Goal: Communication & Community: Answer question/provide support

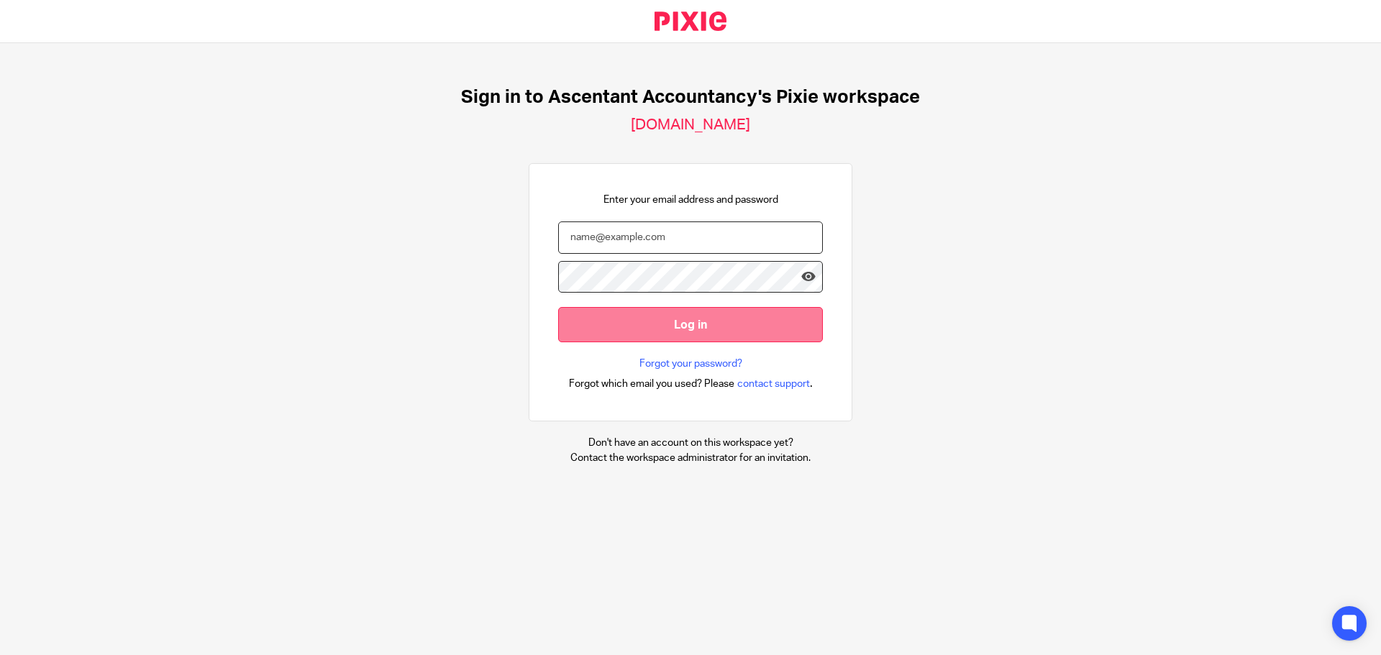
type input "pindor.samra@ascentant.co.uk"
click at [651, 327] on input "Log in" at bounding box center [690, 324] width 265 height 35
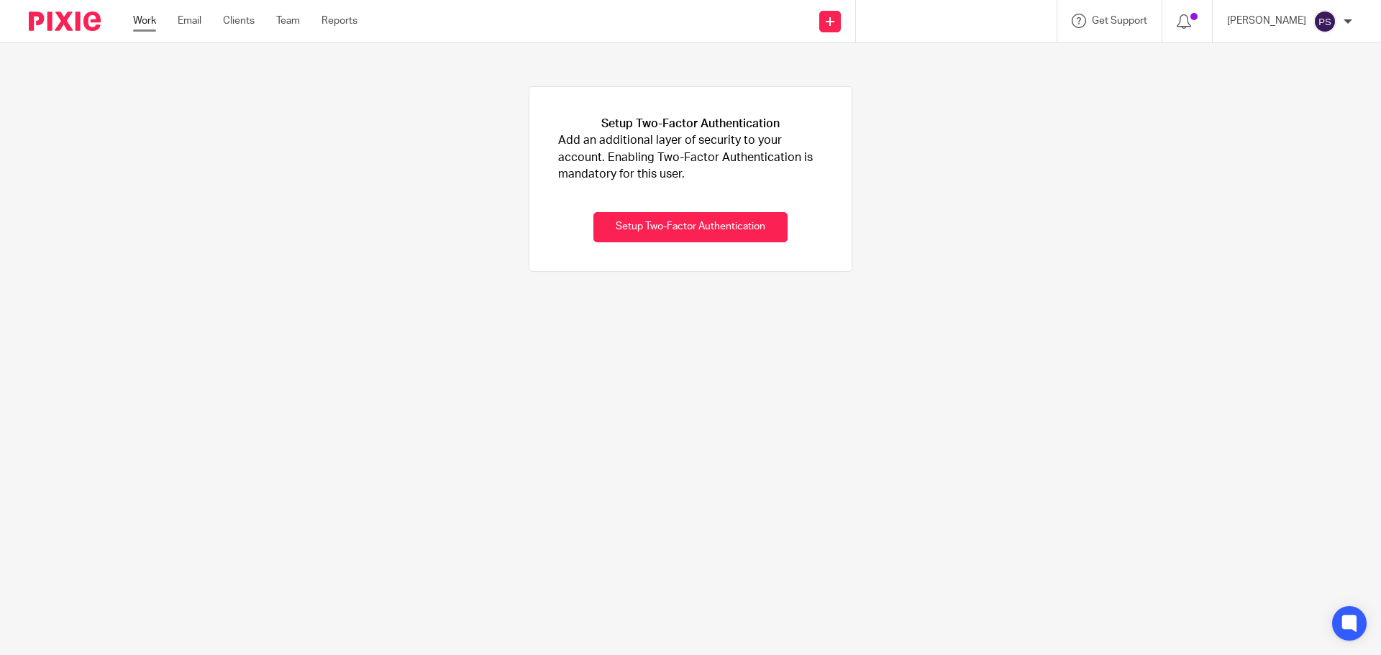
click at [154, 19] on link "Work" at bounding box center [144, 21] width 23 height 14
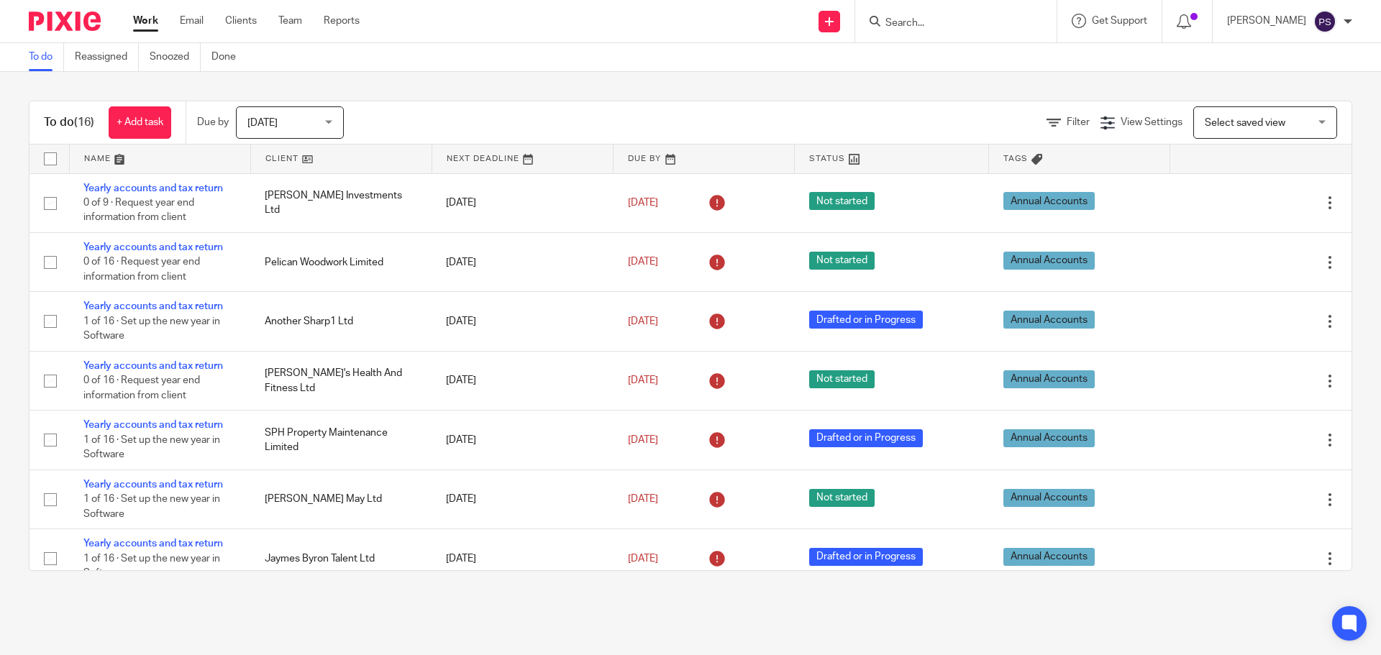
click at [953, 24] on input "Search" at bounding box center [949, 23] width 130 height 13
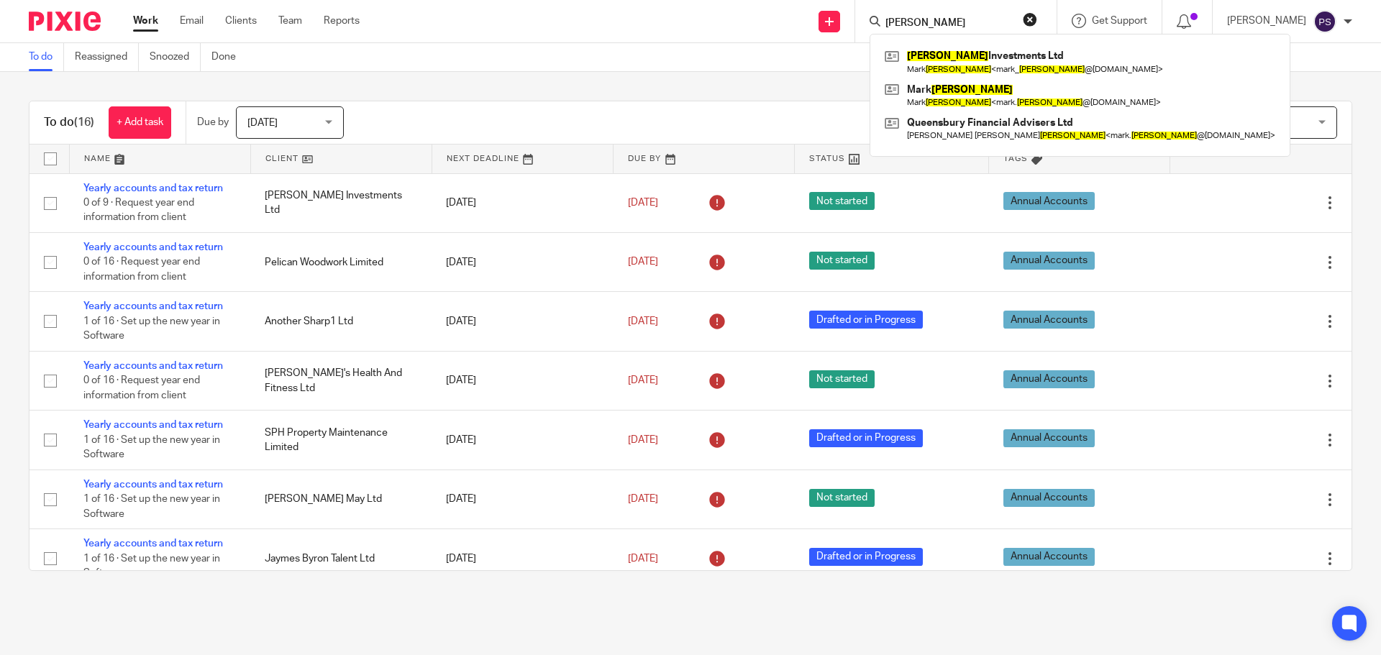
type input "bidwell"
click button "submit" at bounding box center [0, 0] width 0 height 0
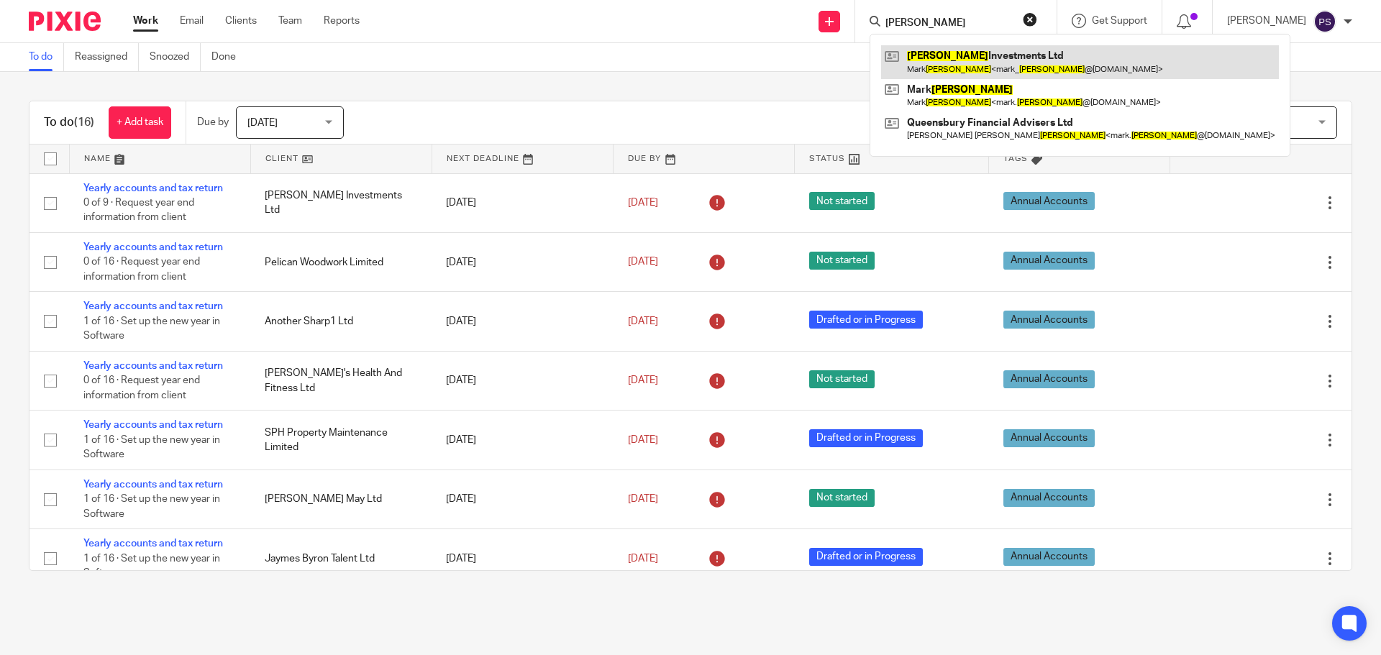
click at [940, 66] on link at bounding box center [1080, 61] width 398 height 33
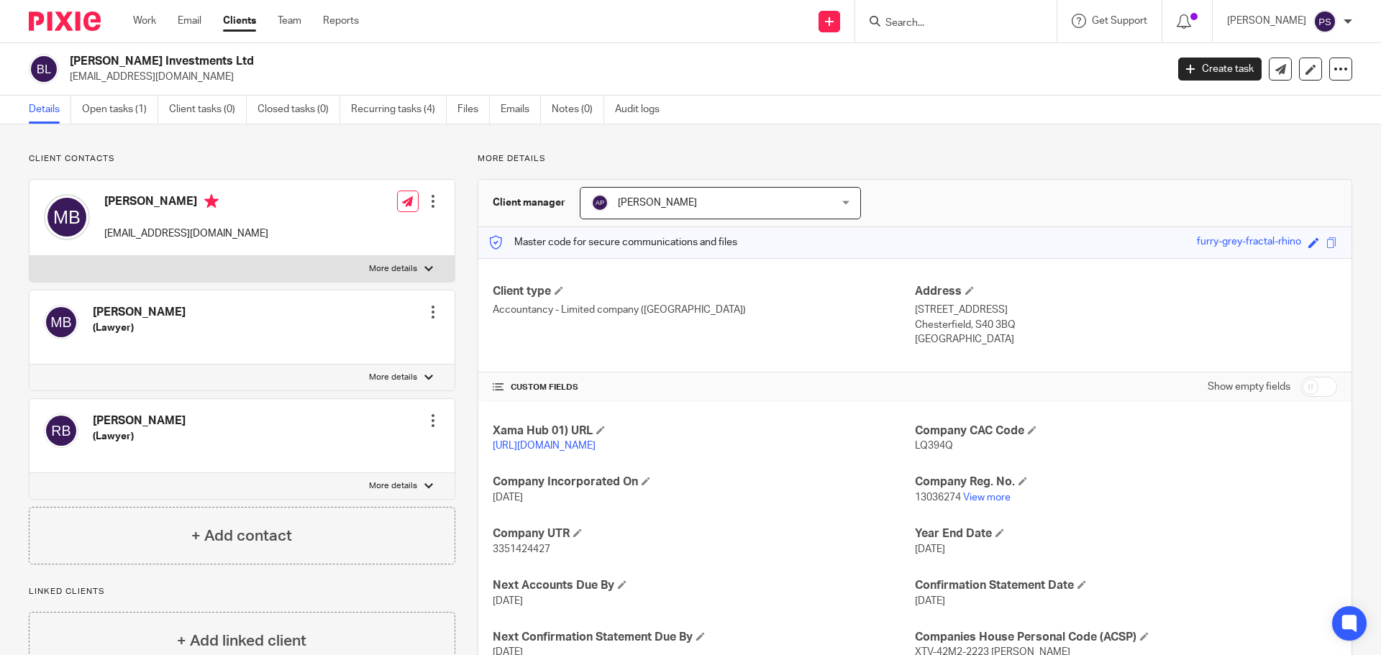
click at [709, 48] on div "Bidwell Investments Ltd mark_bidwell@hotmail.com Create task Update from Compan…" at bounding box center [690, 69] width 1381 height 53
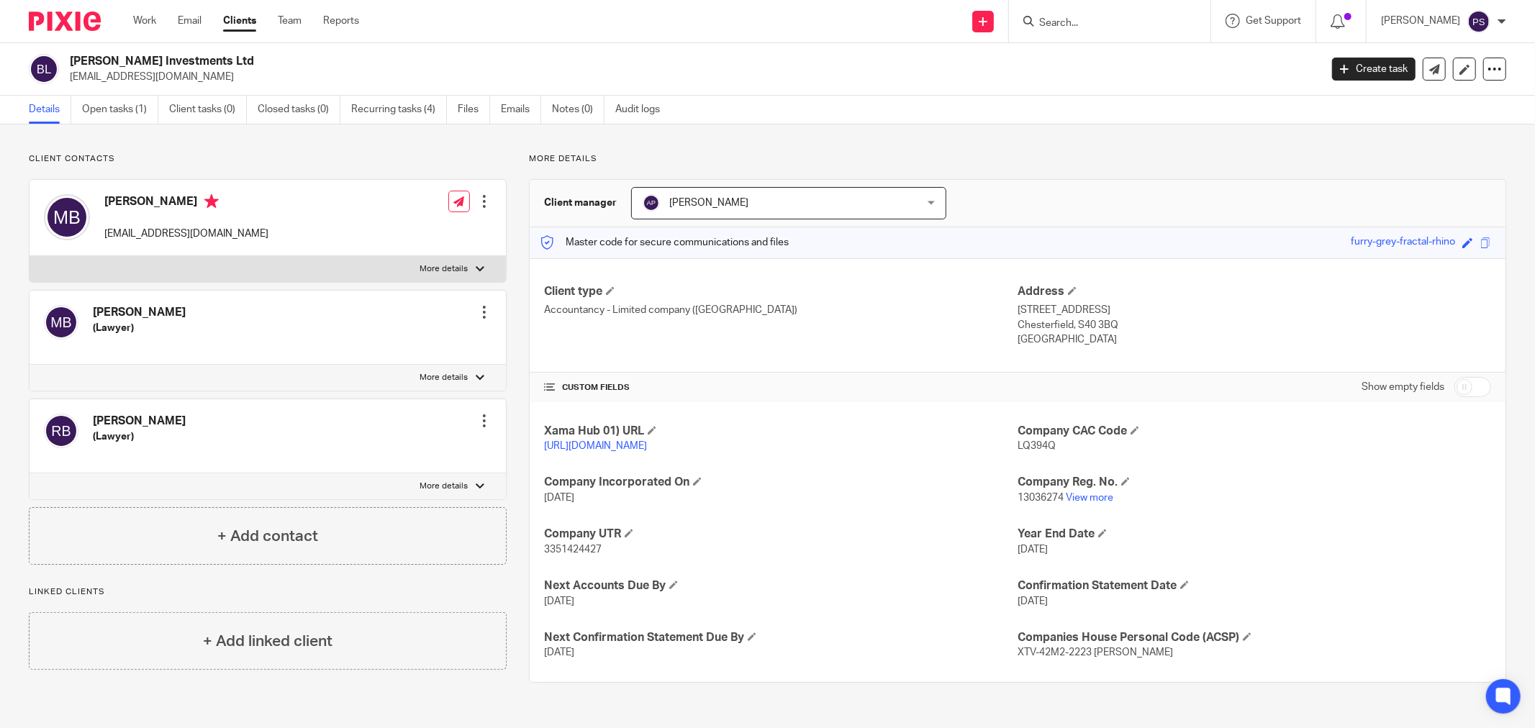
click at [1074, 30] on form at bounding box center [1114, 21] width 153 height 18
click at [1076, 30] on form at bounding box center [1114, 21] width 153 height 18
click at [1096, 24] on input "Search" at bounding box center [1103, 23] width 130 height 13
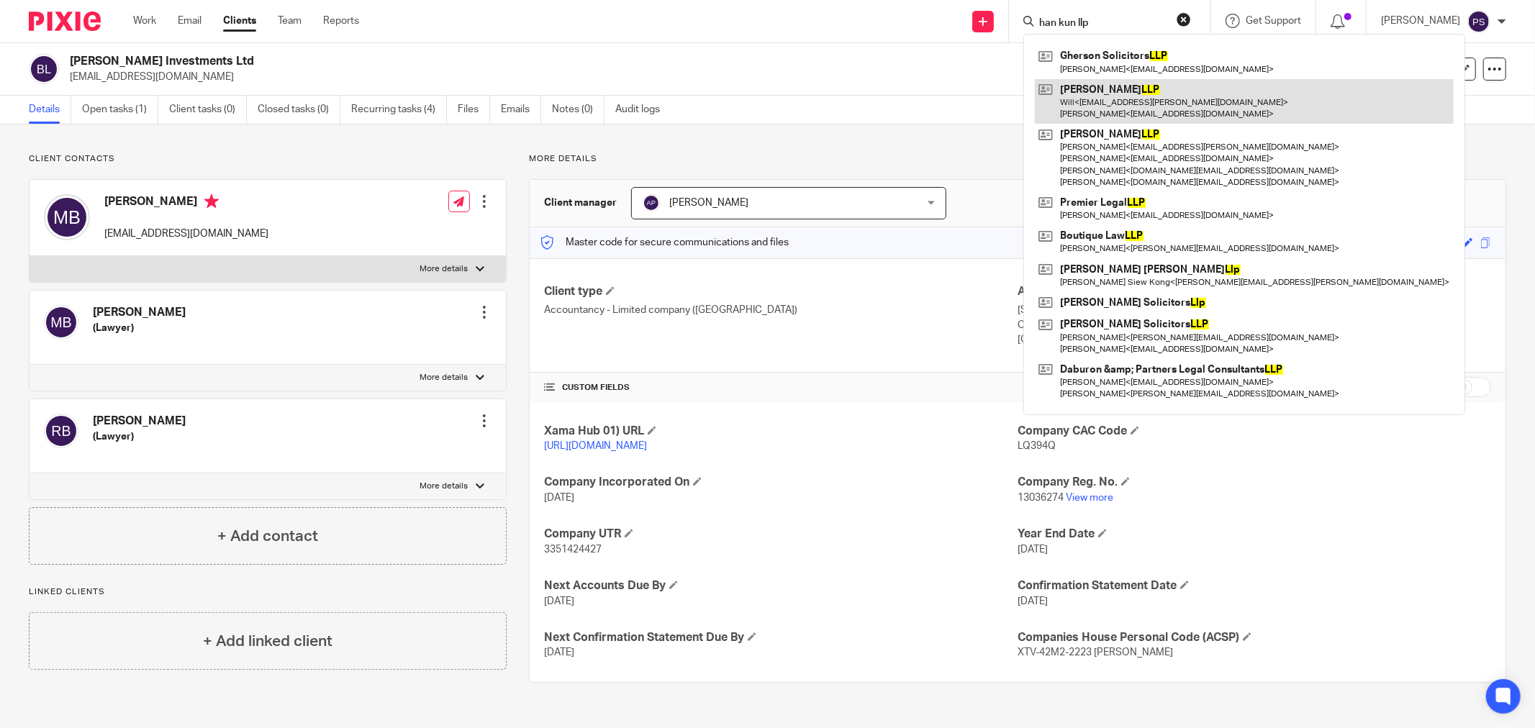
type input "han kun llp"
click at [1120, 89] on link at bounding box center [1244, 101] width 419 height 45
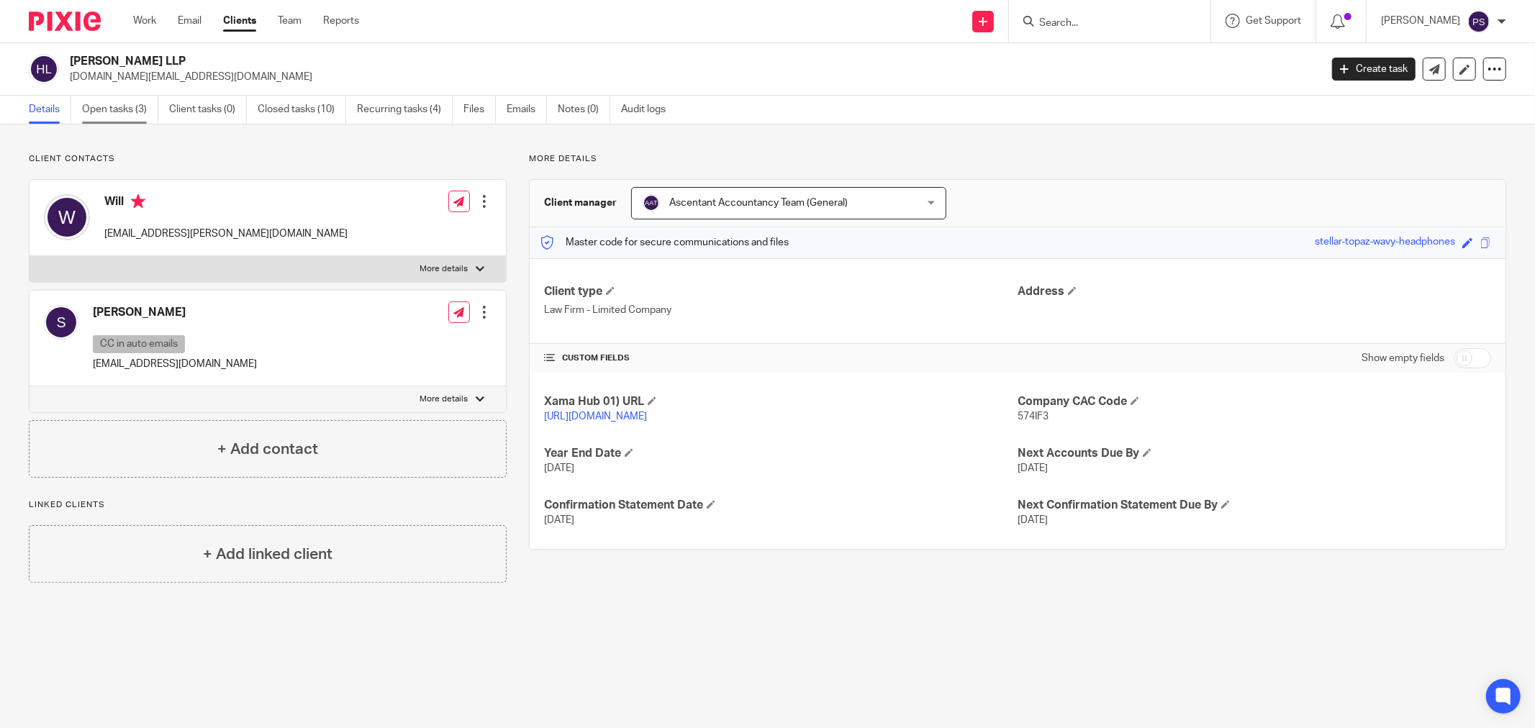
click at [116, 110] on link "Open tasks (3)" at bounding box center [120, 110] width 76 height 28
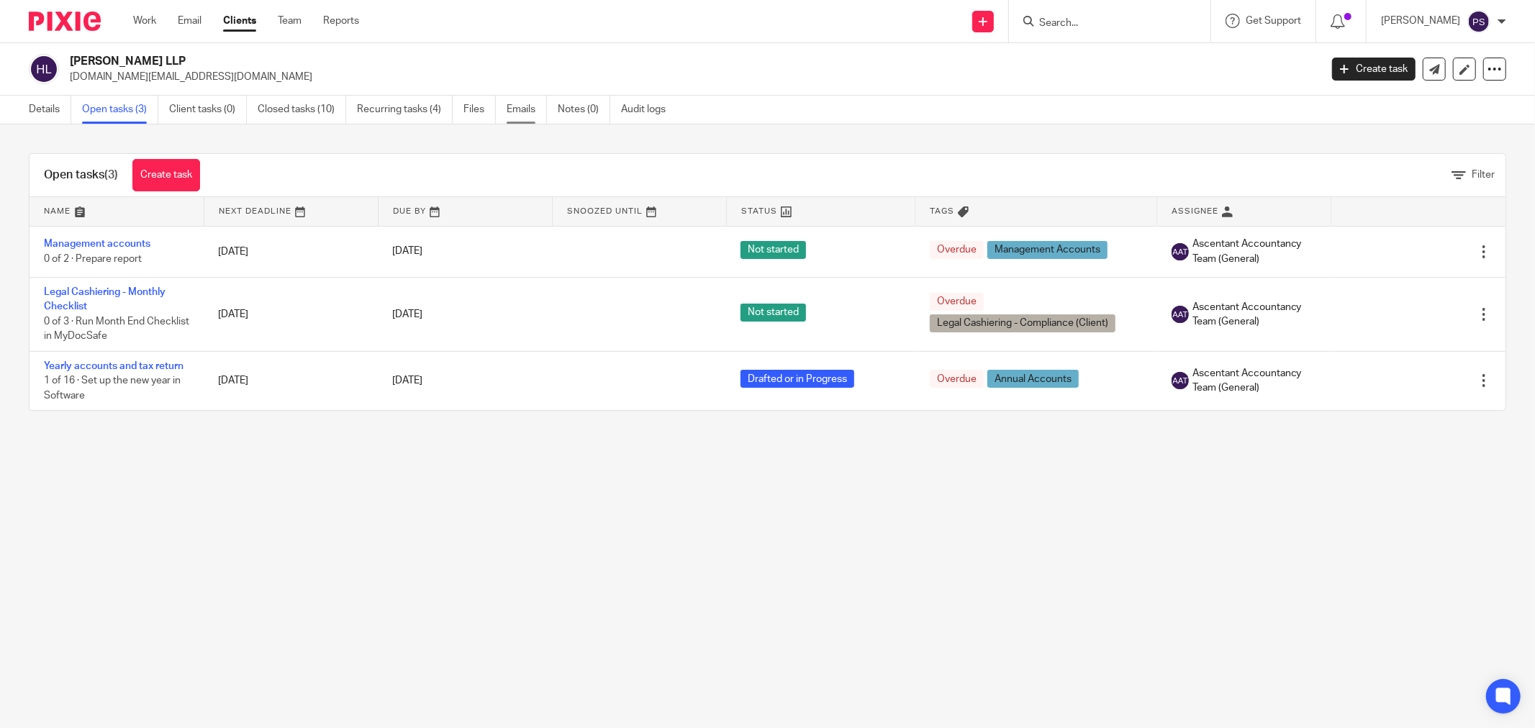
click at [511, 106] on link "Emails" at bounding box center [527, 110] width 40 height 28
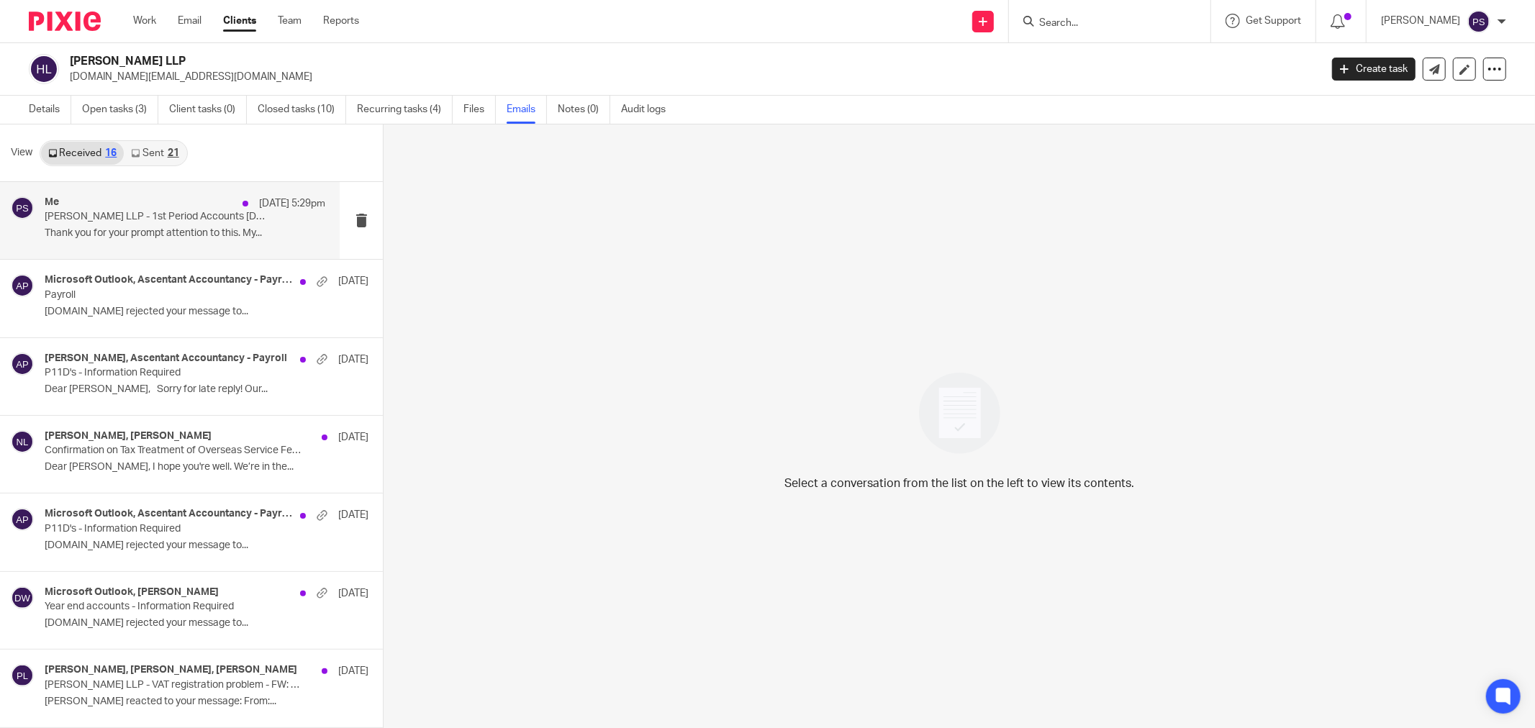
click at [168, 231] on p "Thank you for your prompt attention to this. My..." at bounding box center [185, 233] width 281 height 12
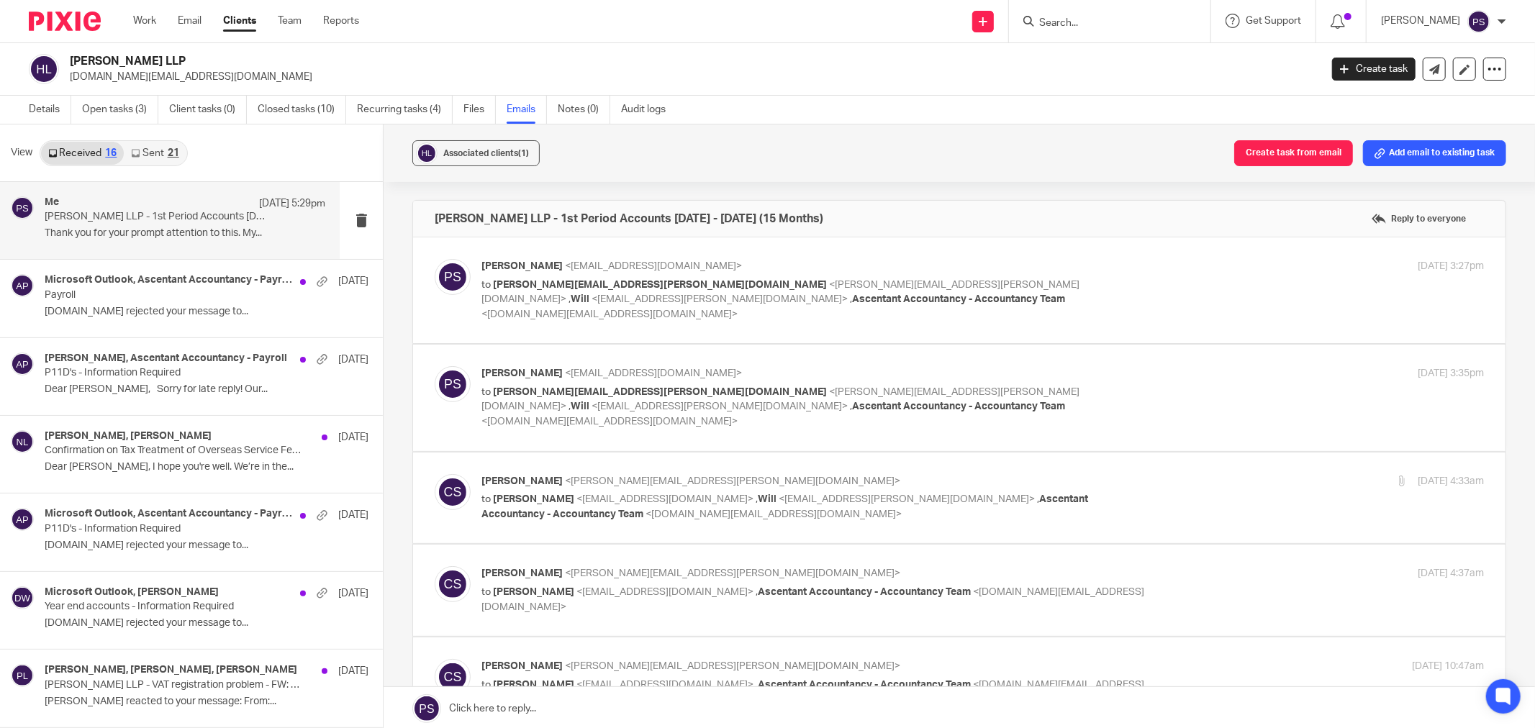
click at [656, 309] on span "<[DOMAIN_NAME][EMAIL_ADDRESS][DOMAIN_NAME]>" at bounding box center [609, 314] width 256 height 10
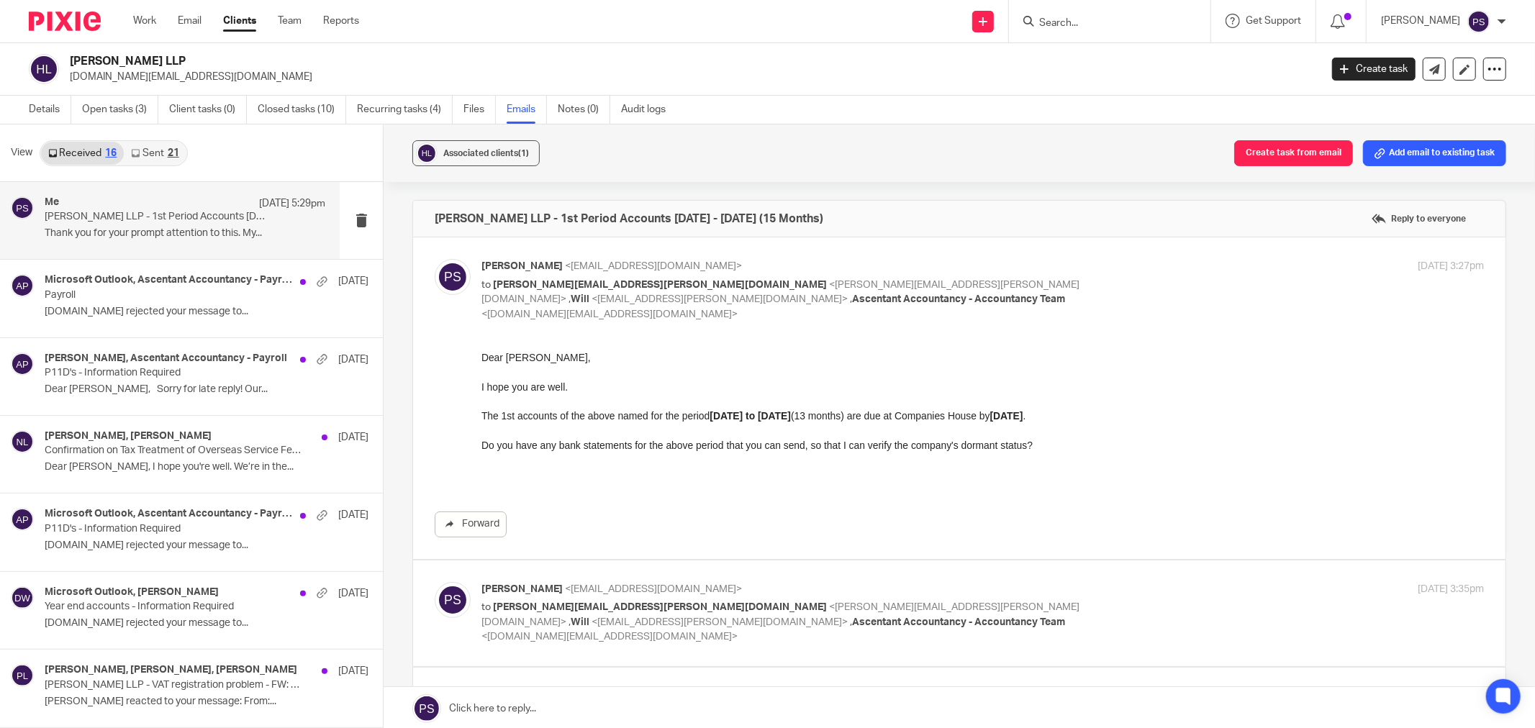
click at [637, 278] on p "to sally.chan@hankunlaw.com <sally.chan@hankunlaw.com> , Will <will.huang@uk.ha…" at bounding box center [815, 300] width 668 height 45
checkbox input "false"
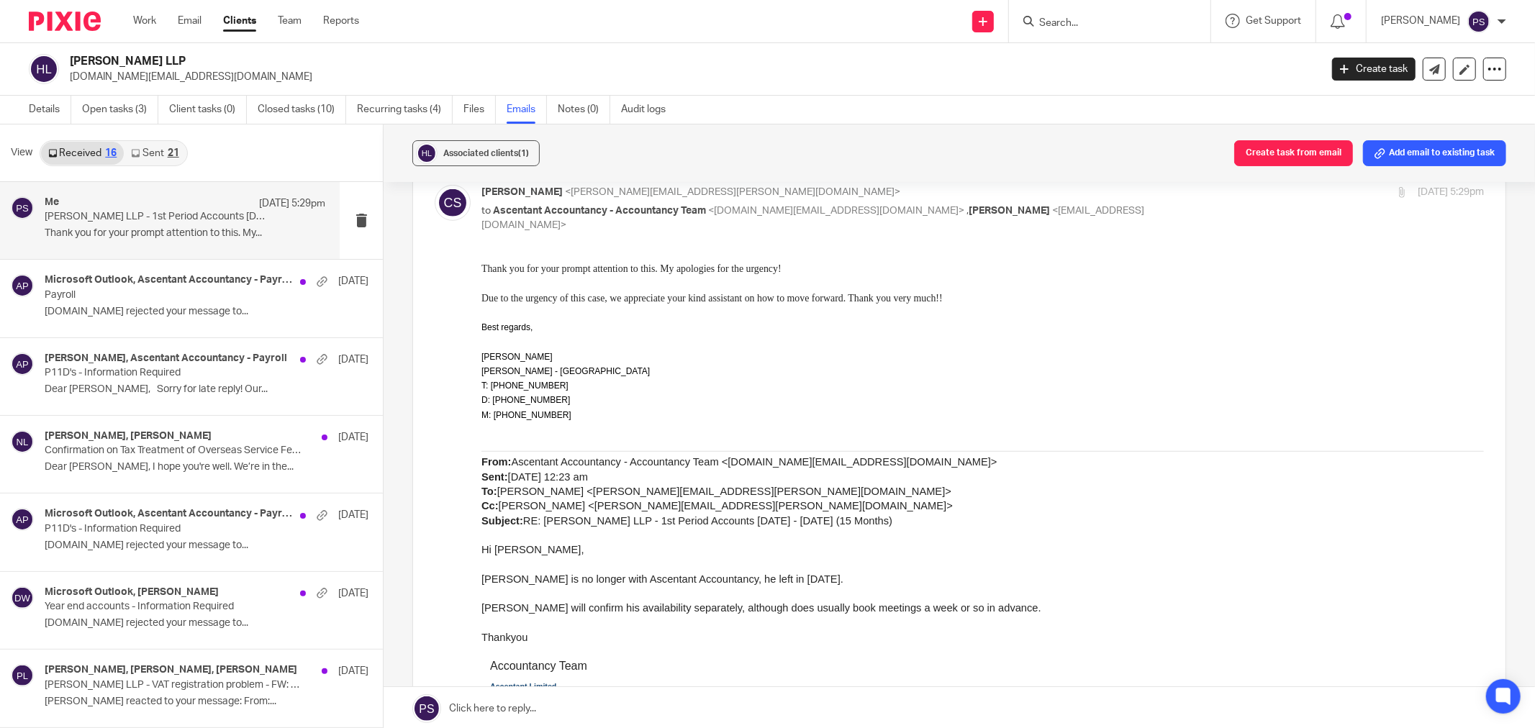
scroll to position [639, 0]
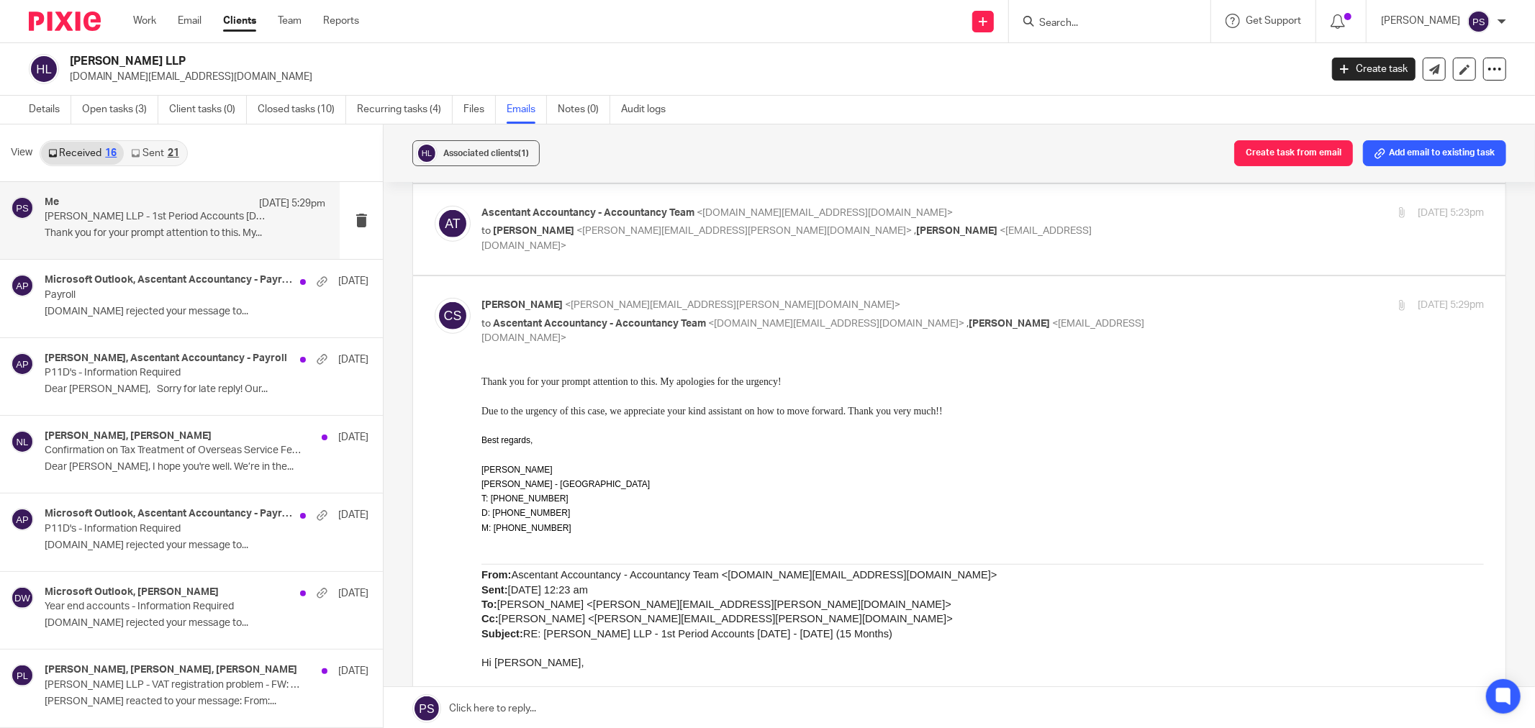
click at [522, 319] on span "Ascentant Accountancy - Accountancy Team" at bounding box center [599, 324] width 213 height 10
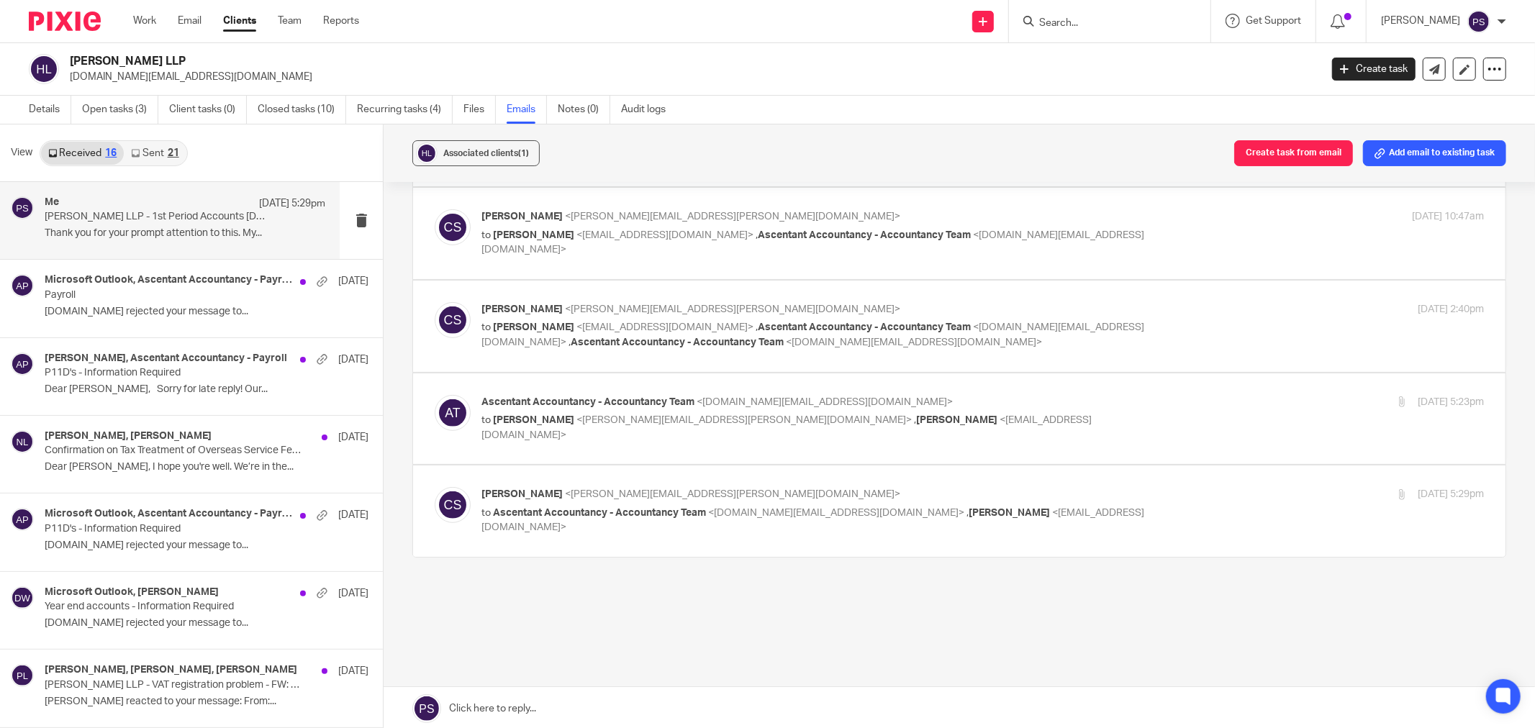
scroll to position [2, 0]
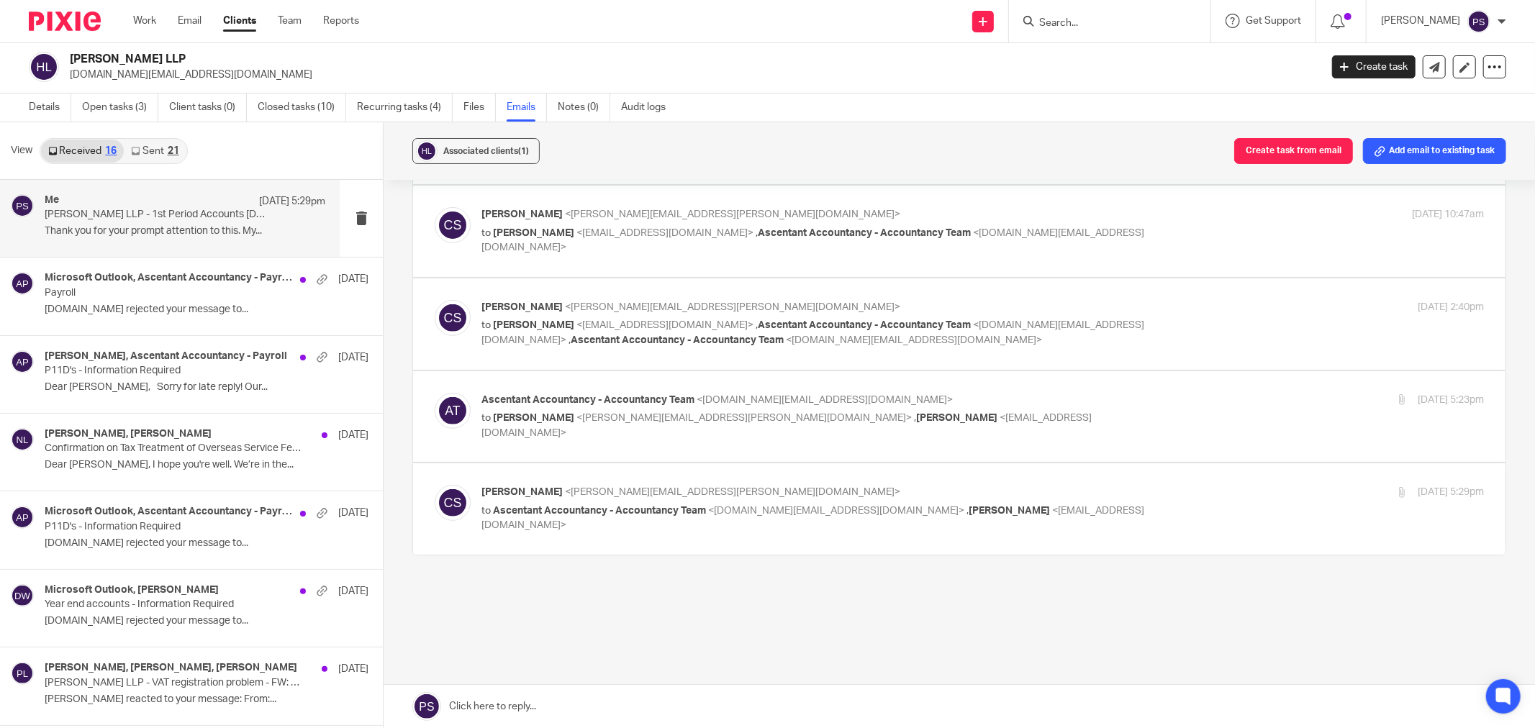
click at [619, 487] on span "<sally.chan@hankunlaw.com>" at bounding box center [732, 492] width 335 height 10
checkbox input "true"
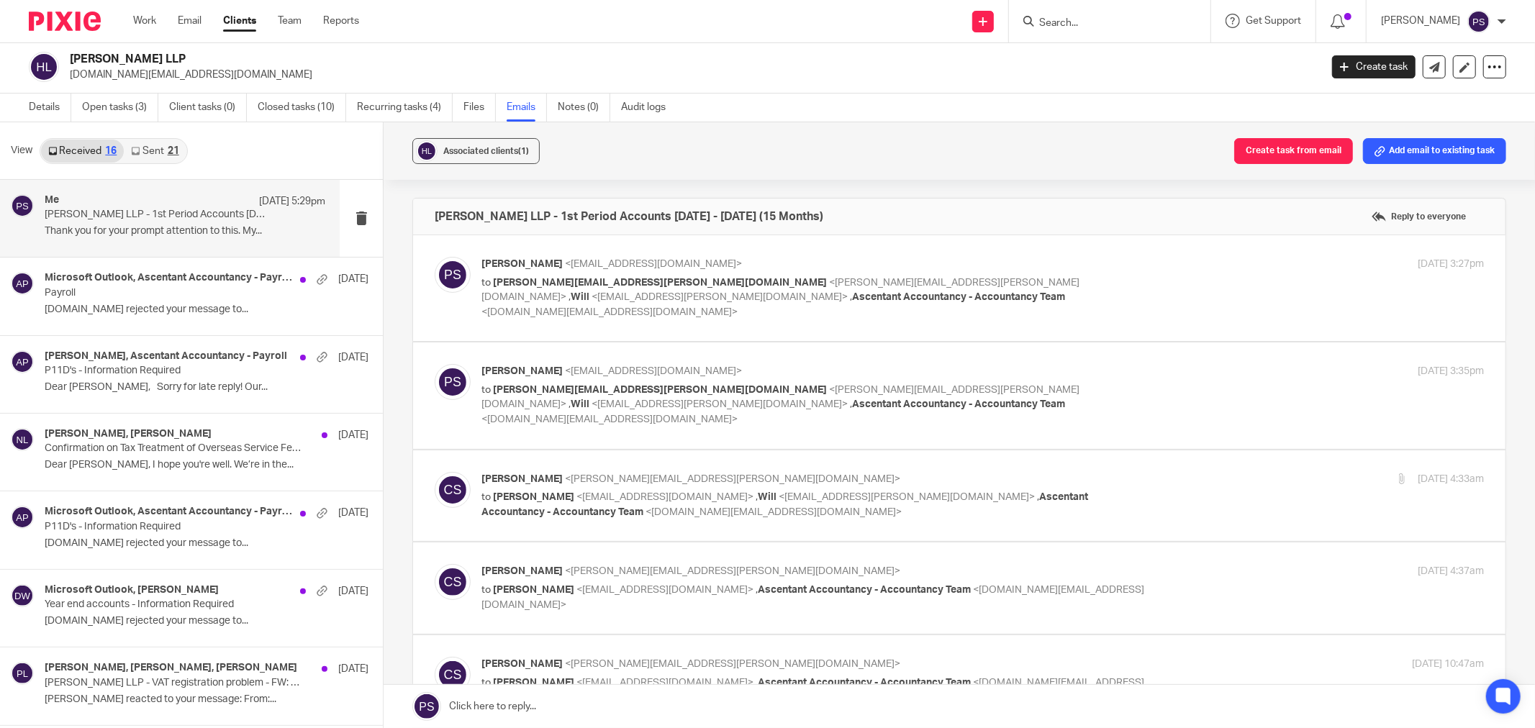
scroll to position [0, 0]
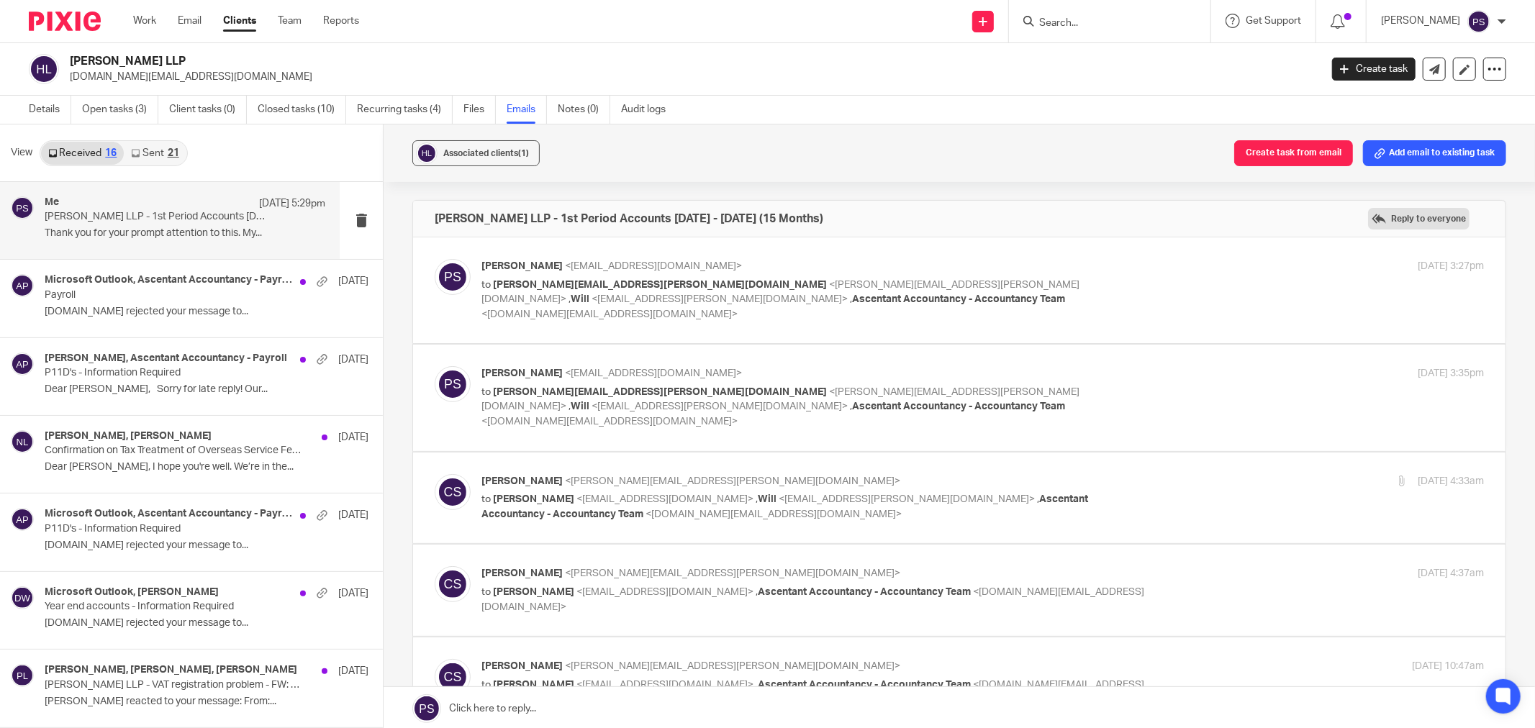
click at [1393, 209] on label "Reply to everyone" at bounding box center [1418, 219] width 101 height 22
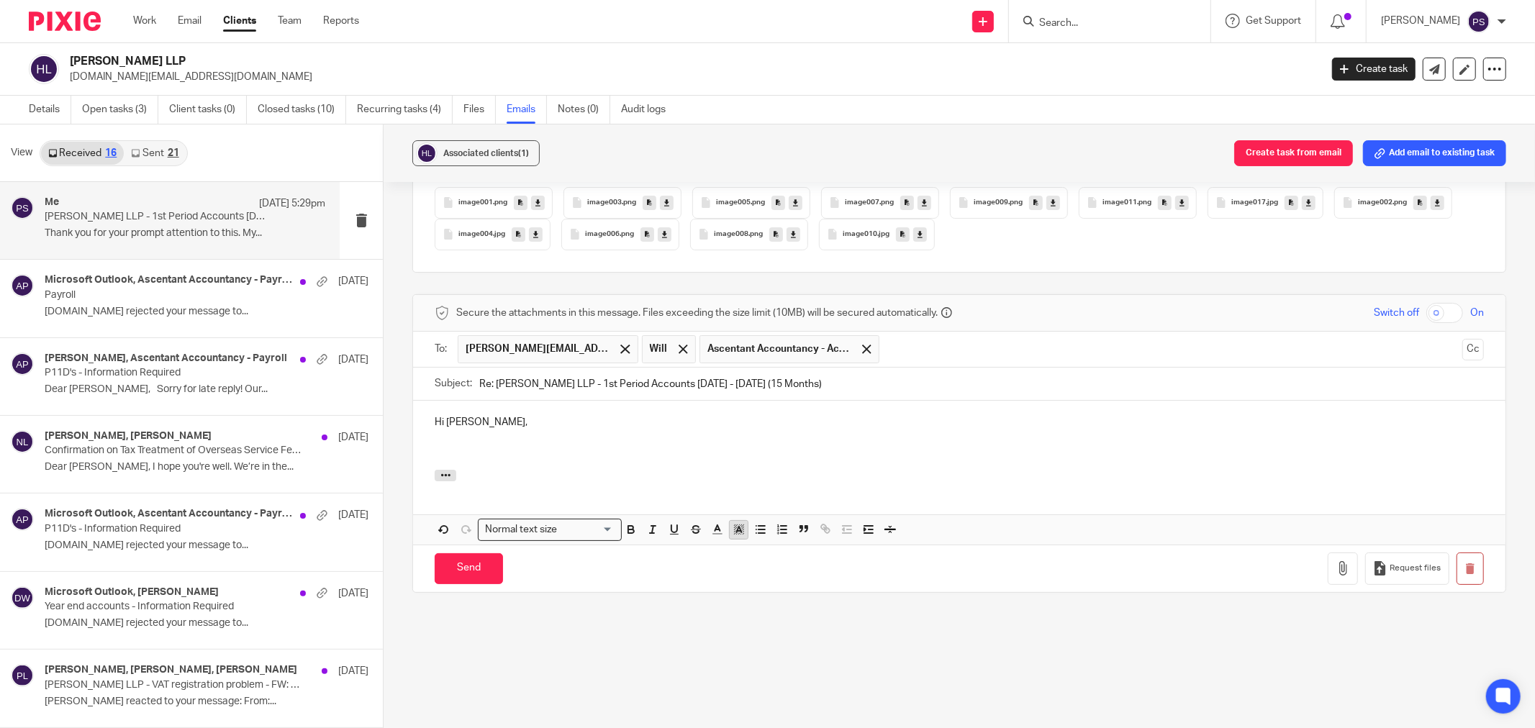
scroll to position [4505, 0]
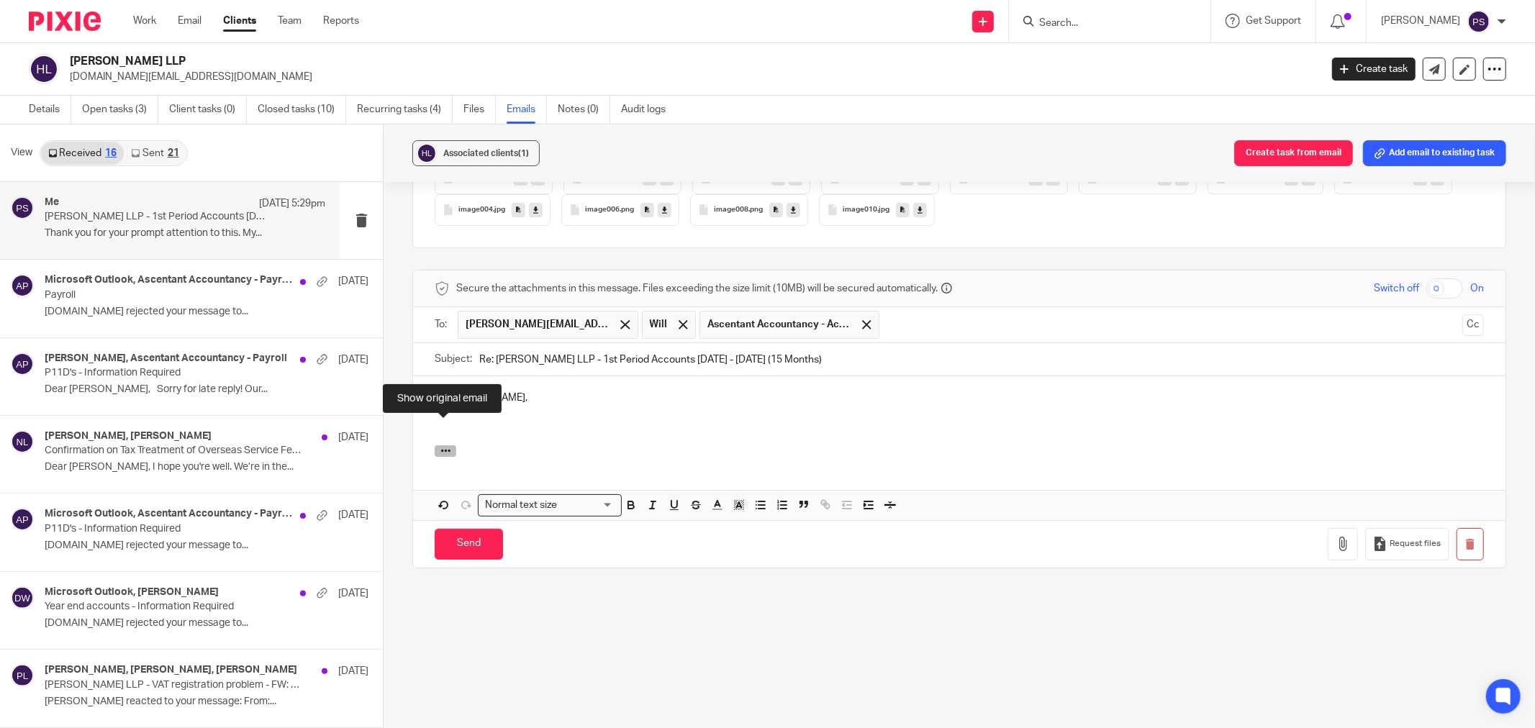
click at [445, 445] on icon "button" at bounding box center [445, 450] width 11 height 11
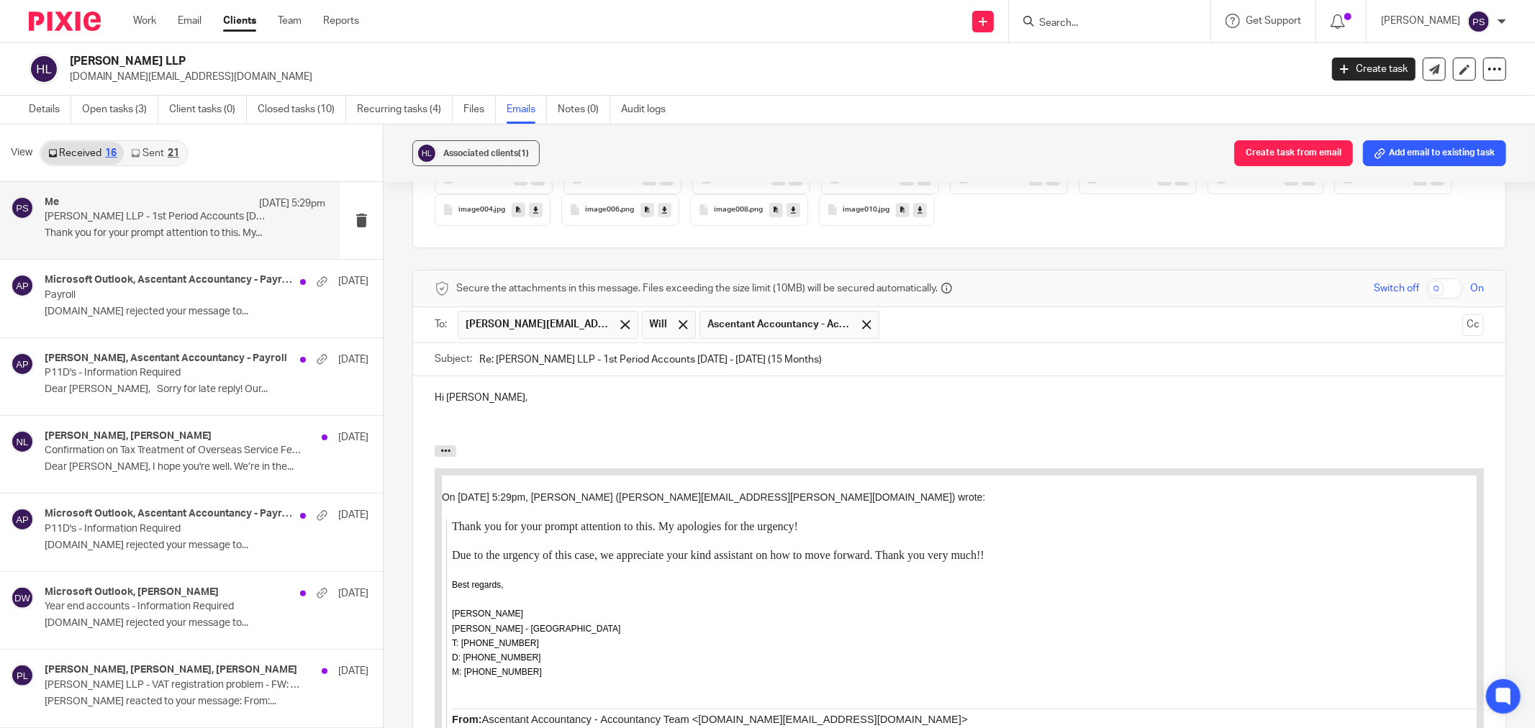
click at [447, 405] on p at bounding box center [959, 412] width 1049 height 14
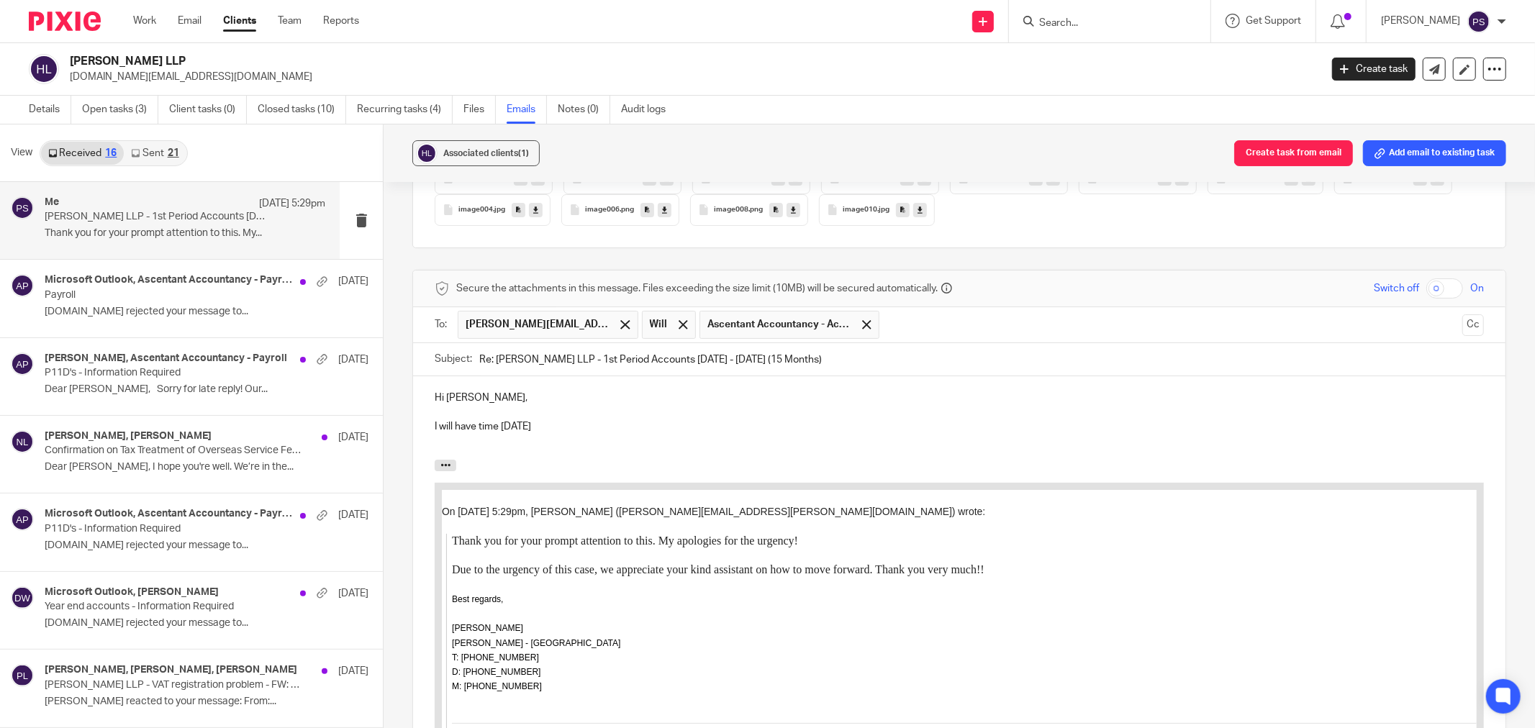
click at [562, 419] on p "I will have time this Friday" at bounding box center [959, 426] width 1049 height 14
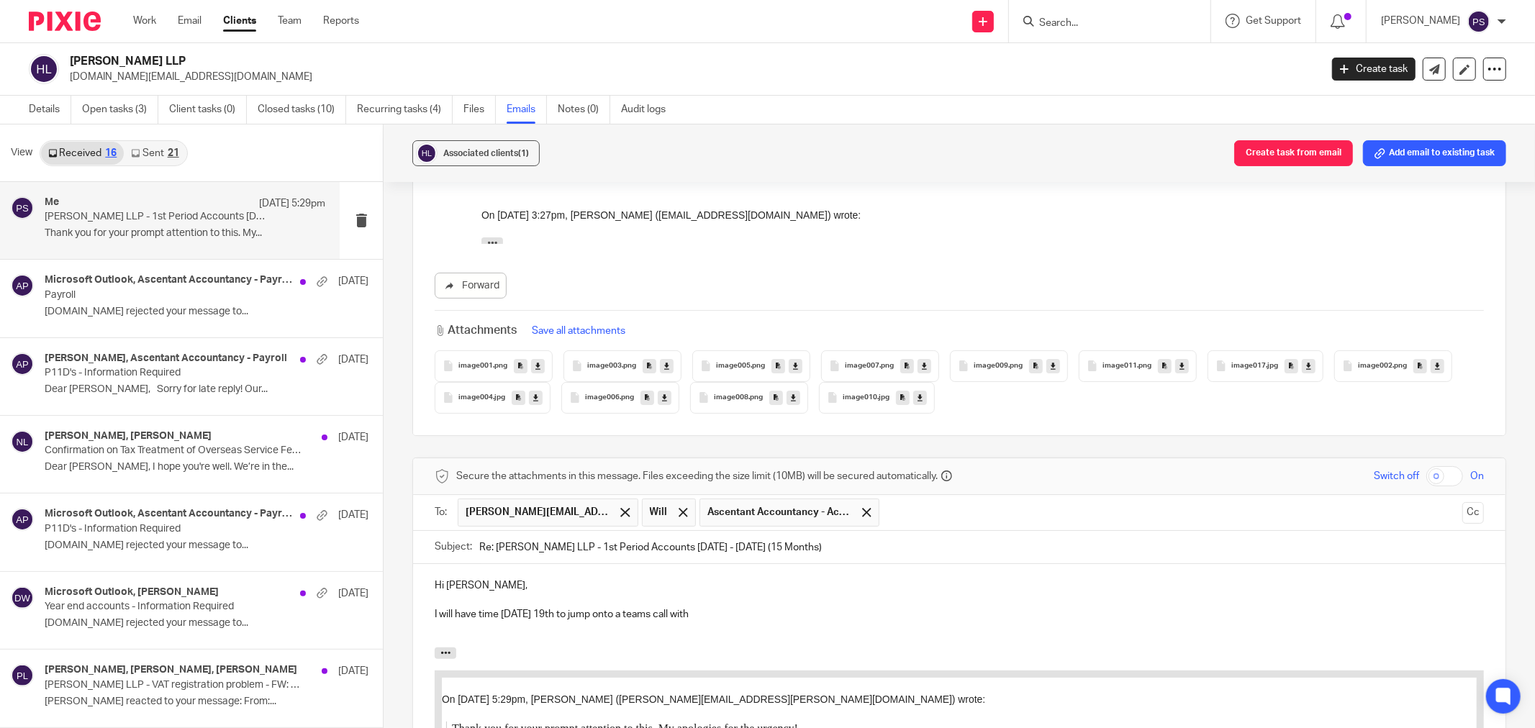
scroll to position [4637, 0]
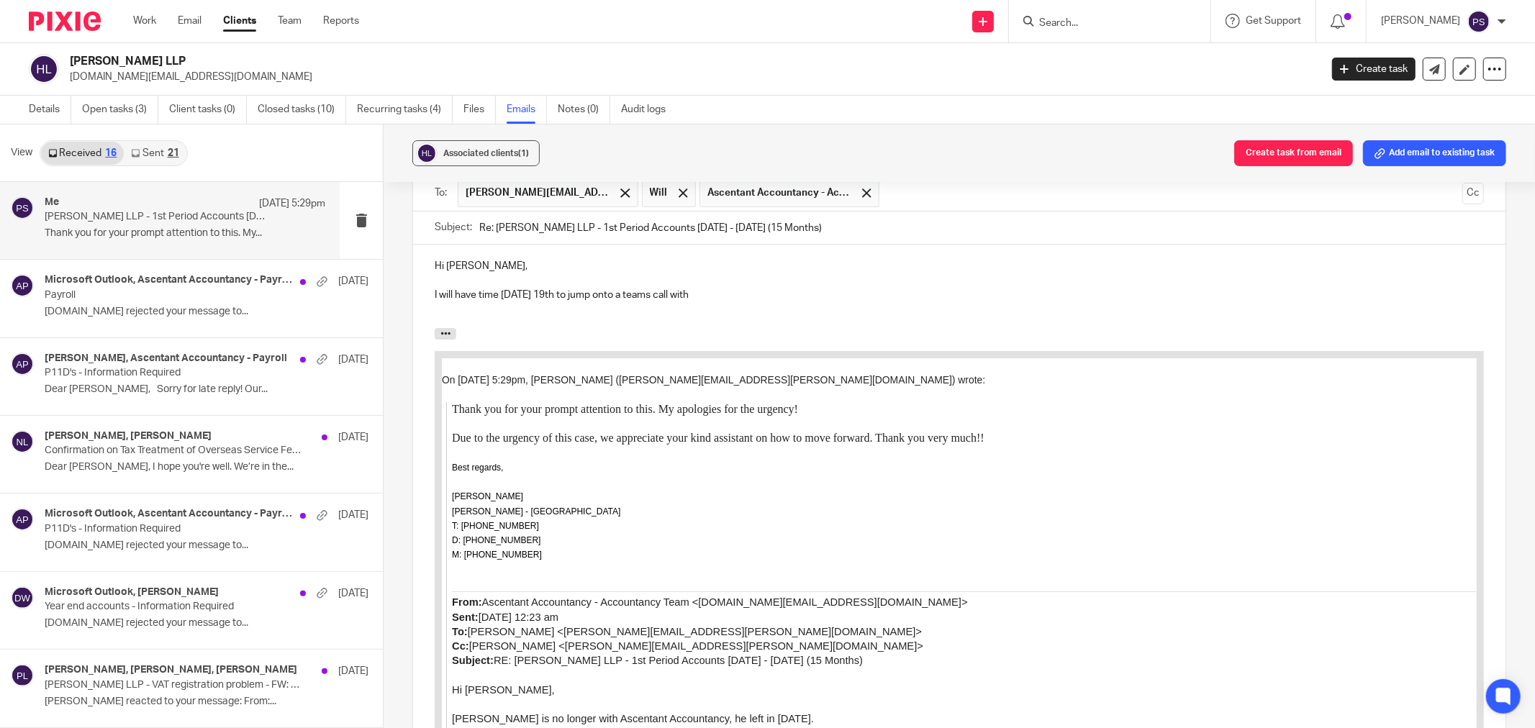
click at [435, 288] on p "I will have time this Friday 19th to jump onto a teams call with" at bounding box center [959, 295] width 1049 height 14
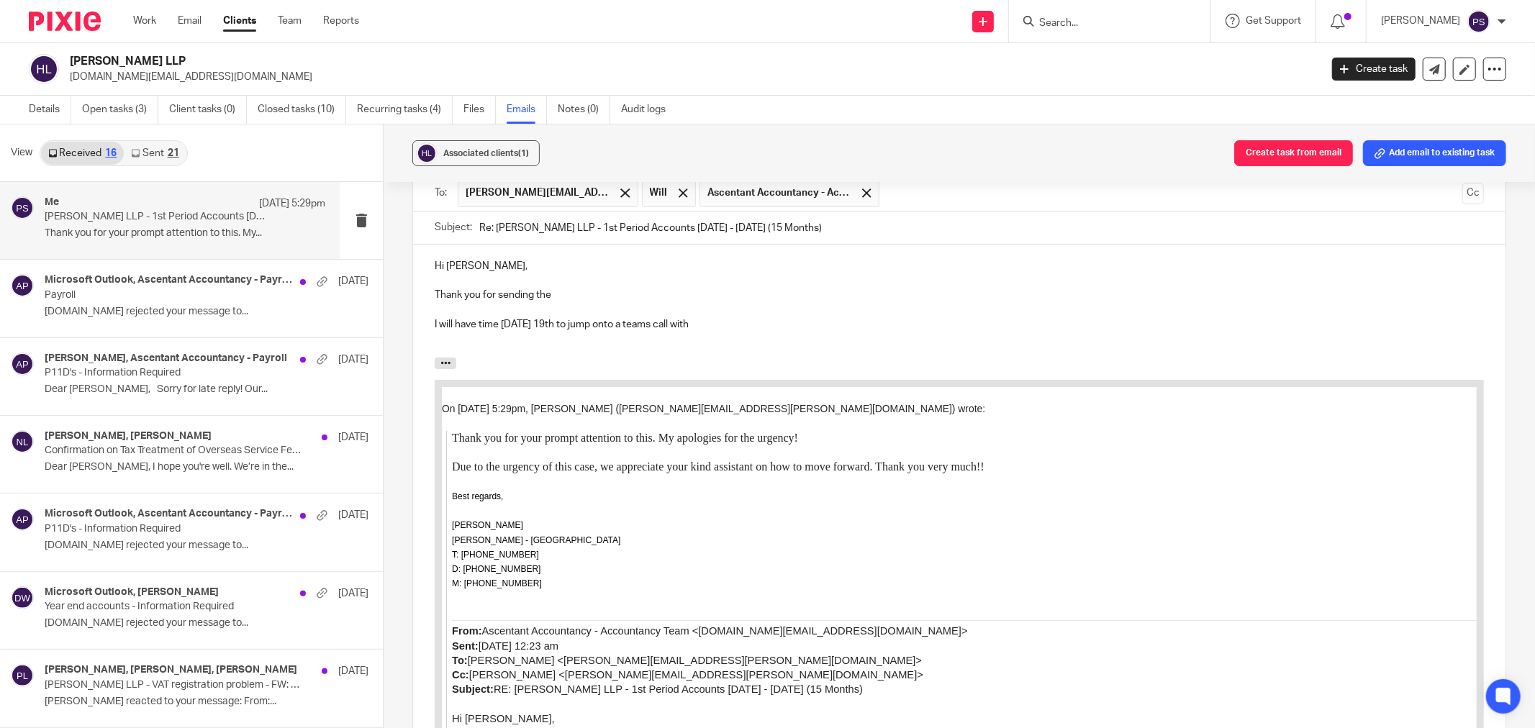
click at [567, 288] on p "Thank you for sending the" at bounding box center [959, 295] width 1049 height 14
click at [560, 288] on p "Thank you for sending the" at bounding box center [959, 295] width 1049 height 14
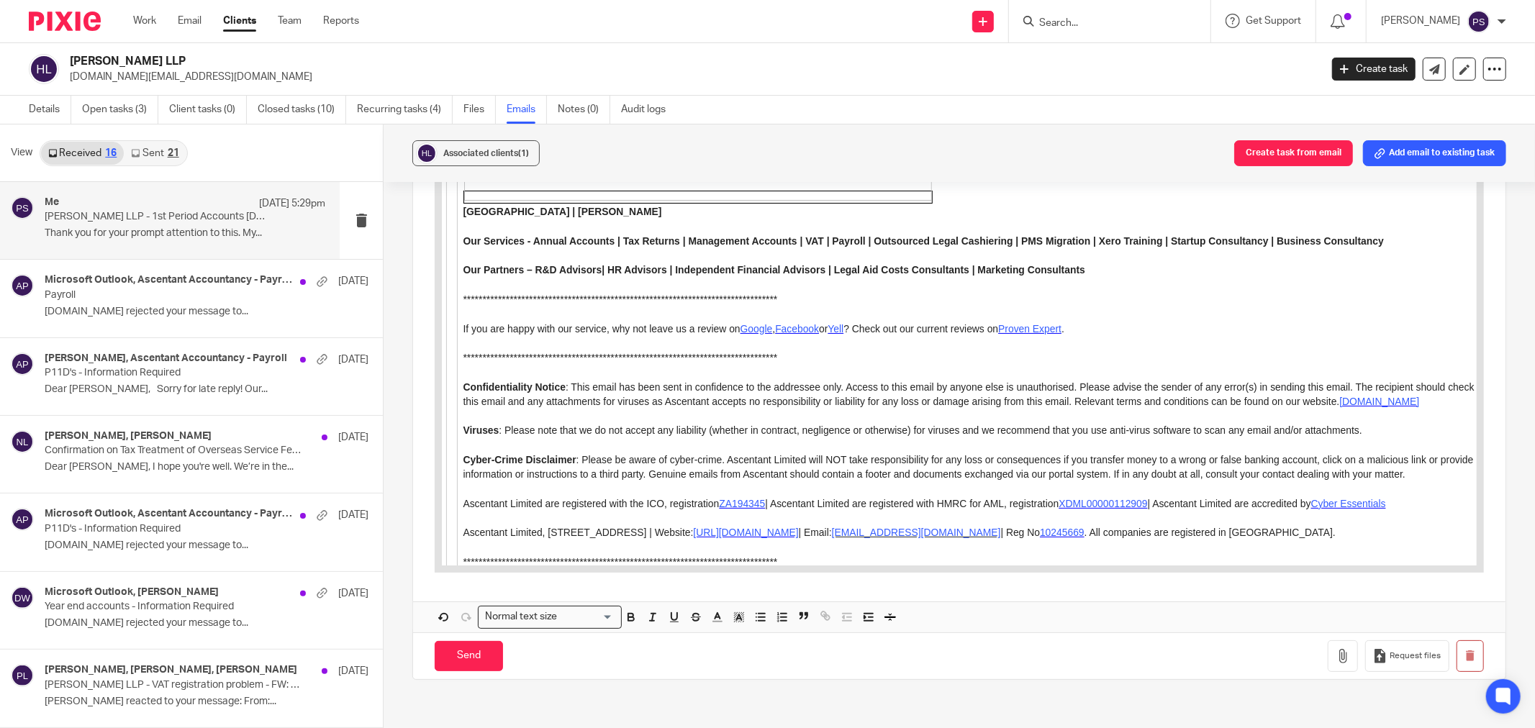
scroll to position [8852, 0]
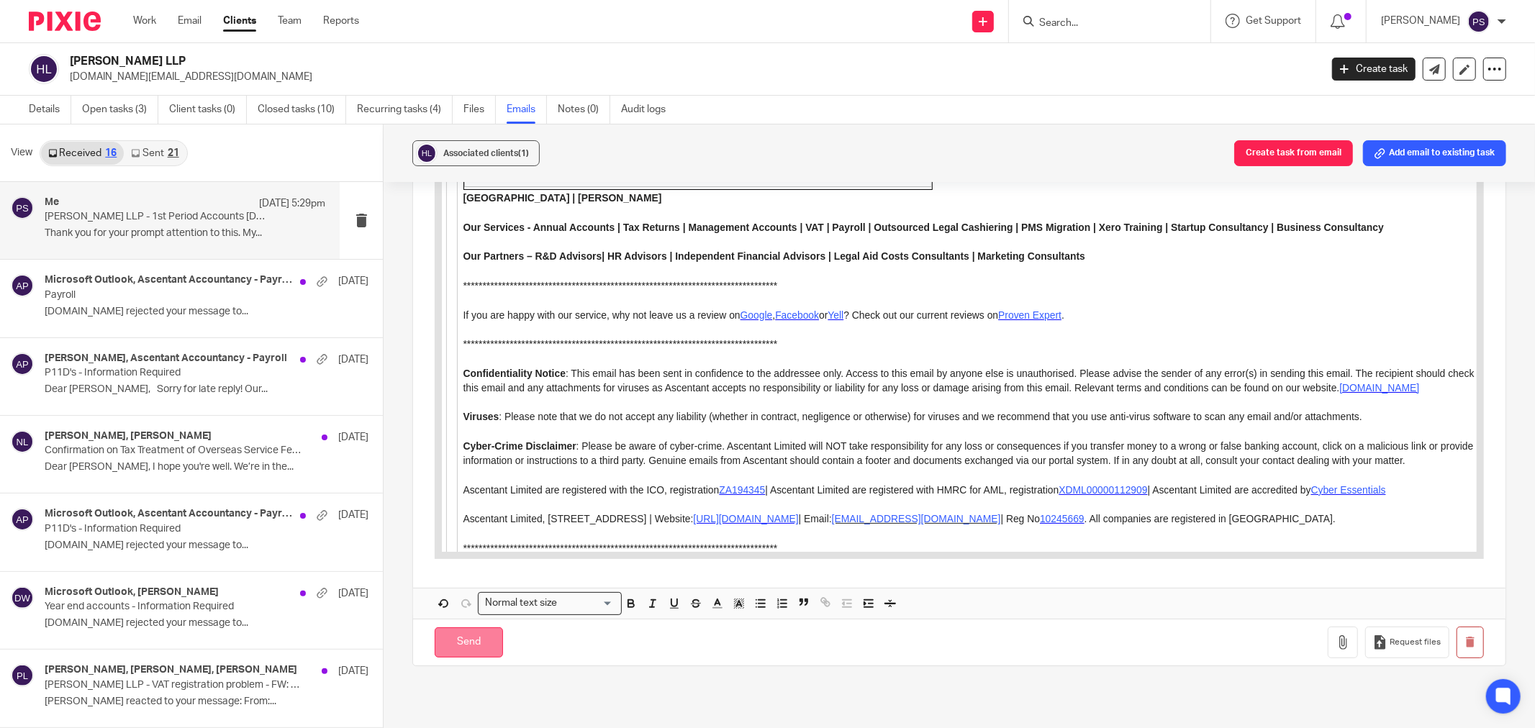
click at [477, 627] on input "Send" at bounding box center [469, 642] width 68 height 31
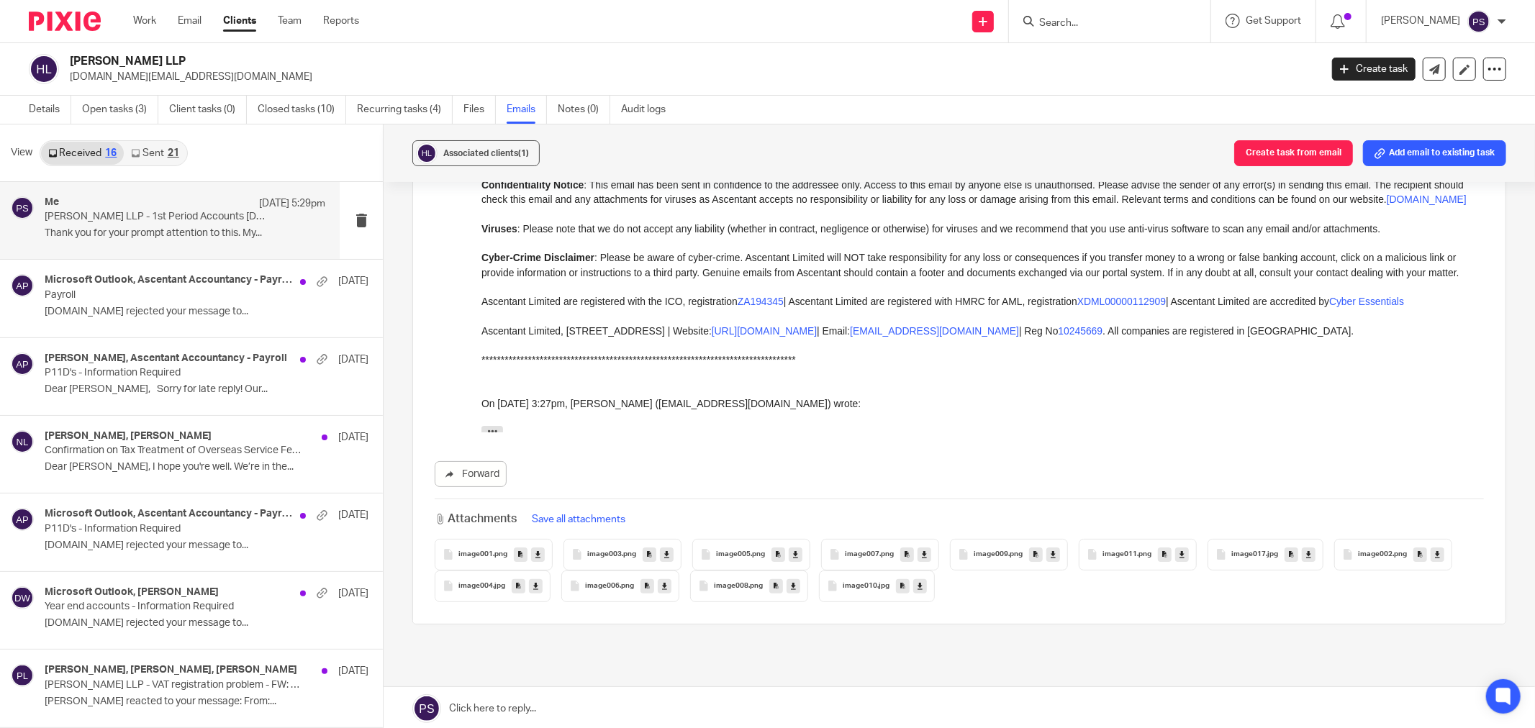
scroll to position [4103, 0]
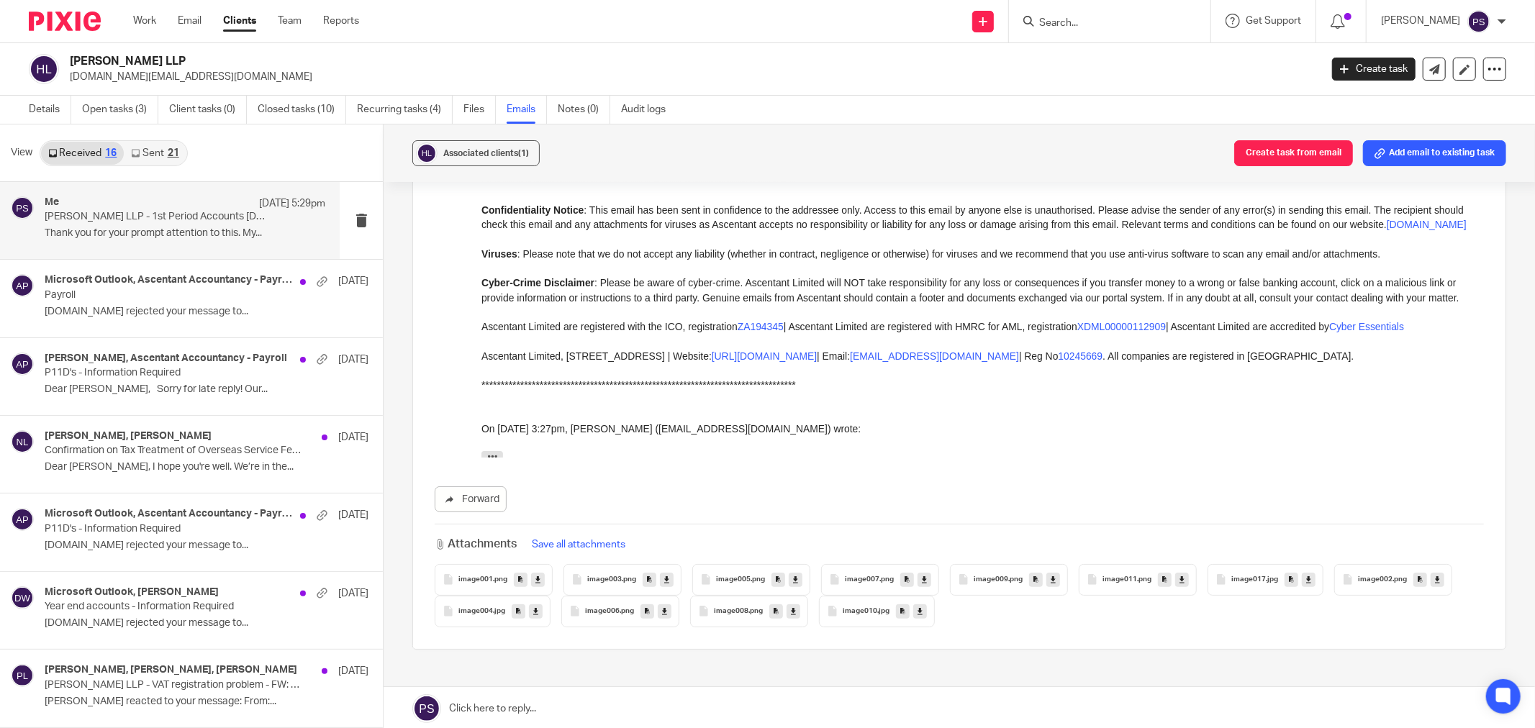
click at [595, 537] on button "Save all attachments" at bounding box center [579, 545] width 102 height 16
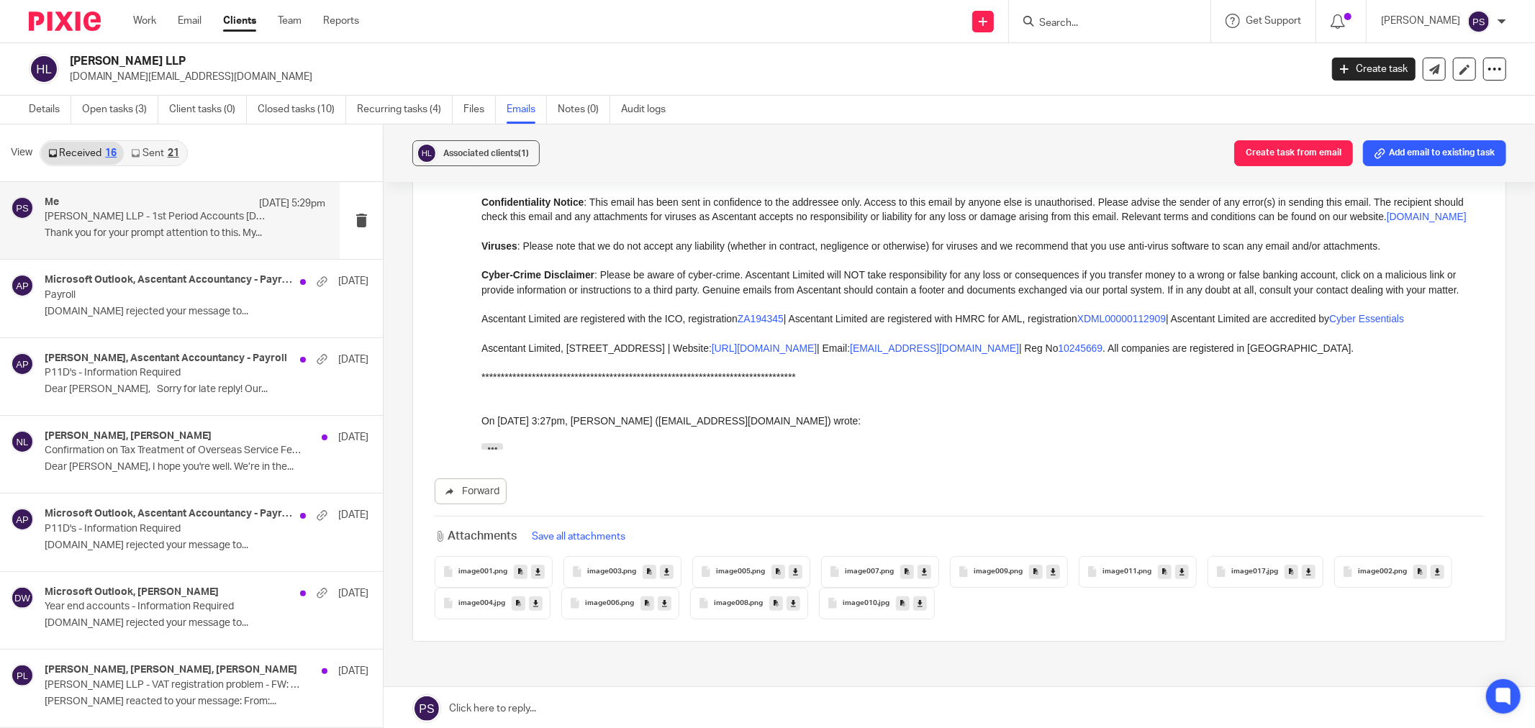
scroll to position [4183, 0]
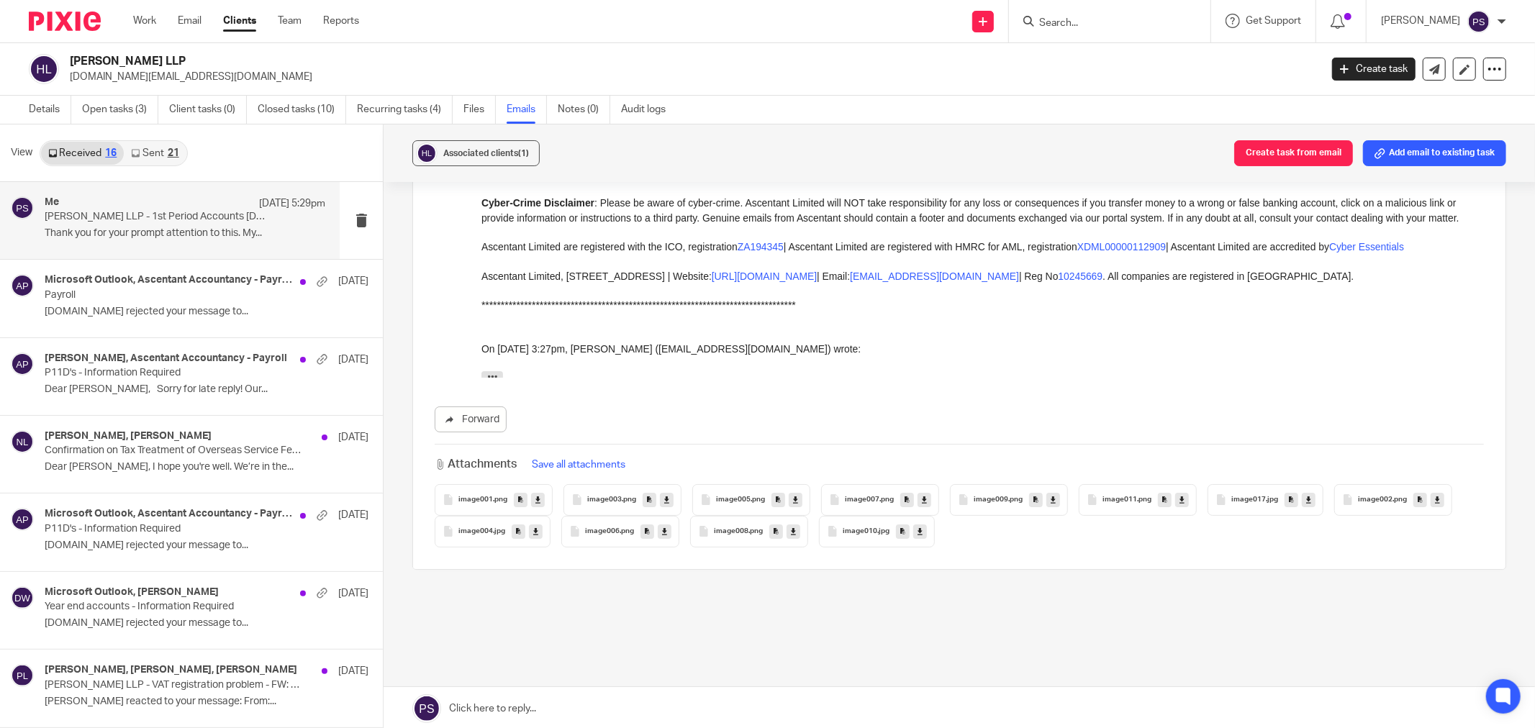
click at [587, 457] on button "Save all attachments" at bounding box center [579, 465] width 102 height 16
click at [473, 108] on link "Files" at bounding box center [479, 110] width 32 height 28
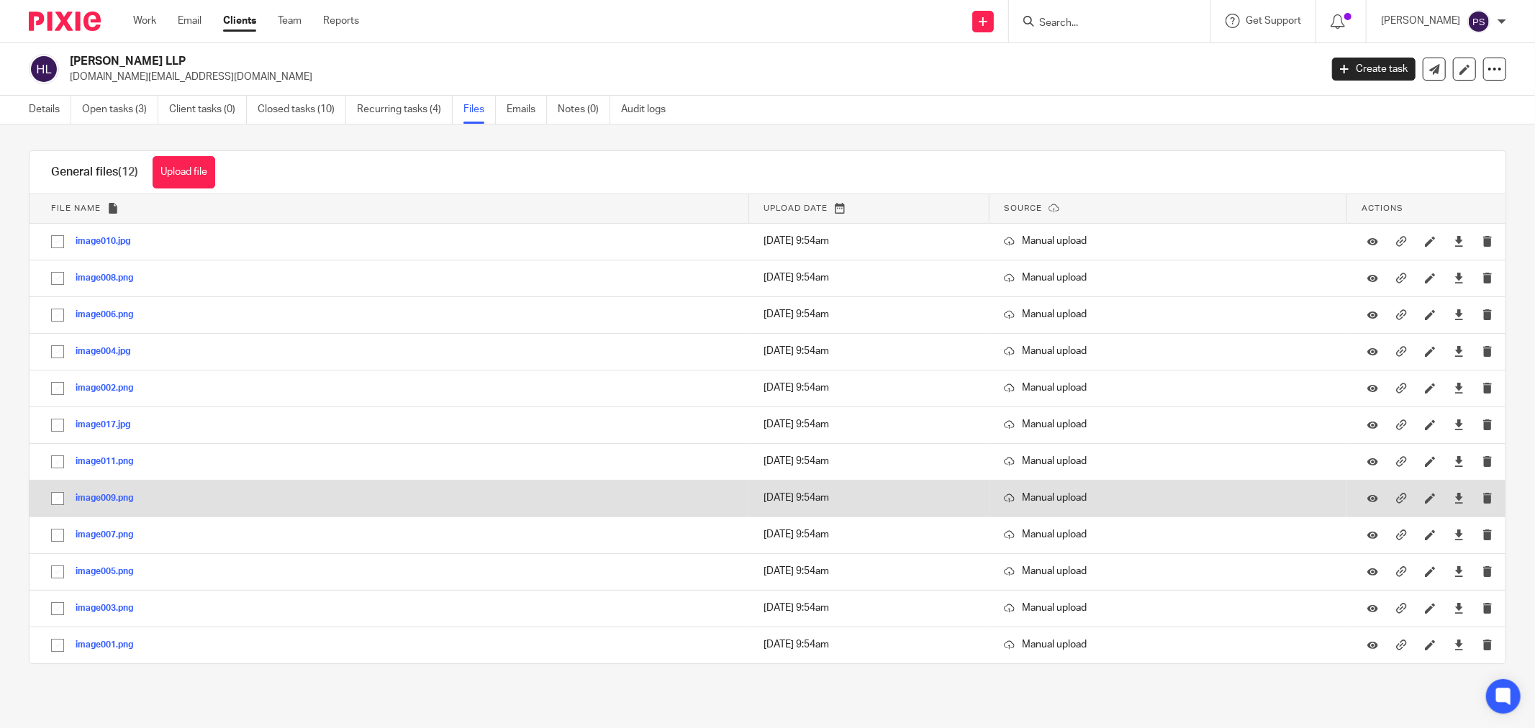
scroll to position [4, 0]
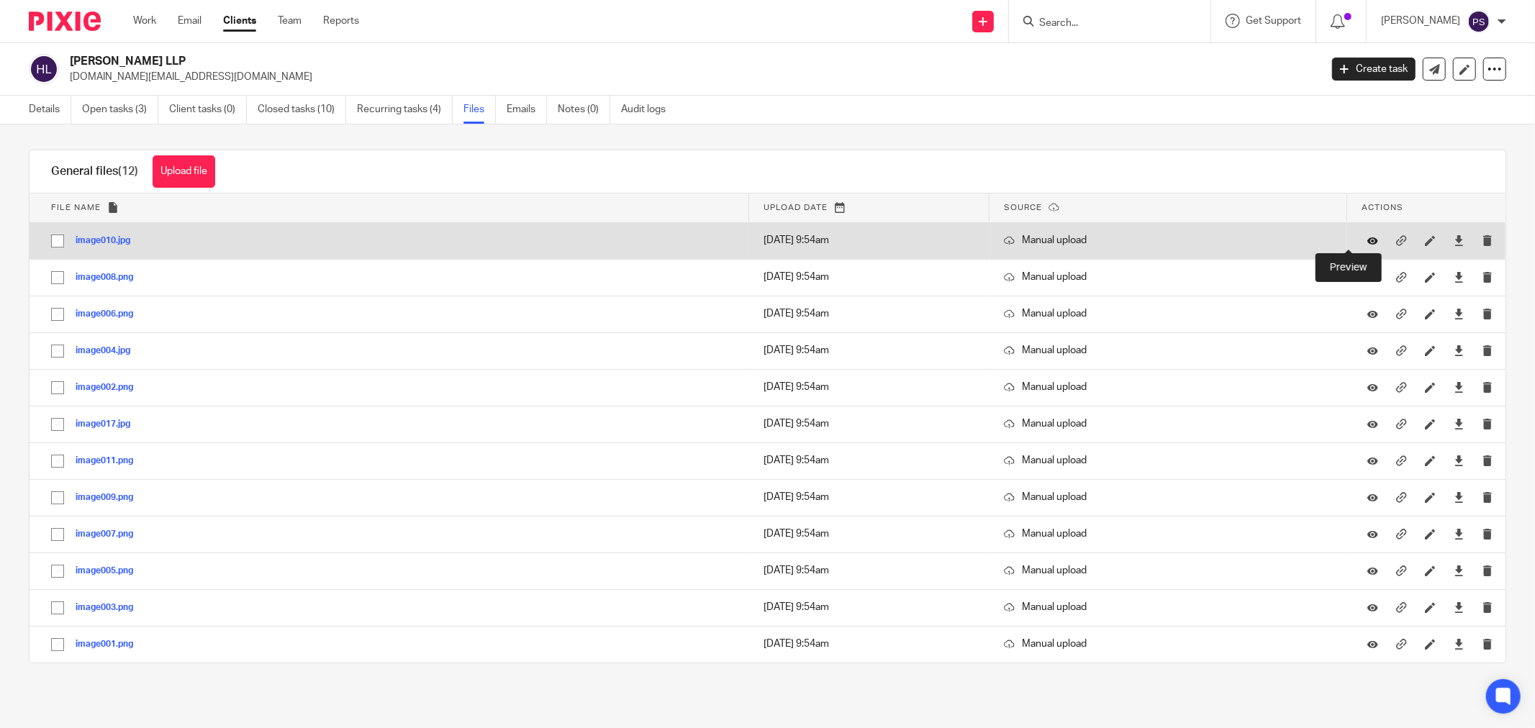
click at [1367, 243] on icon at bounding box center [1372, 240] width 11 height 11
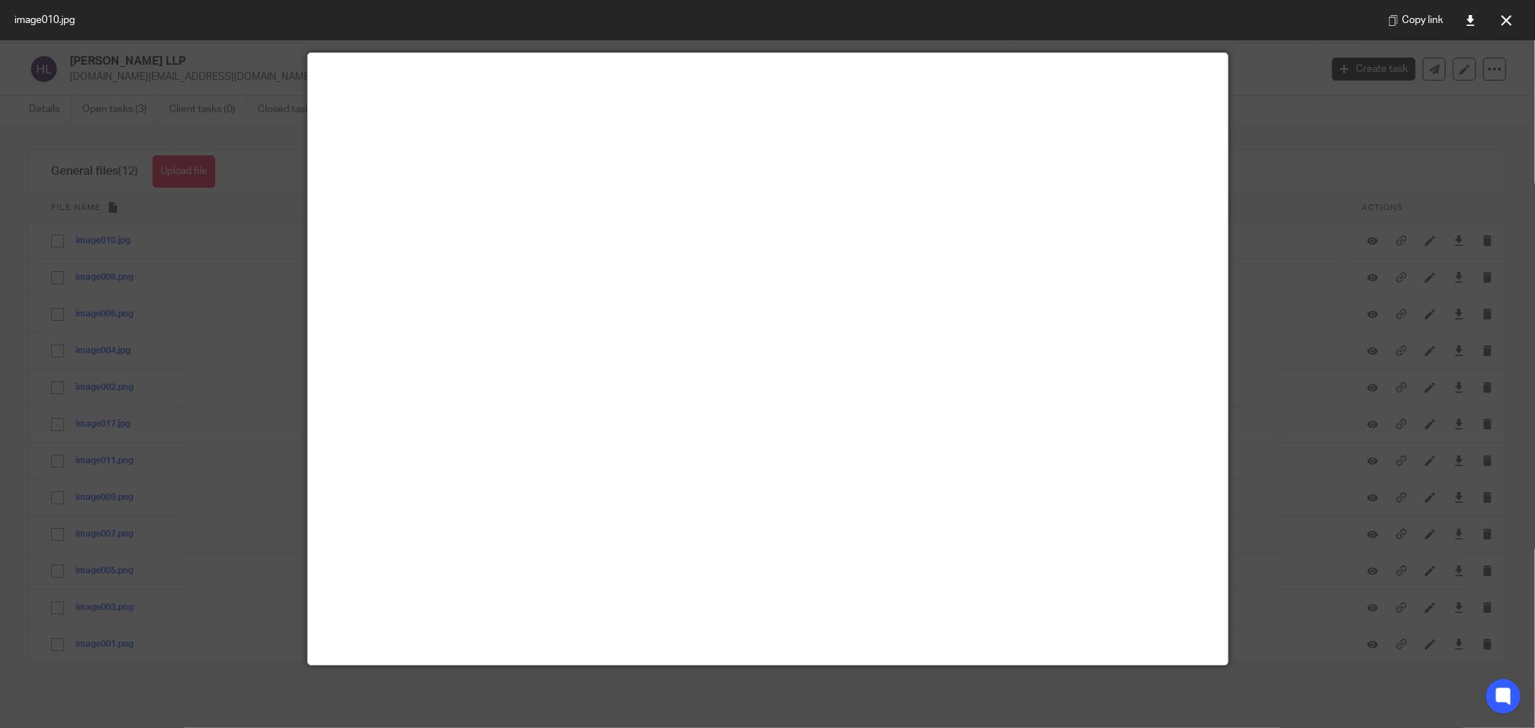
scroll to position [101, 0]
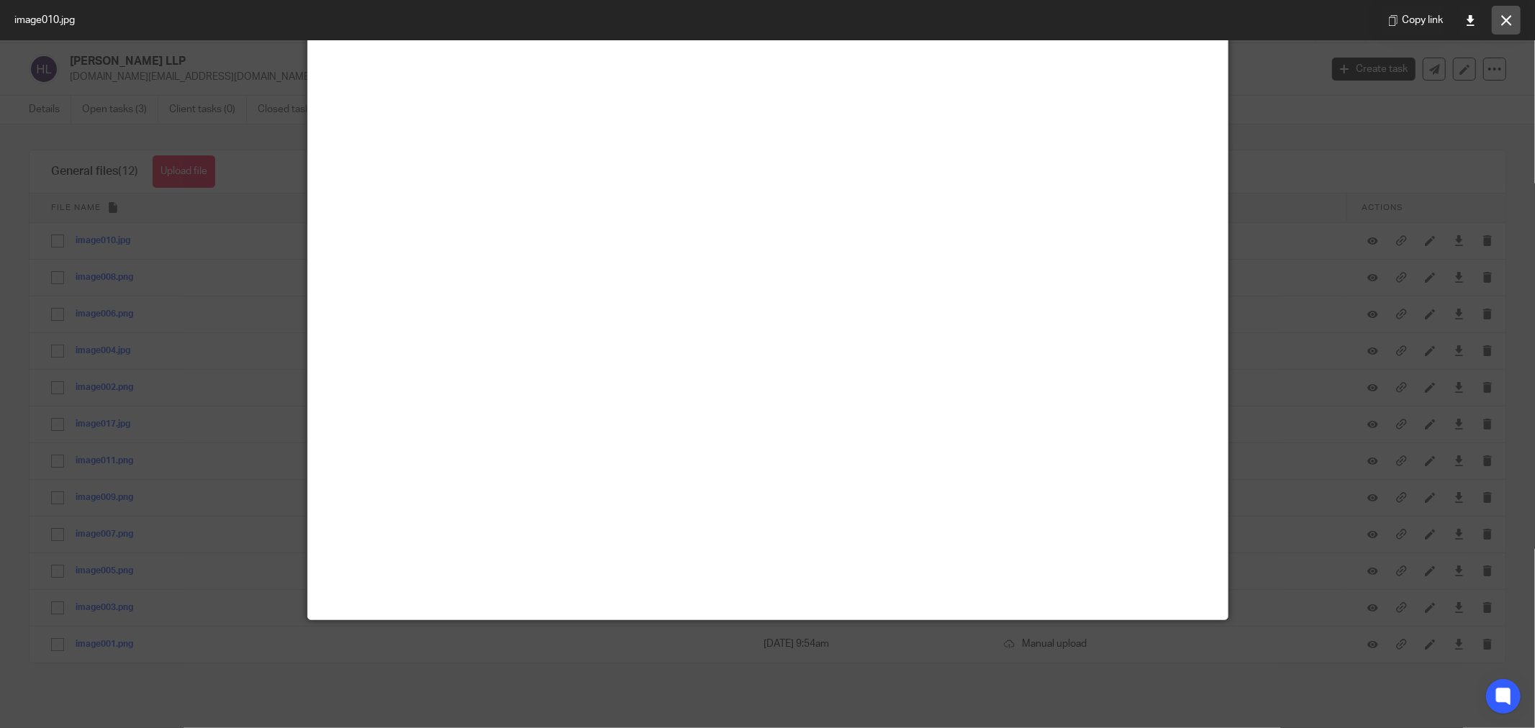
click at [1507, 20] on icon at bounding box center [1506, 20] width 11 height 11
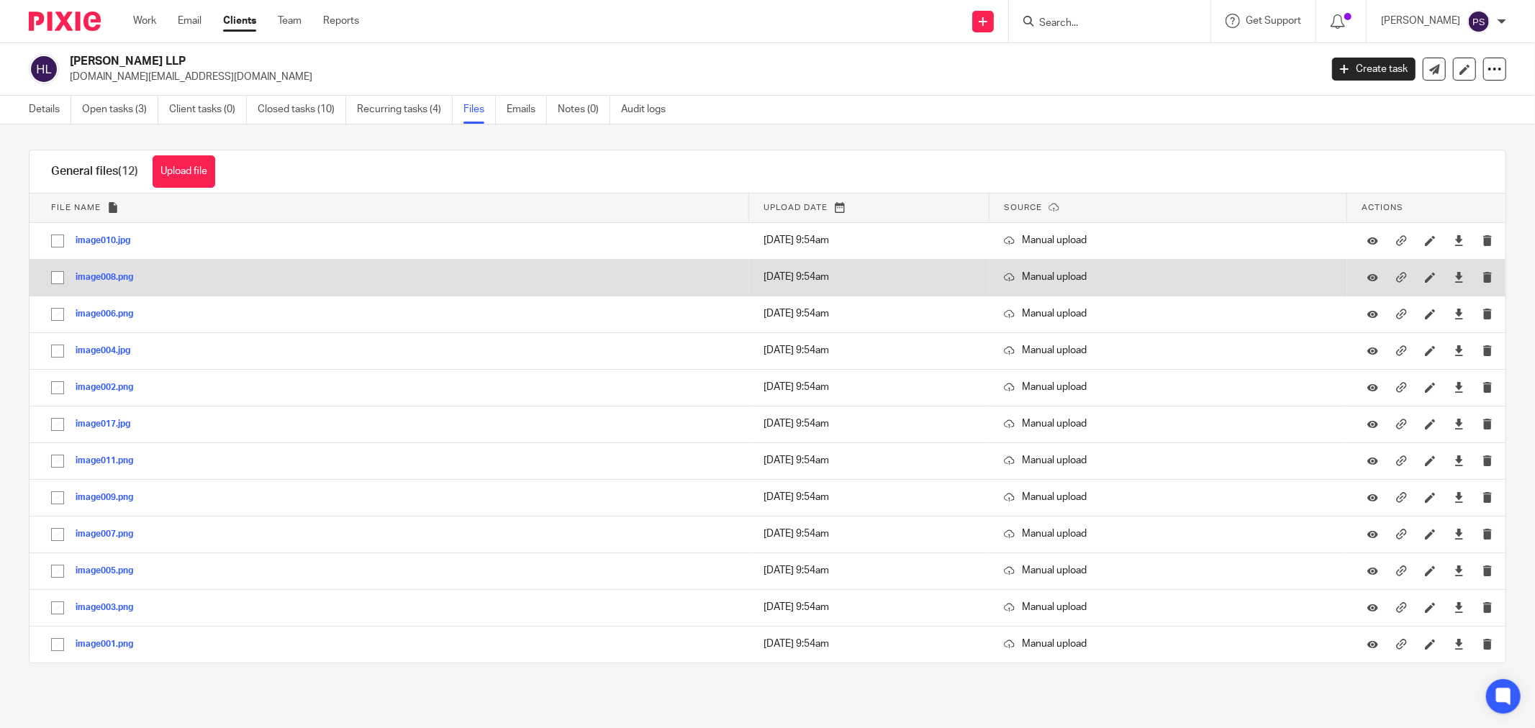
click at [1361, 278] on div at bounding box center [1372, 278] width 22 height 22
click at [1367, 278] on icon at bounding box center [1372, 277] width 11 height 11
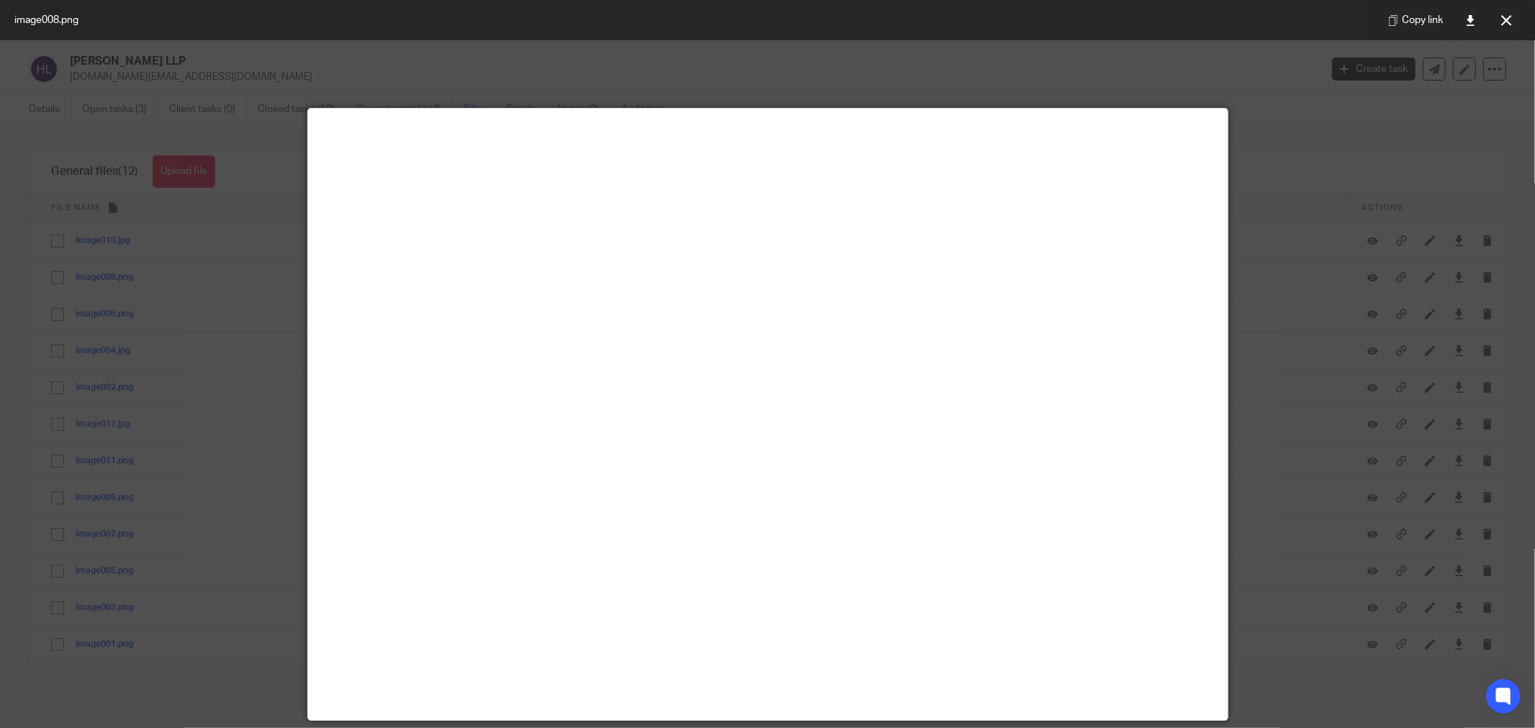
scroll to position [291, 0]
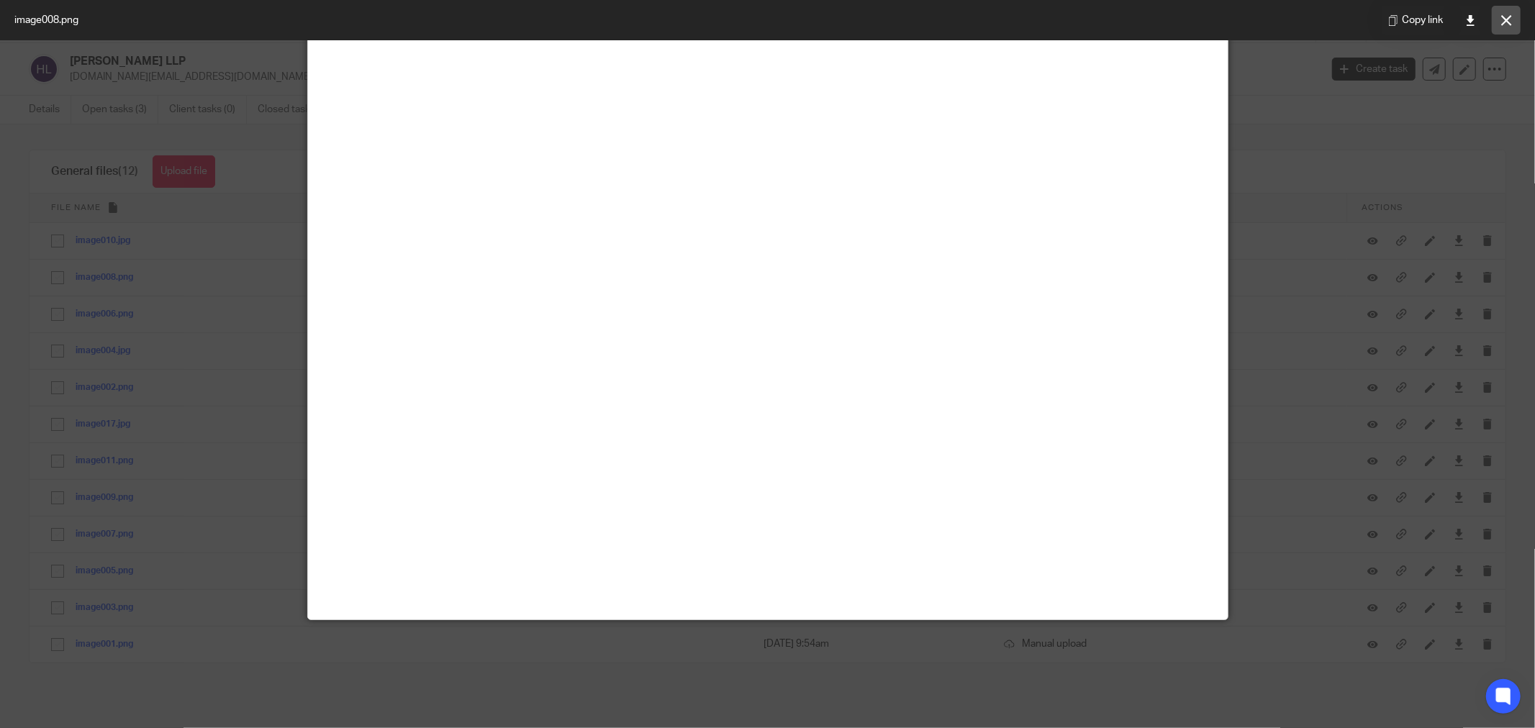
click at [1508, 23] on icon at bounding box center [1506, 20] width 11 height 11
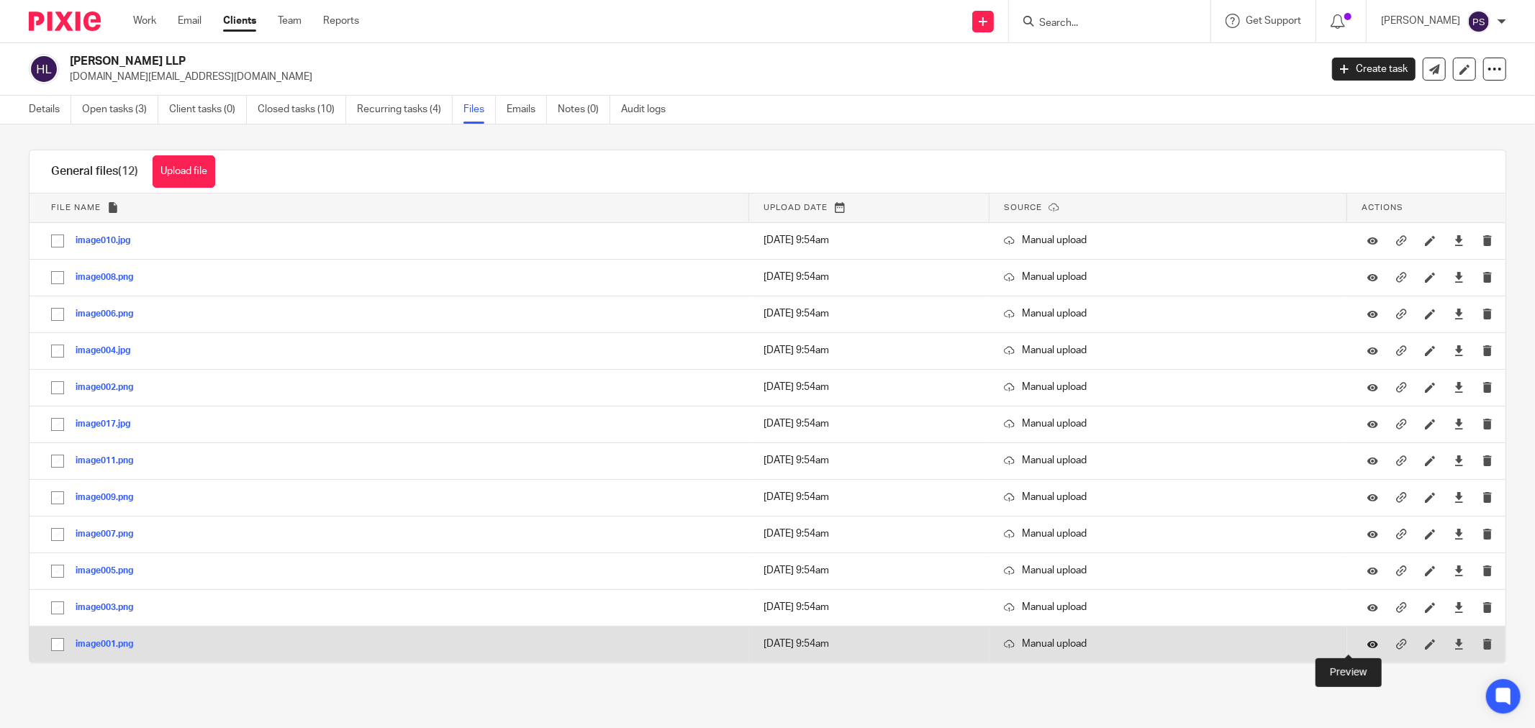
click at [1367, 650] on icon at bounding box center [1372, 644] width 11 height 11
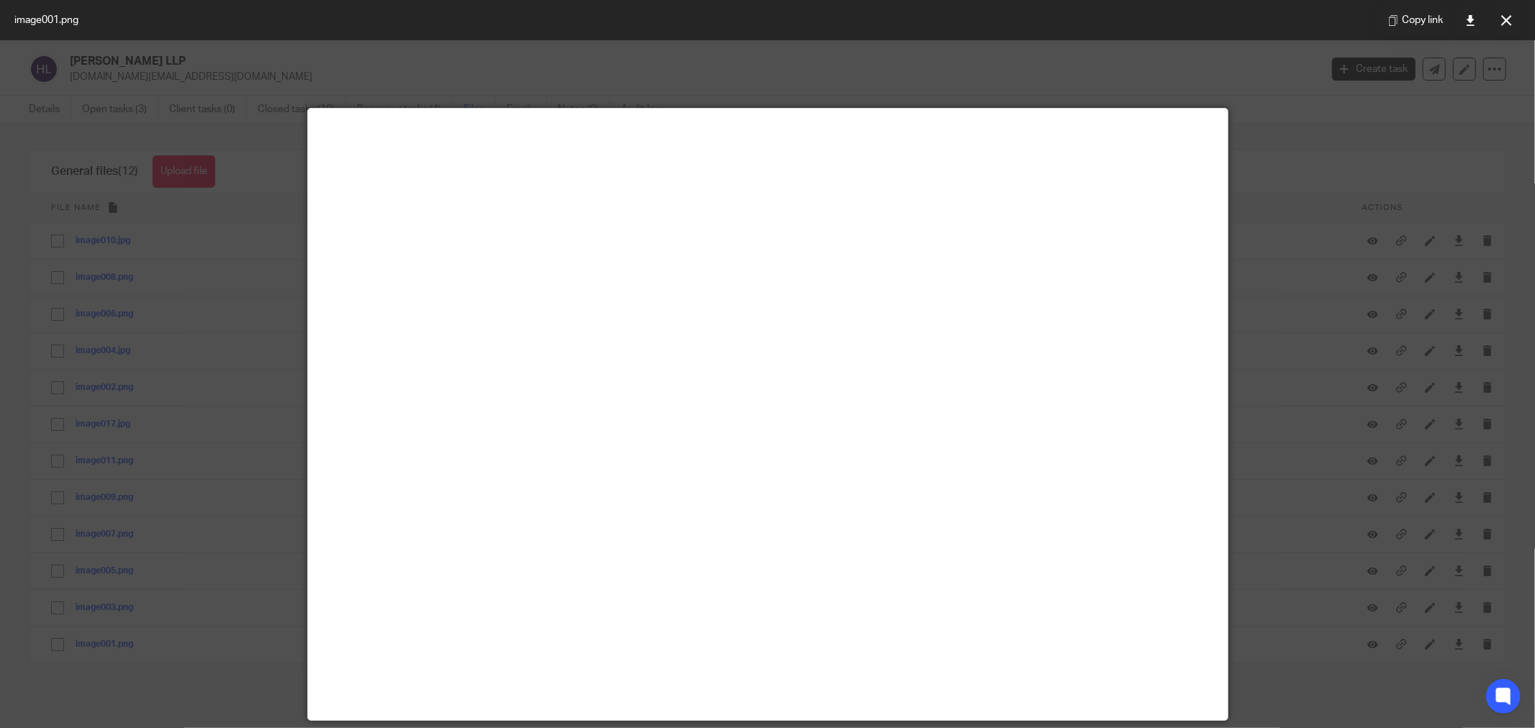
scroll to position [408, 0]
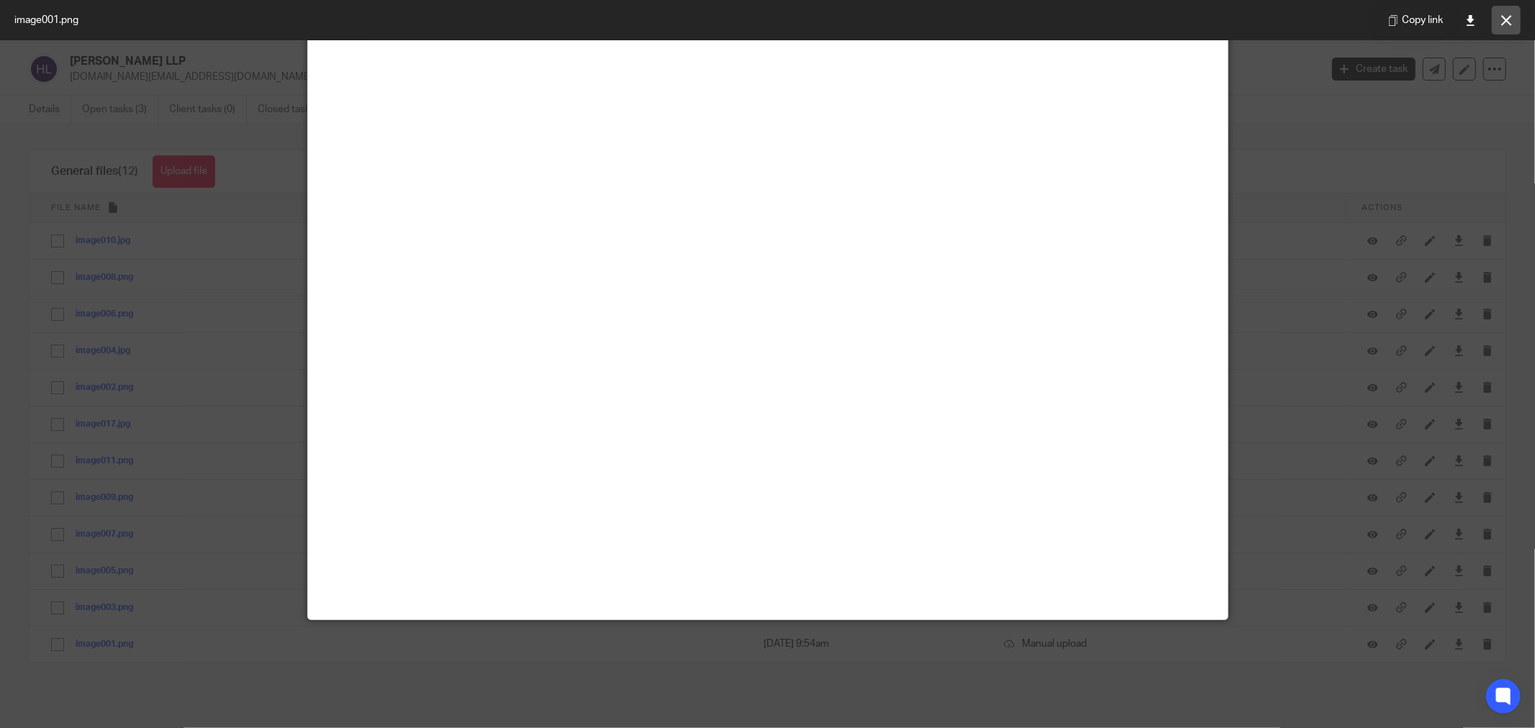
click at [1497, 27] on button at bounding box center [1506, 20] width 29 height 29
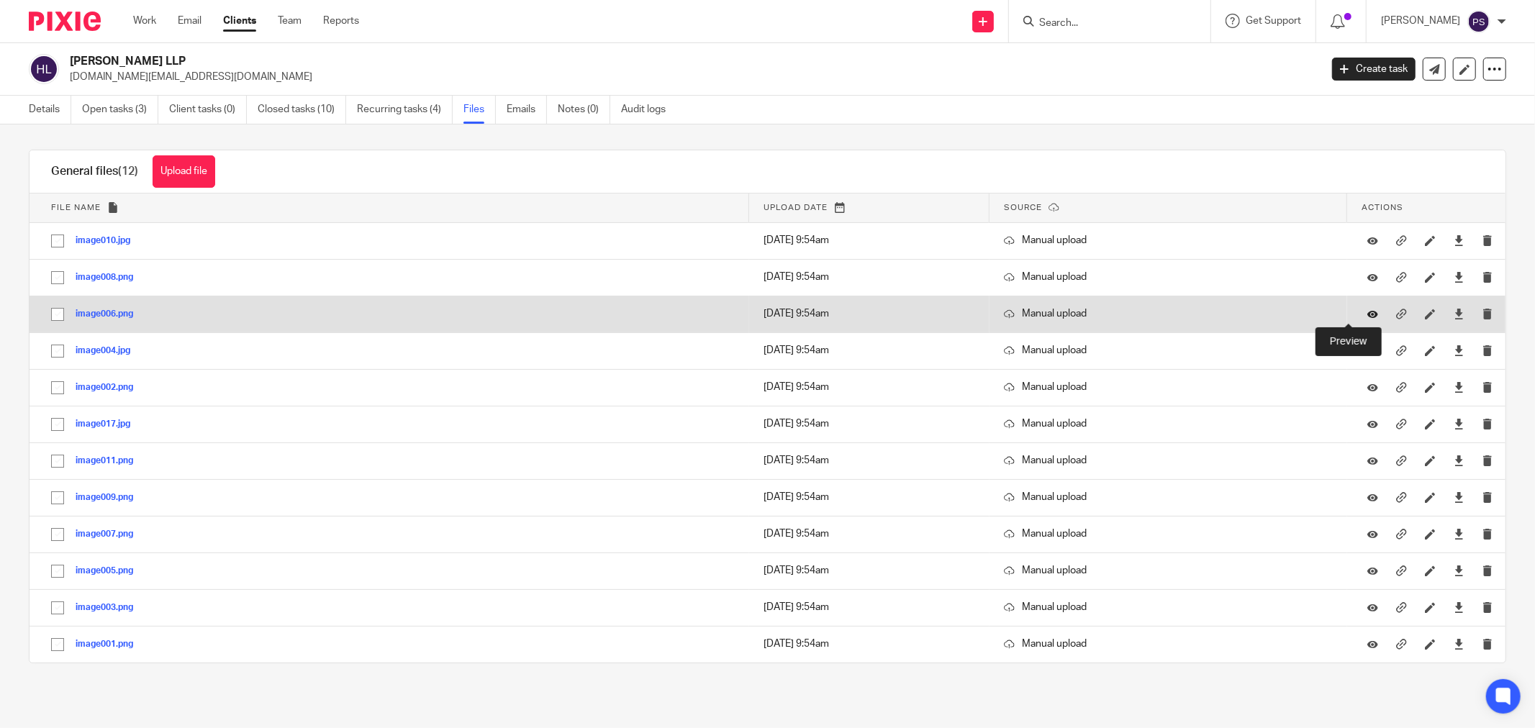
click at [1367, 314] on icon at bounding box center [1372, 314] width 11 height 11
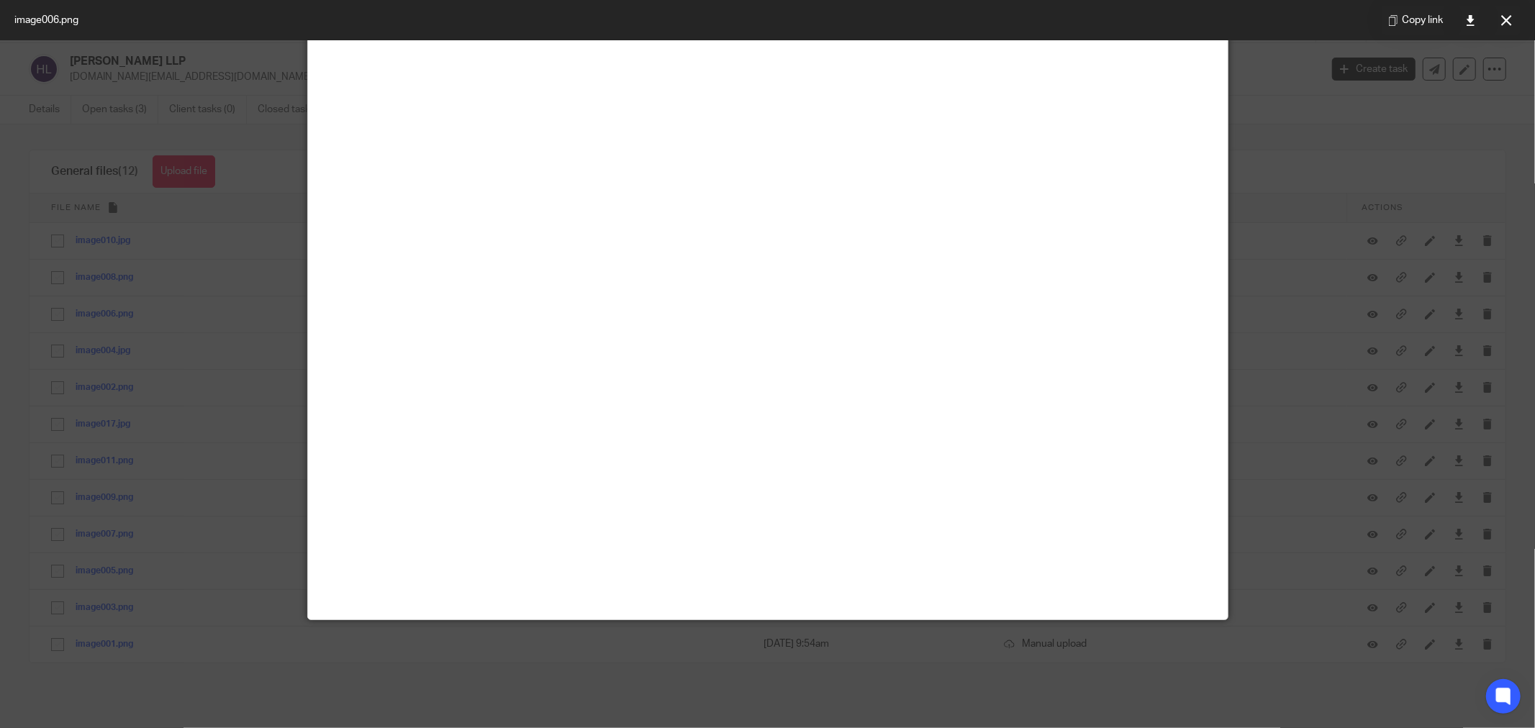
scroll to position [0, 0]
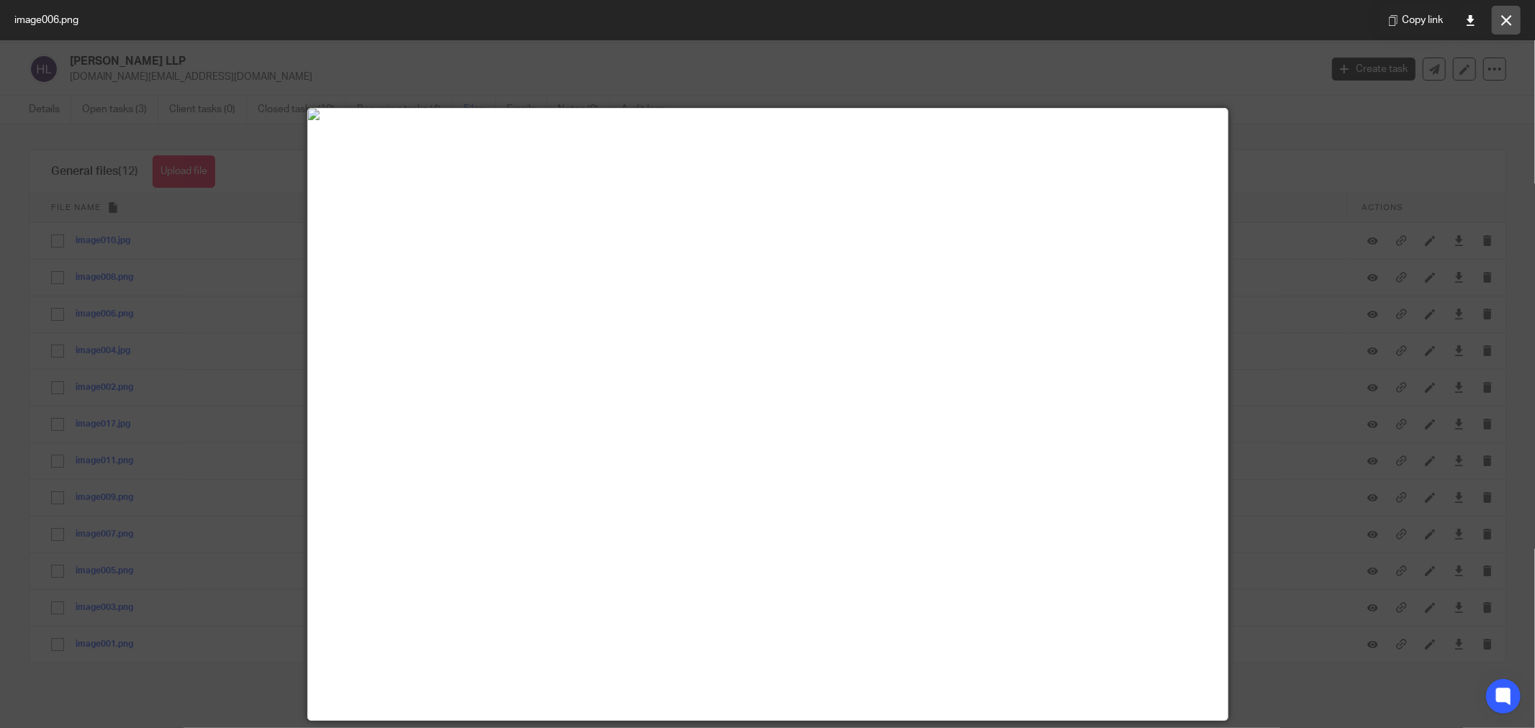
click at [1512, 17] on button at bounding box center [1506, 20] width 29 height 29
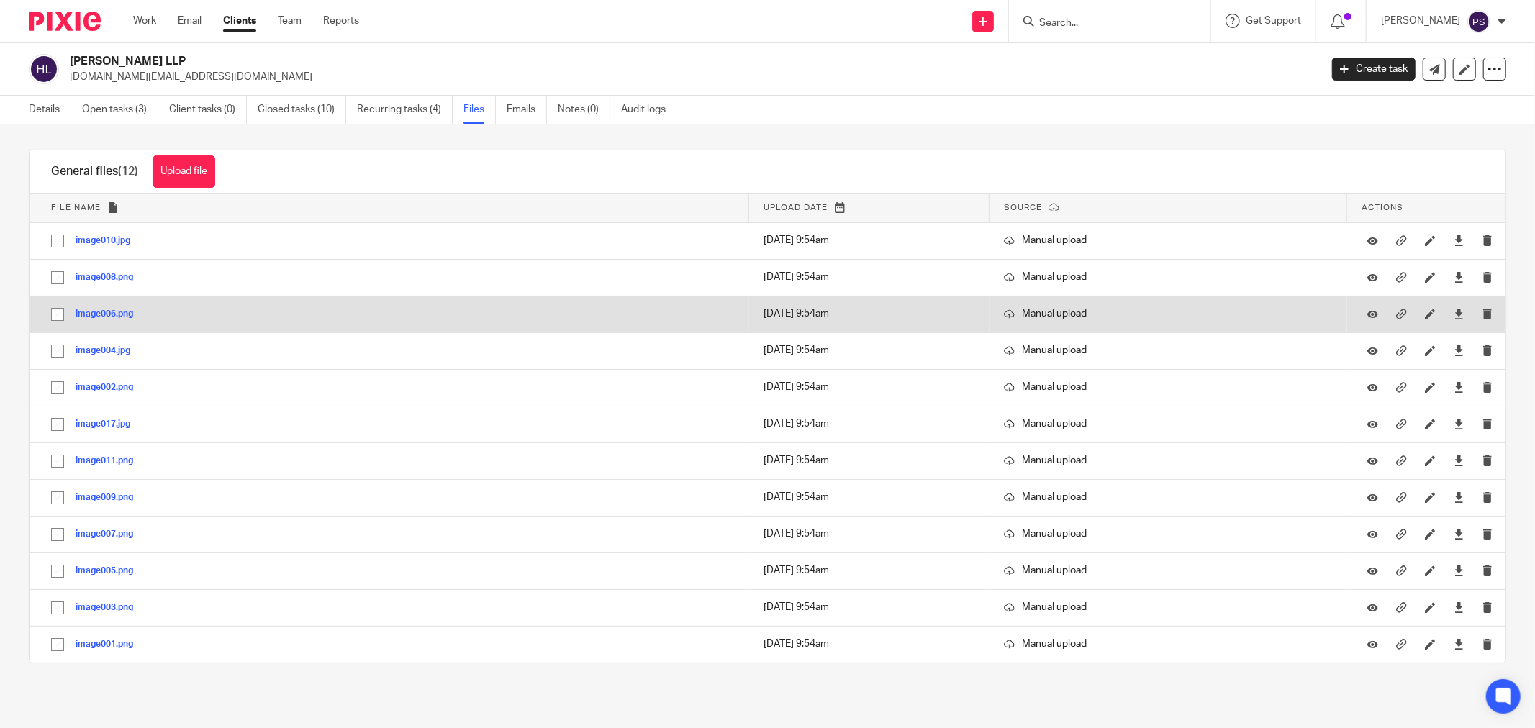
click at [116, 317] on button "image006.png" at bounding box center [110, 314] width 68 height 10
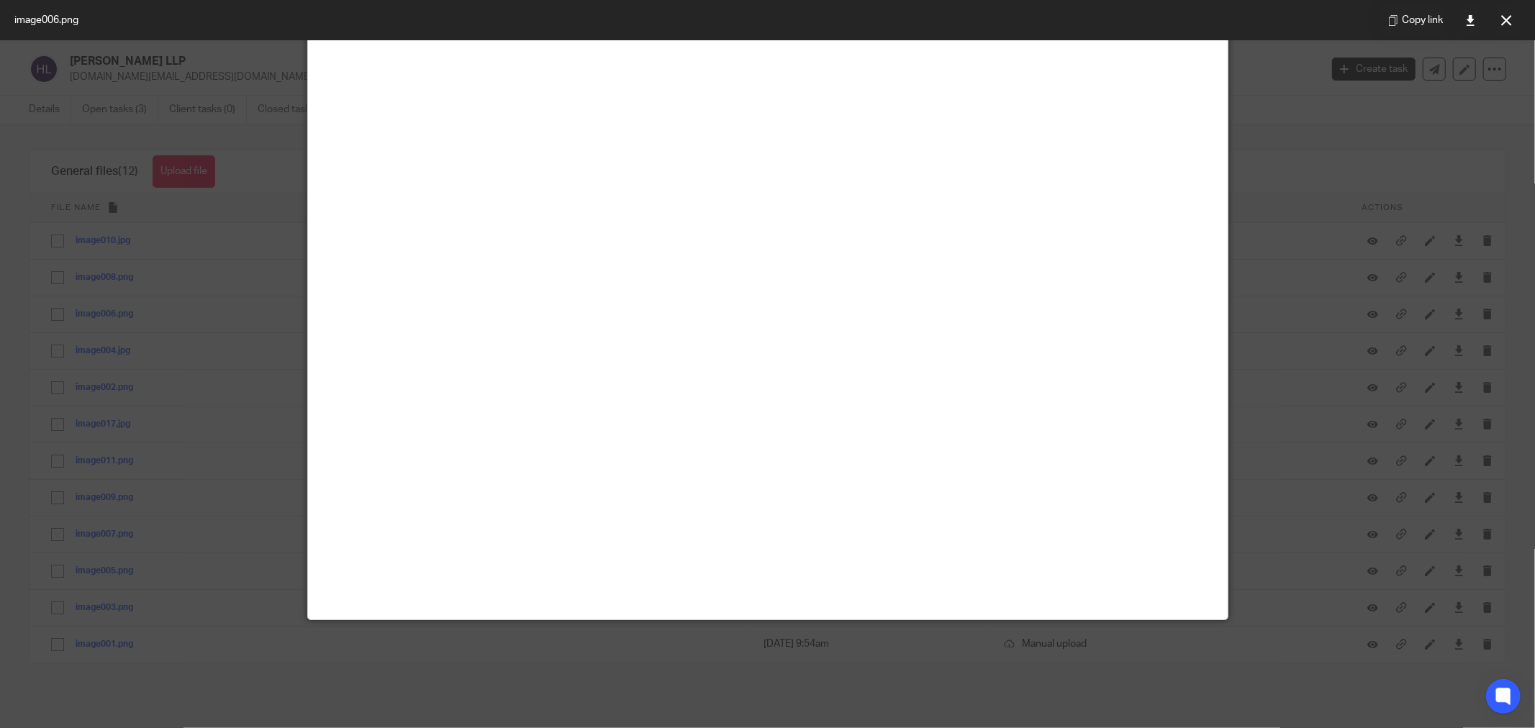
scroll to position [250, 0]
click at [1504, 20] on icon at bounding box center [1506, 20] width 11 height 11
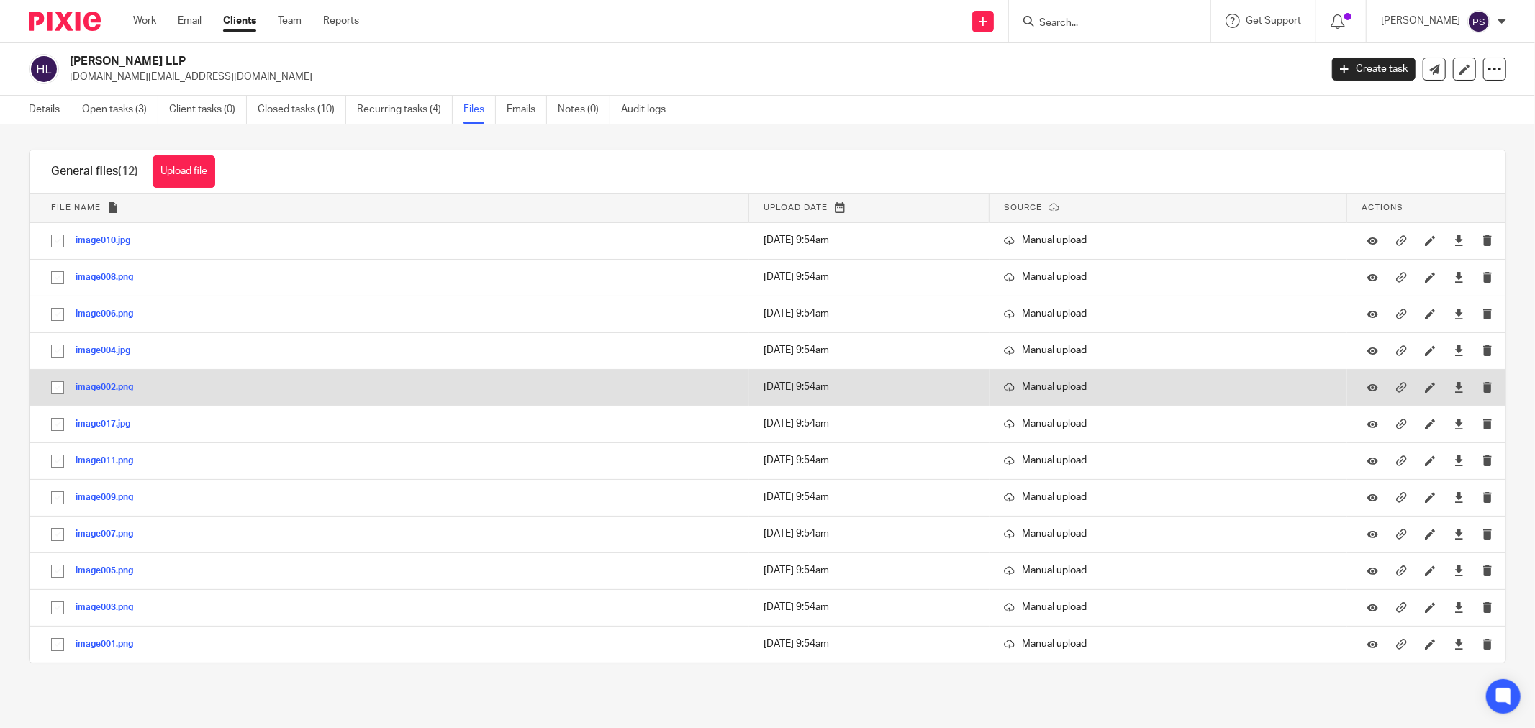
click at [94, 384] on button "image002.png" at bounding box center [110, 388] width 68 height 10
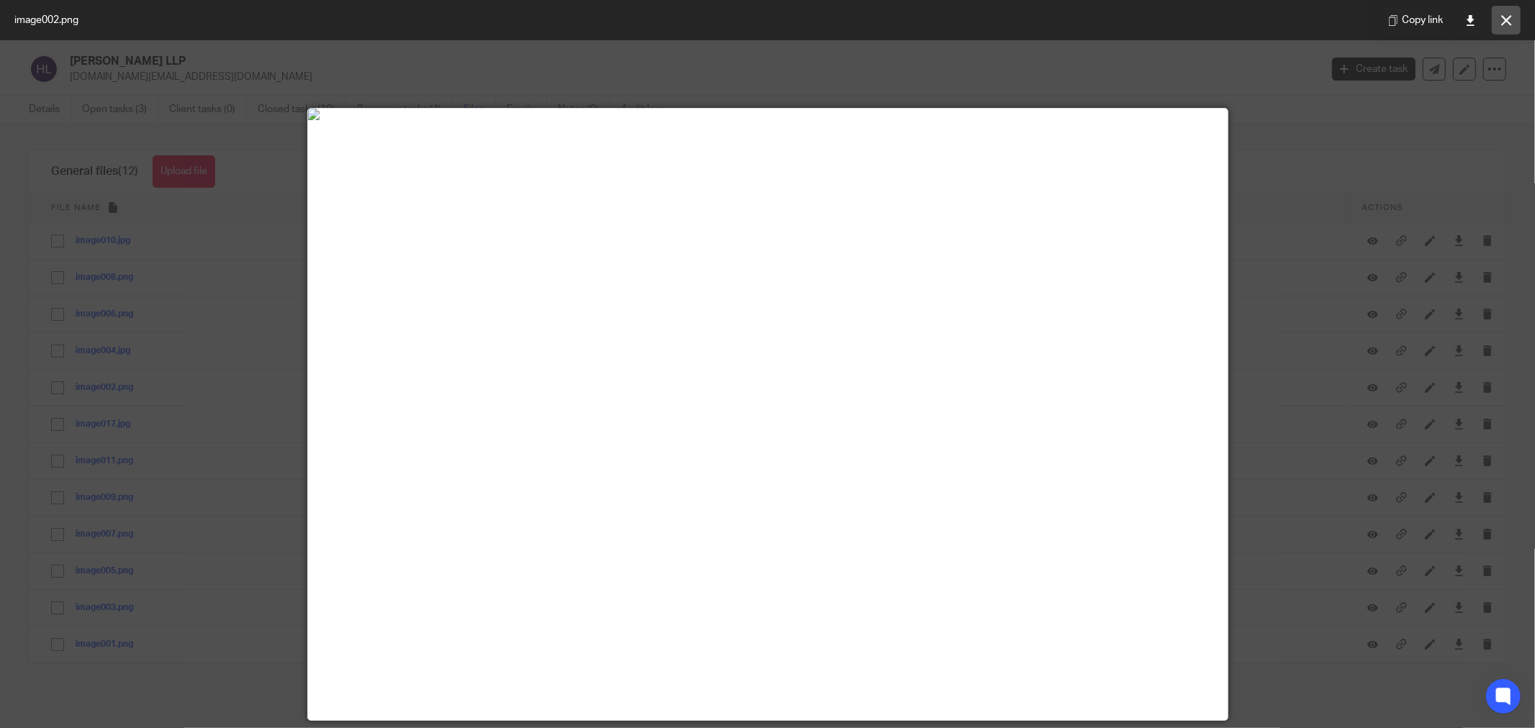
click at [1499, 26] on button at bounding box center [1506, 20] width 29 height 29
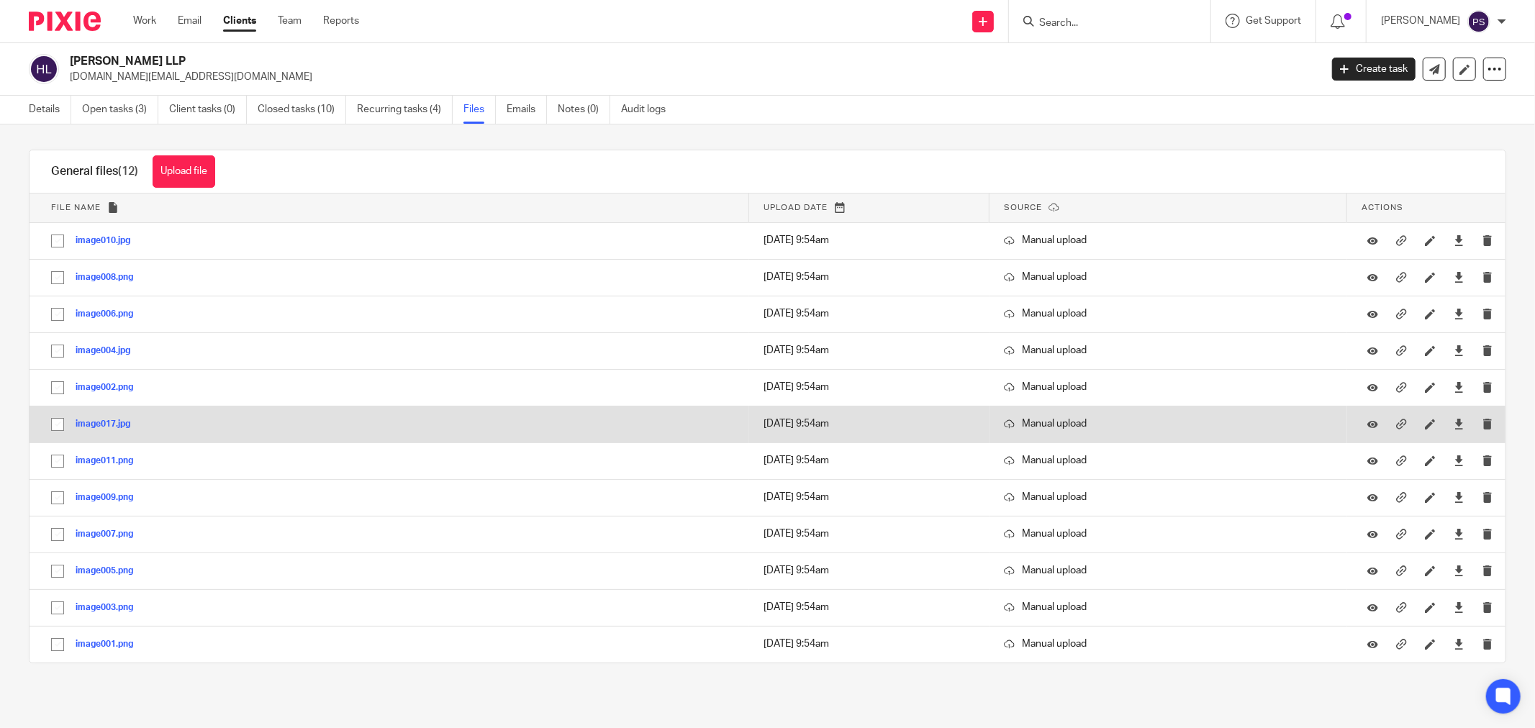
click at [114, 429] on button "image017.jpg" at bounding box center [108, 424] width 65 height 10
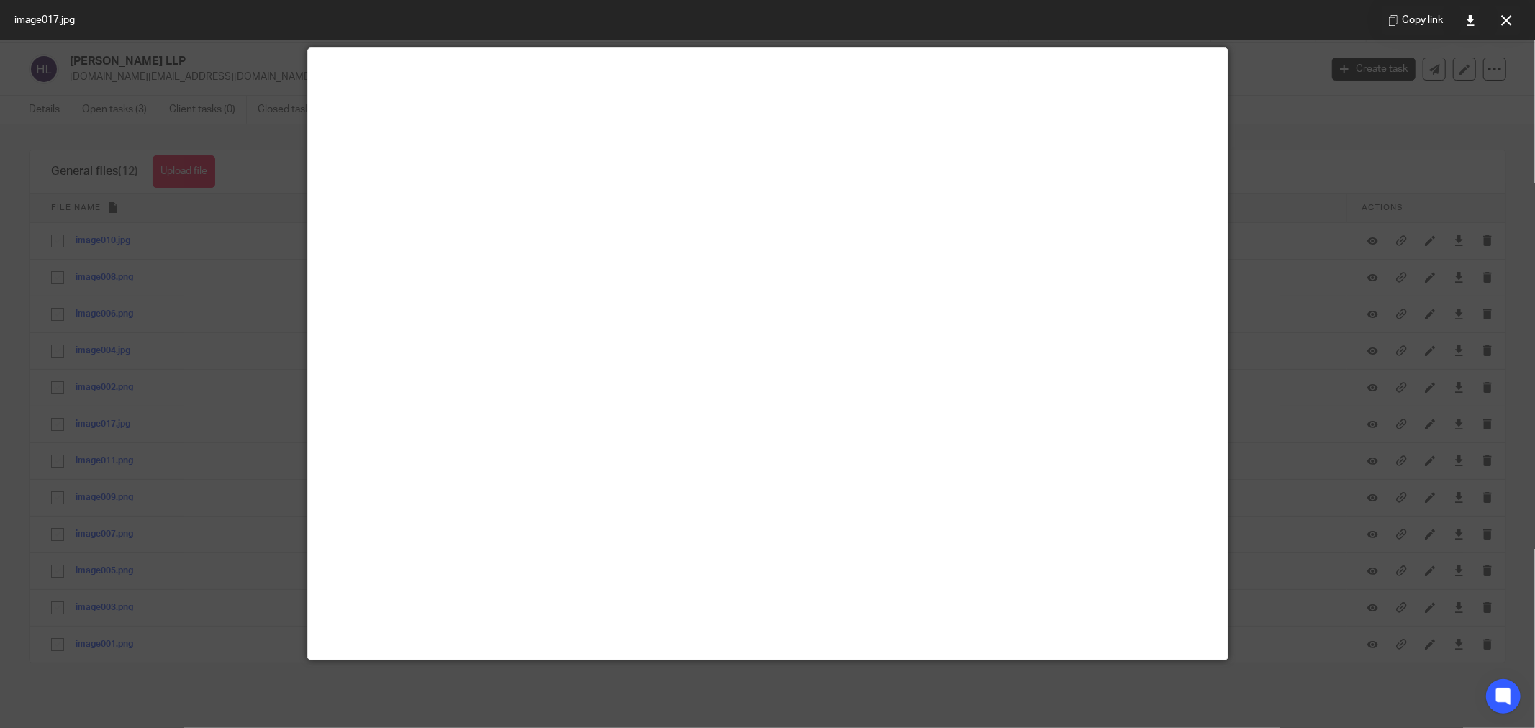
scroll to position [89, 0]
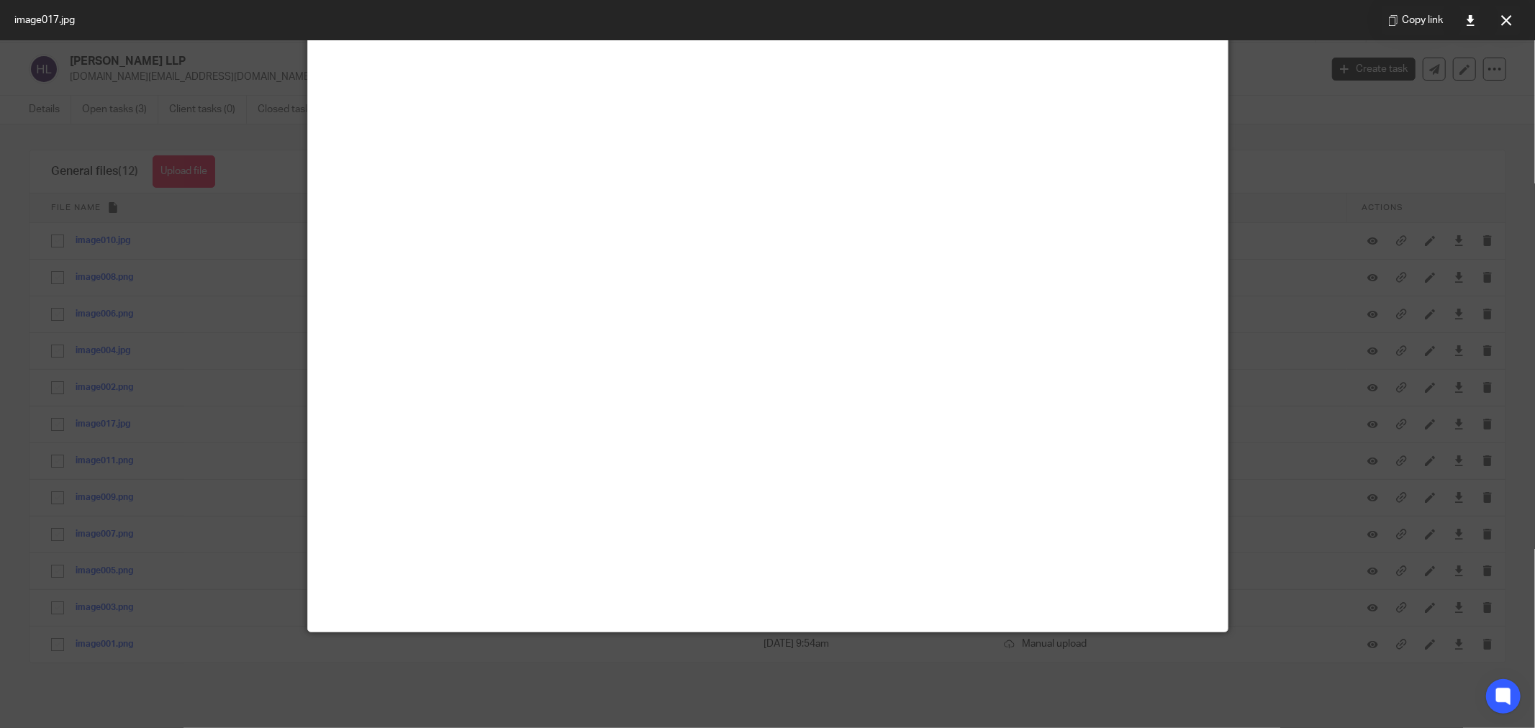
click at [1502, 25] on button at bounding box center [1506, 20] width 29 height 29
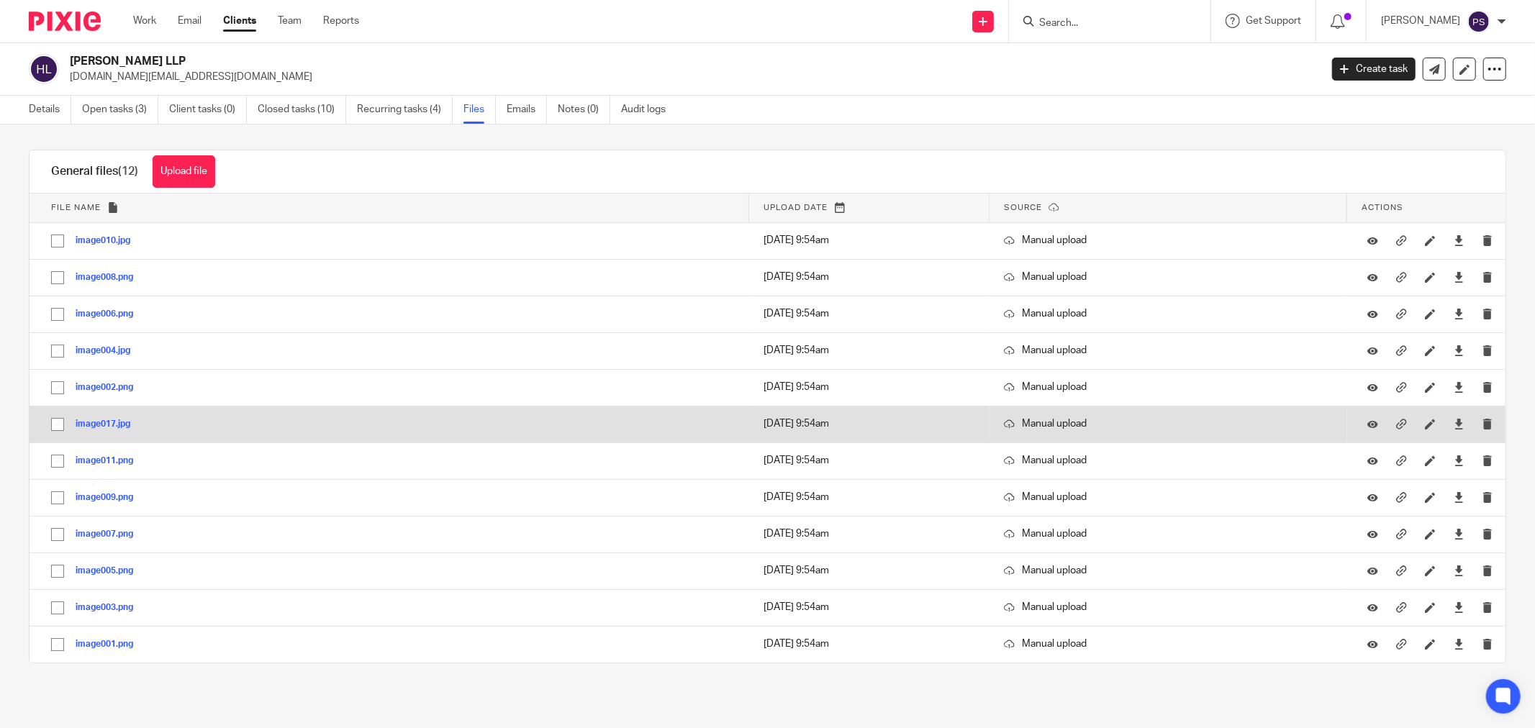
click at [83, 430] on div "image017.jpg" at bounding box center [108, 424] width 65 height 14
click at [91, 426] on button "image017.jpg" at bounding box center [108, 424] width 65 height 10
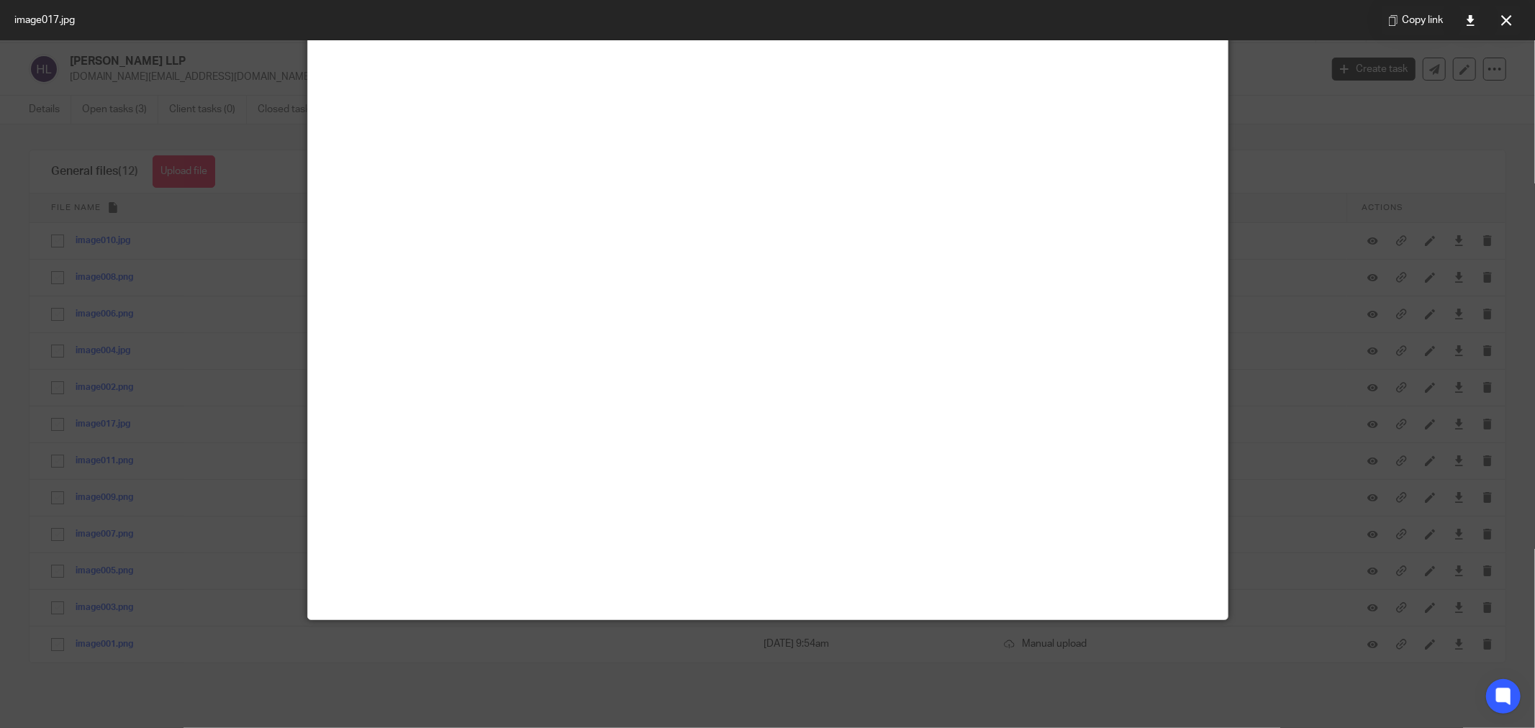
scroll to position [9, 0]
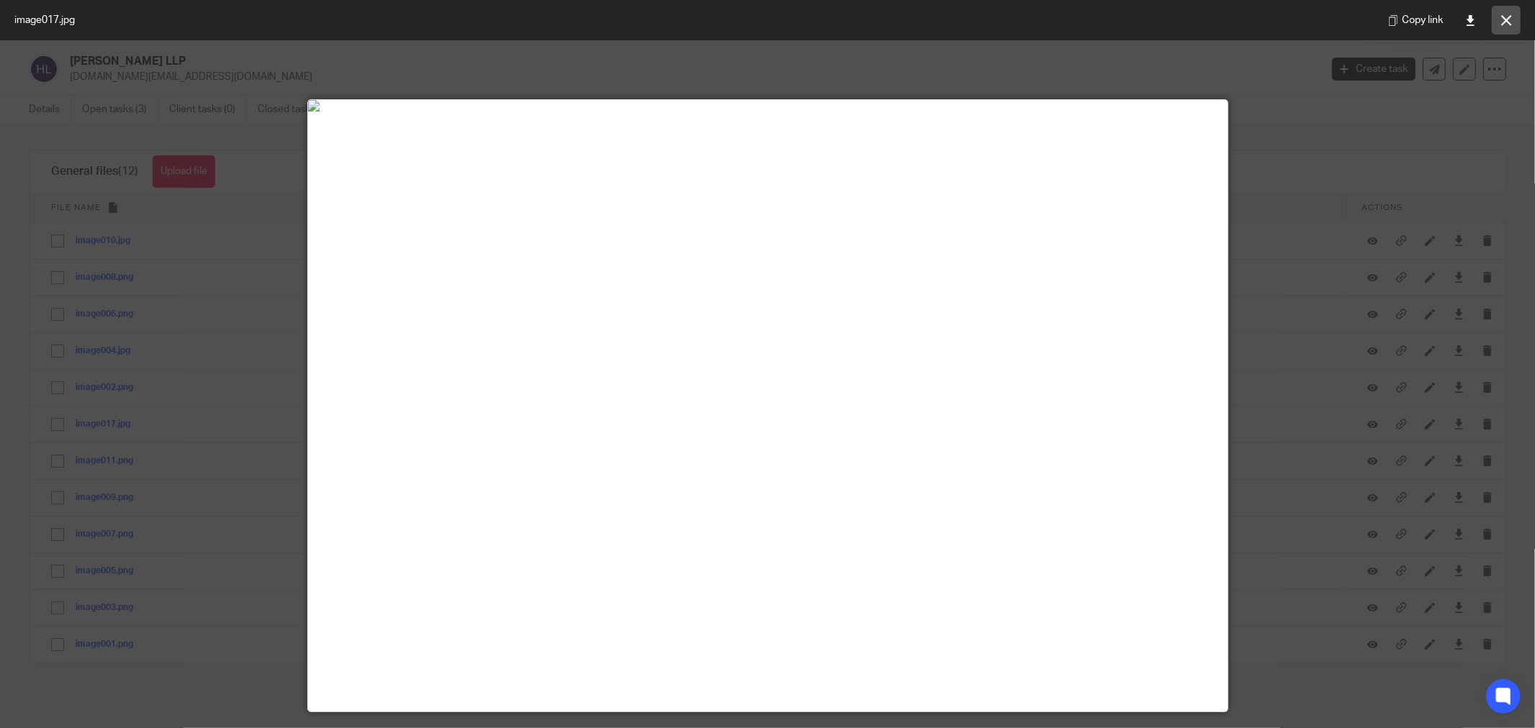
click at [1502, 19] on icon at bounding box center [1506, 20] width 11 height 11
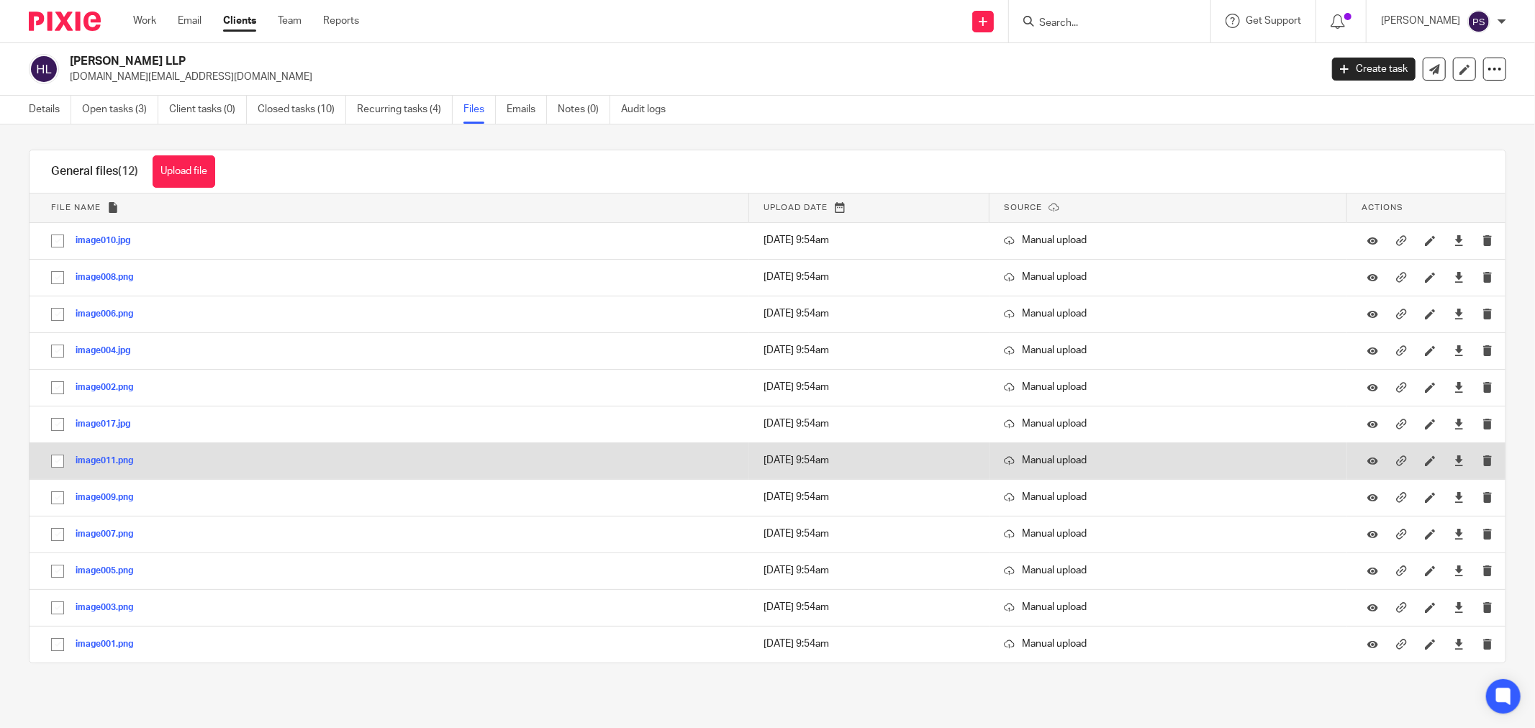
click at [99, 458] on button "image011.png" at bounding box center [110, 461] width 68 height 10
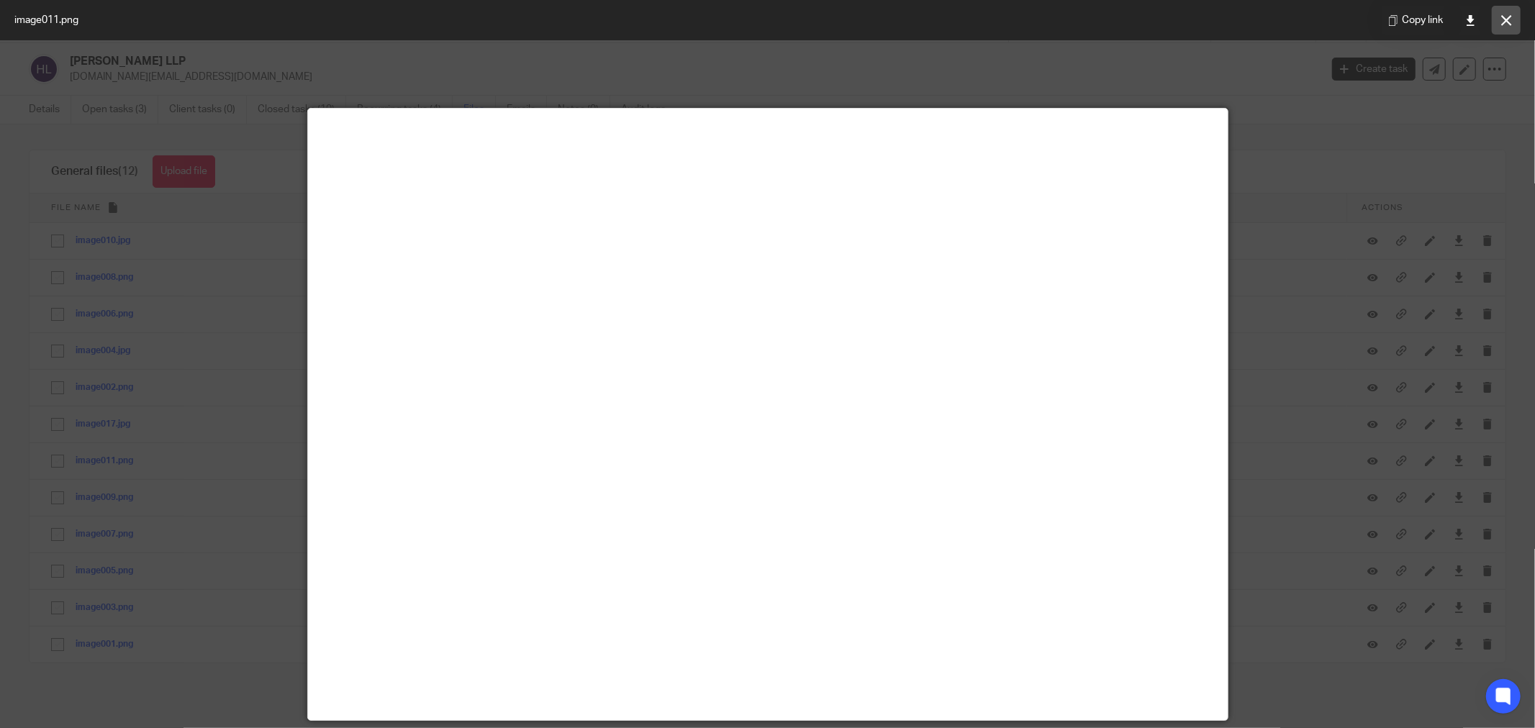
click at [1499, 17] on button at bounding box center [1506, 20] width 29 height 29
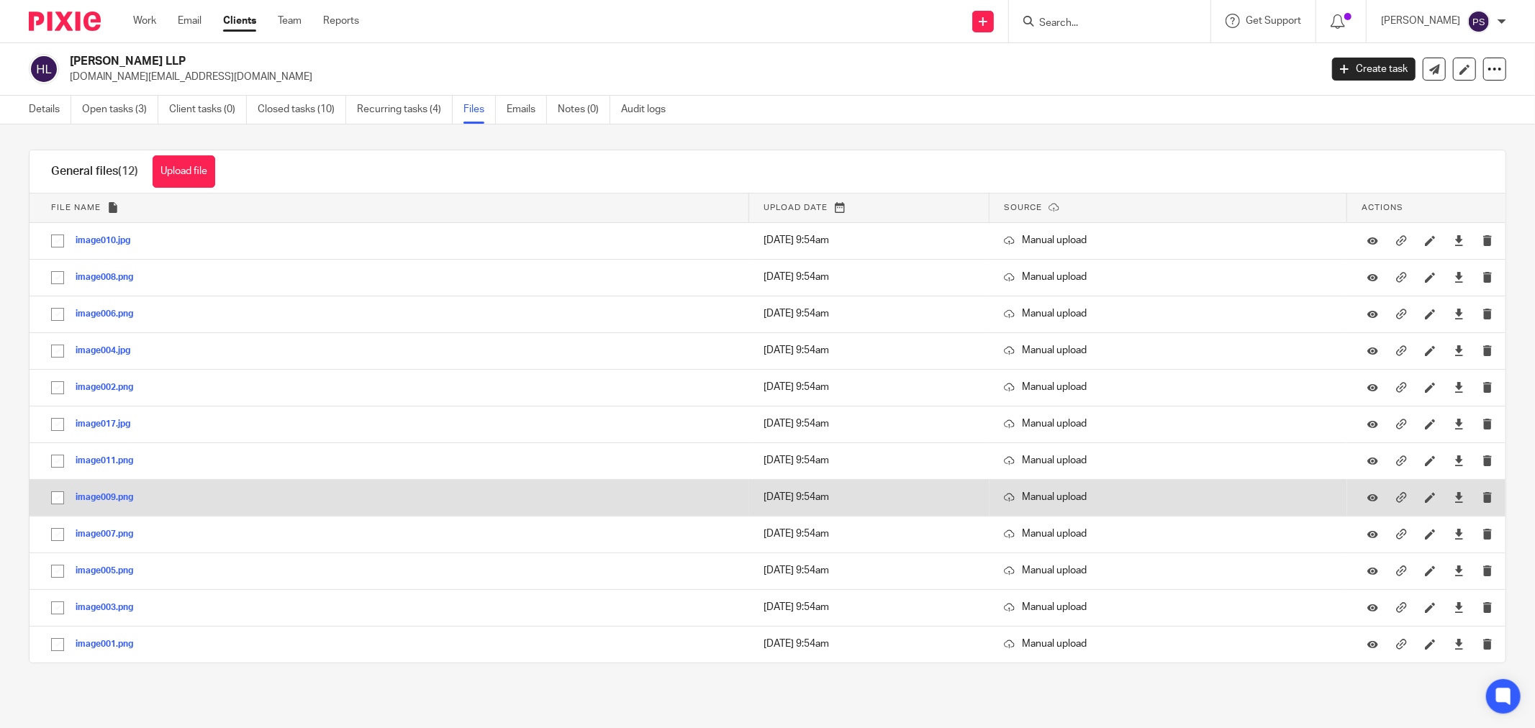
click at [81, 498] on button "image009.png" at bounding box center [110, 498] width 68 height 10
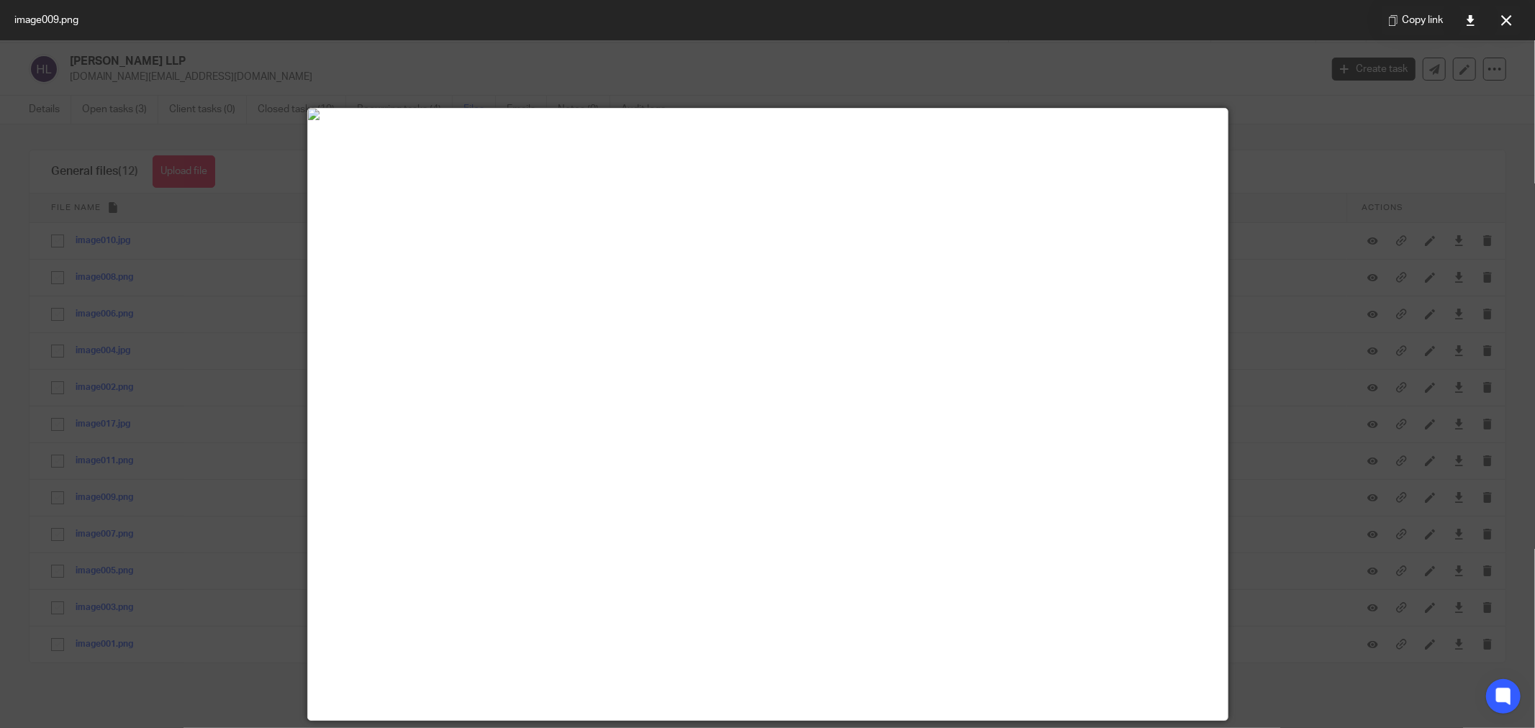
drag, startPoint x: 1499, startPoint y: 16, endPoint x: 1020, endPoint y: 152, distance: 498.1
click at [1499, 17] on button at bounding box center [1506, 20] width 29 height 29
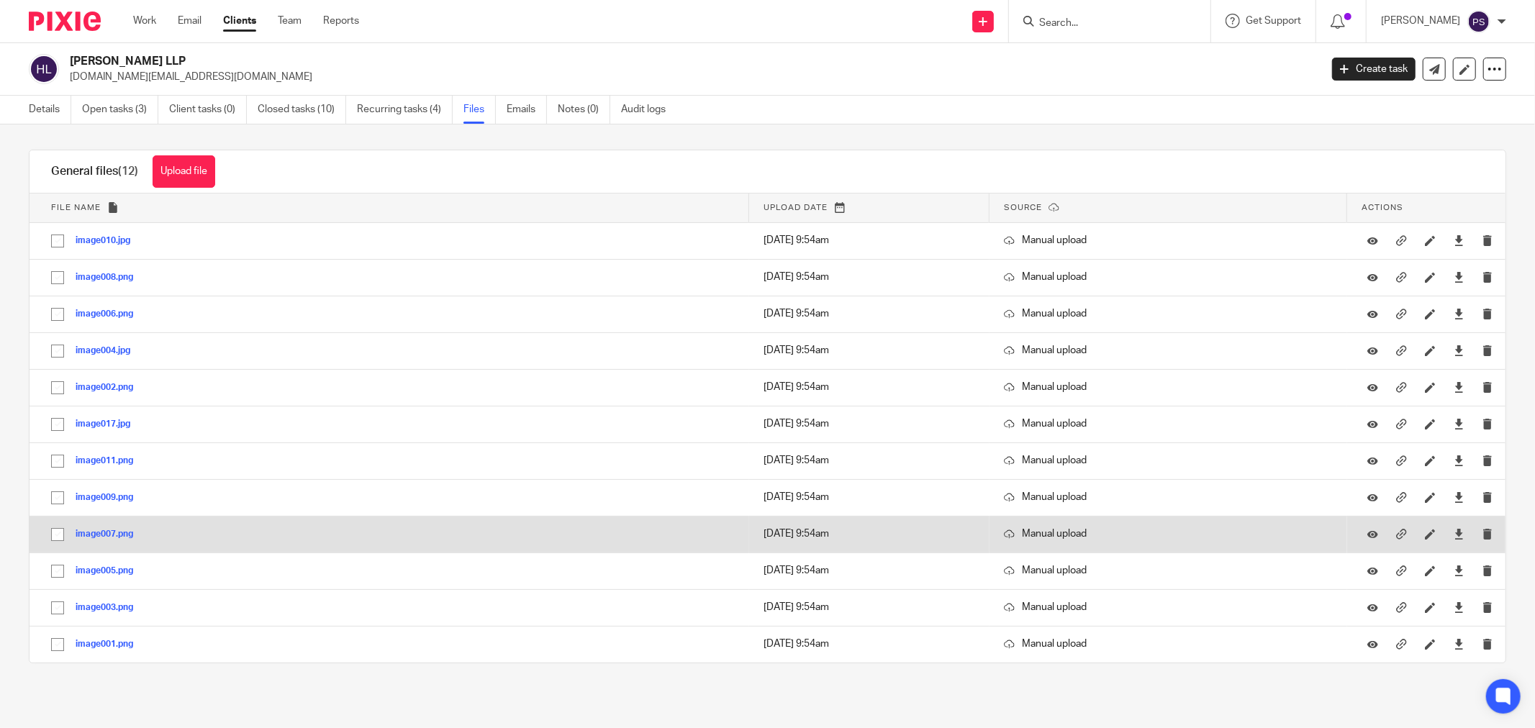
click at [90, 537] on button "image007.png" at bounding box center [110, 535] width 68 height 10
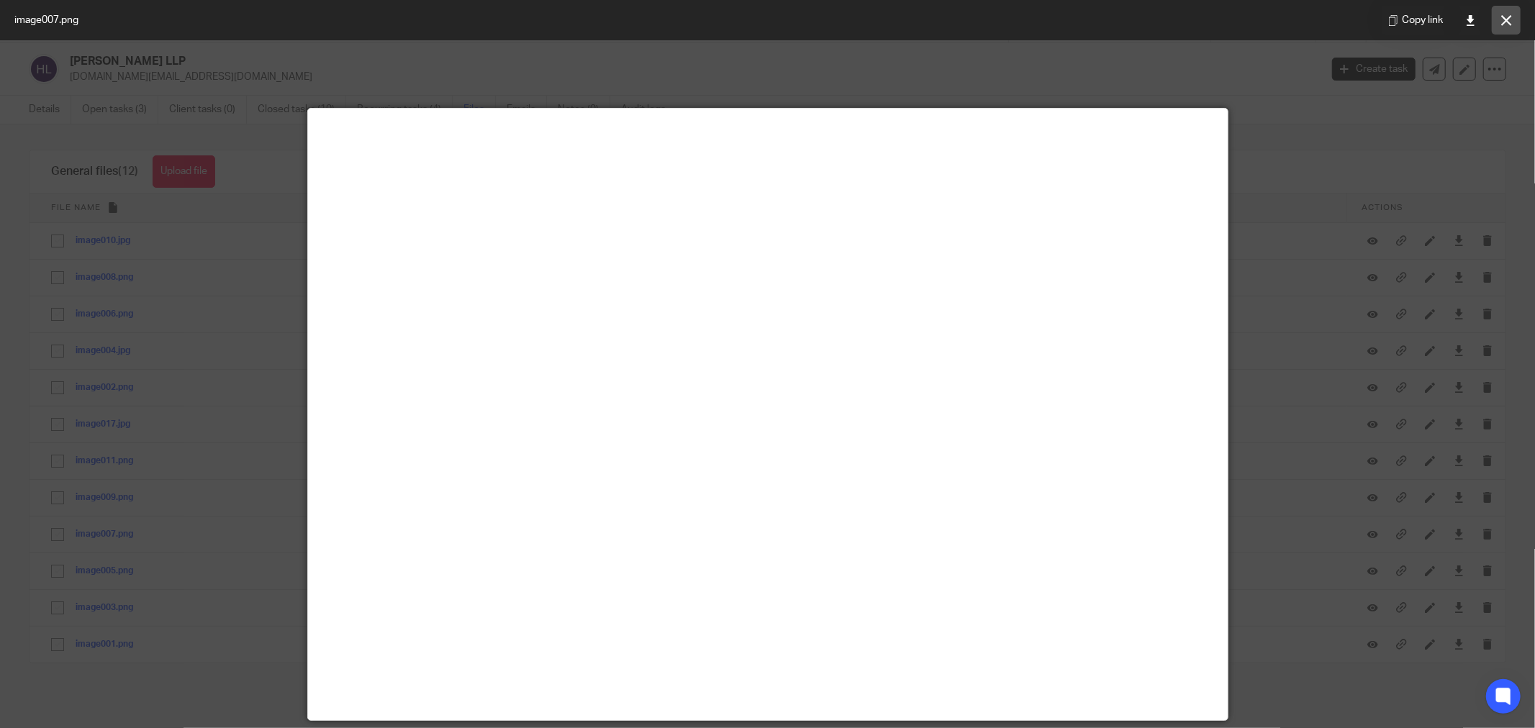
click at [1501, 24] on icon at bounding box center [1506, 20] width 11 height 11
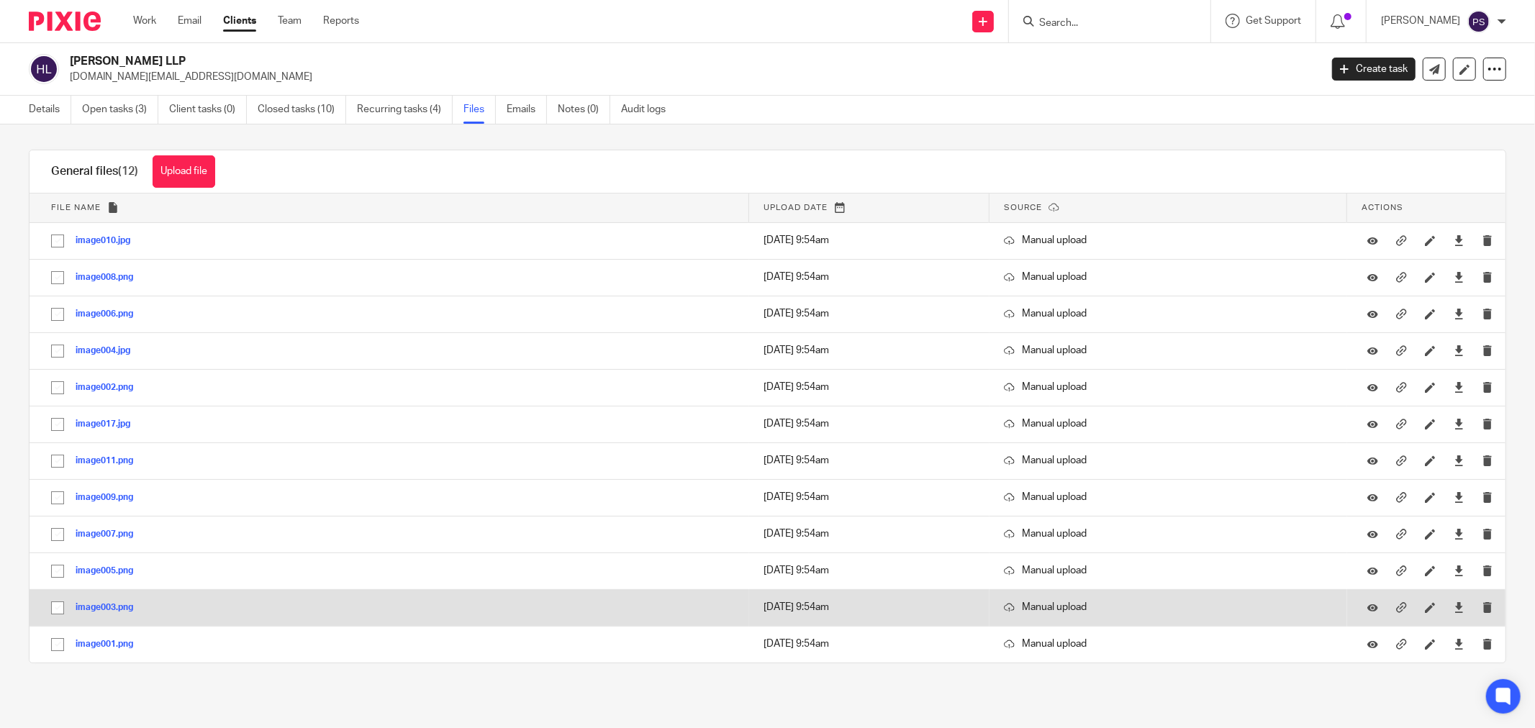
drag, startPoint x: 56, startPoint y: 649, endPoint x: 56, endPoint y: 619, distance: 30.2
click at [56, 643] on input "checkbox" at bounding box center [57, 644] width 27 height 27
checkbox input "true"
click at [58, 612] on input "checkbox" at bounding box center [57, 607] width 27 height 27
checkbox input "true"
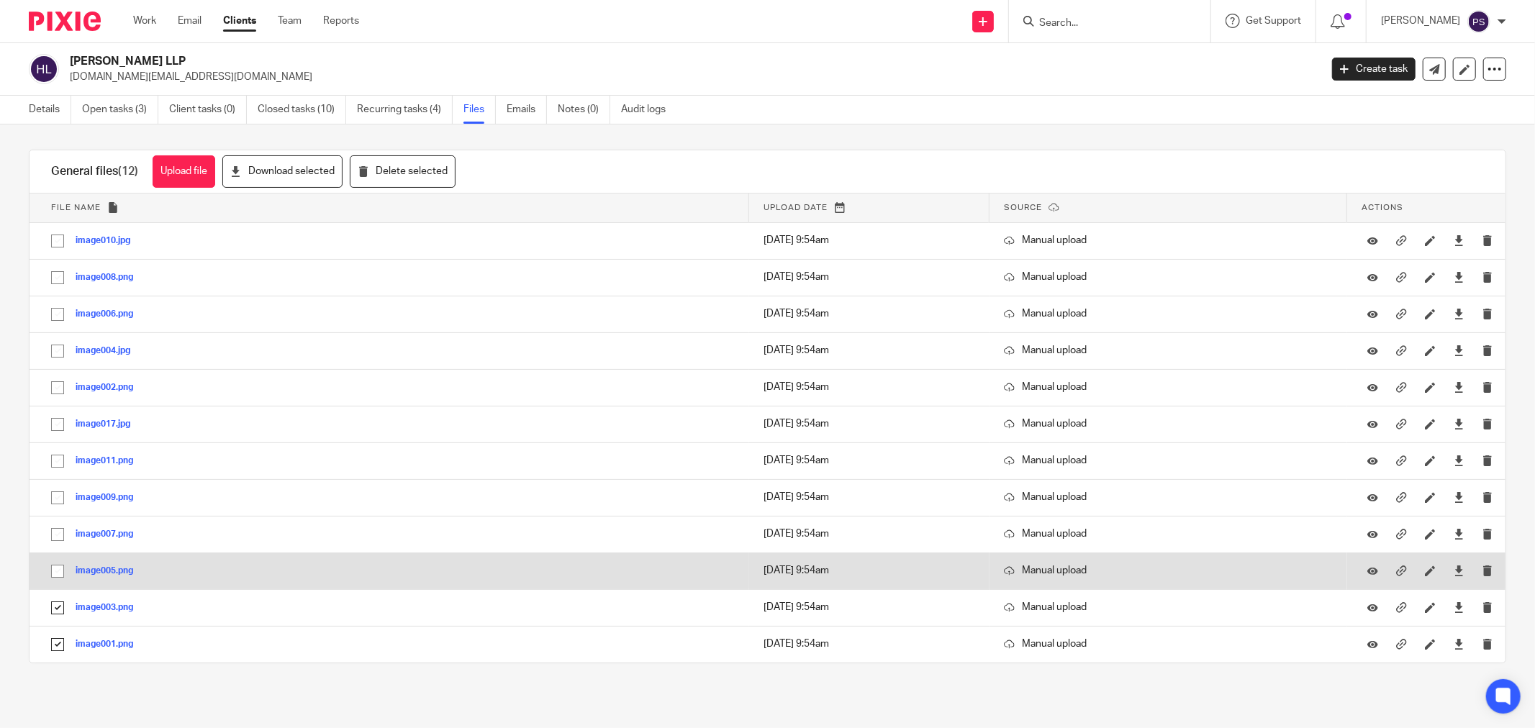
drag, startPoint x: 60, startPoint y: 581, endPoint x: 60, endPoint y: 557, distance: 23.8
click at [60, 580] on input "checkbox" at bounding box center [57, 571] width 27 height 27
checkbox input "true"
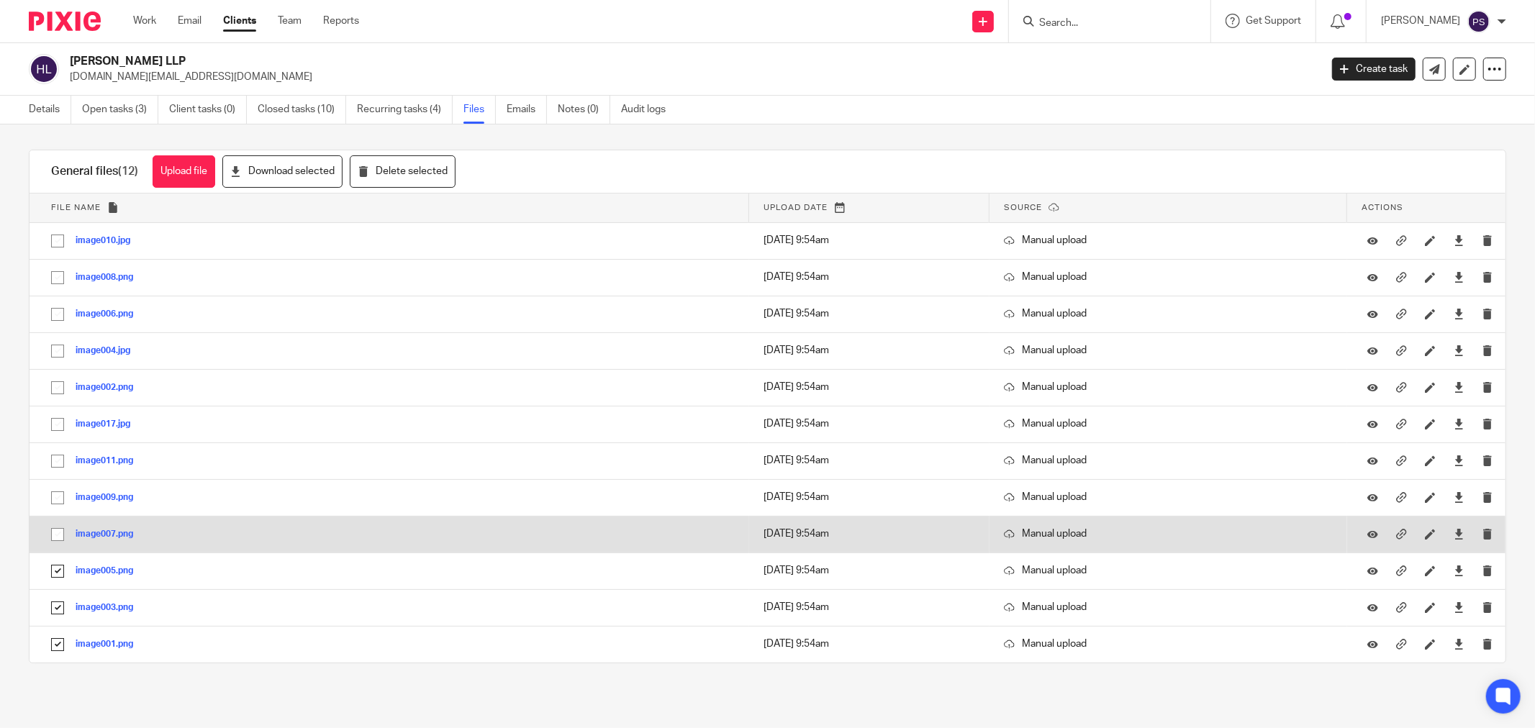
click at [58, 535] on input "checkbox" at bounding box center [57, 534] width 27 height 27
checkbox input "true"
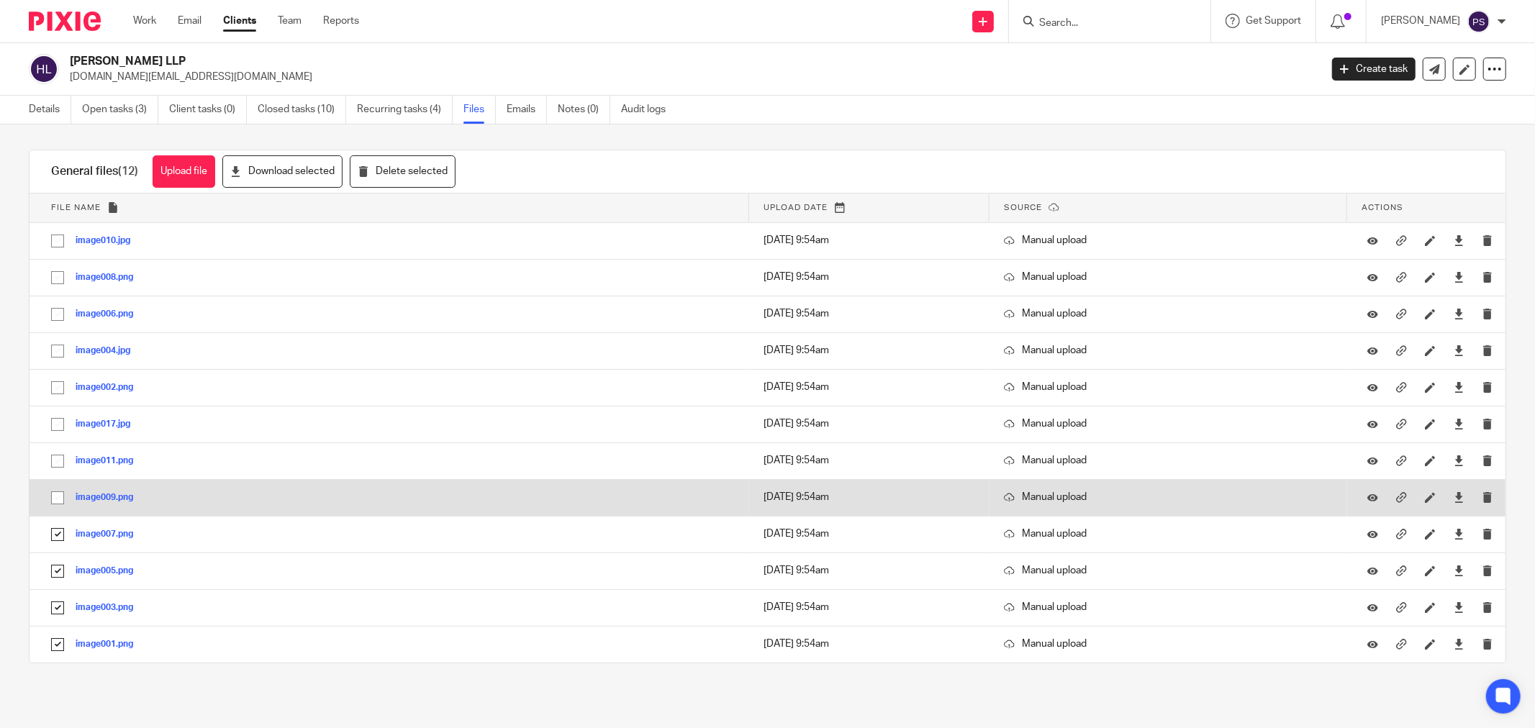
click at [58, 483] on td "image009.png image009 Save" at bounding box center [390, 497] width 720 height 37
drag, startPoint x: 60, startPoint y: 464, endPoint x: 60, endPoint y: 485, distance: 20.9
click at [60, 473] on input "checkbox" at bounding box center [57, 461] width 27 height 27
checkbox input "true"
click at [60, 490] on input "checkbox" at bounding box center [57, 497] width 27 height 27
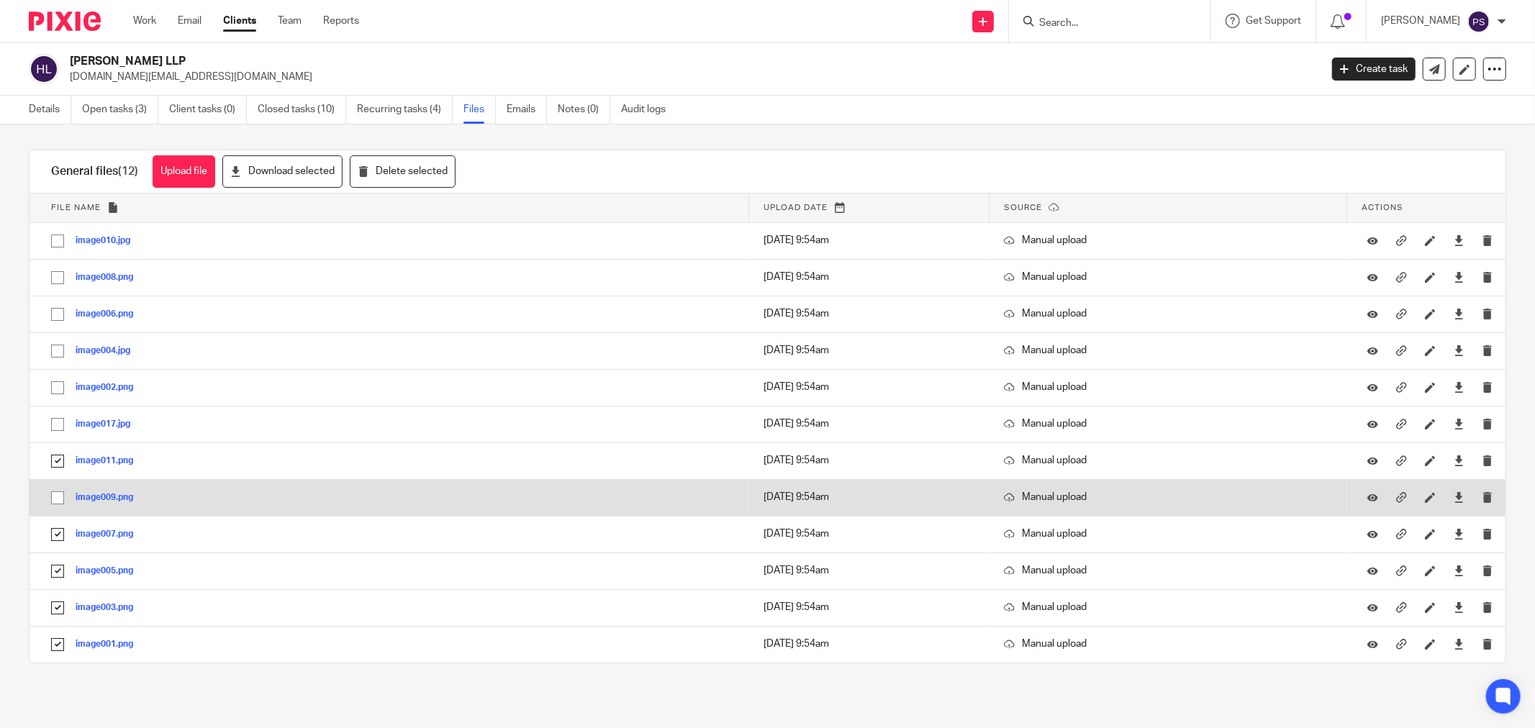
checkbox input "true"
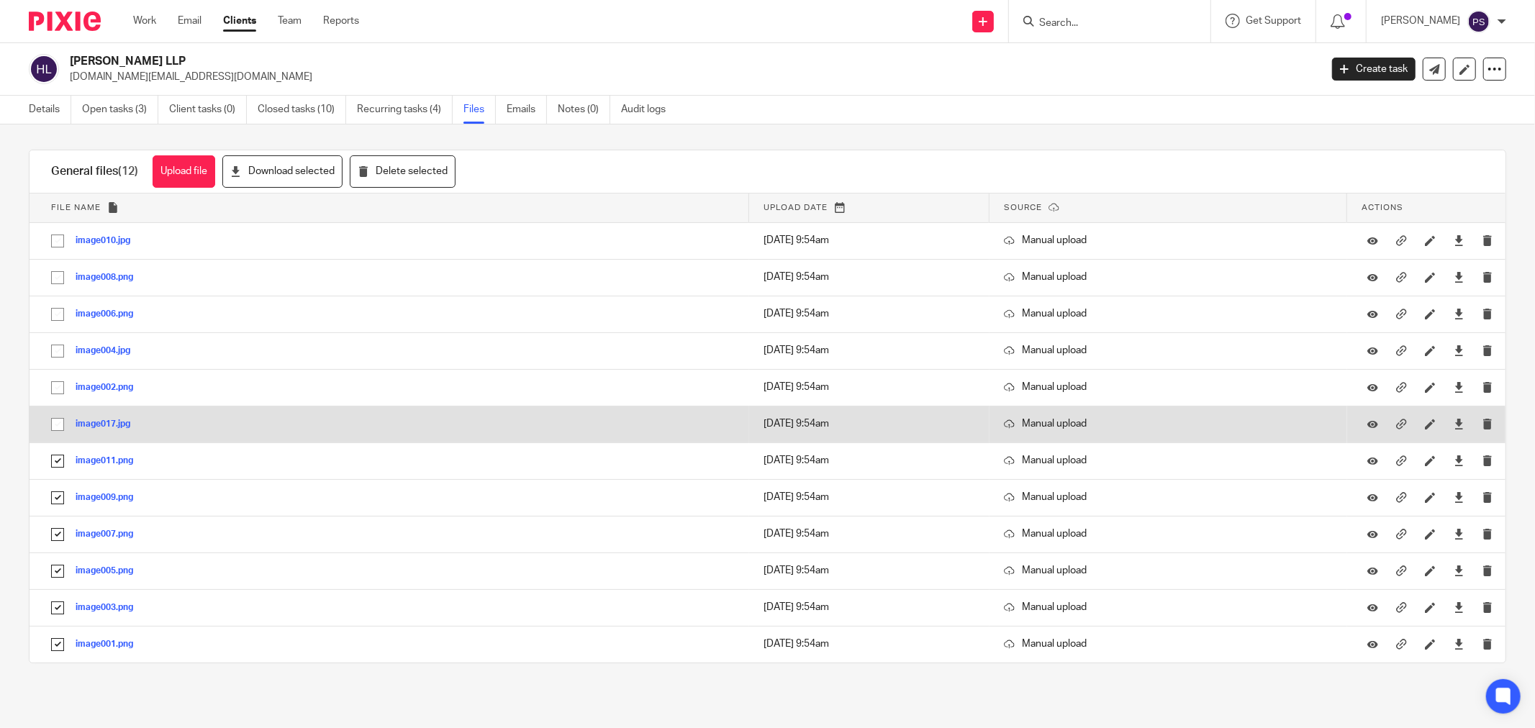
click at [55, 419] on input "checkbox" at bounding box center [57, 424] width 27 height 27
checkbox input "true"
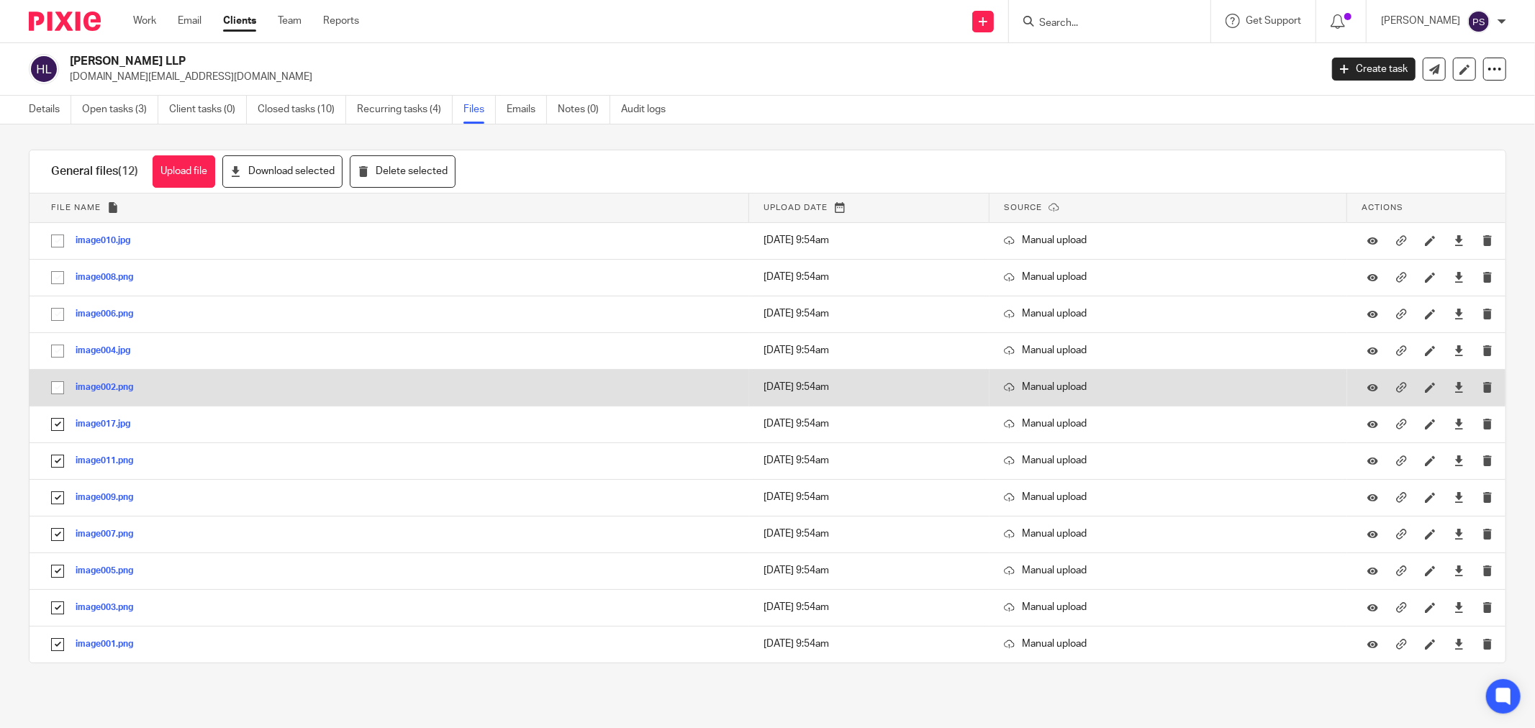
click at [58, 394] on input "checkbox" at bounding box center [57, 387] width 27 height 27
checkbox input "true"
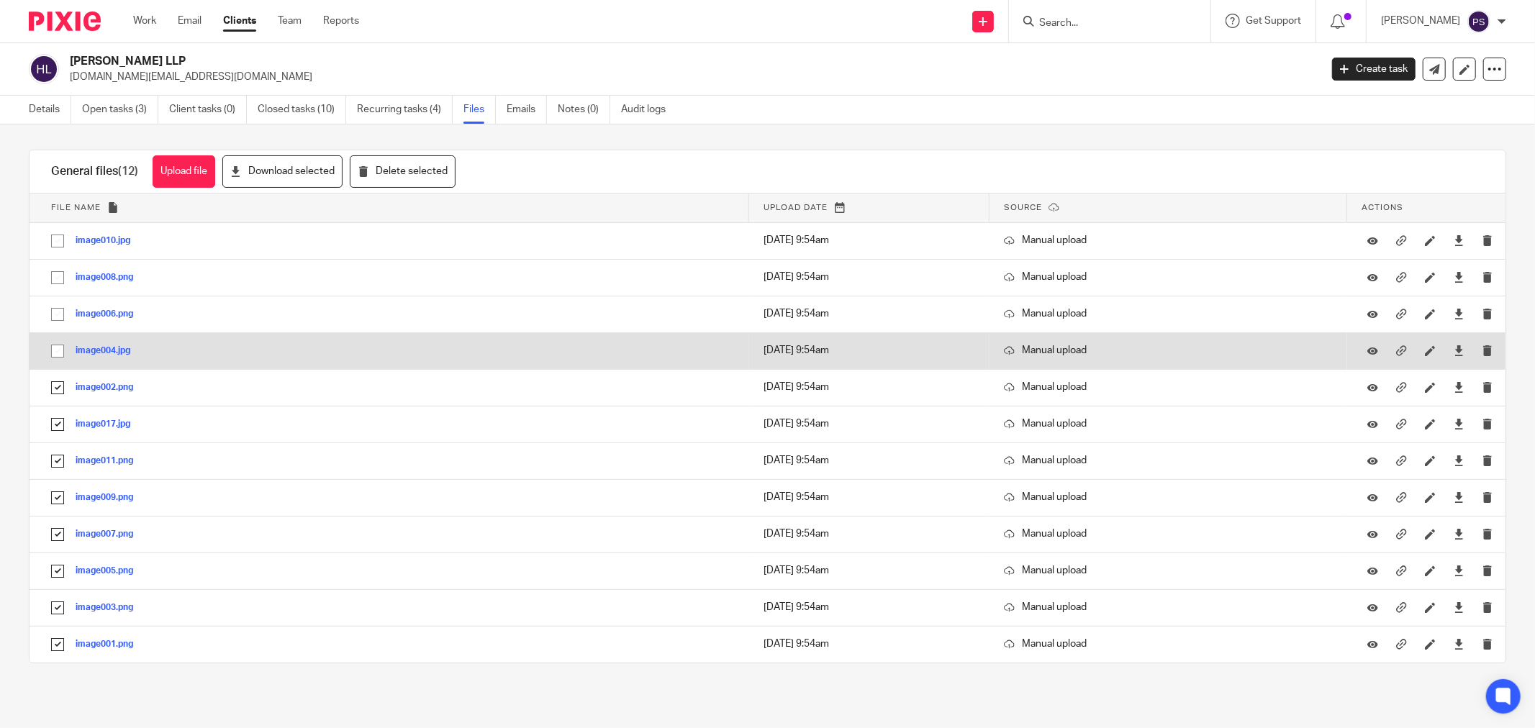
click at [60, 353] on input "checkbox" at bounding box center [57, 350] width 27 height 27
checkbox input "true"
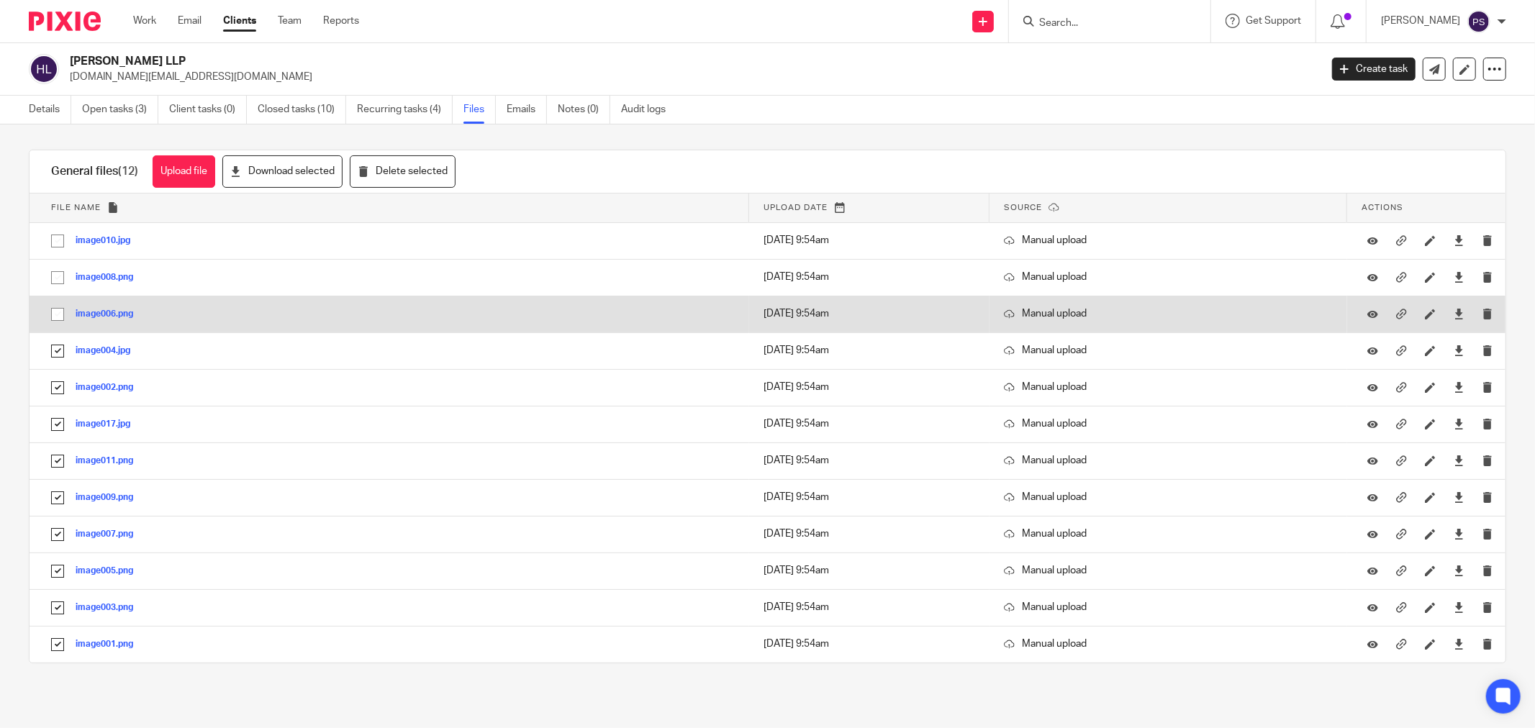
click at [58, 314] on input "checkbox" at bounding box center [57, 314] width 27 height 27
checkbox input "true"
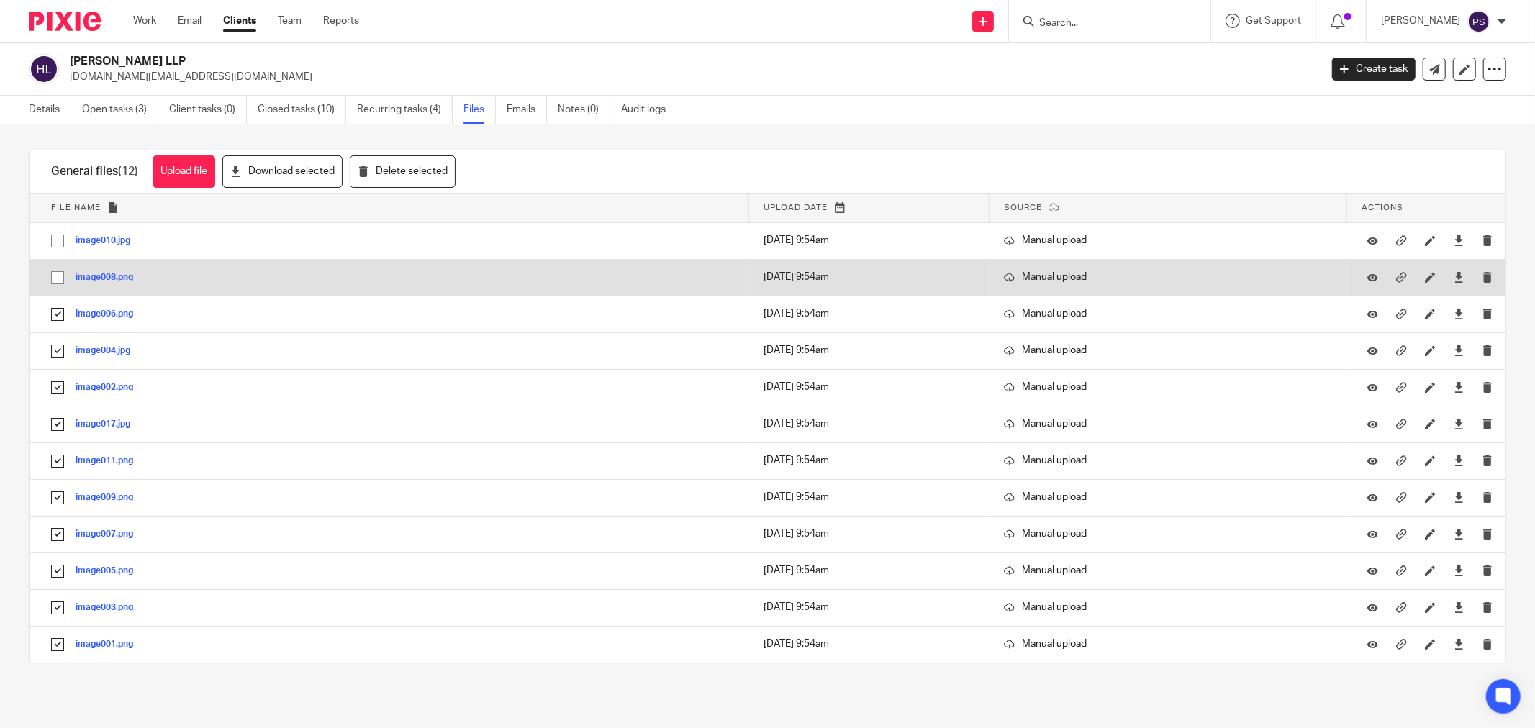
click at [56, 282] on input "checkbox" at bounding box center [57, 277] width 27 height 27
checkbox input "true"
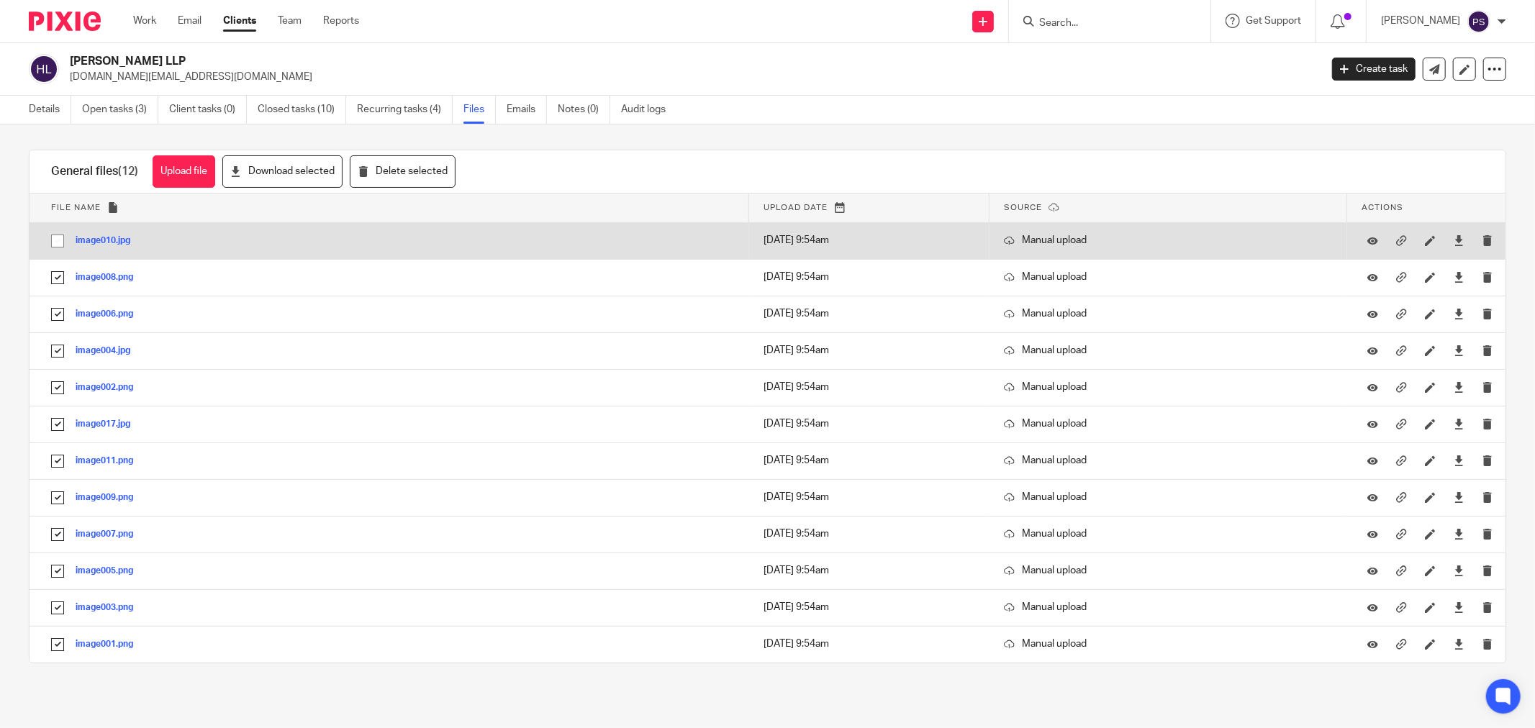
click at [65, 232] on input "checkbox" at bounding box center [57, 240] width 27 height 27
checkbox input "true"
click at [1482, 242] on icon "submit" at bounding box center [1487, 240] width 11 height 11
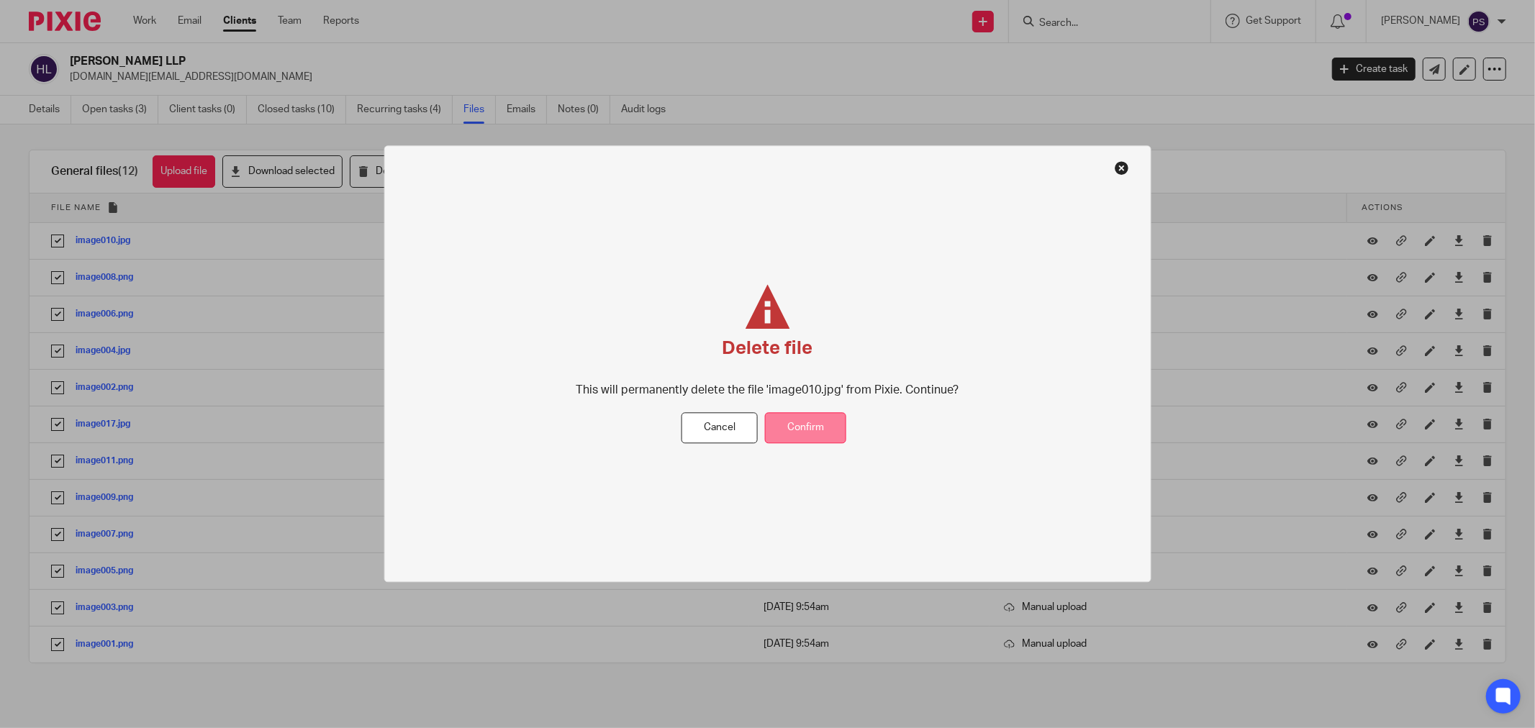
click at [790, 436] on button "Confirm" at bounding box center [805, 428] width 81 height 31
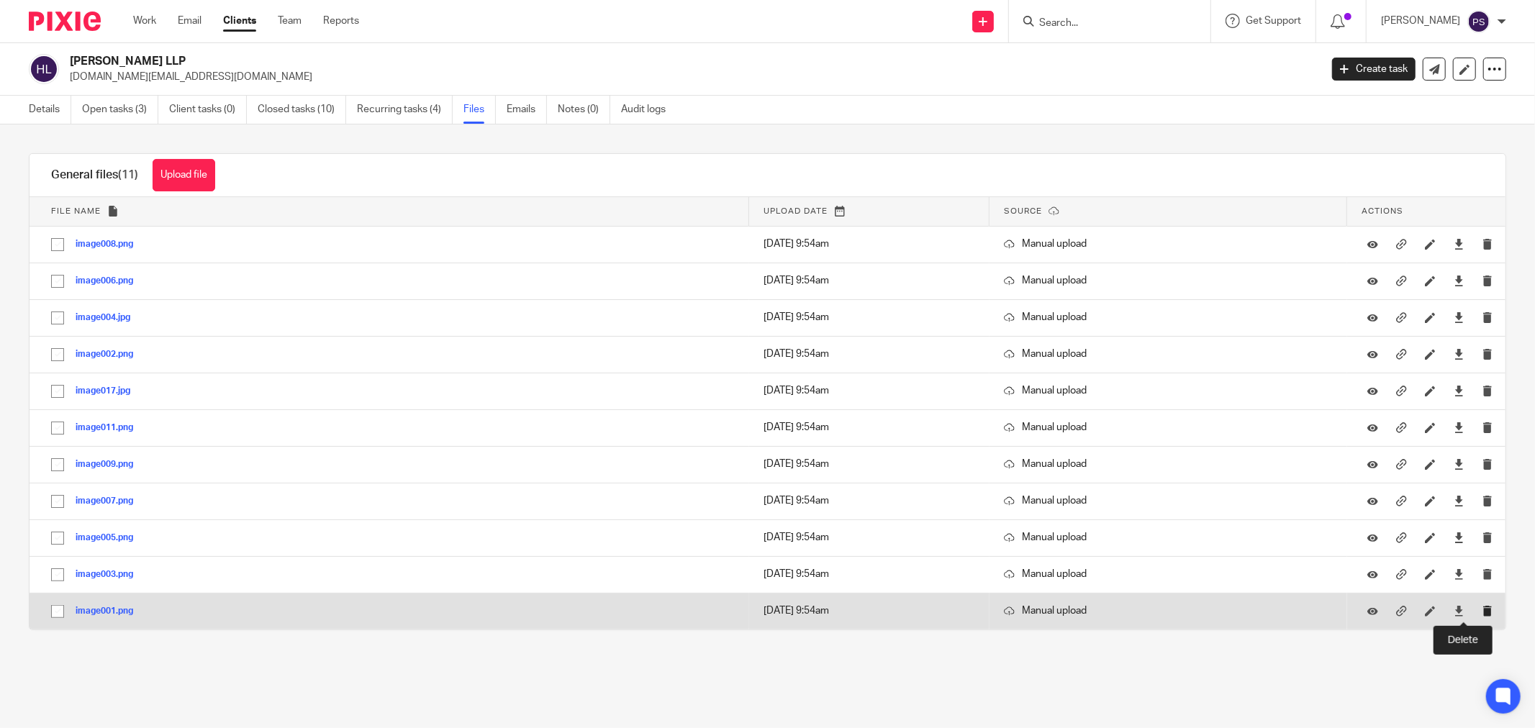
click at [1482, 610] on icon "submit" at bounding box center [1487, 611] width 11 height 11
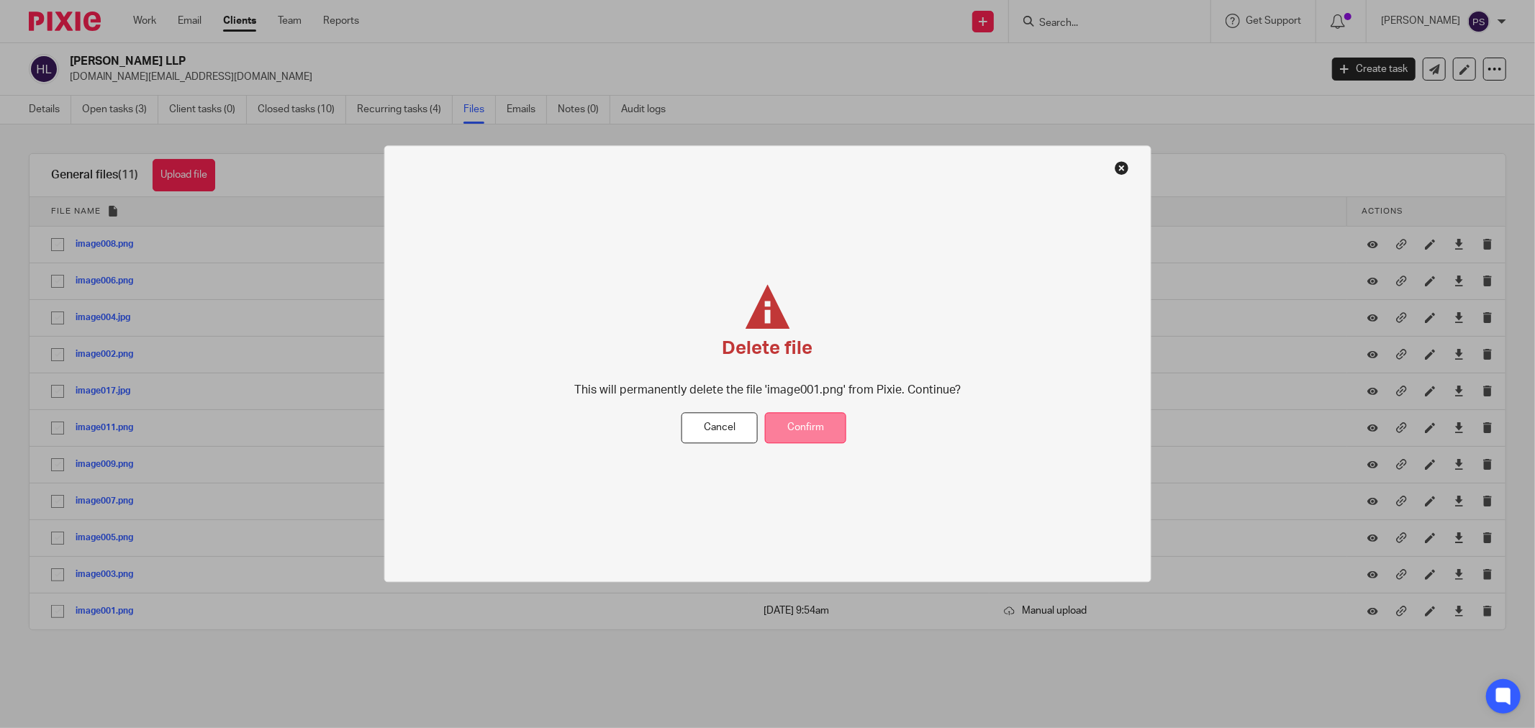
click at [818, 436] on button "Confirm" at bounding box center [805, 428] width 81 height 31
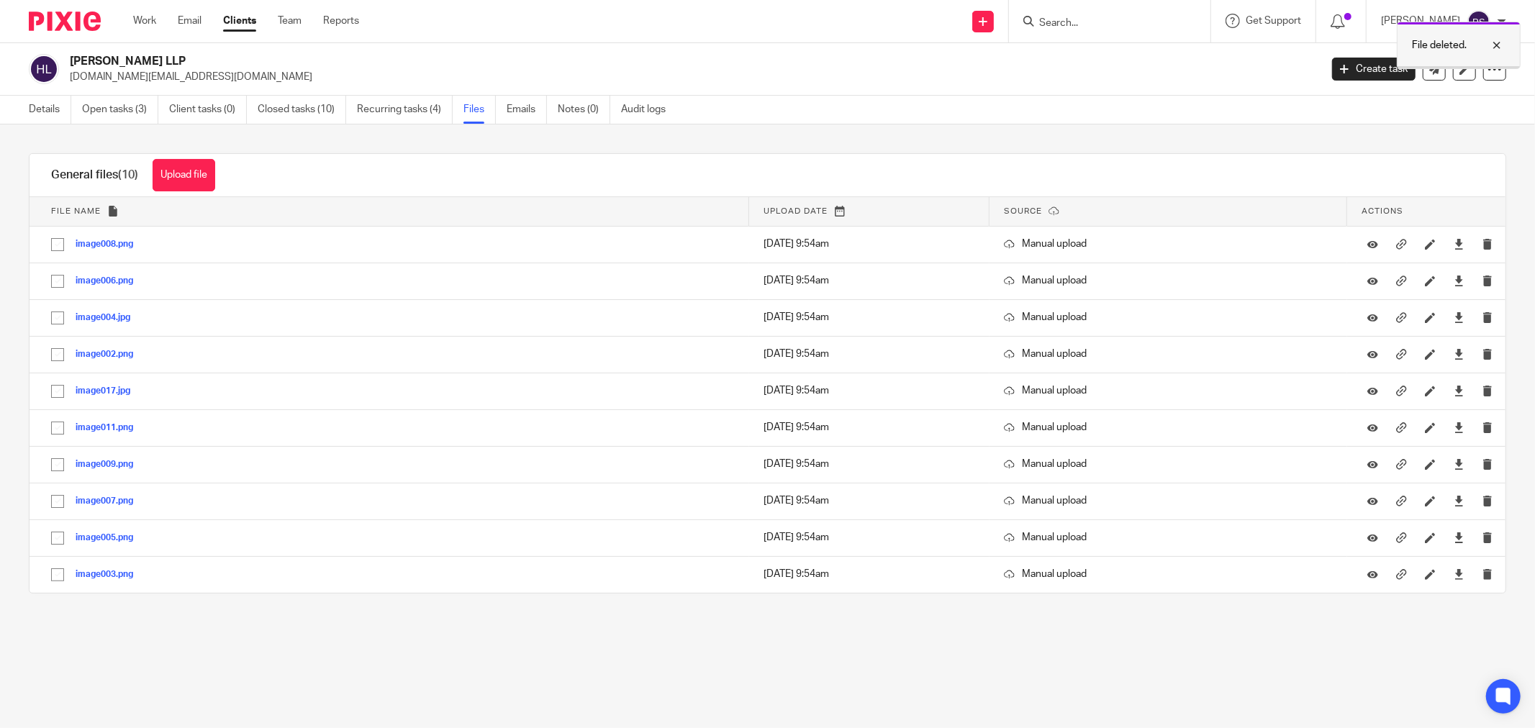
click at [1497, 43] on div at bounding box center [1485, 45] width 39 height 17
click at [1487, 74] on icon at bounding box center [1494, 69] width 14 height 14
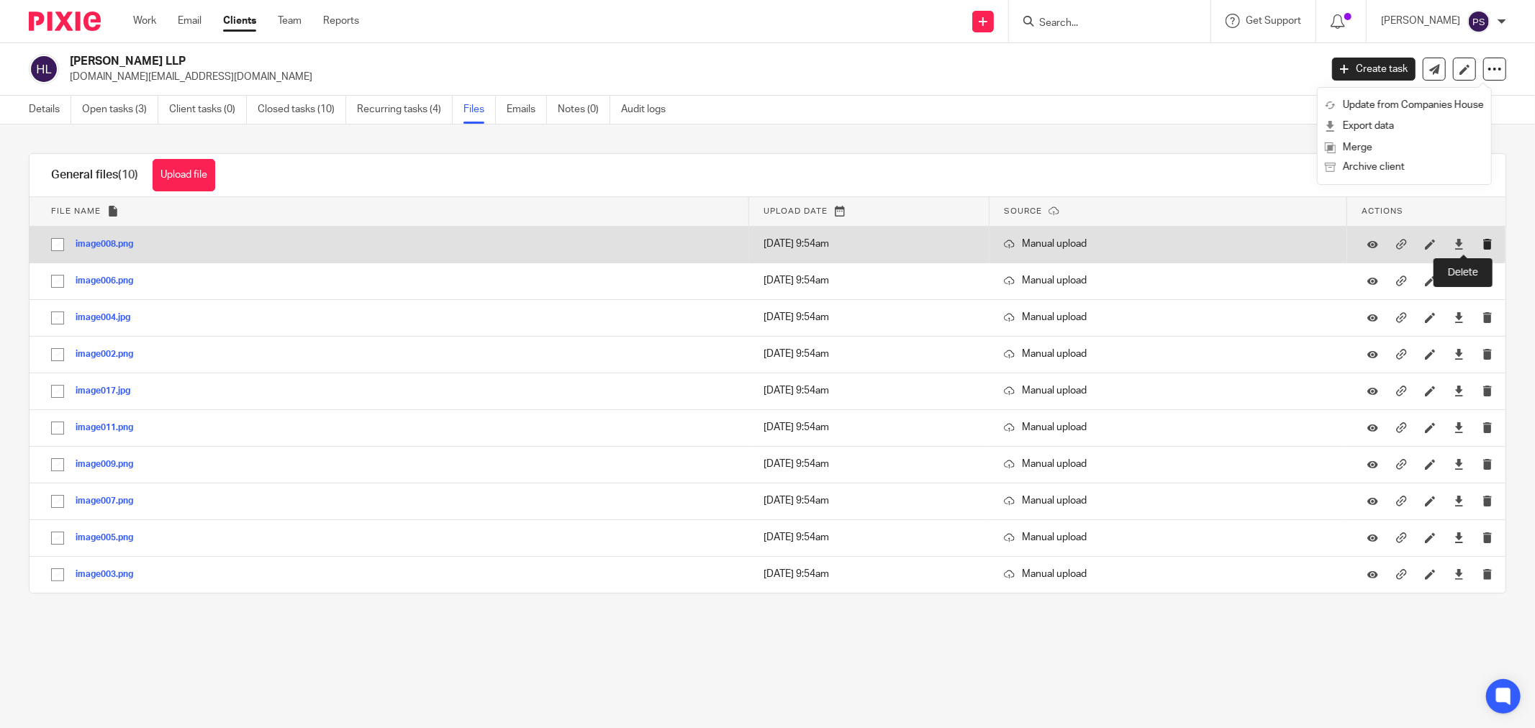
click at [1482, 250] on icon "submit" at bounding box center [1487, 244] width 11 height 11
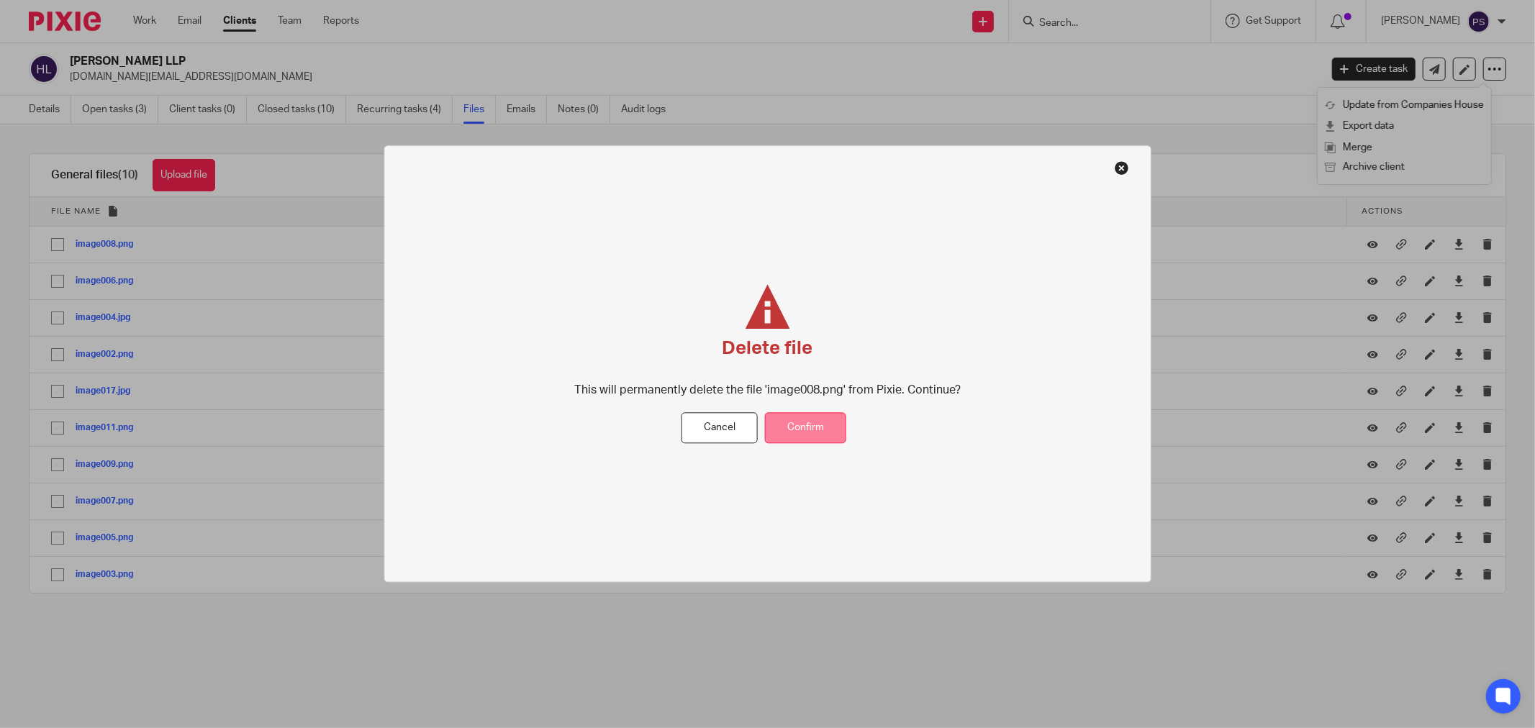
click at [822, 420] on button "Confirm" at bounding box center [805, 428] width 81 height 31
click at [799, 419] on button "Confirm" at bounding box center [805, 428] width 81 height 31
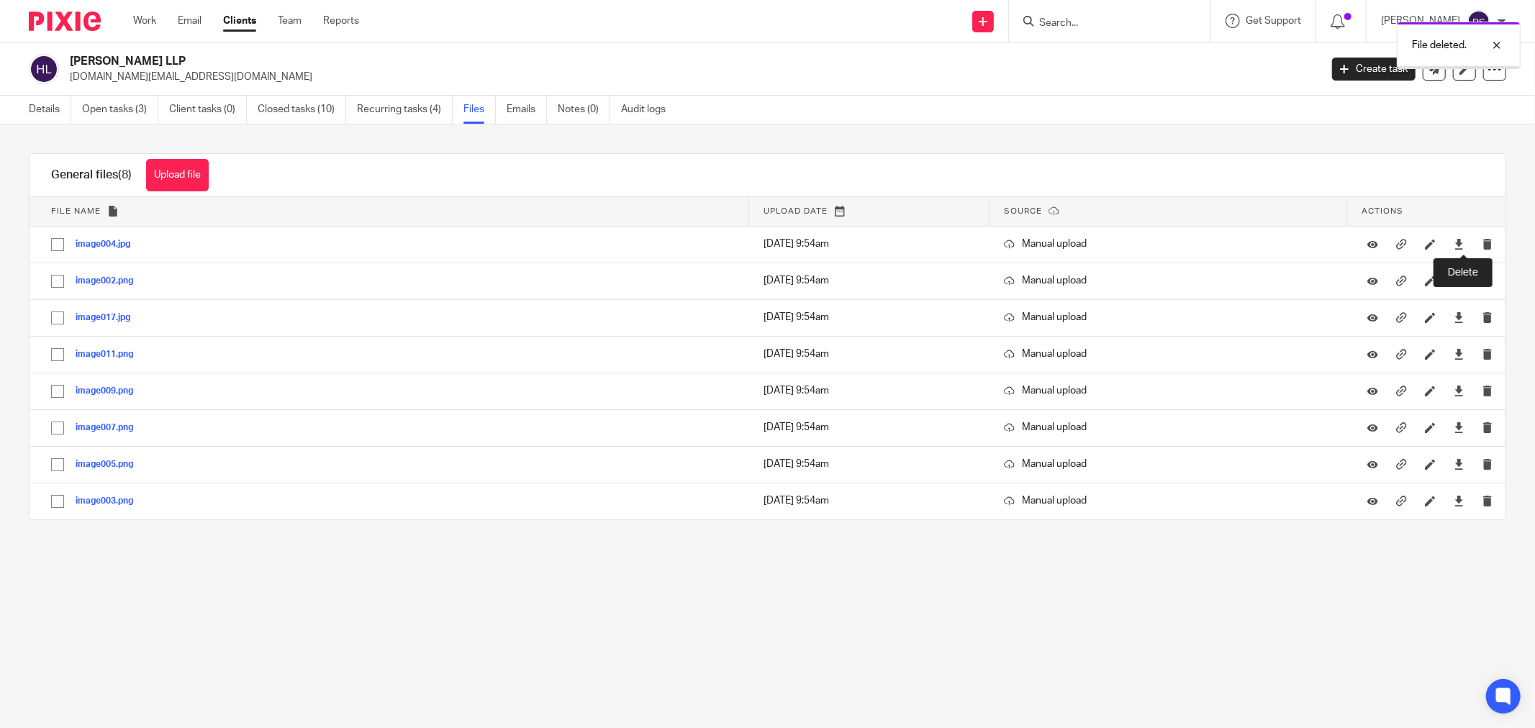
click at [1482, 250] on icon "submit" at bounding box center [1487, 244] width 11 height 11
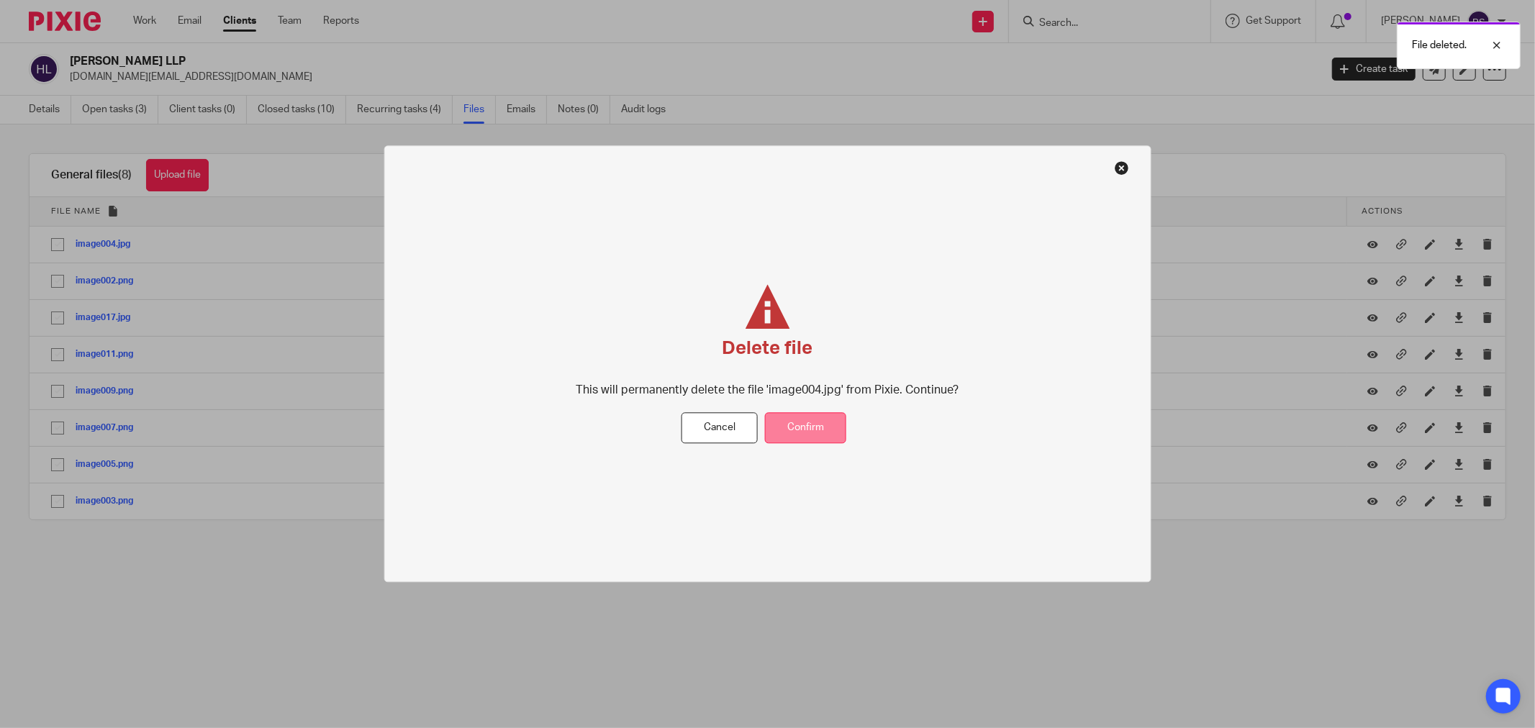
click at [809, 418] on button "Confirm" at bounding box center [805, 428] width 81 height 31
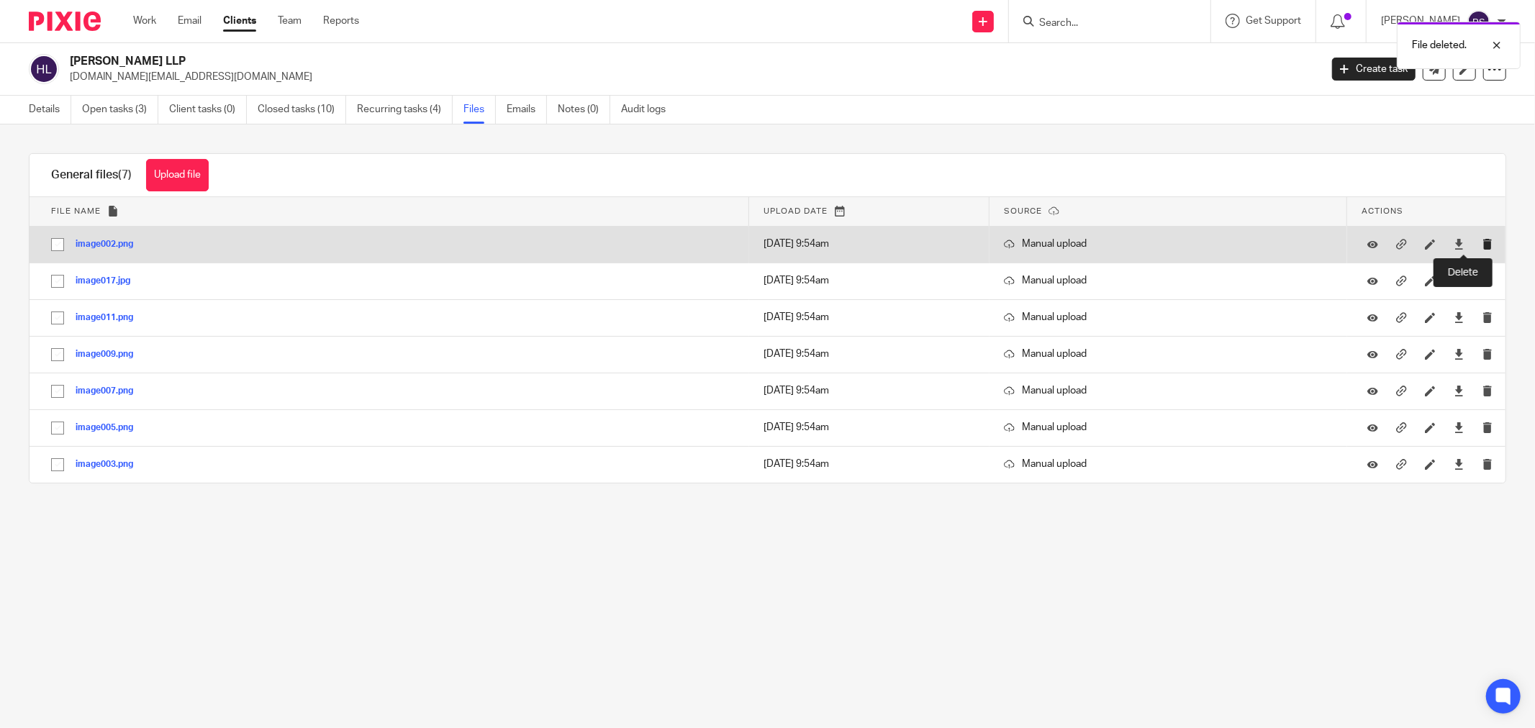
click at [1482, 248] on icon "submit" at bounding box center [1487, 244] width 11 height 11
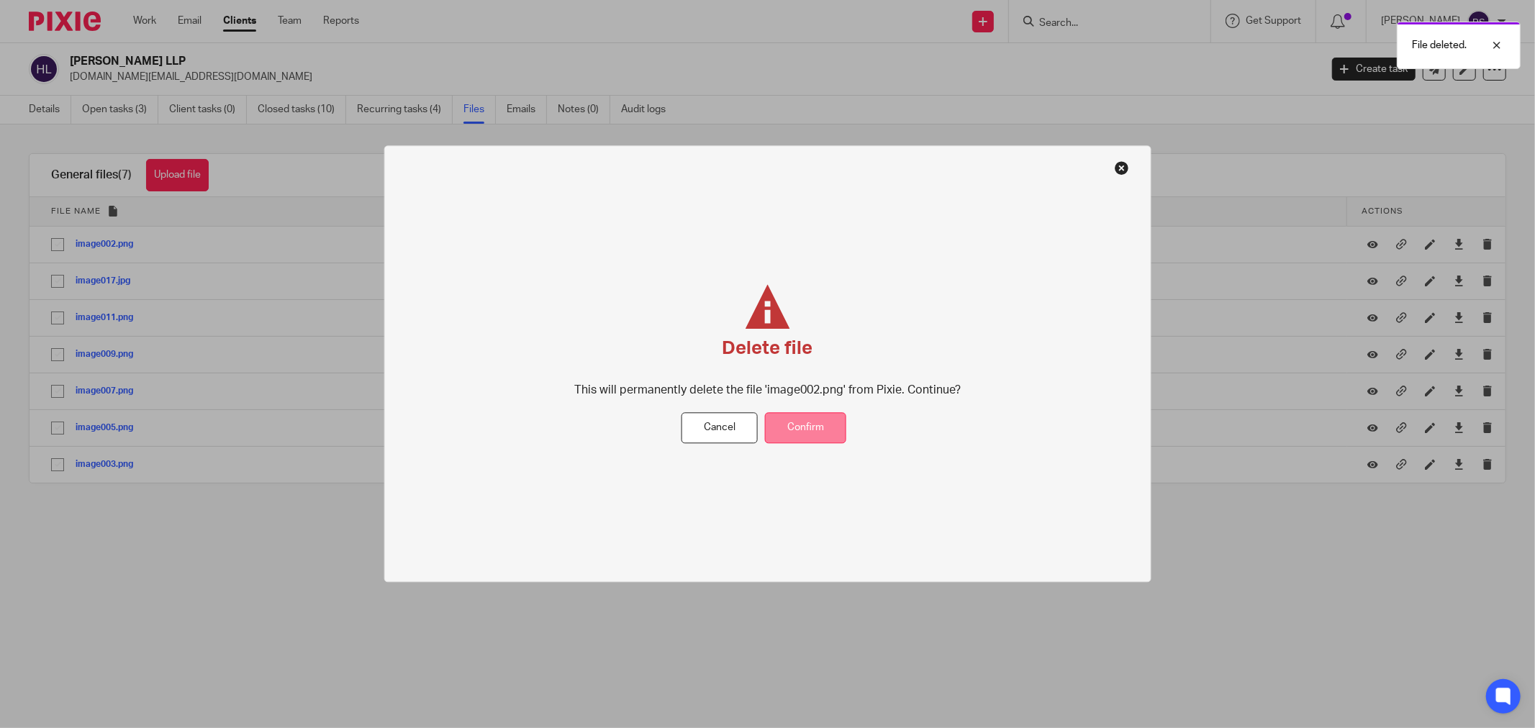
click at [779, 418] on button "Confirm" at bounding box center [805, 428] width 81 height 31
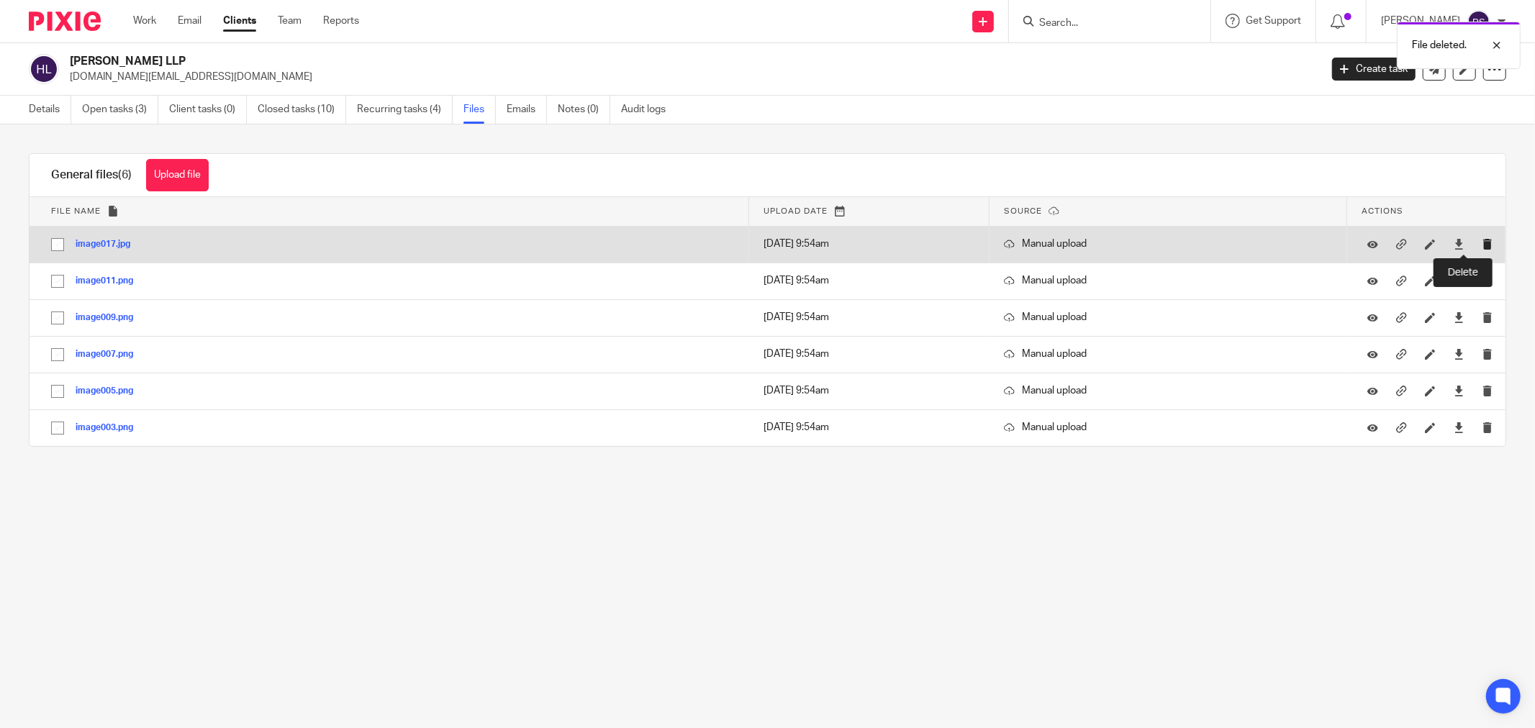
click at [1482, 248] on icon "submit" at bounding box center [1487, 244] width 11 height 11
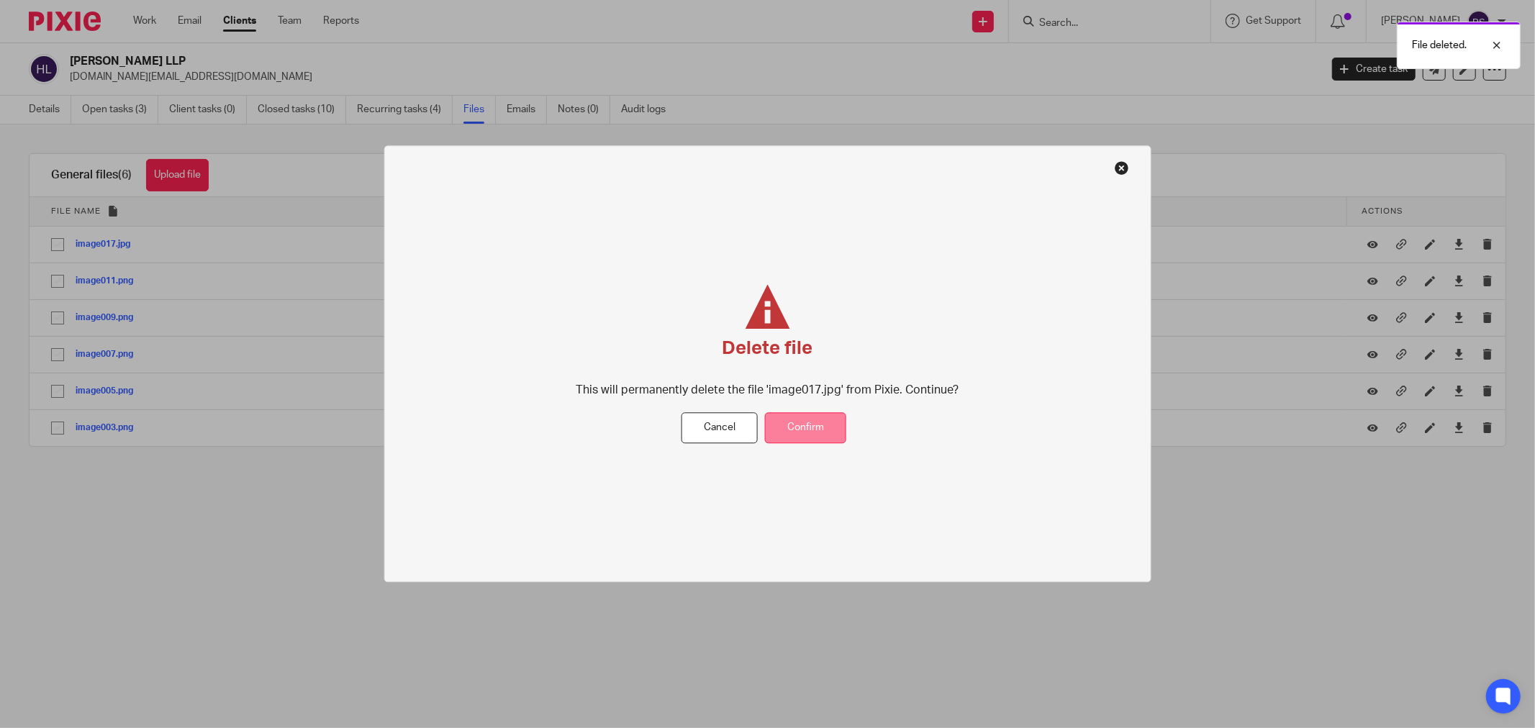
click at [835, 429] on button "Confirm" at bounding box center [805, 428] width 81 height 31
click at [686, 437] on button "Cancel" at bounding box center [719, 428] width 76 height 31
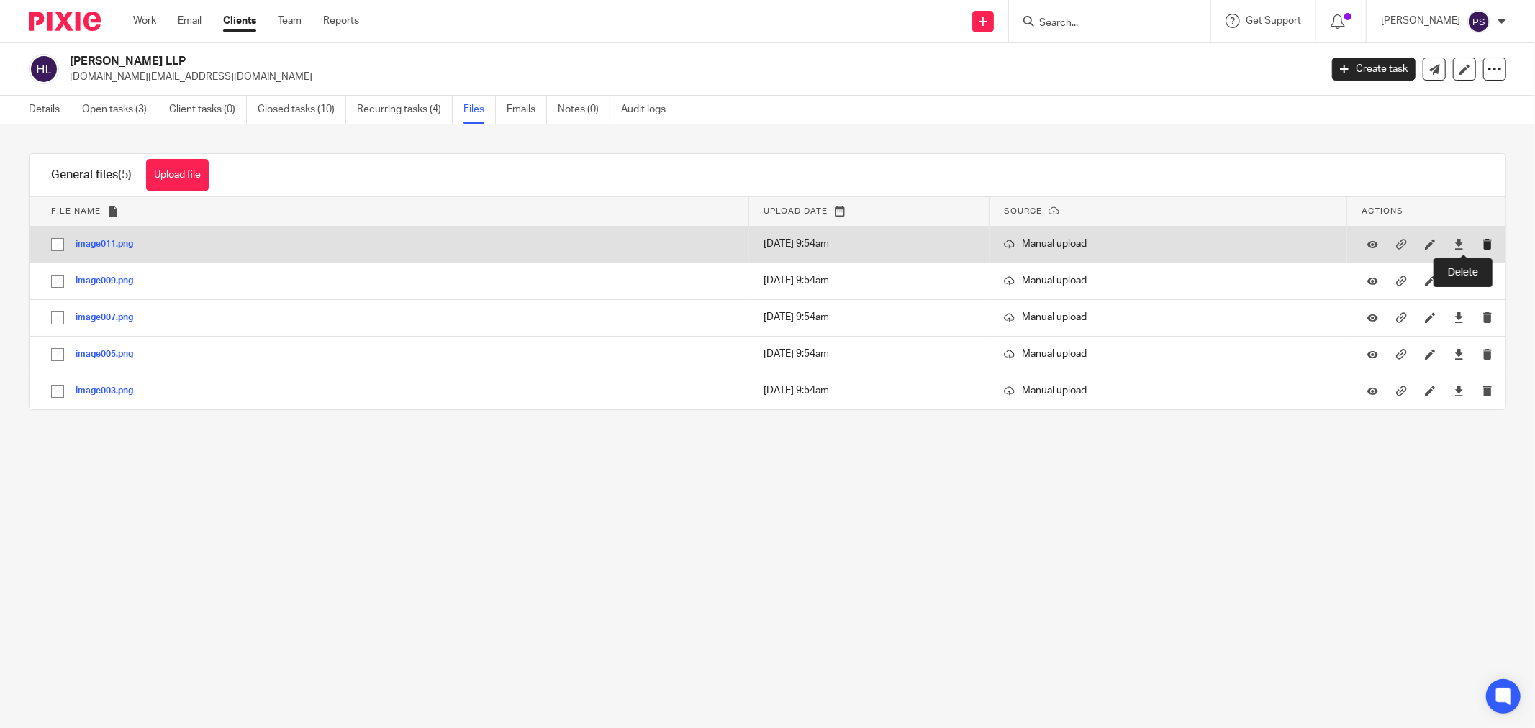
click at [1482, 249] on icon "submit" at bounding box center [1487, 244] width 11 height 11
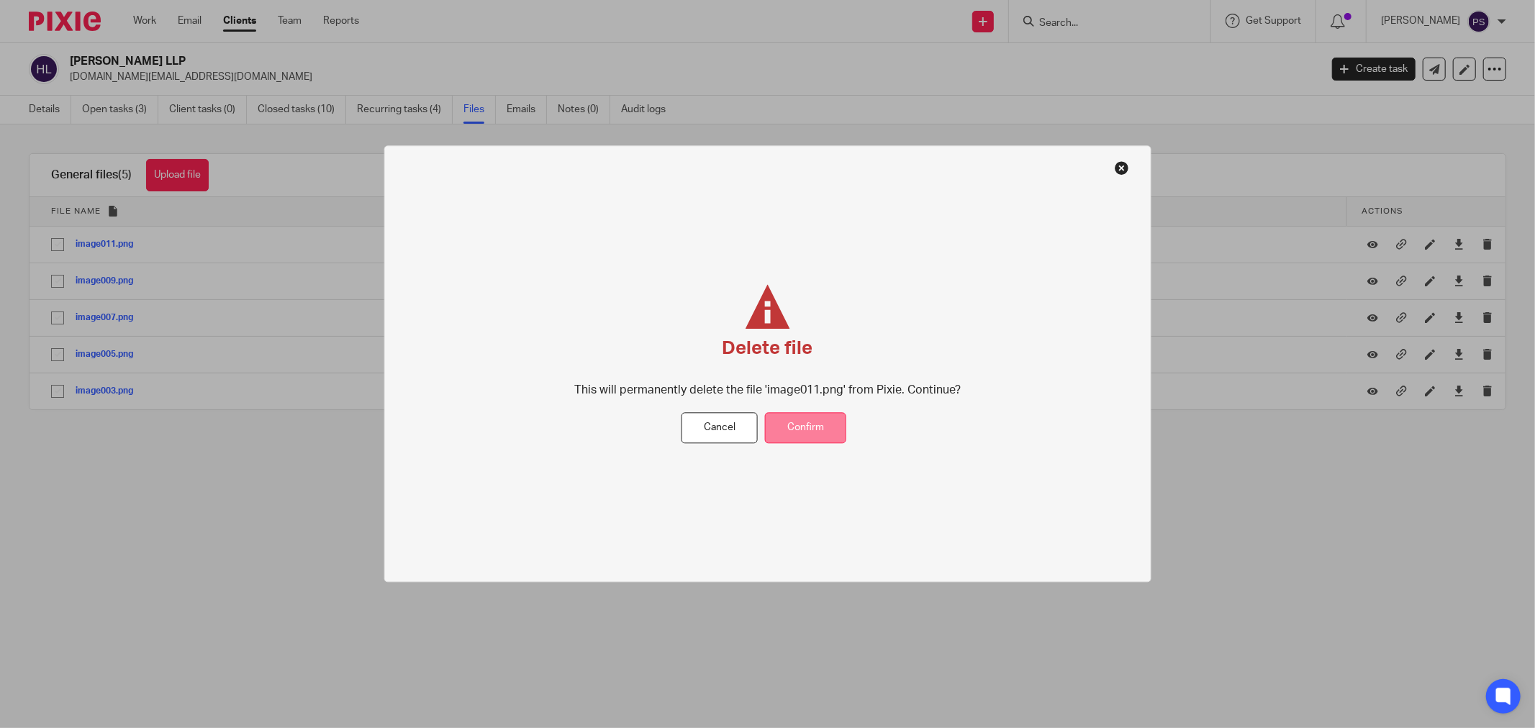
click at [807, 430] on button "Confirm" at bounding box center [805, 428] width 81 height 31
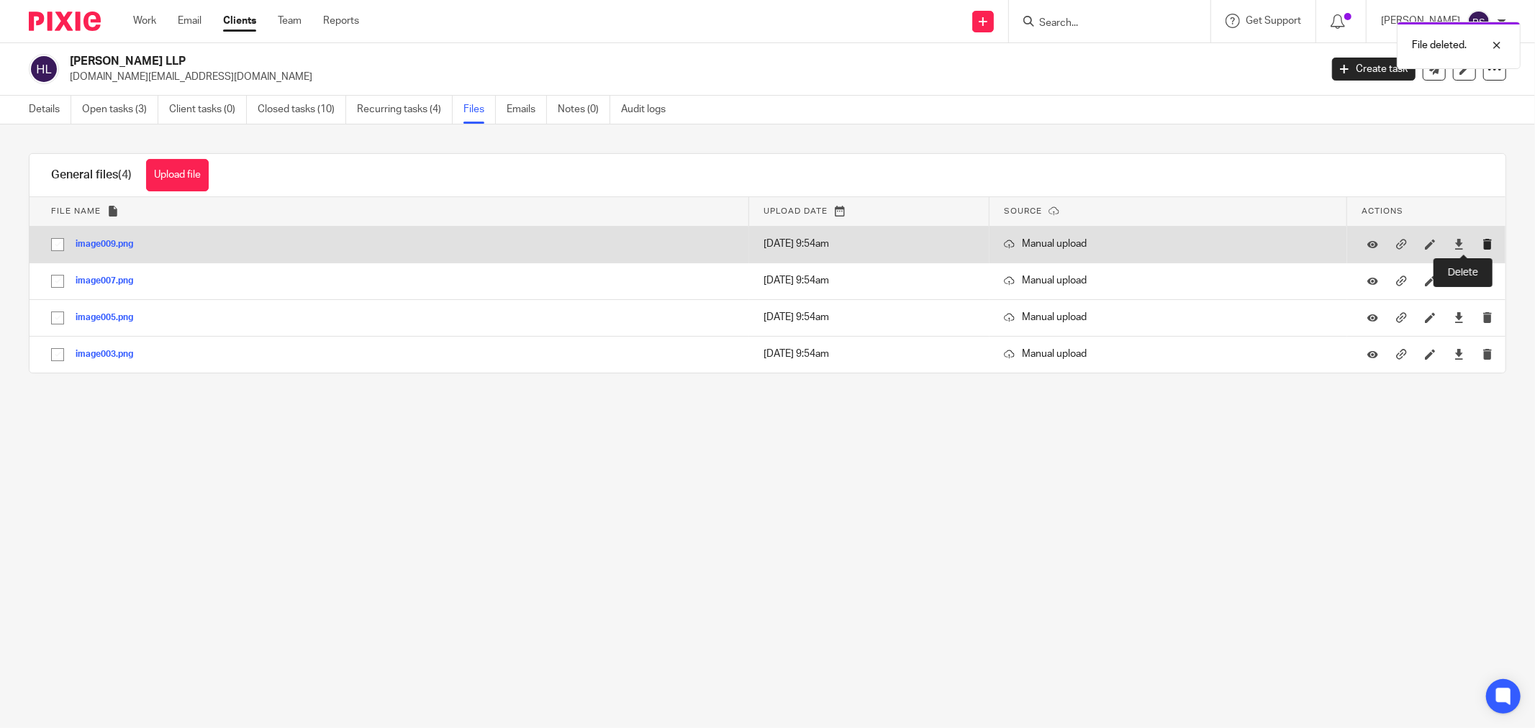
click at [1482, 249] on icon "submit" at bounding box center [1487, 244] width 11 height 11
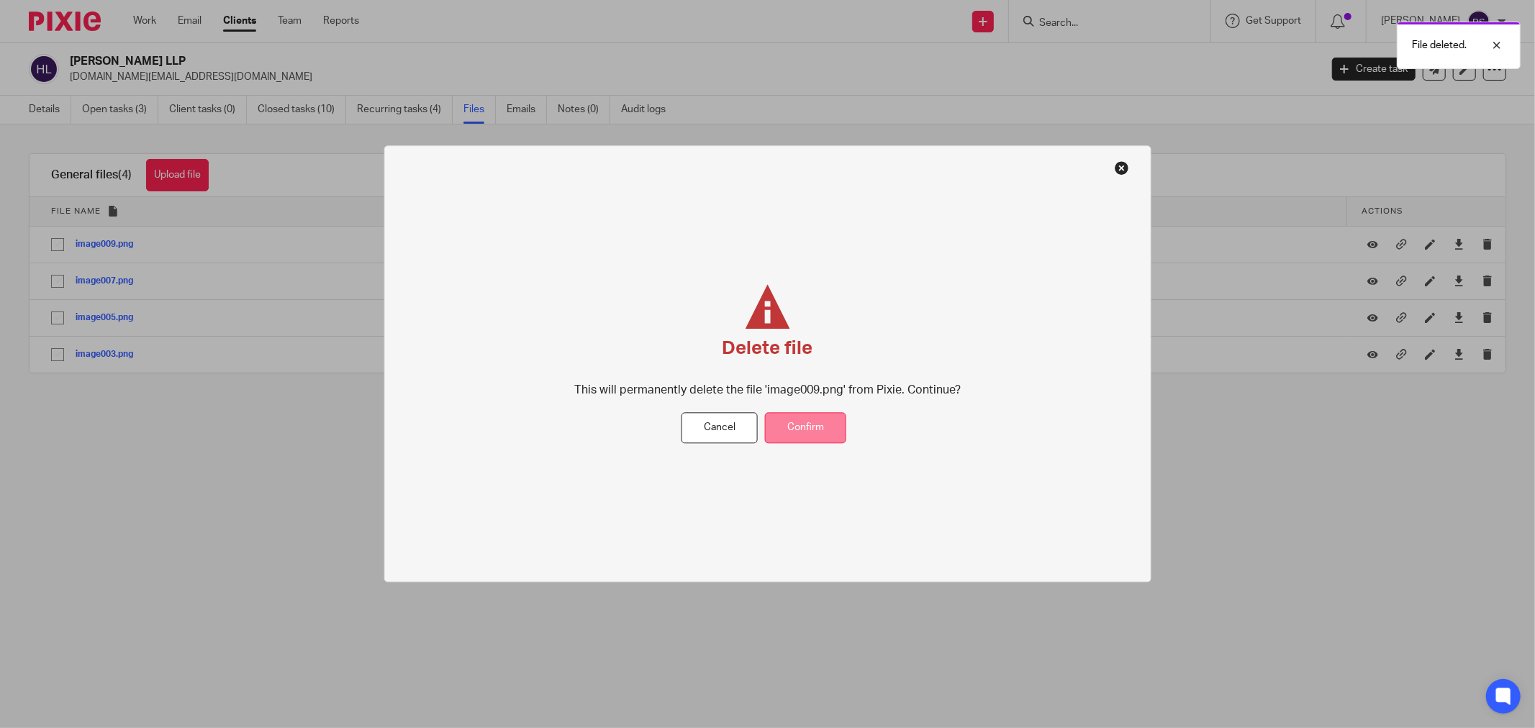
click at [806, 426] on button "Confirm" at bounding box center [805, 428] width 81 height 31
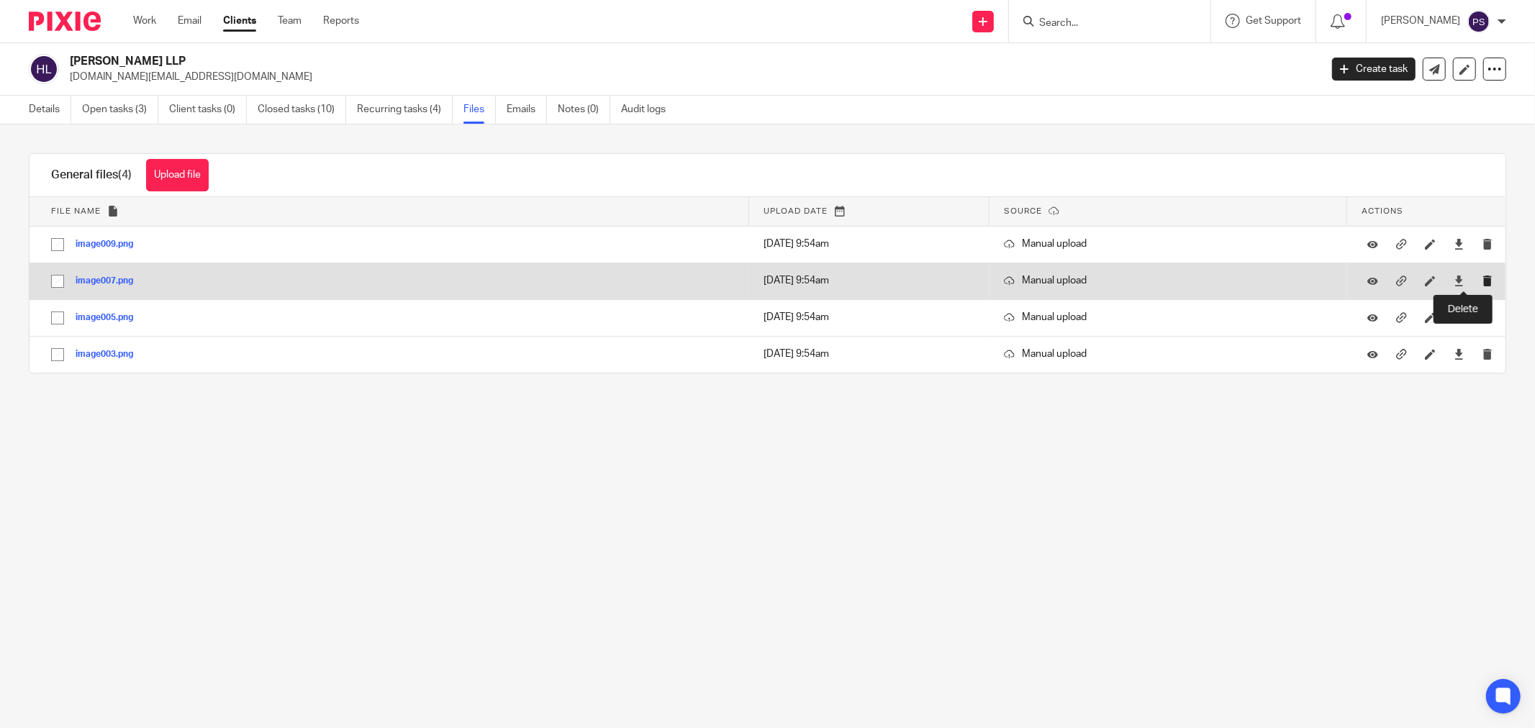
click at [1482, 282] on icon "submit" at bounding box center [1487, 281] width 11 height 11
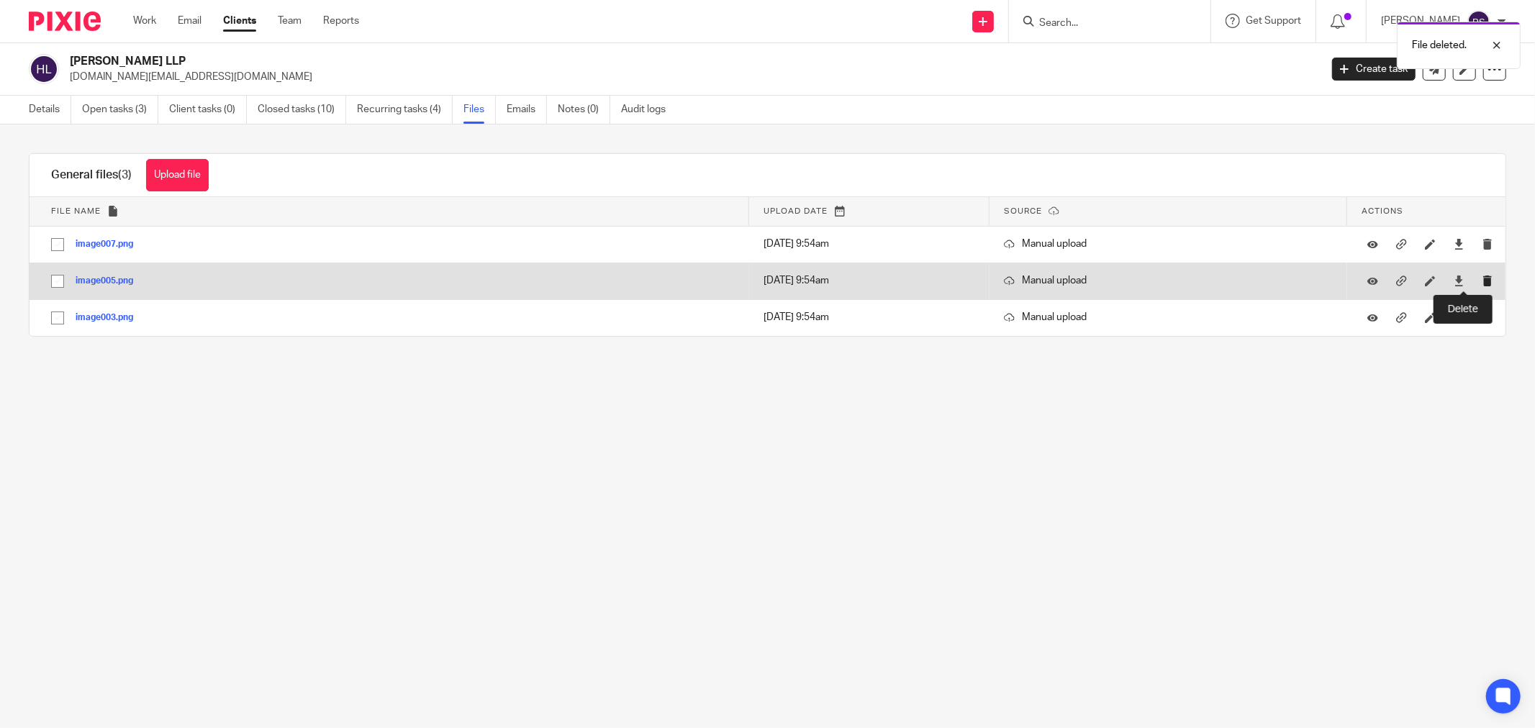
click at [1482, 283] on icon "submit" at bounding box center [1487, 281] width 11 height 11
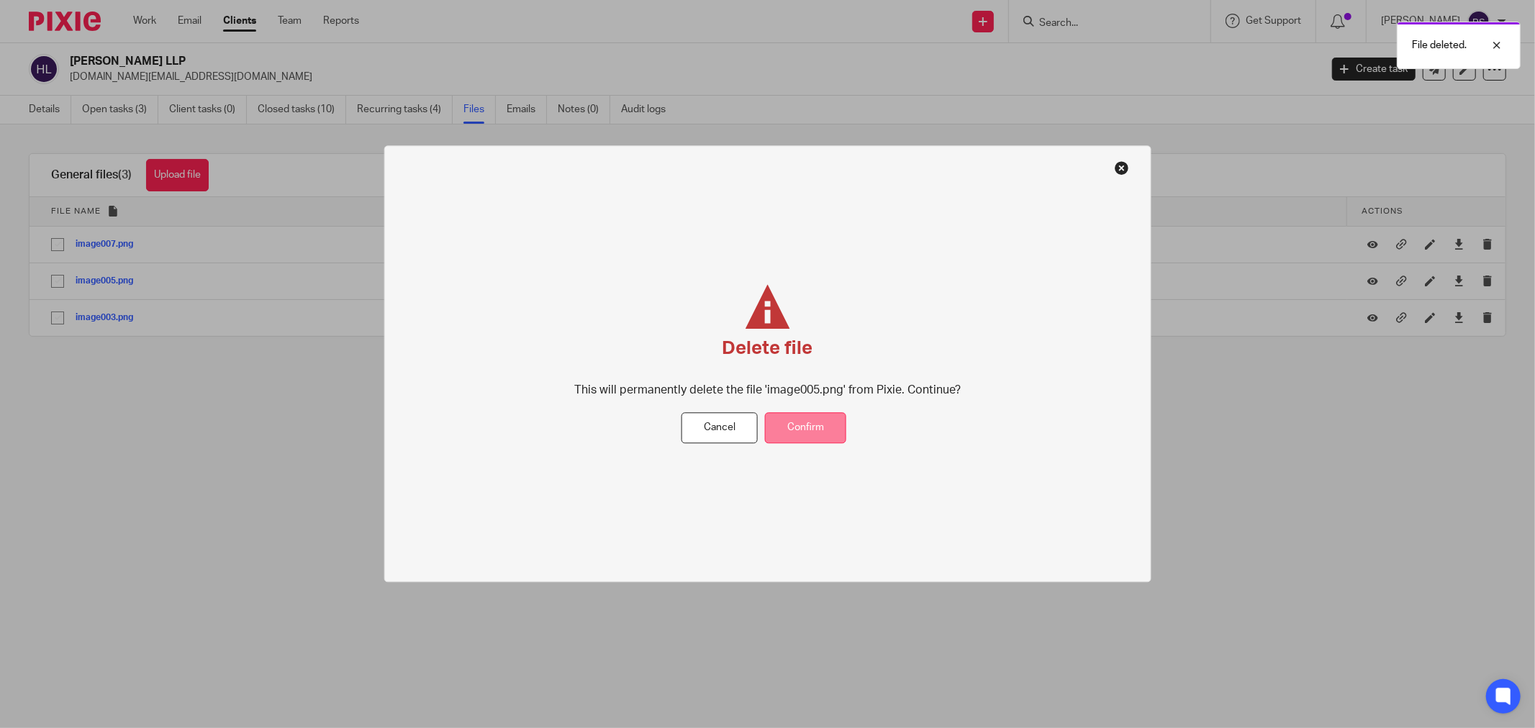
click at [814, 430] on button "Confirm" at bounding box center [805, 428] width 81 height 31
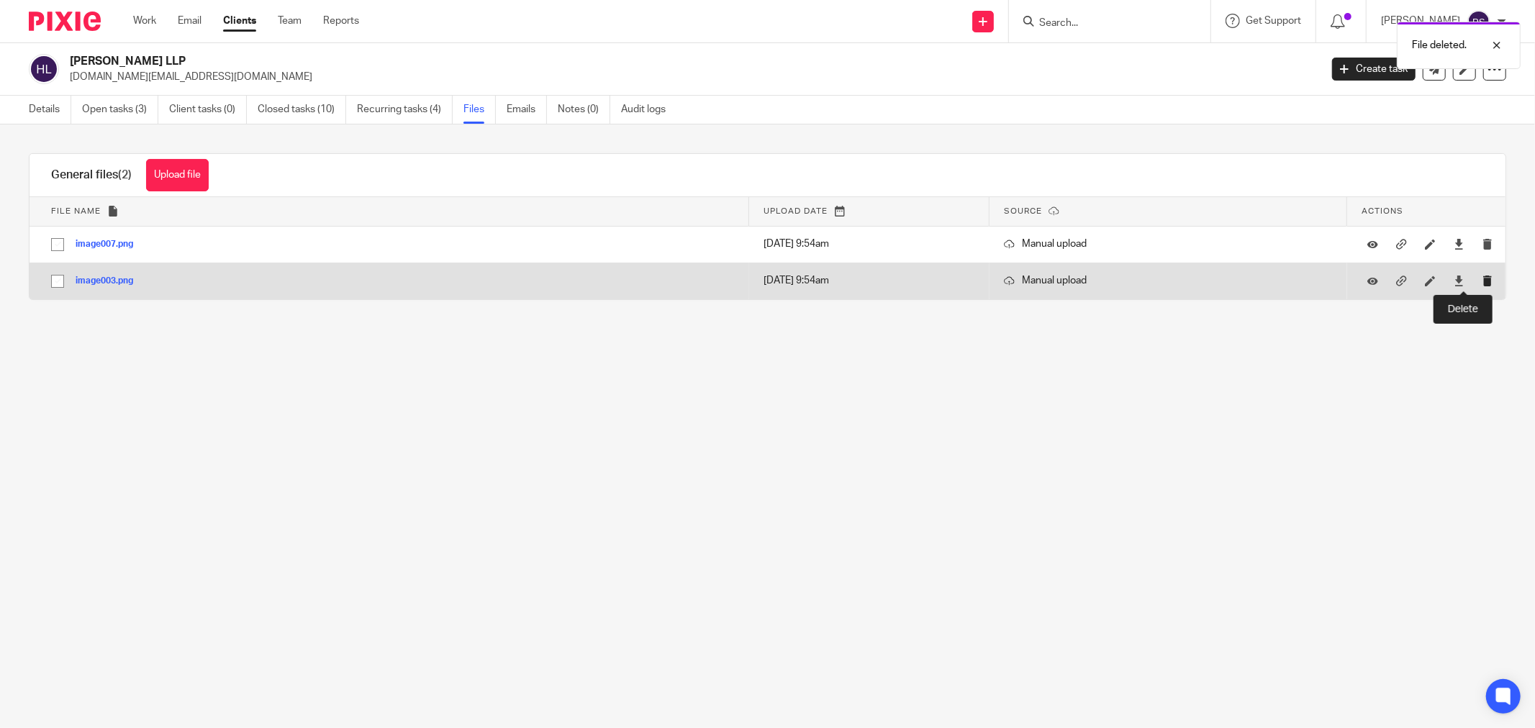
click at [1482, 284] on icon "submit" at bounding box center [1487, 281] width 11 height 11
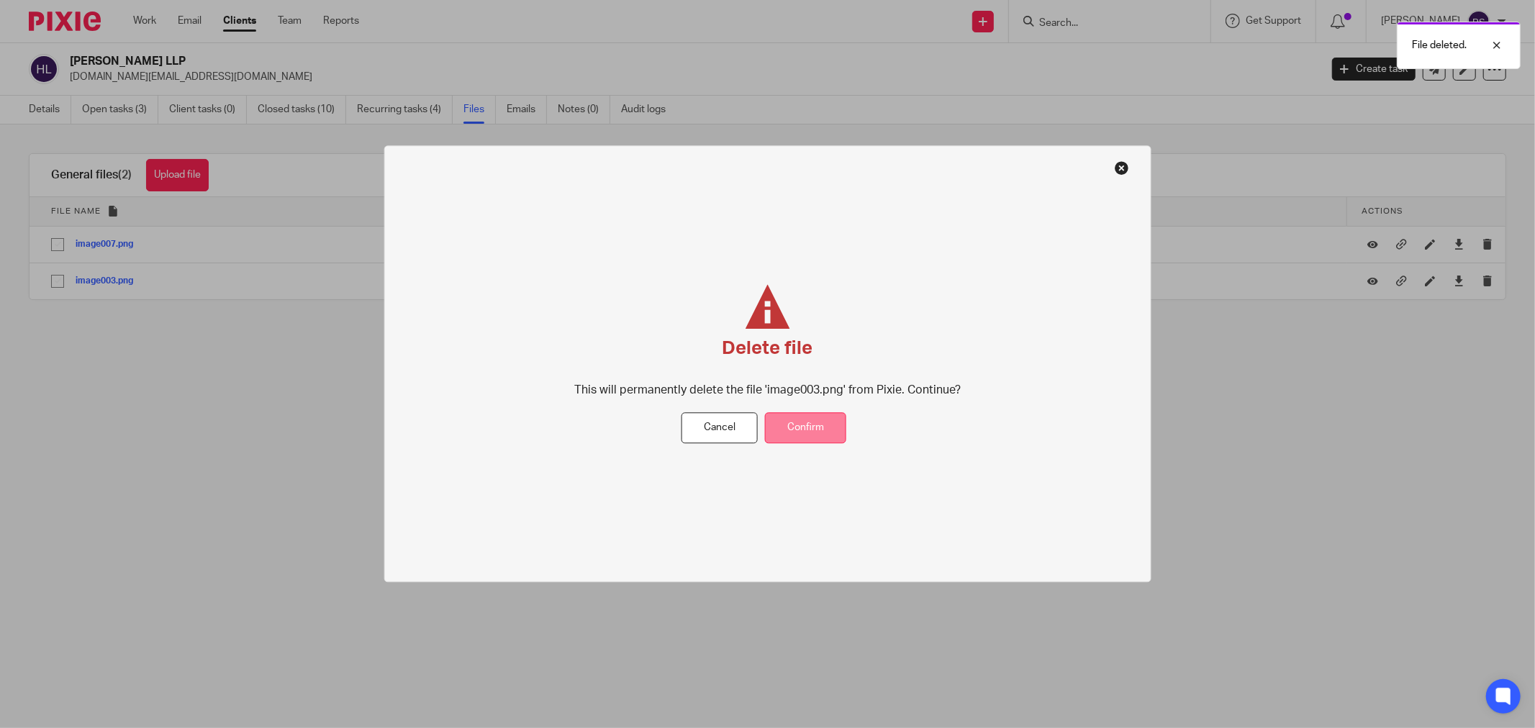
click at [808, 427] on button "Confirm" at bounding box center [805, 428] width 81 height 31
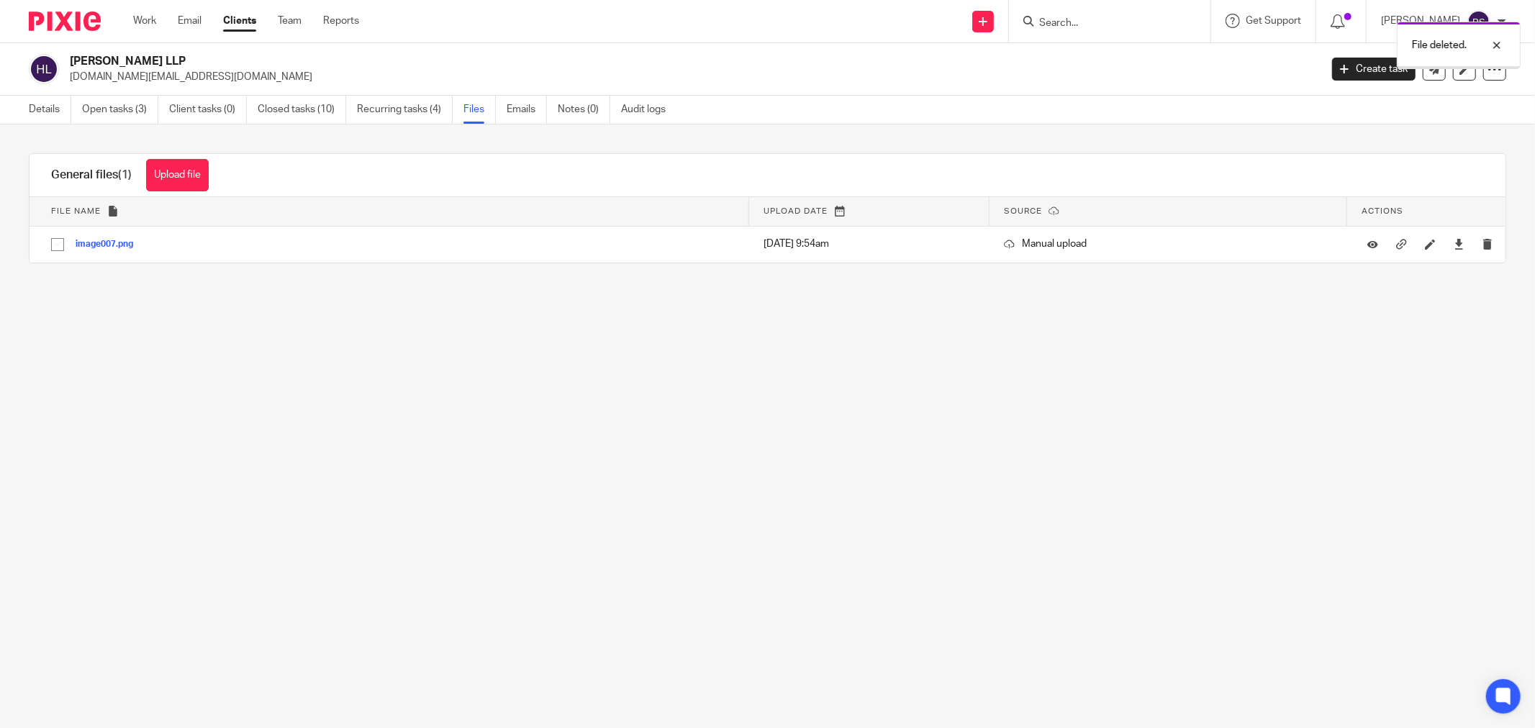
click at [1482, 248] on icon "submit" at bounding box center [1487, 244] width 11 height 11
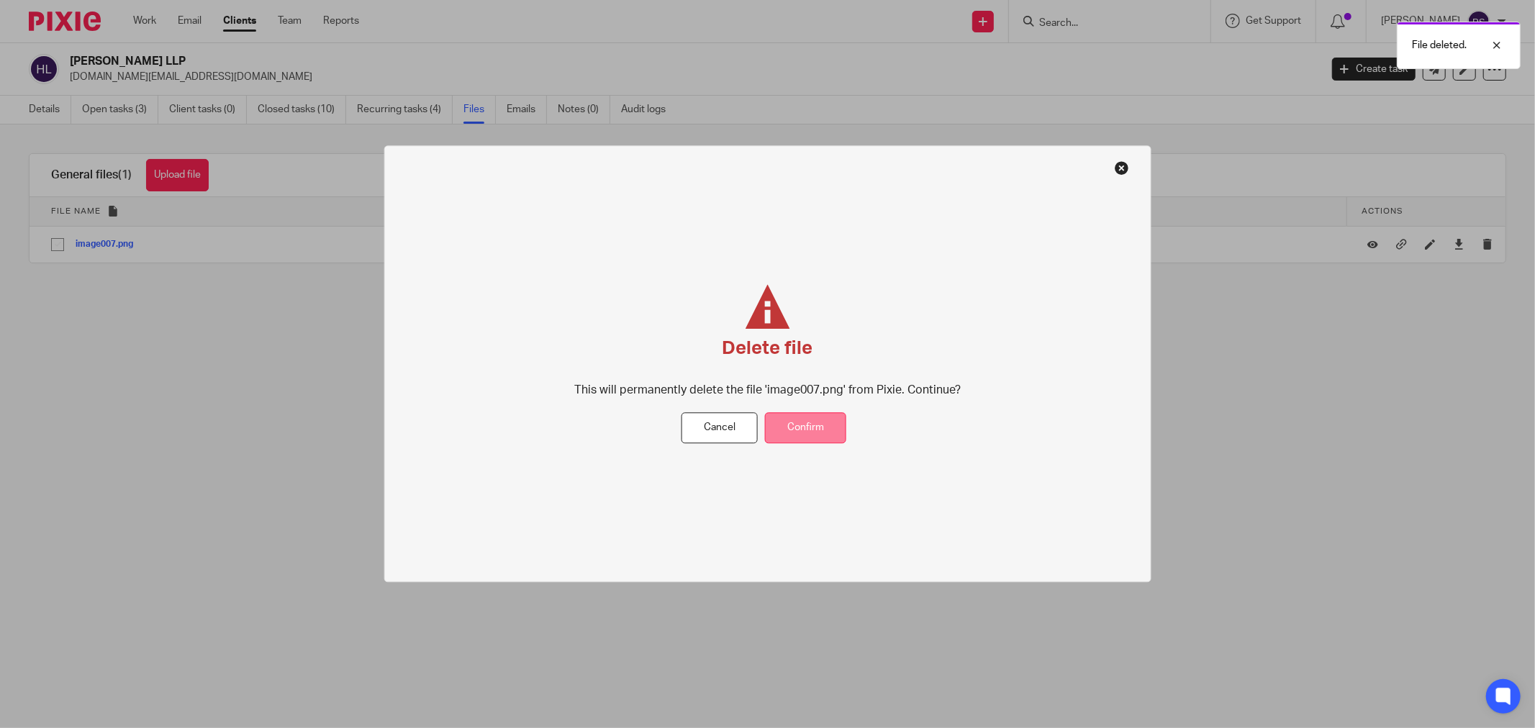
click at [820, 435] on button "Confirm" at bounding box center [805, 428] width 81 height 31
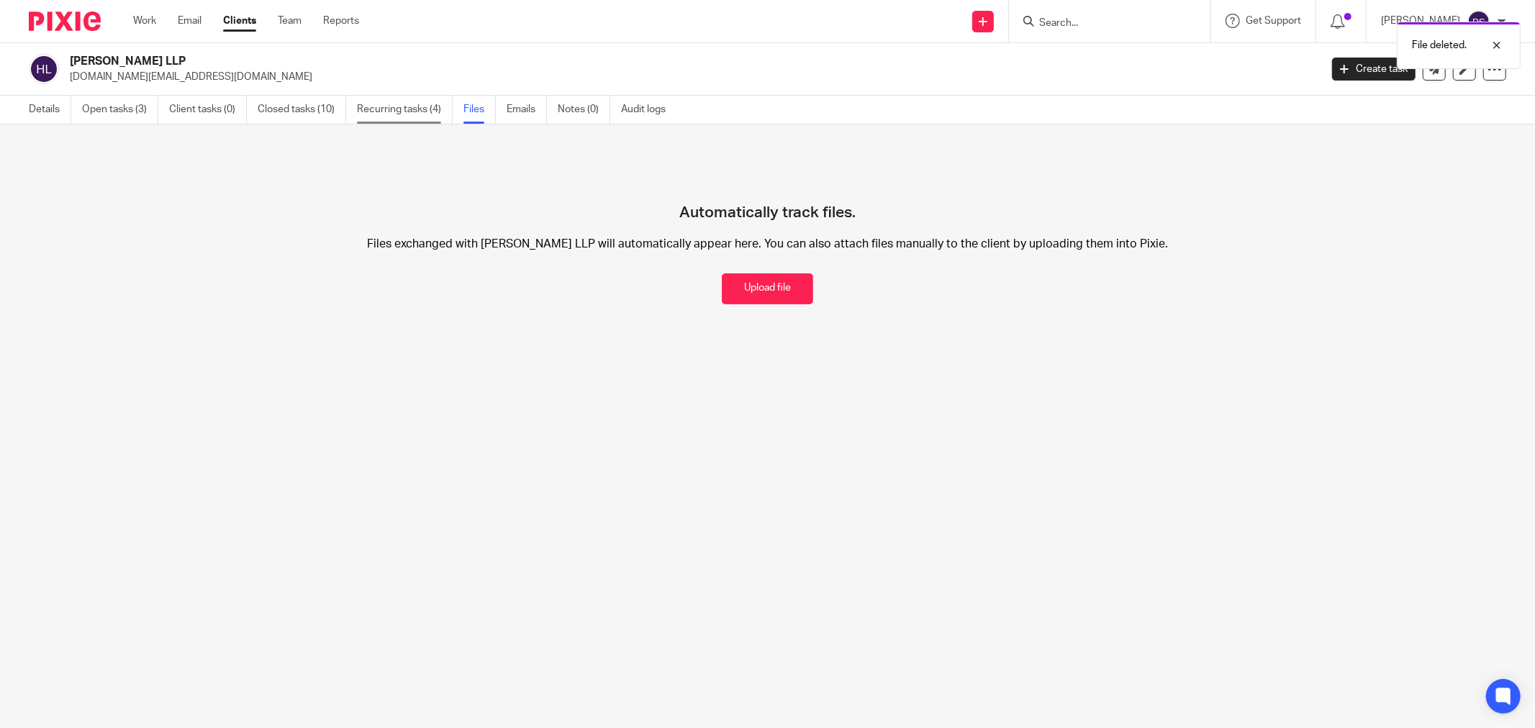
click at [396, 105] on link "Recurring tasks (4)" at bounding box center [405, 110] width 96 height 28
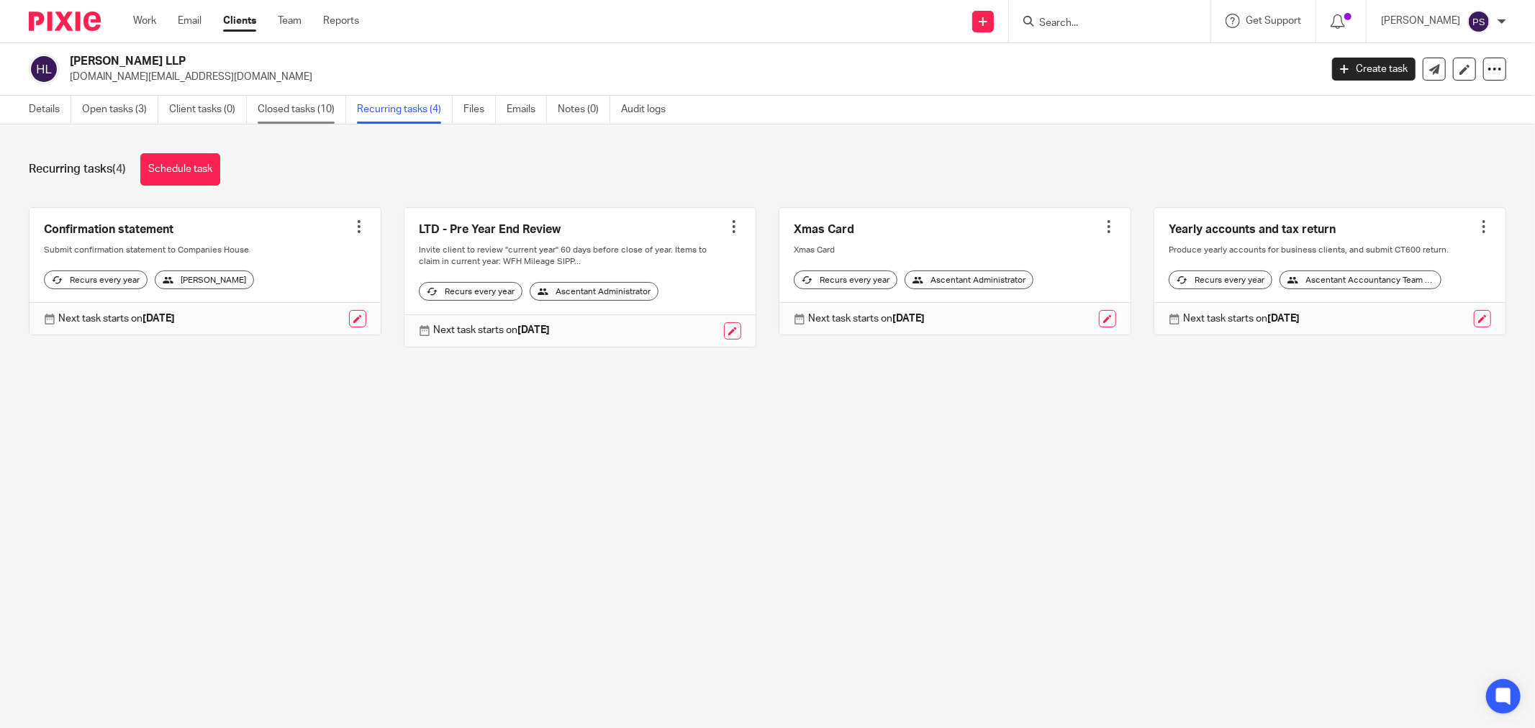
click at [309, 116] on link "Closed tasks (10)" at bounding box center [302, 110] width 89 height 28
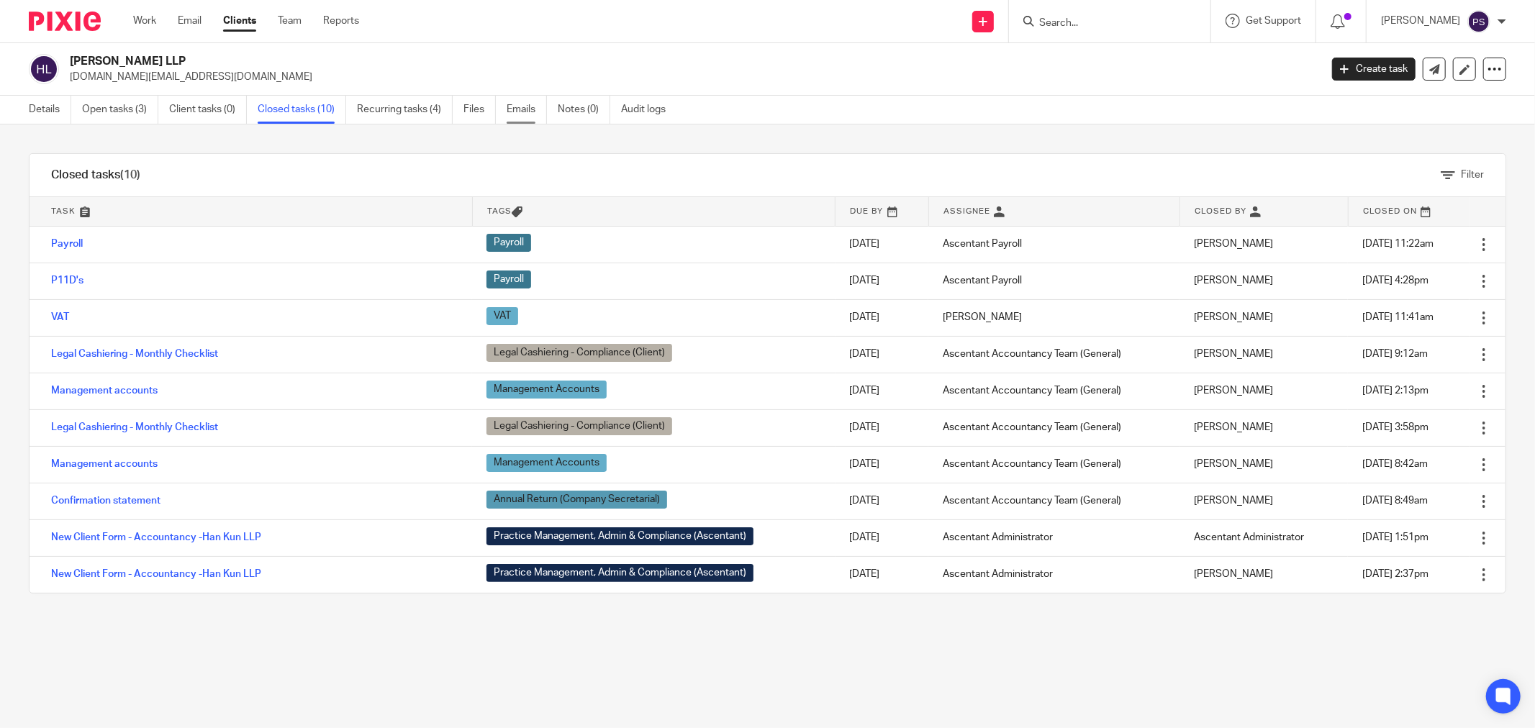
click at [525, 109] on link "Emails" at bounding box center [527, 110] width 40 height 28
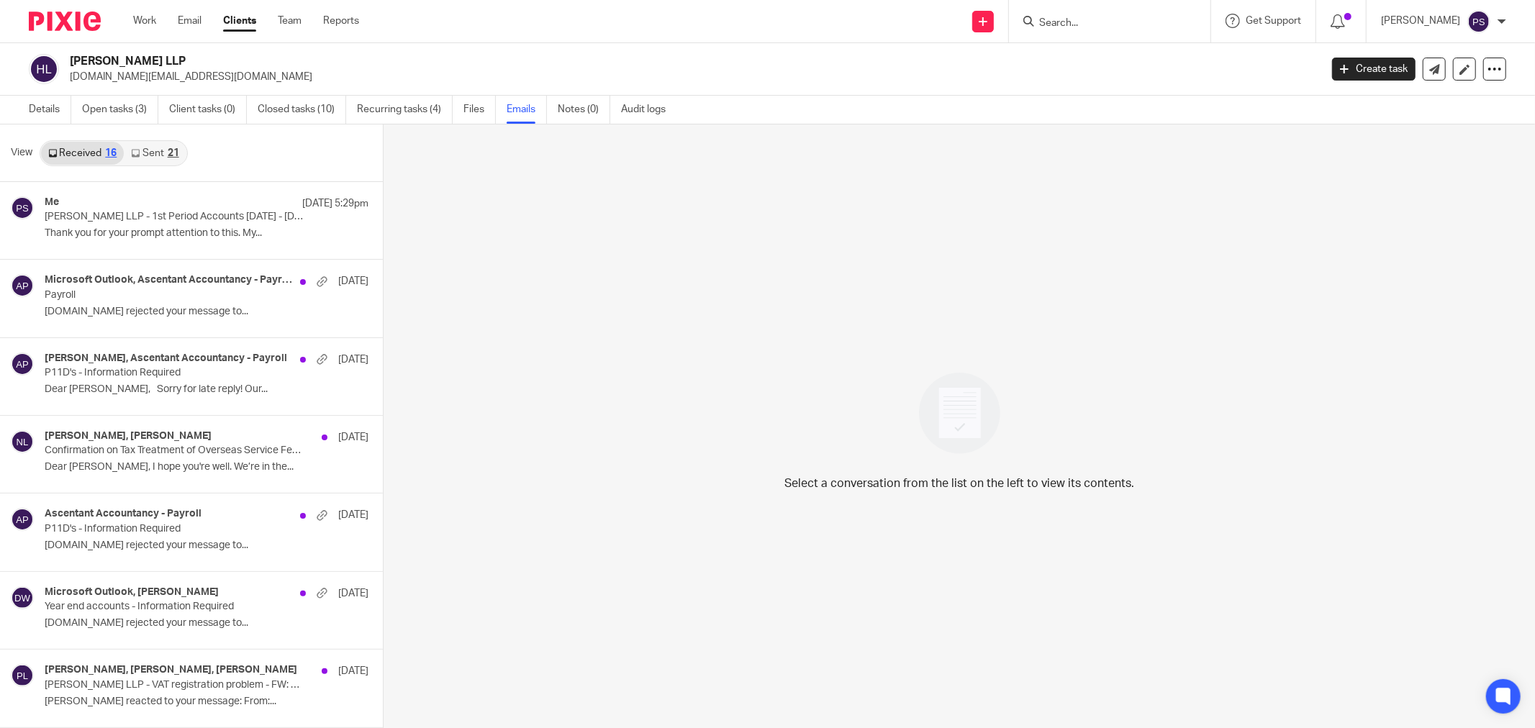
click at [153, 153] on link "Sent 21" at bounding box center [155, 153] width 62 height 23
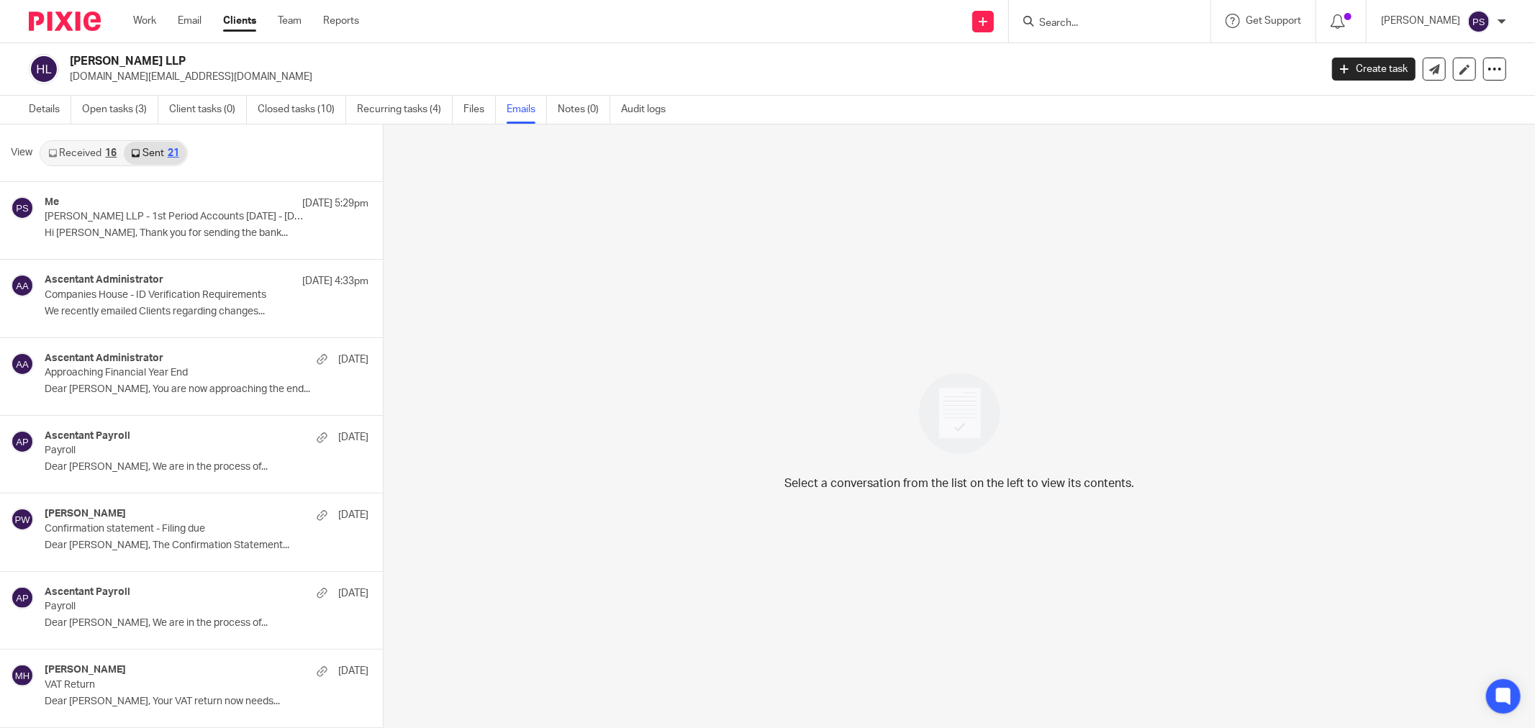
scroll to position [2, 0]
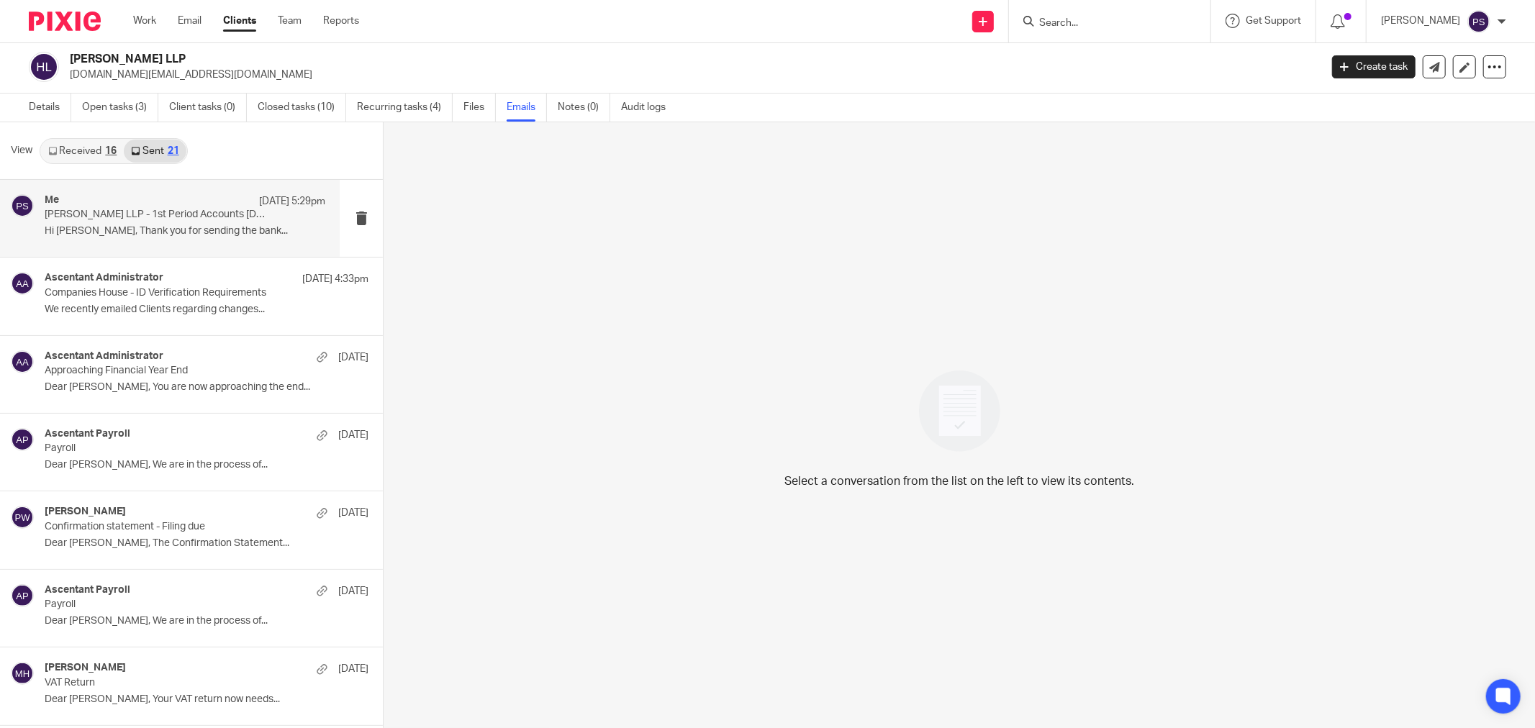
click at [178, 225] on p "Hi Sally, Thank you for sending the bank..." at bounding box center [185, 231] width 281 height 12
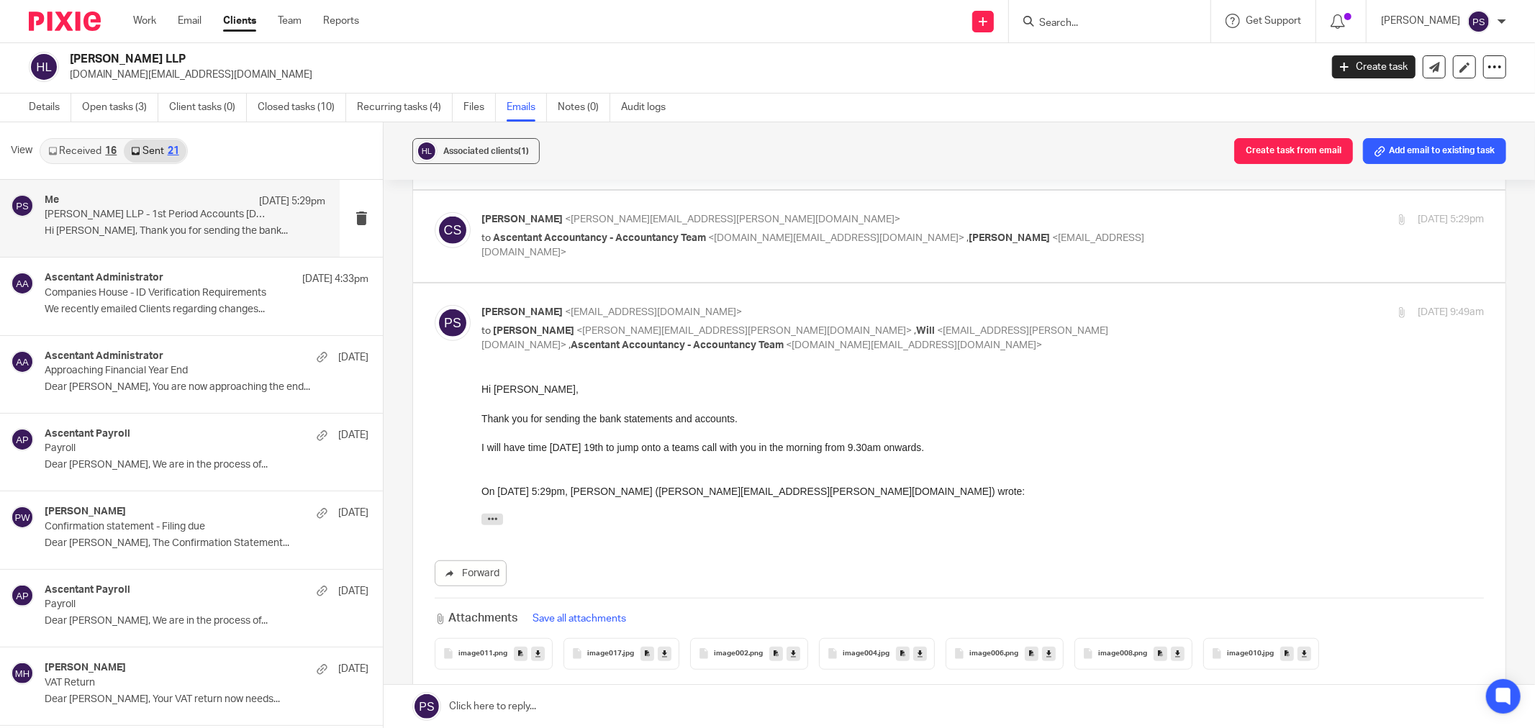
scroll to position [699, 0]
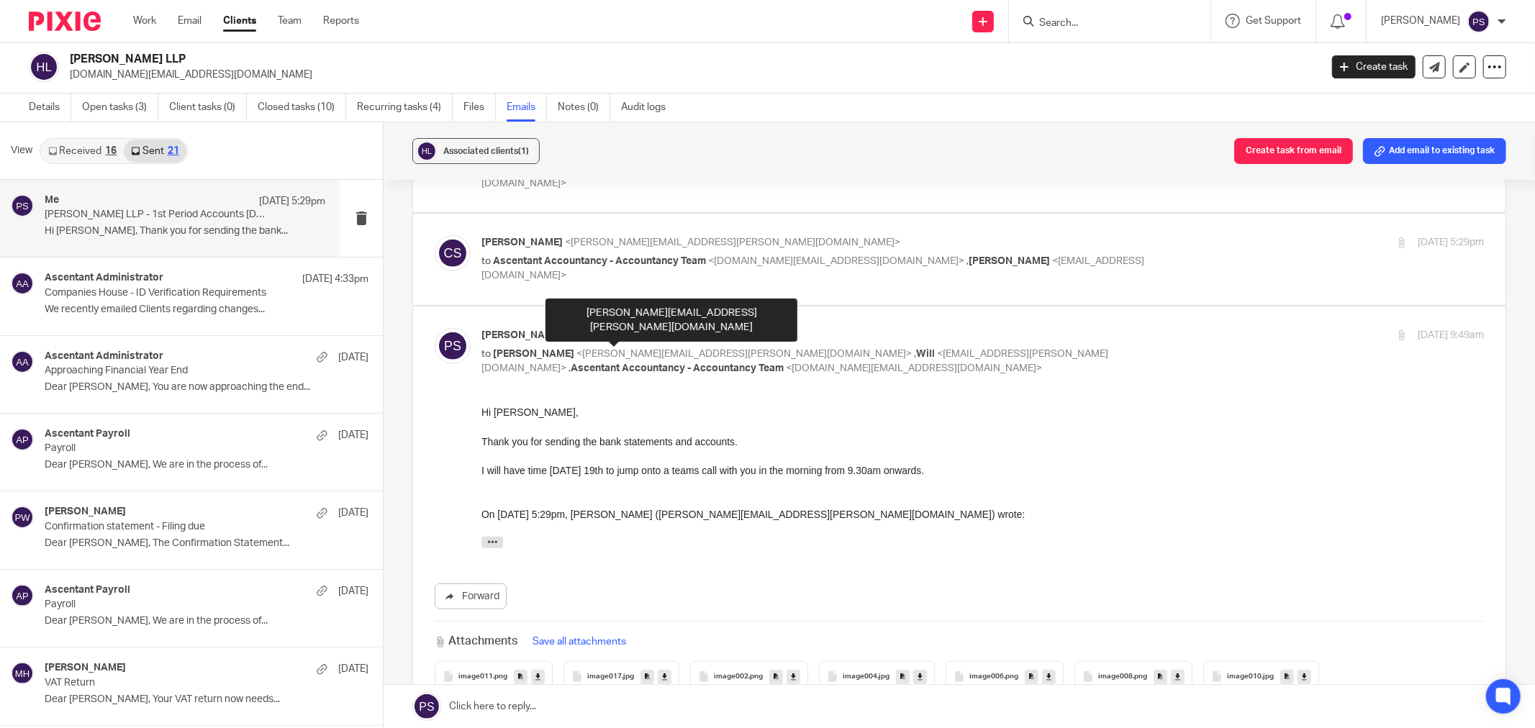
click at [617, 349] on span "<sally.chan@hankunlaw.com>" at bounding box center [743, 354] width 335 height 10
checkbox input "false"
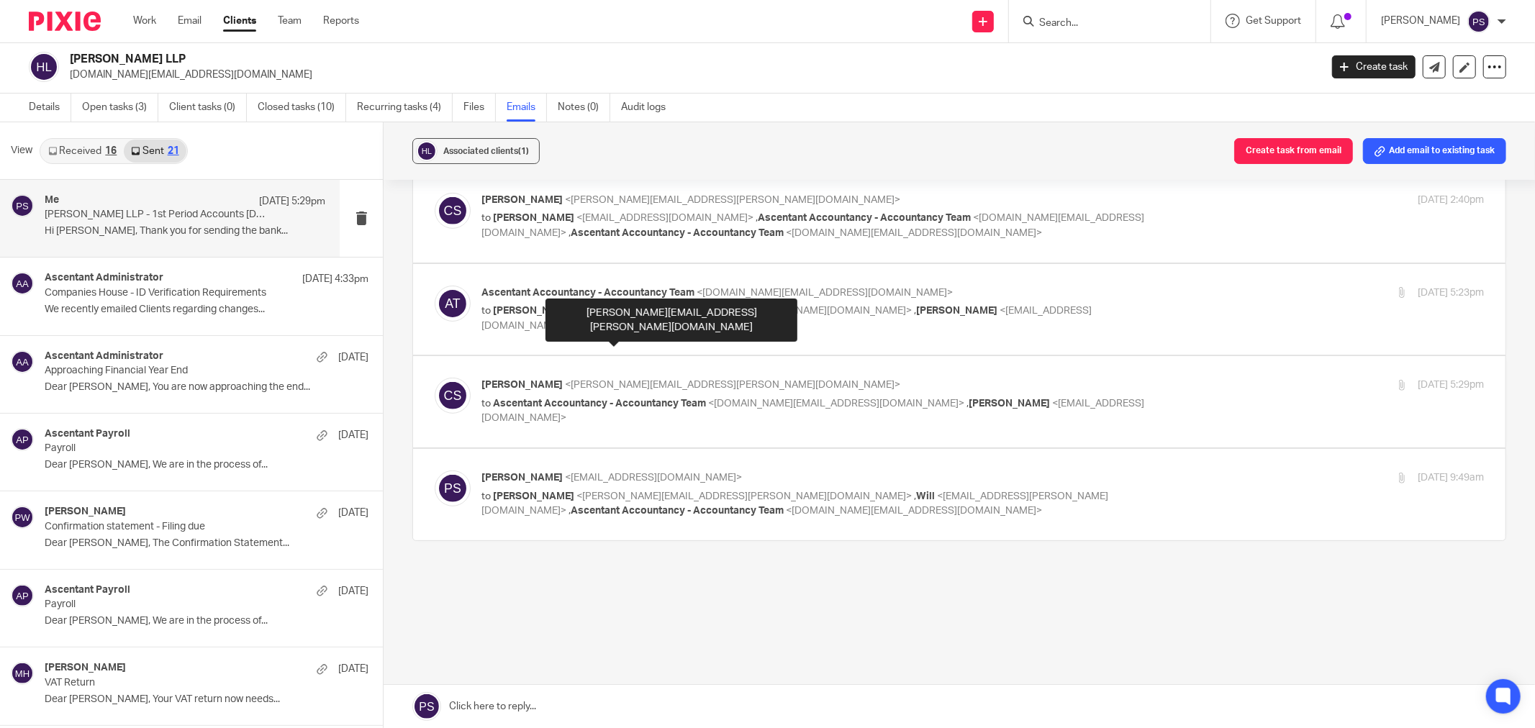
scroll to position [543, 0]
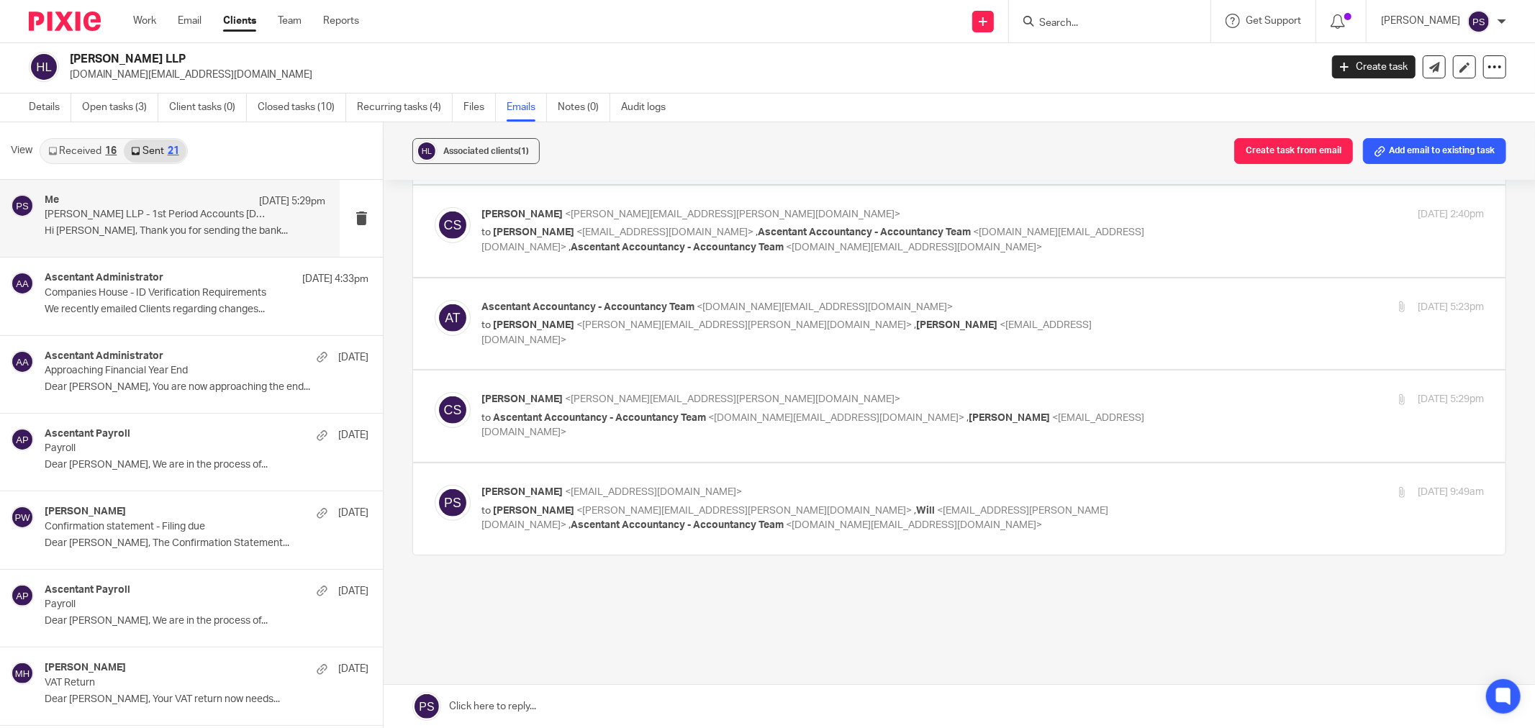
click at [1092, 19] on input "Search" at bounding box center [1103, 23] width 130 height 13
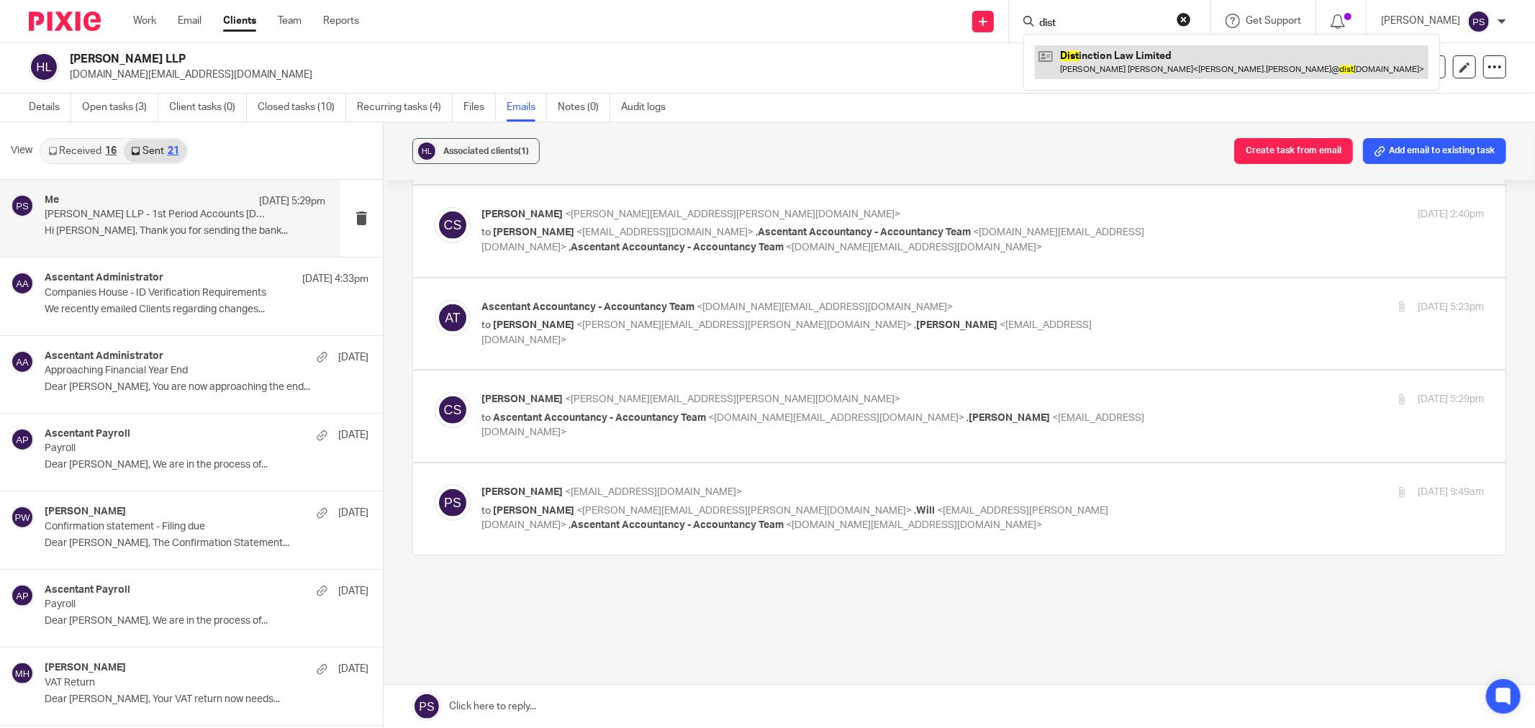
type input "dist"
click at [1103, 56] on link at bounding box center [1232, 61] width 394 height 33
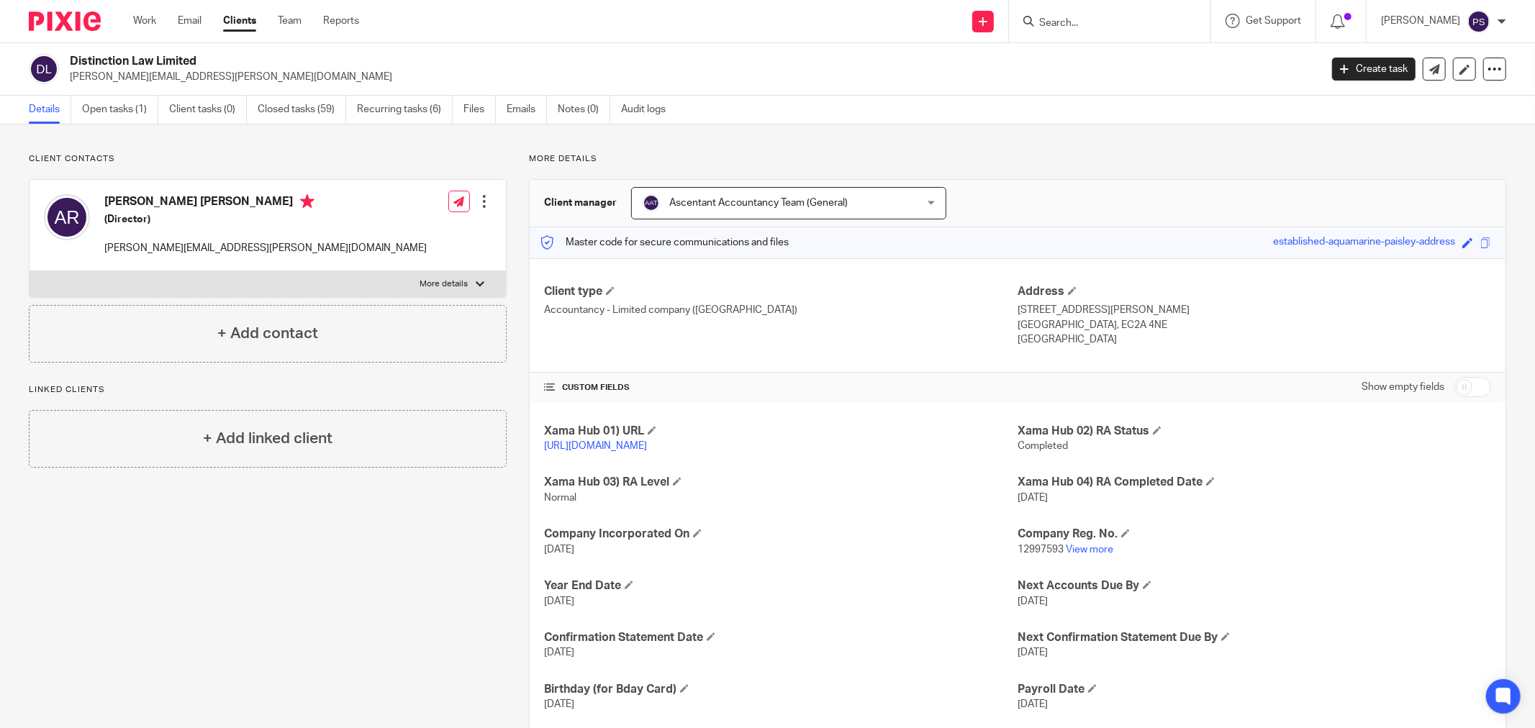
click at [1396, 383] on label "Show empty fields" at bounding box center [1402, 387] width 83 height 14
click at [1454, 384] on input "checkbox" at bounding box center [1472, 387] width 37 height 20
checkbox input "true"
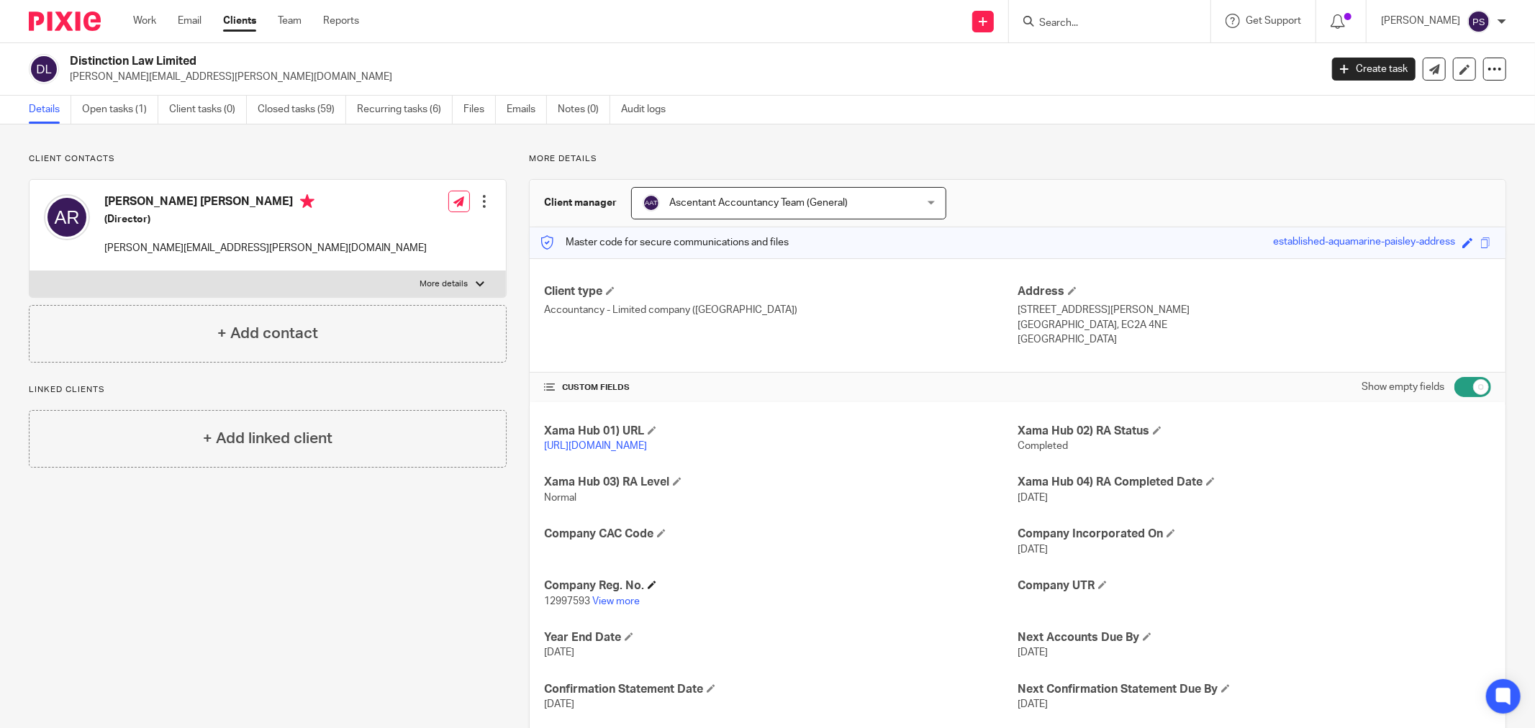
scroll to position [80, 0]
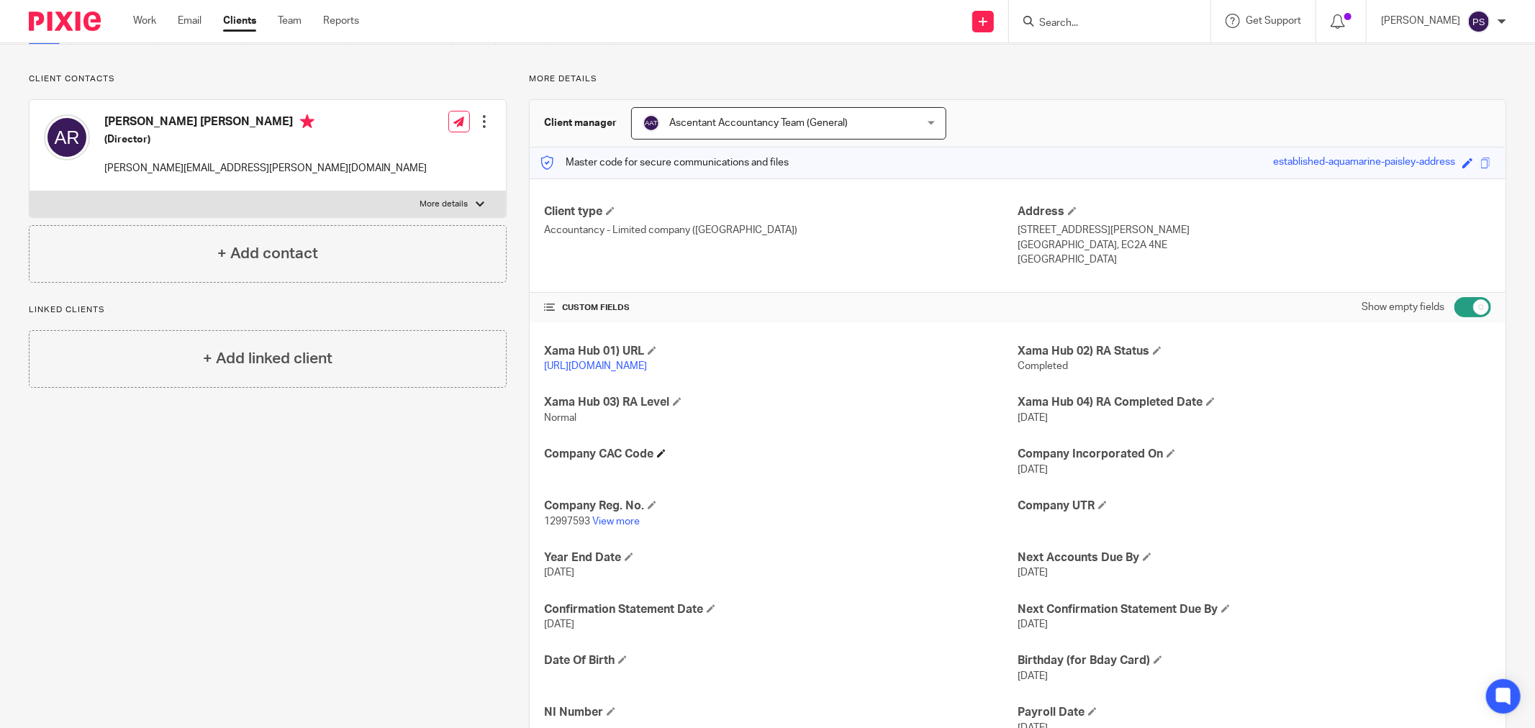
click at [658, 458] on h4 "Company CAC Code" at bounding box center [780, 454] width 473 height 15
click at [659, 455] on span at bounding box center [661, 453] width 9 height 9
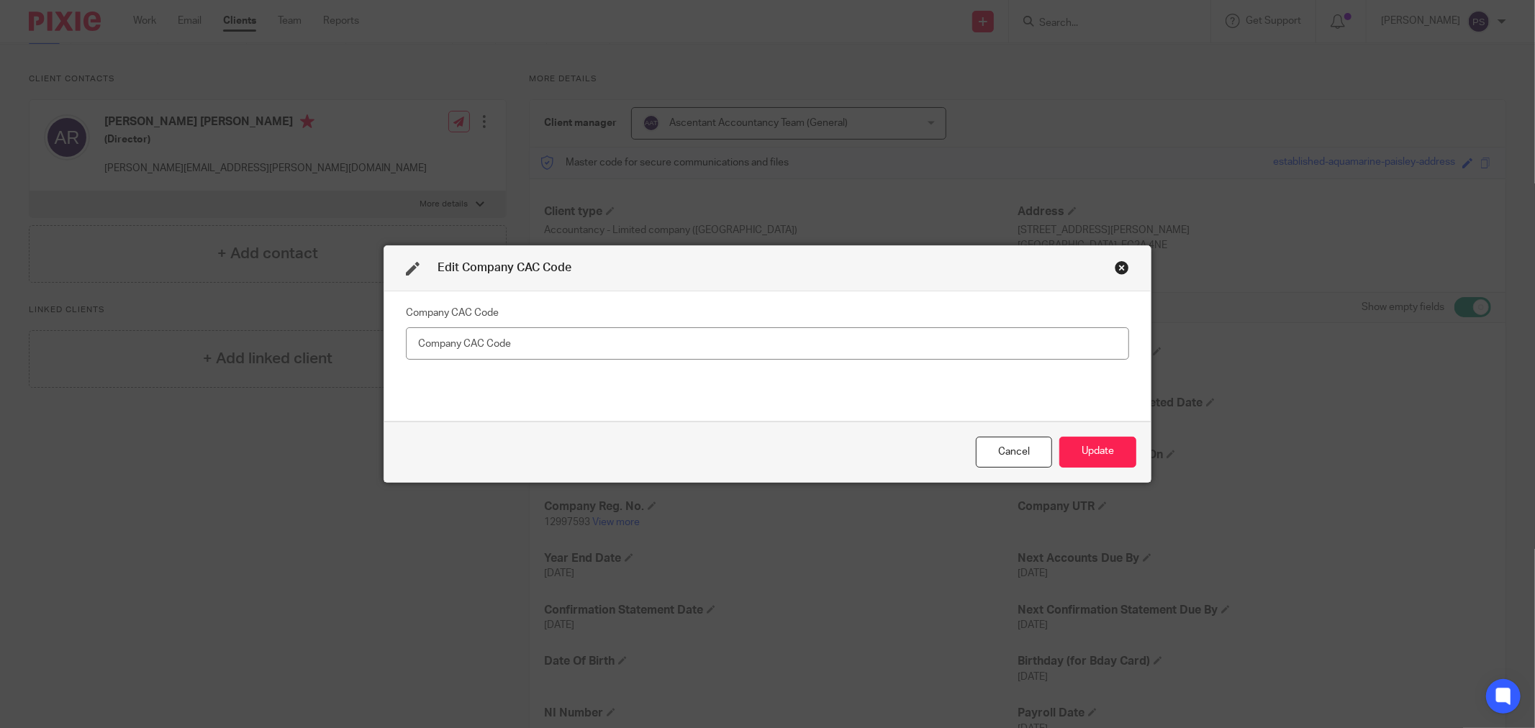
click at [635, 348] on input "text" at bounding box center [767, 343] width 723 height 32
type input "N347ED"
click at [1076, 462] on button "Update" at bounding box center [1097, 452] width 77 height 31
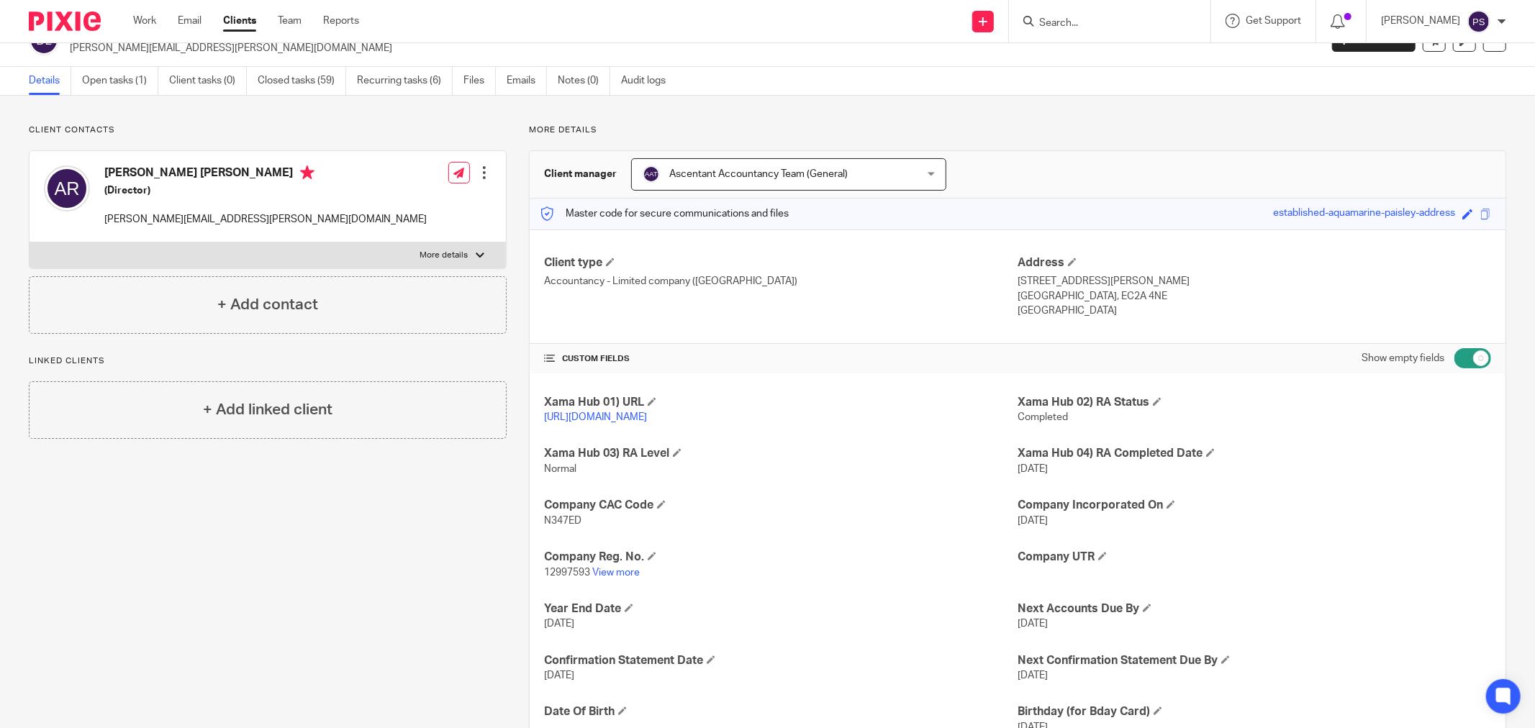
scroll to position [0, 0]
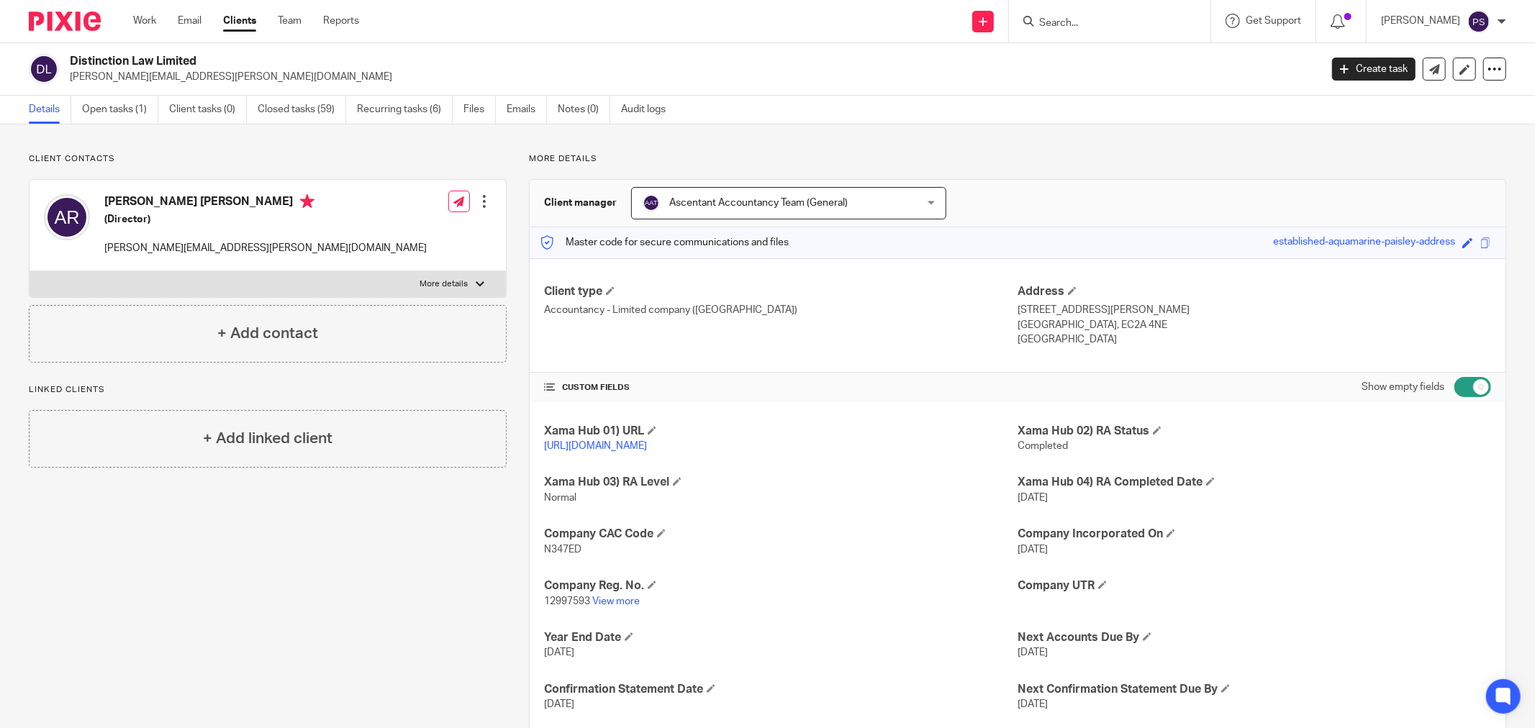
drag, startPoint x: 69, startPoint y: 62, endPoint x: 197, endPoint y: 55, distance: 128.3
click at [197, 55] on h2 "Distinction Law Limited" at bounding box center [566, 61] width 992 height 15
click at [543, 117] on link "Emails" at bounding box center [527, 110] width 40 height 28
click at [531, 115] on link "Emails" at bounding box center [527, 110] width 40 height 28
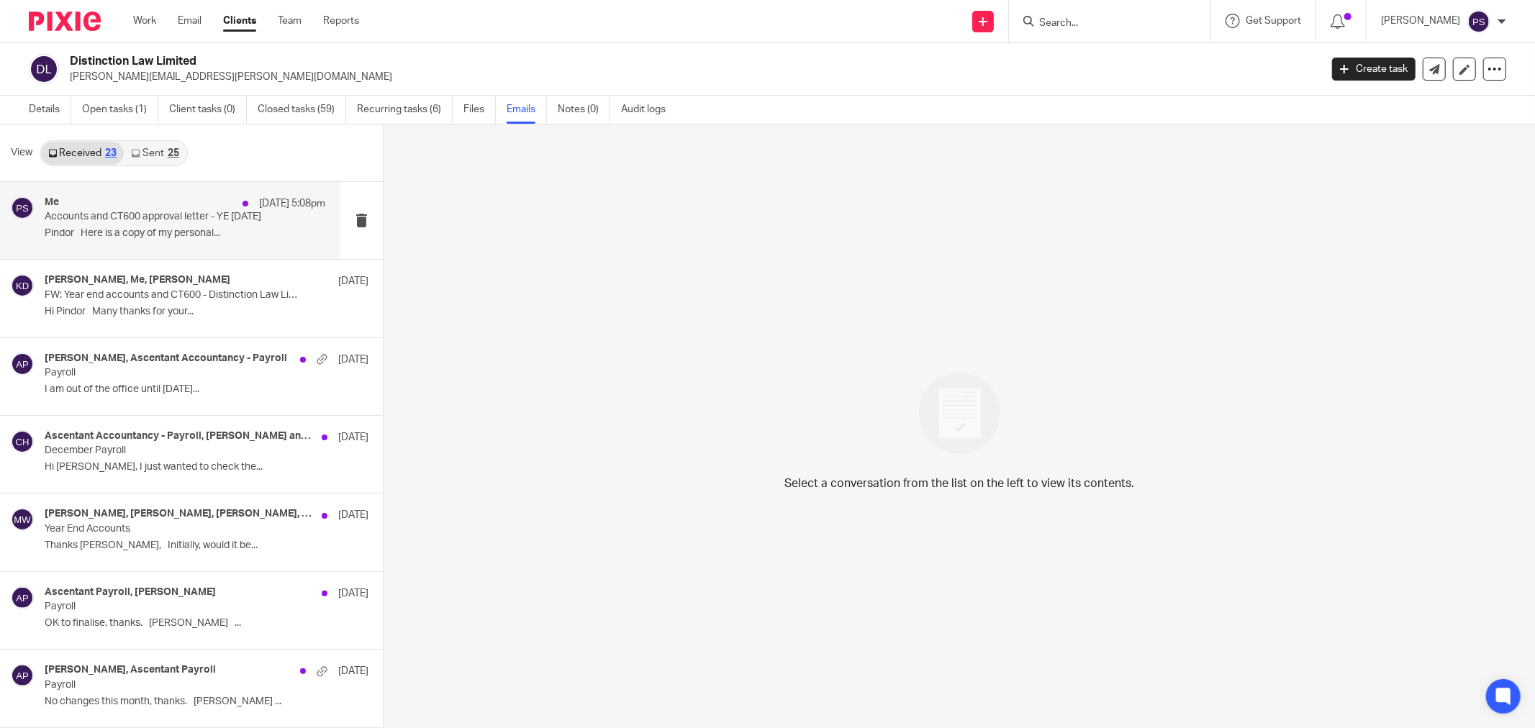
click at [176, 232] on p "Pindor Here is a copy of my personal..." at bounding box center [185, 233] width 281 height 12
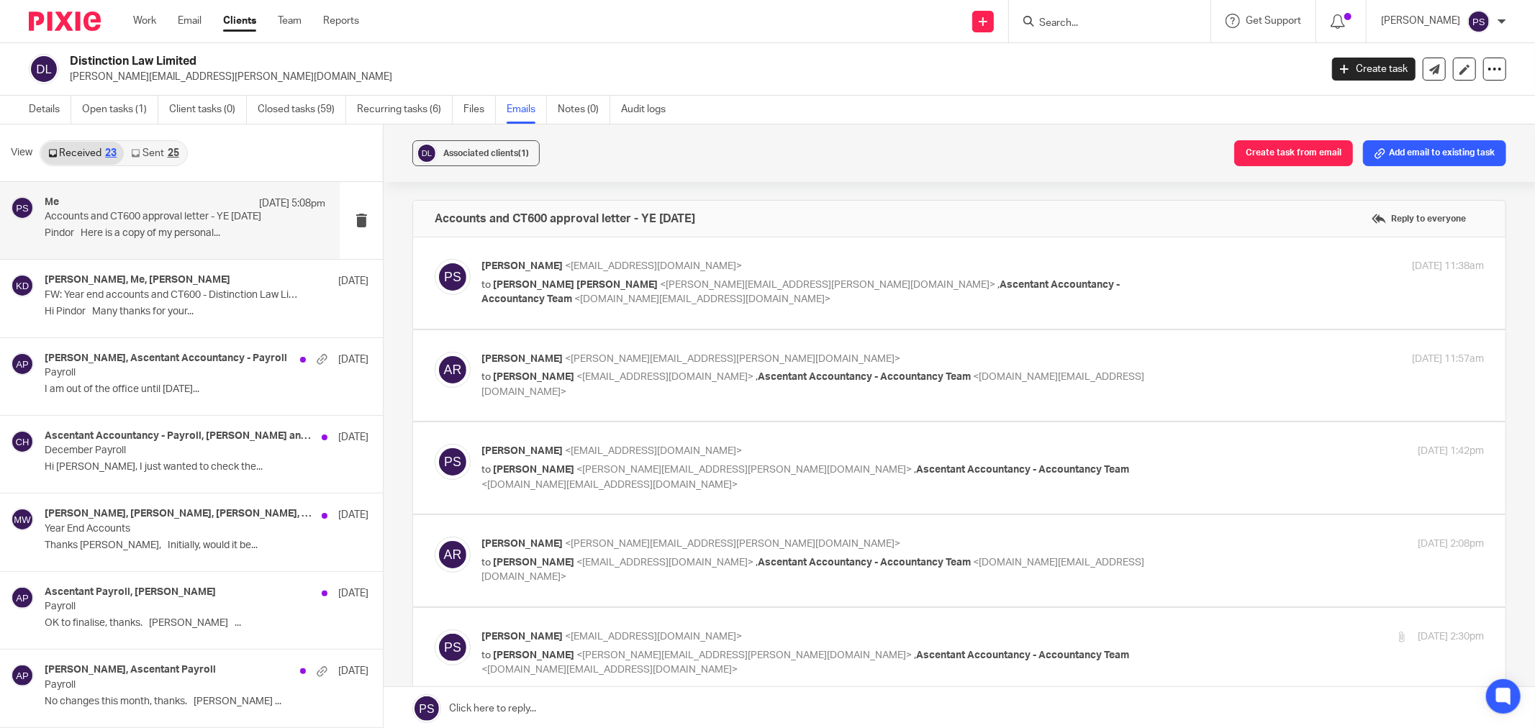
click at [160, 148] on link "Sent 25" at bounding box center [155, 153] width 62 height 23
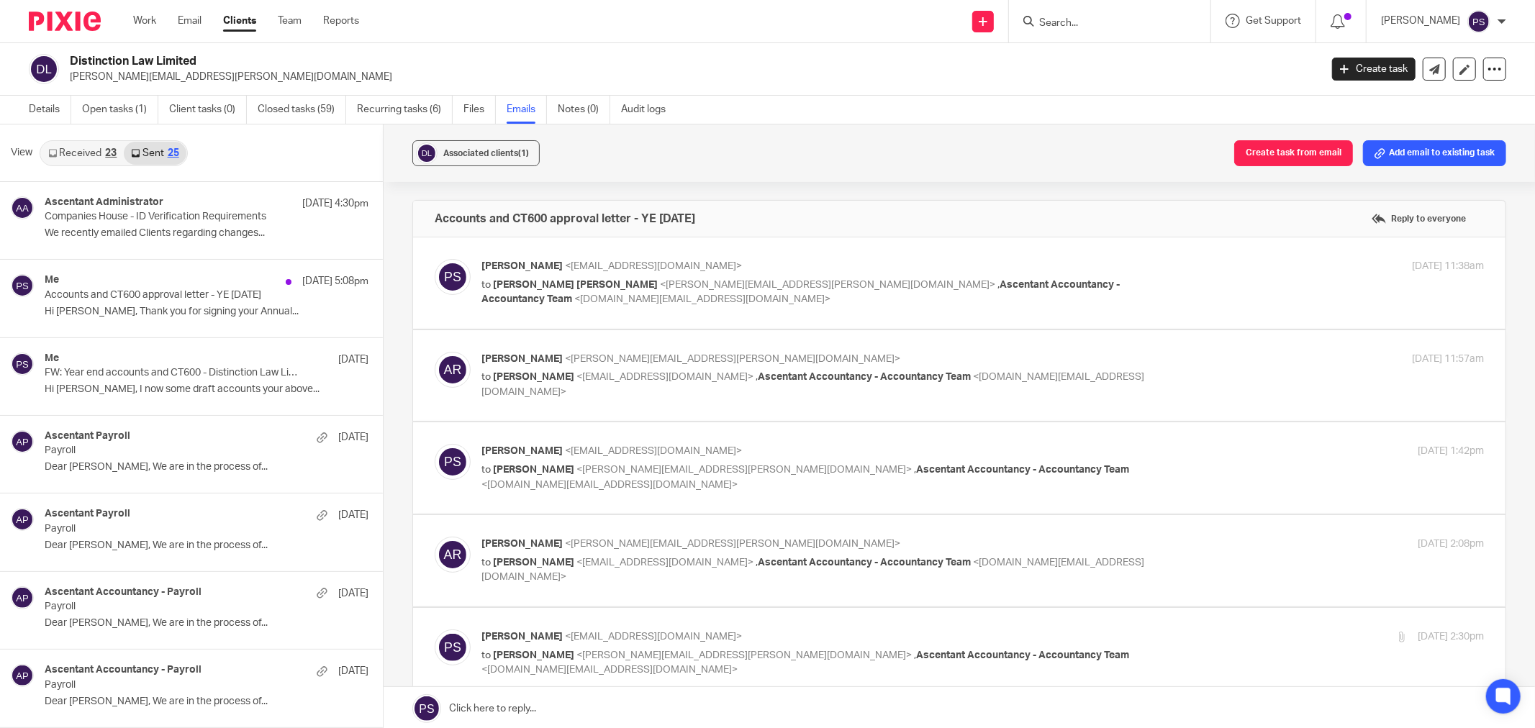
scroll to position [2, 0]
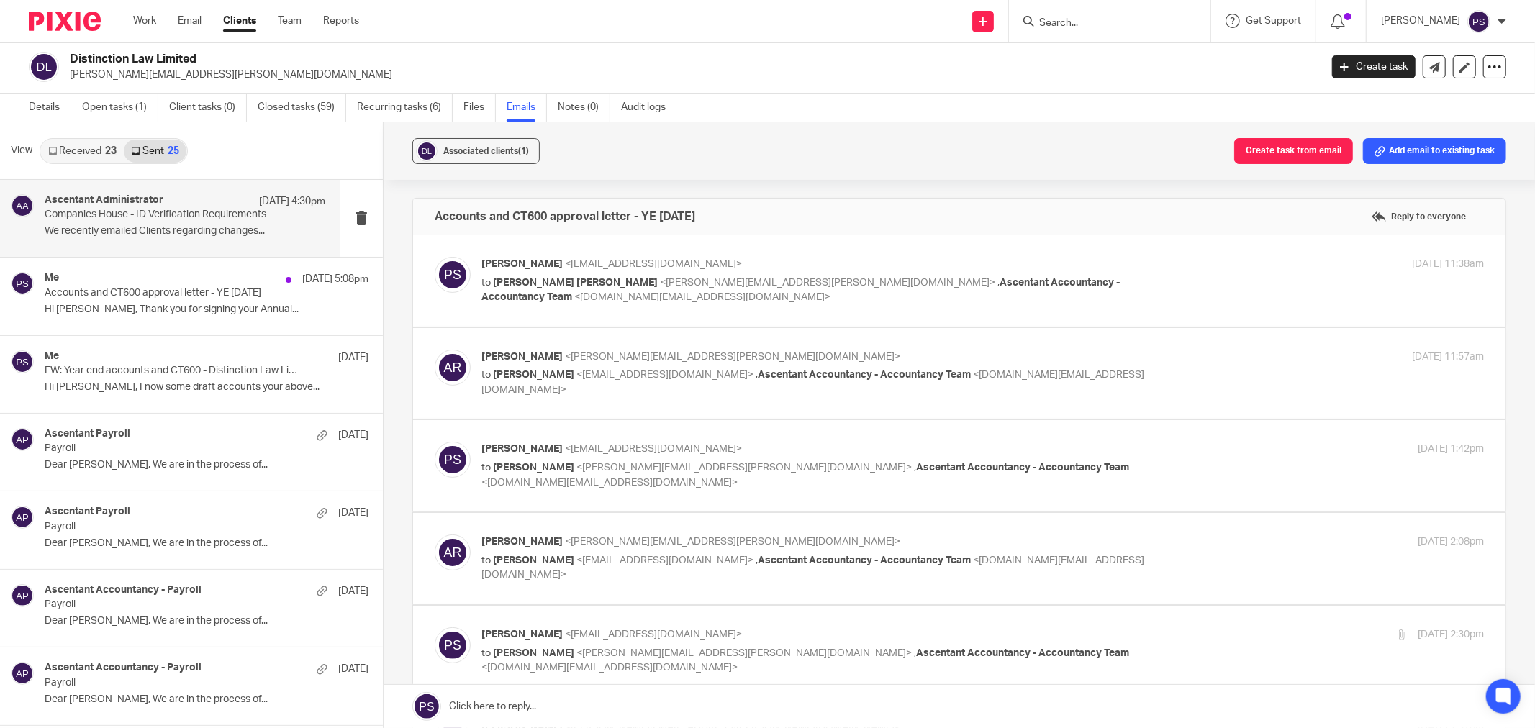
click at [126, 217] on p "Companies House - ID Verification Requirements" at bounding box center [157, 215] width 224 height 12
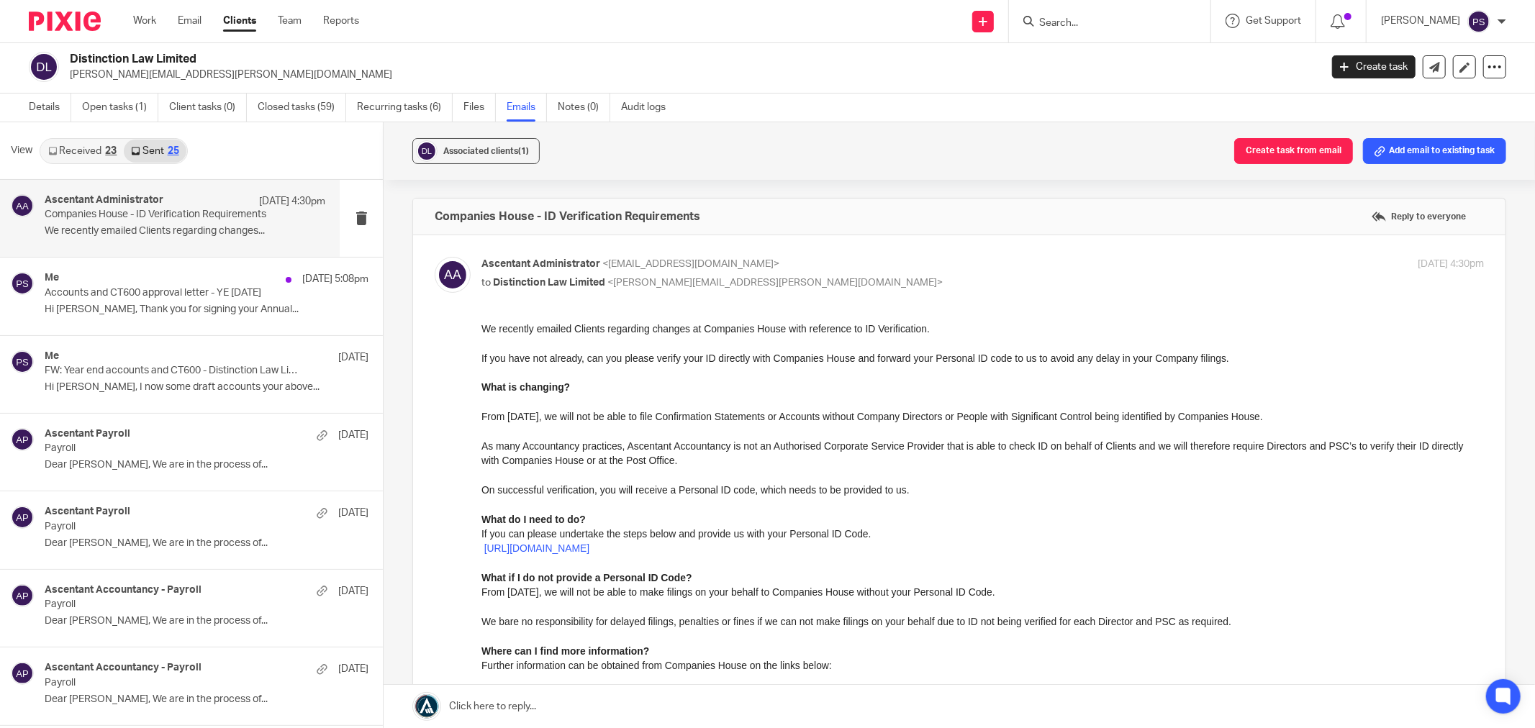
scroll to position [0, 0]
click at [145, 298] on p "Accounts and CT600 approval letter - YE [DATE]" at bounding box center [157, 293] width 224 height 12
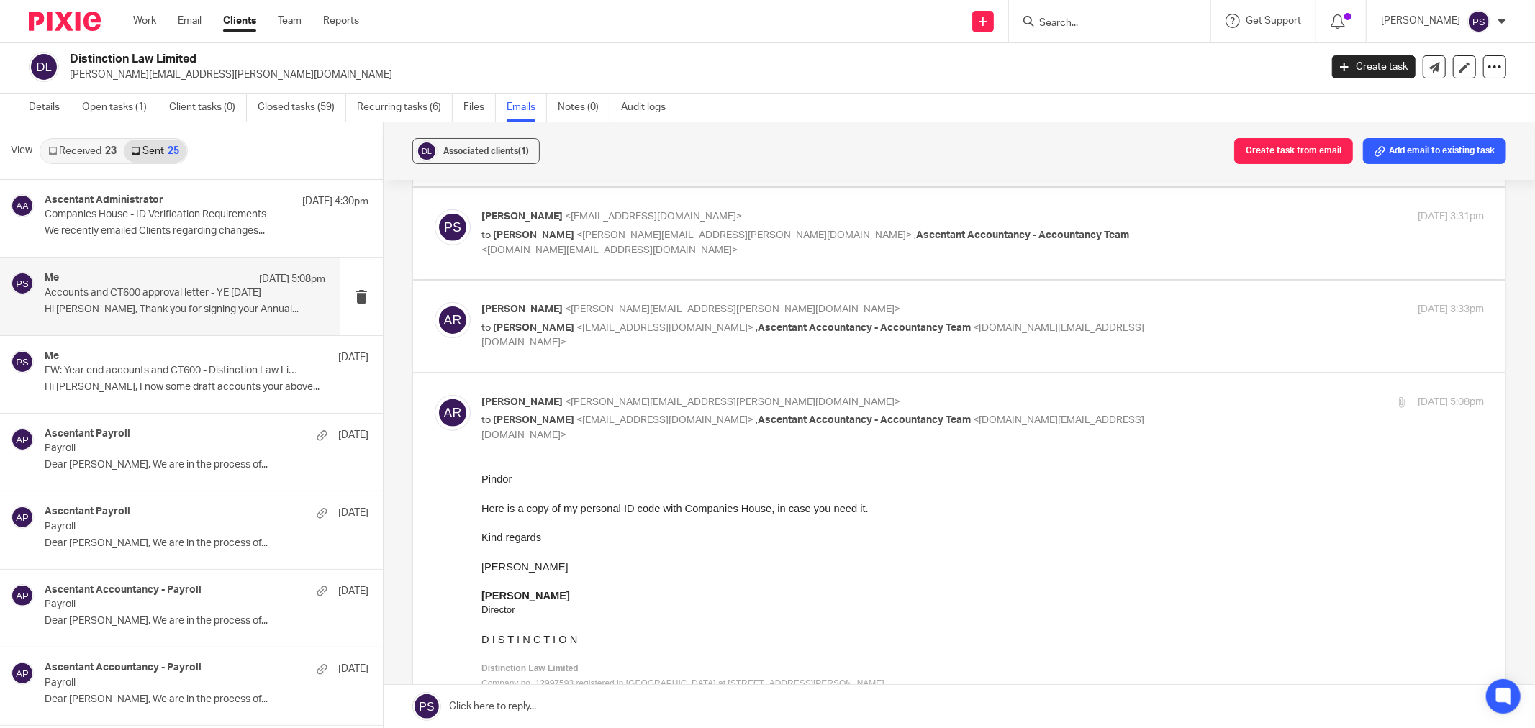
scroll to position [799, 0]
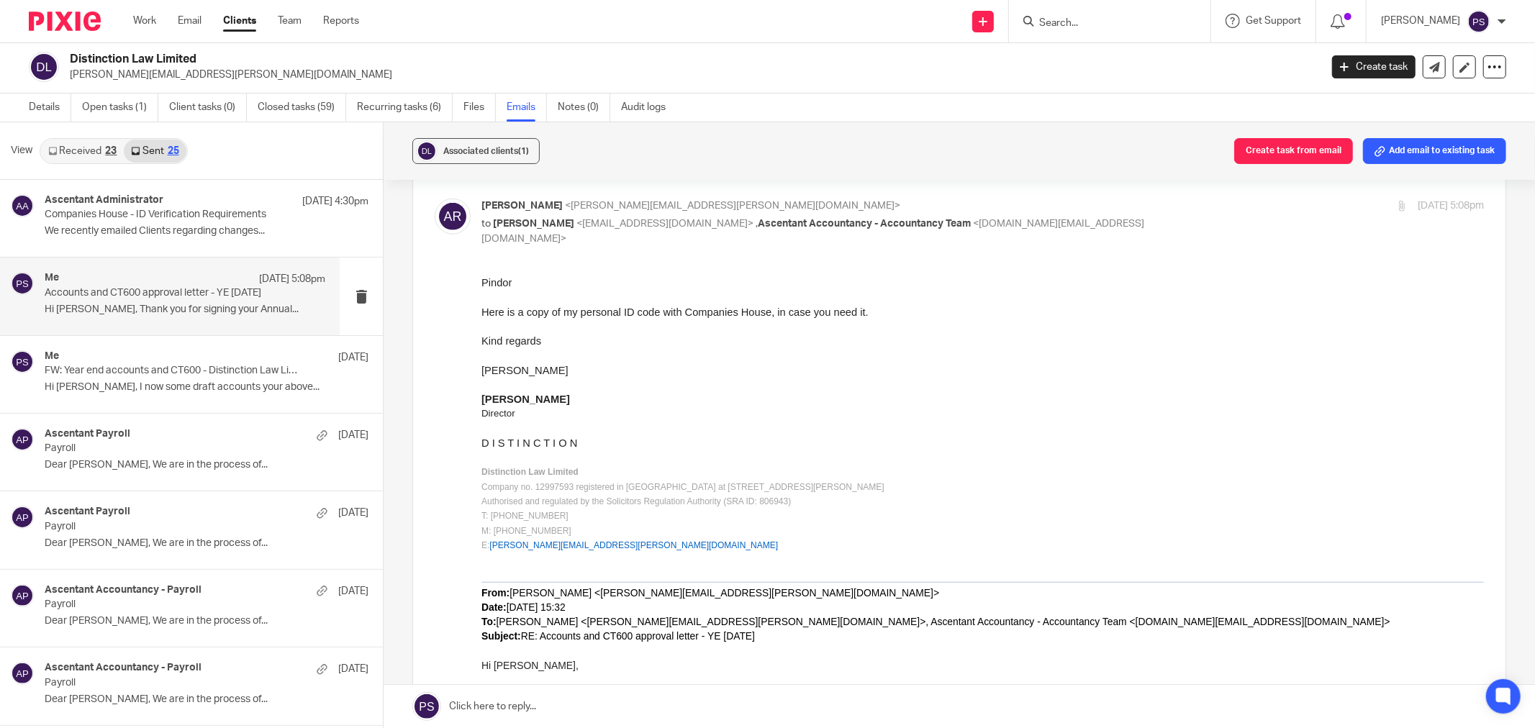
click at [577, 219] on span "<[EMAIL_ADDRESS][DOMAIN_NAME]>" at bounding box center [664, 224] width 177 height 10
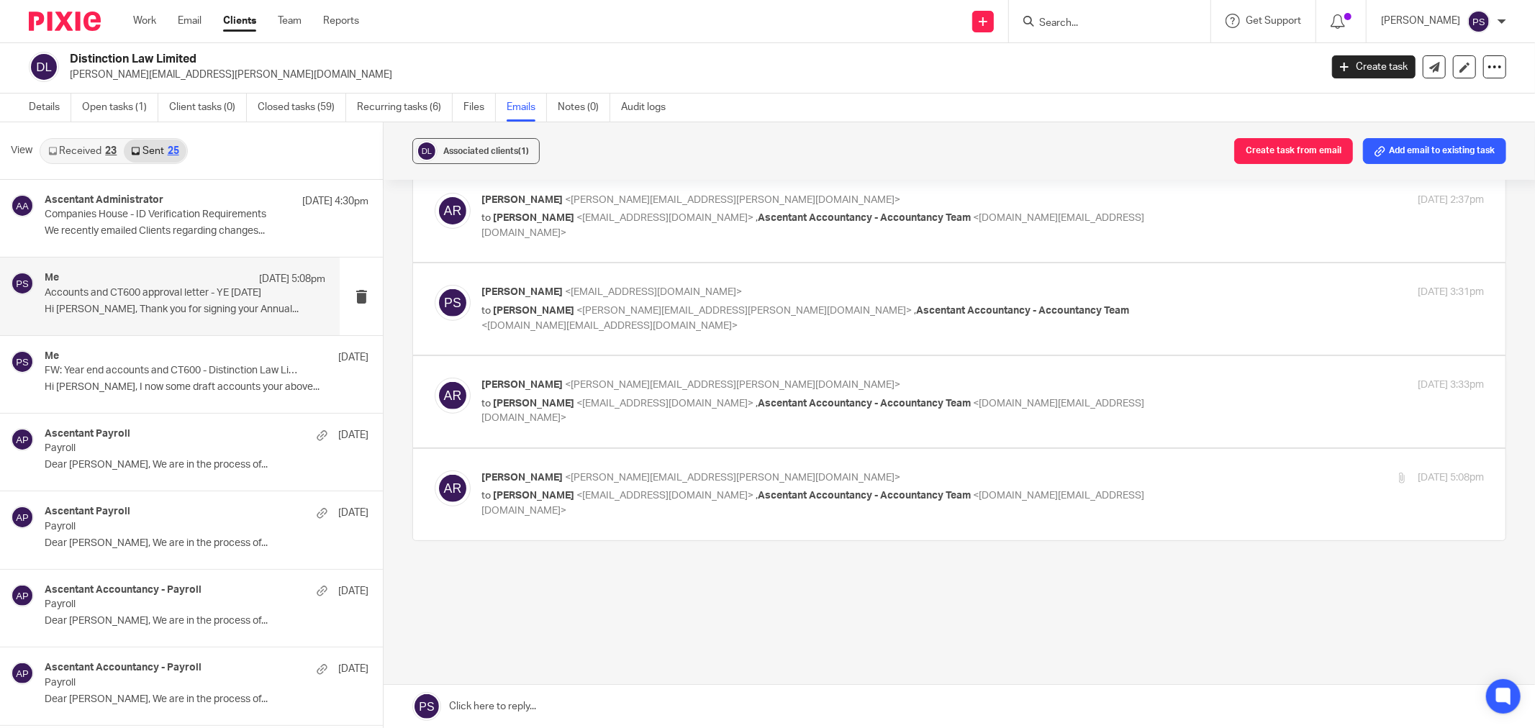
scroll to position [528, 0]
click at [660, 486] on div "[PERSON_NAME] <[PERSON_NAME][EMAIL_ADDRESS][PERSON_NAME][DOMAIN_NAME]> to [PERS…" at bounding box center [815, 495] width 668 height 48
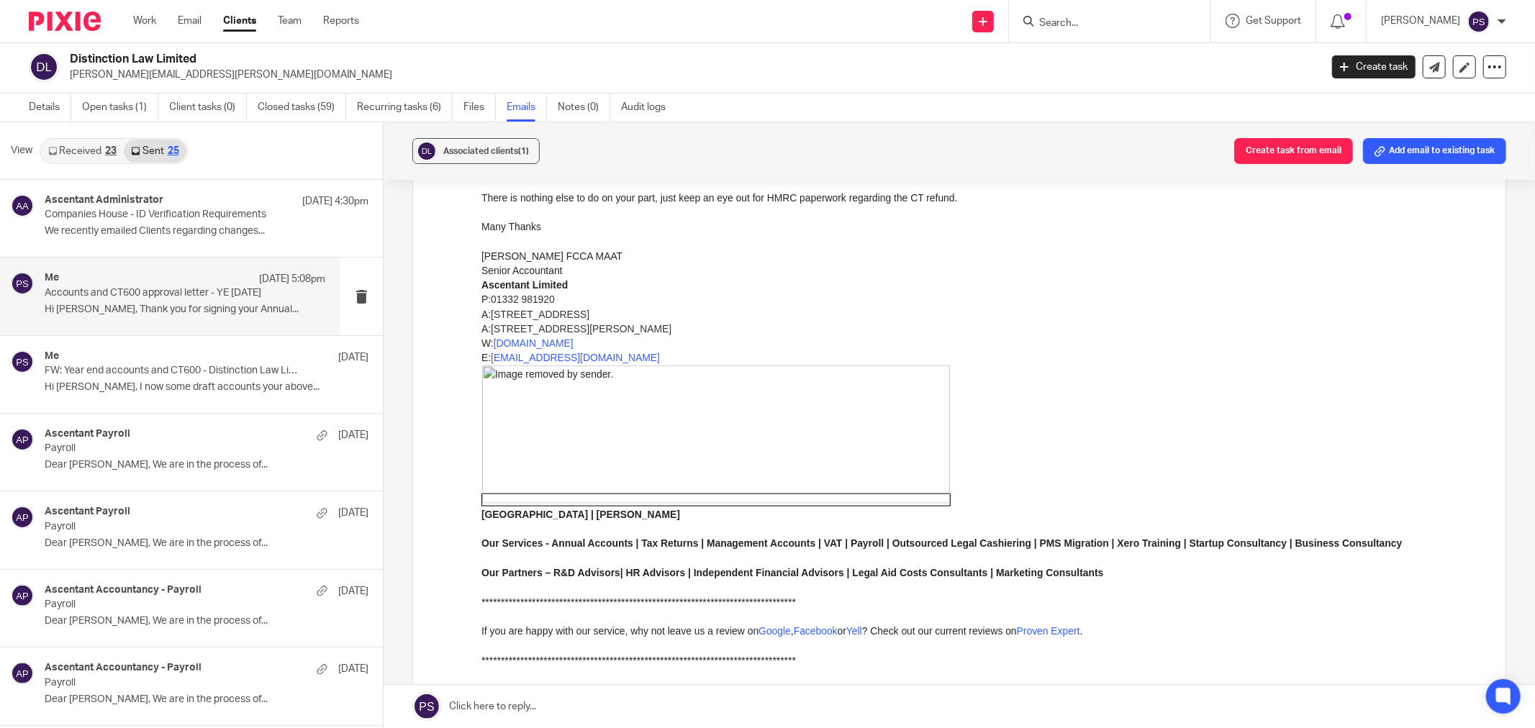
scroll to position [1358, 0]
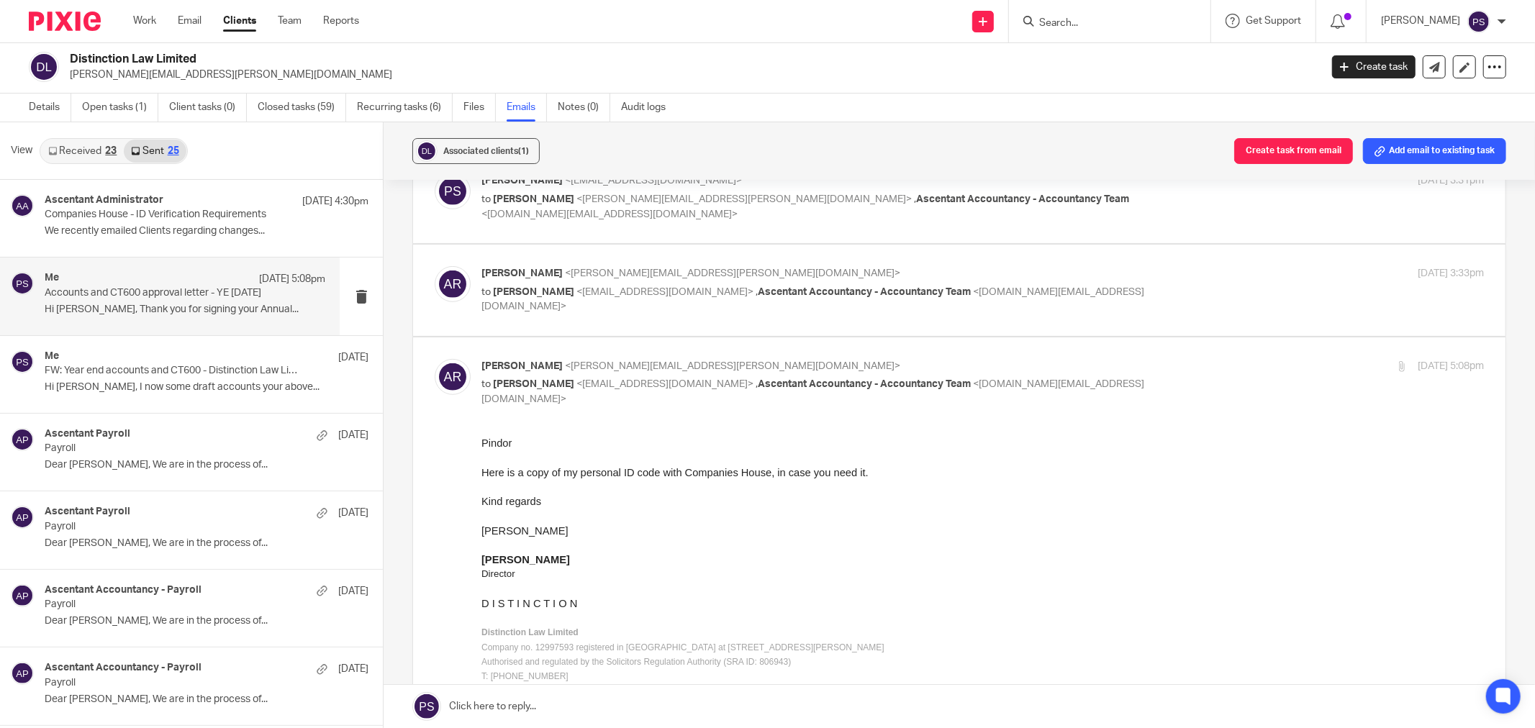
click at [614, 362] on span "<[PERSON_NAME][EMAIL_ADDRESS][PERSON_NAME][DOMAIN_NAME]>" at bounding box center [732, 366] width 335 height 10
checkbox input "false"
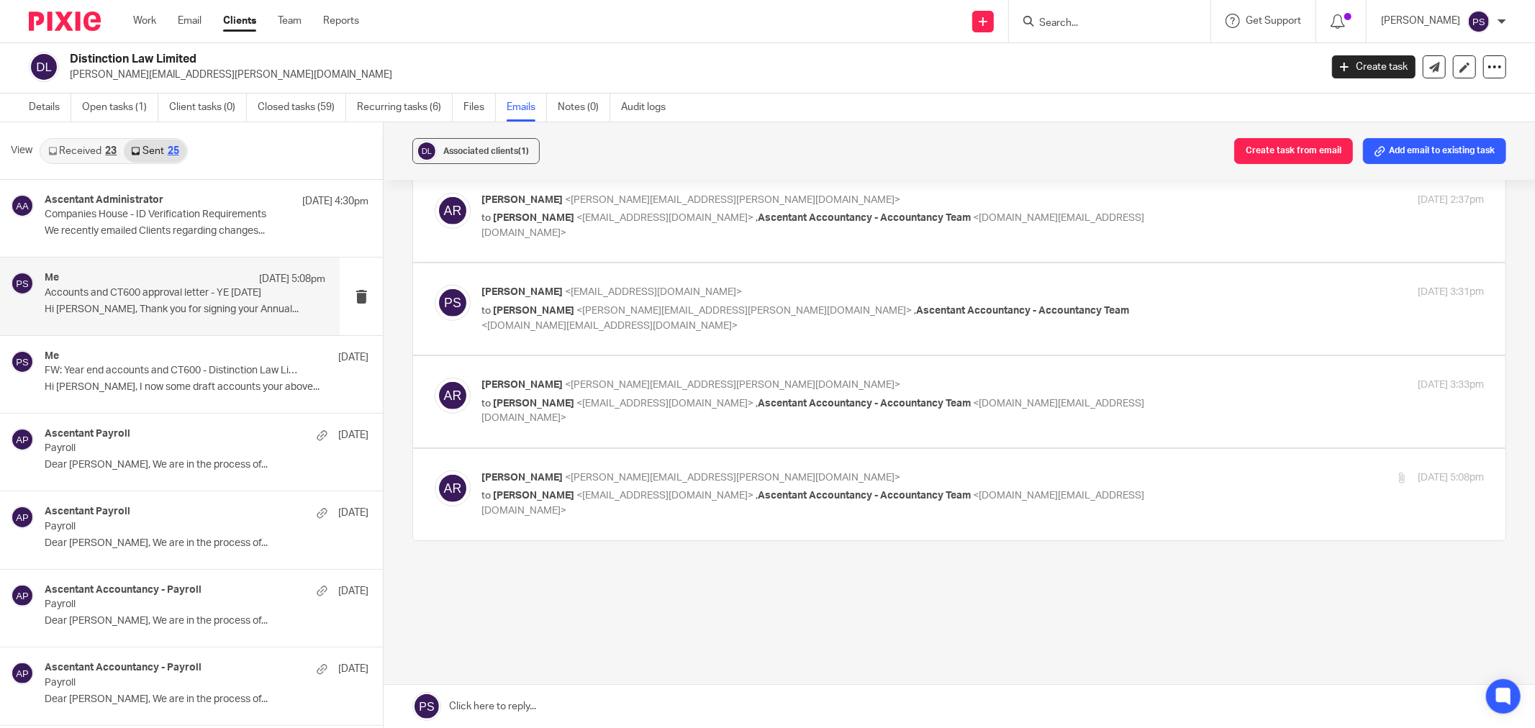
scroll to position [528, 0]
click at [616, 399] on span "<[EMAIL_ADDRESS][DOMAIN_NAME]>" at bounding box center [664, 404] width 177 height 10
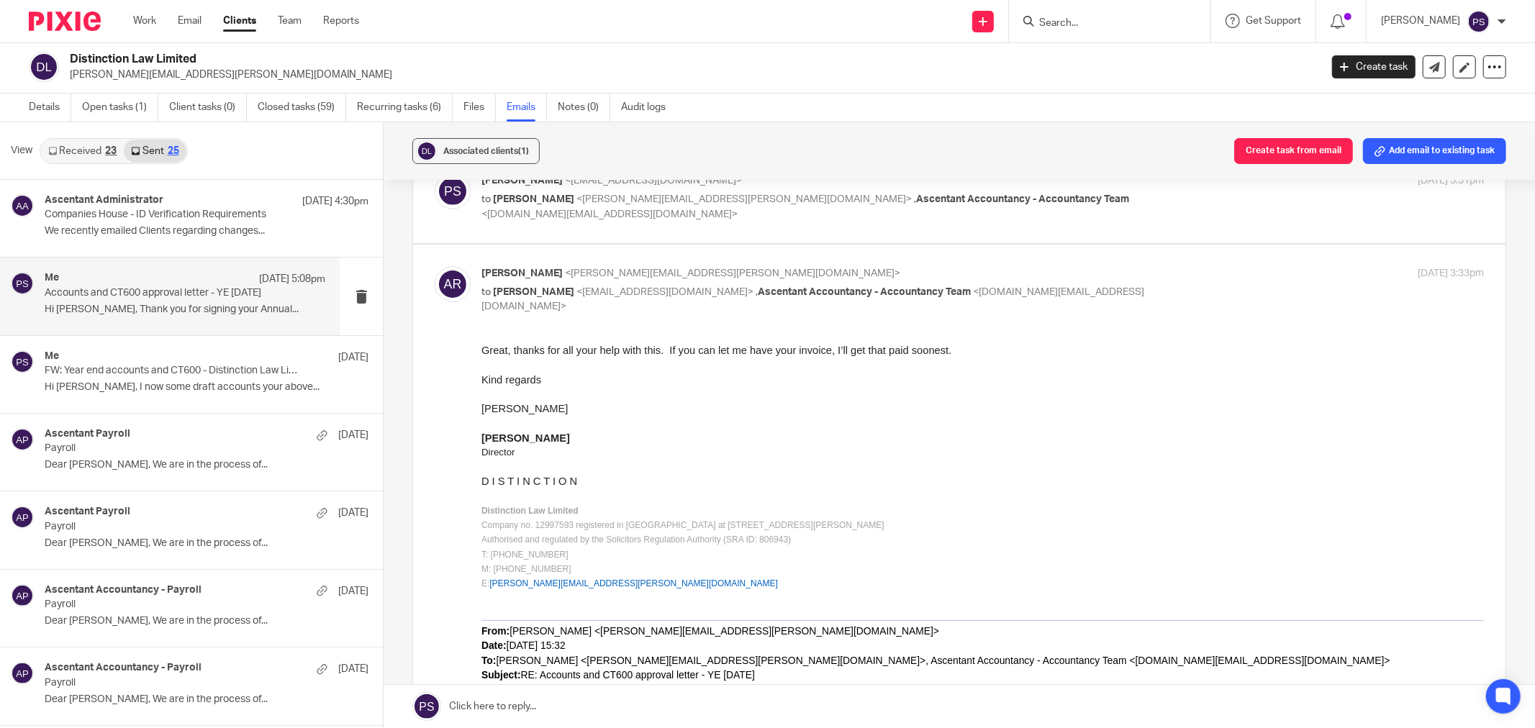
scroll to position [0, 0]
click at [502, 281] on div "[PERSON_NAME] <[PERSON_NAME][EMAIL_ADDRESS][PERSON_NAME][DOMAIN_NAME]> to [PERS…" at bounding box center [815, 290] width 668 height 48
checkbox input "false"
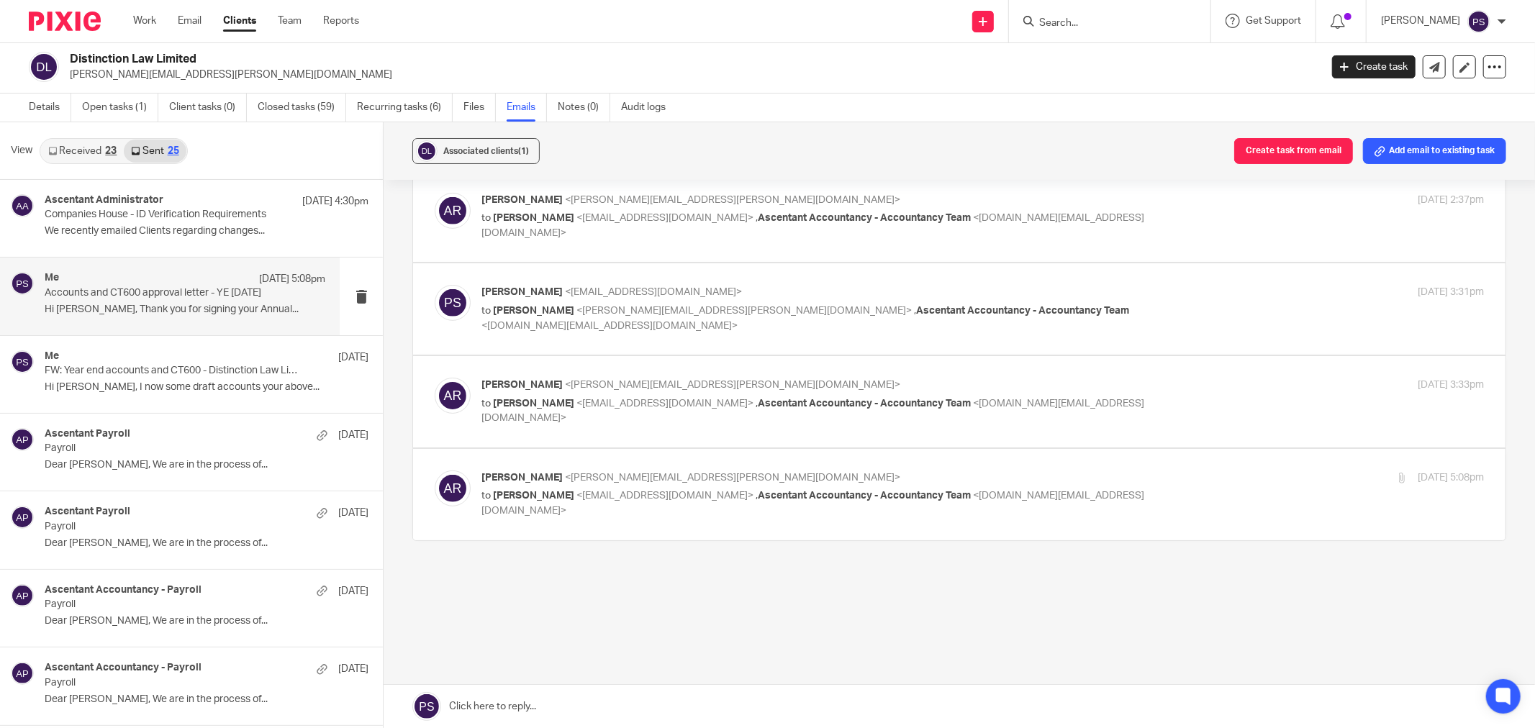
scroll to position [528, 0]
click at [565, 480] on span "<[PERSON_NAME][EMAIL_ADDRESS][PERSON_NAME][DOMAIN_NAME]>" at bounding box center [732, 478] width 335 height 10
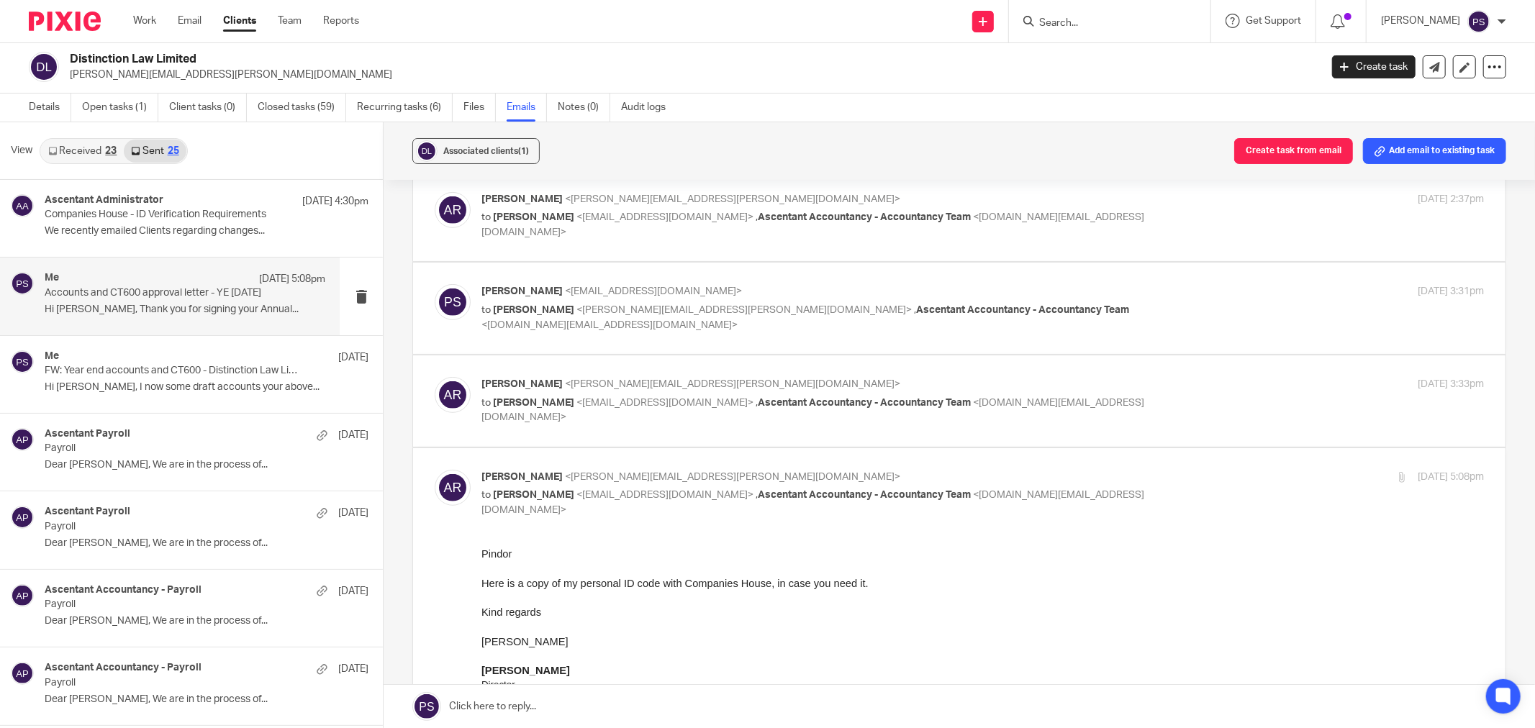
scroll to position [0, 0]
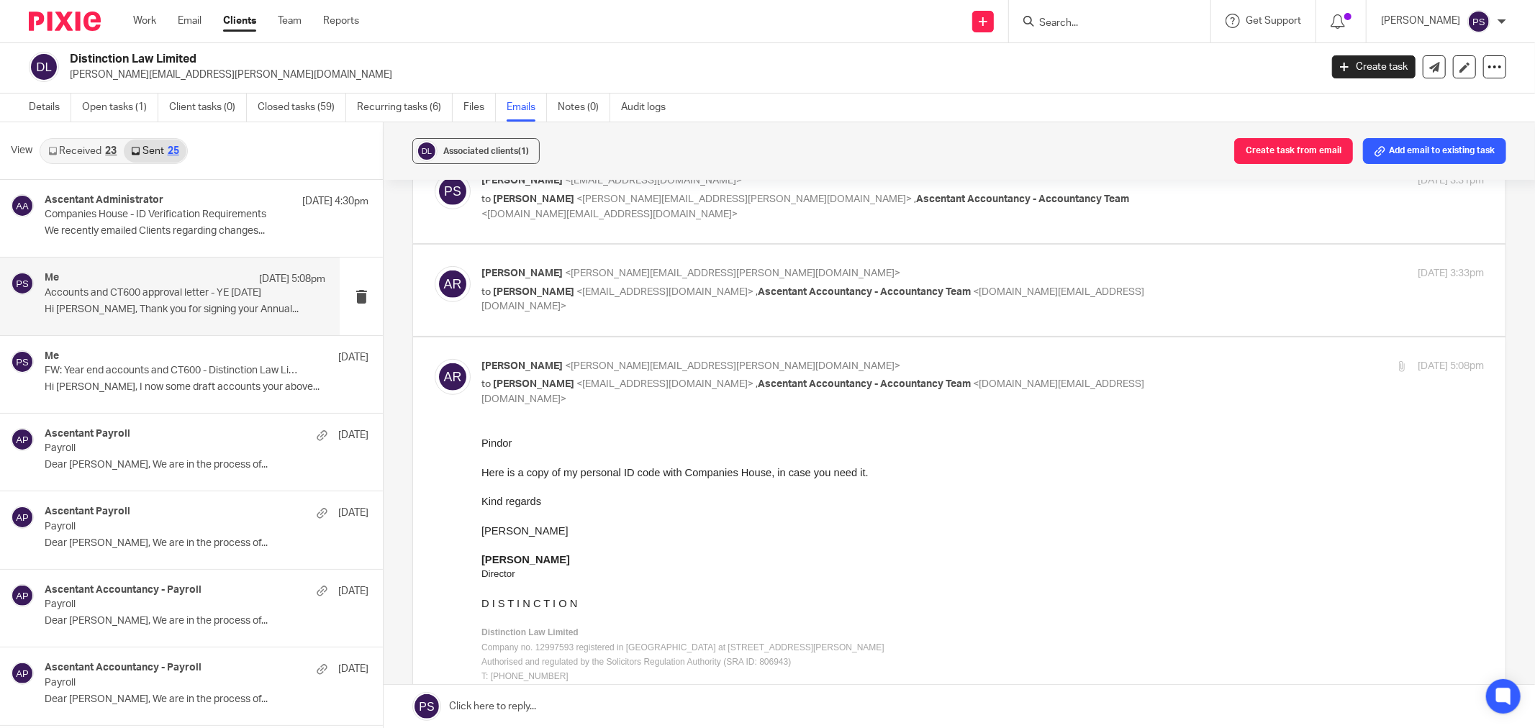
click at [758, 385] on span "Ascentant Accountancy - Accountancy Team" at bounding box center [864, 384] width 213 height 10
checkbox input "false"
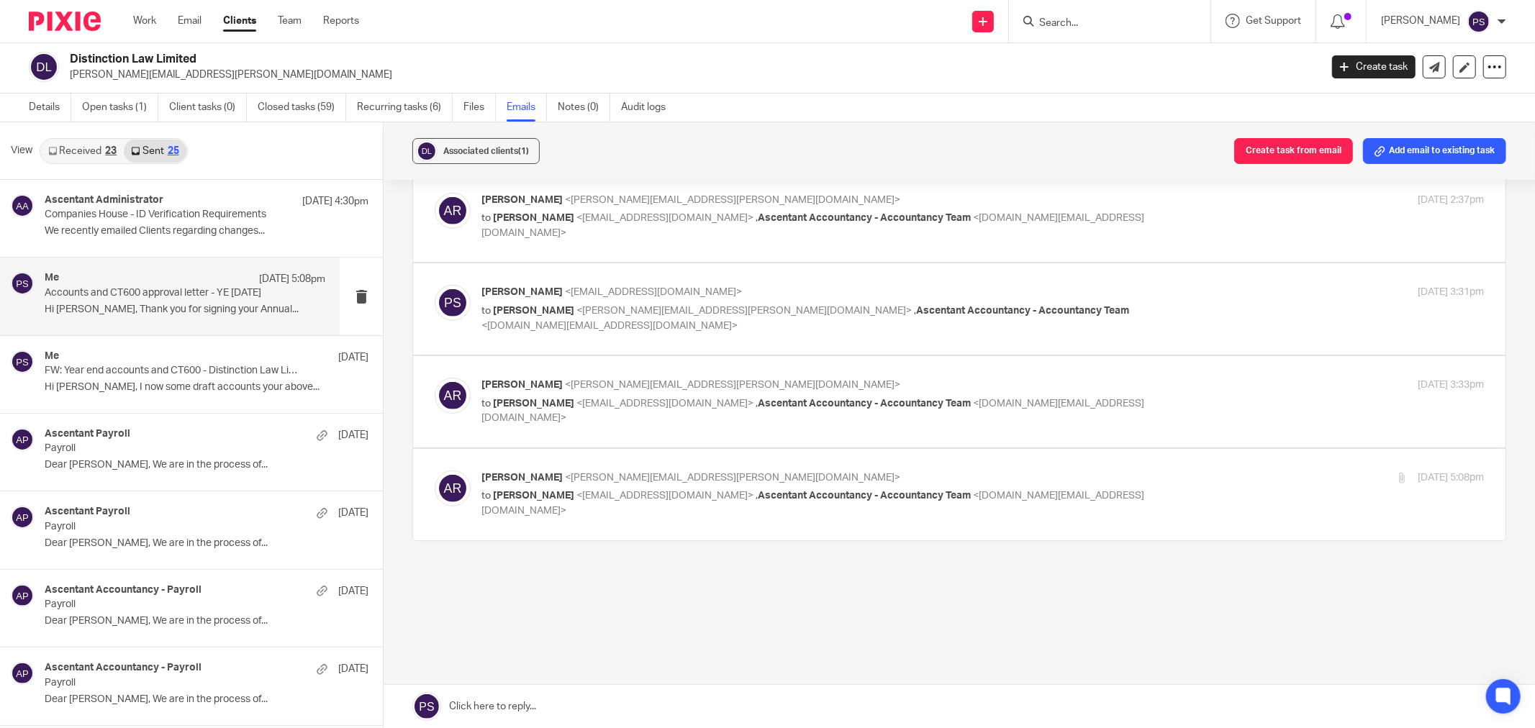
scroll to position [528, 0]
click at [476, 106] on link "Files" at bounding box center [479, 108] width 32 height 28
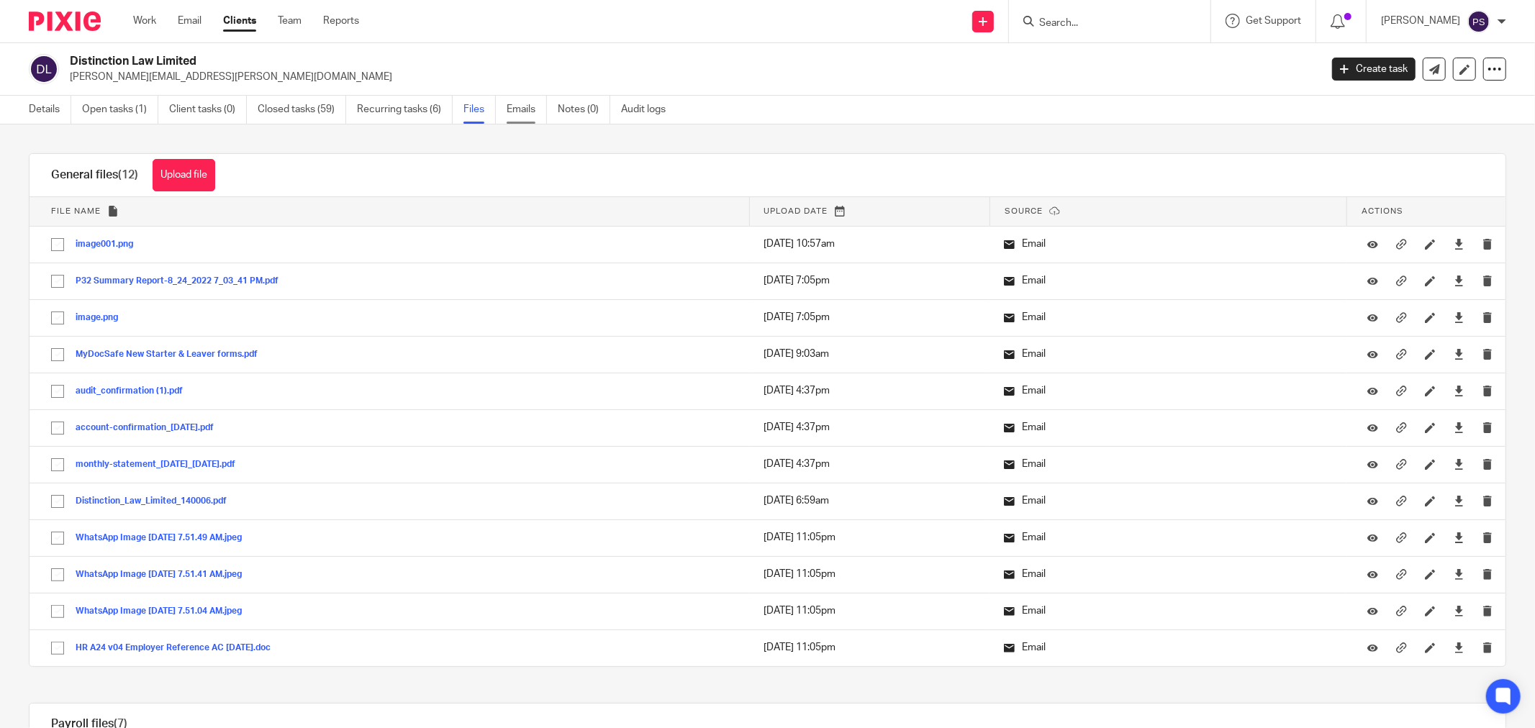
click at [524, 114] on link "Emails" at bounding box center [527, 110] width 40 height 28
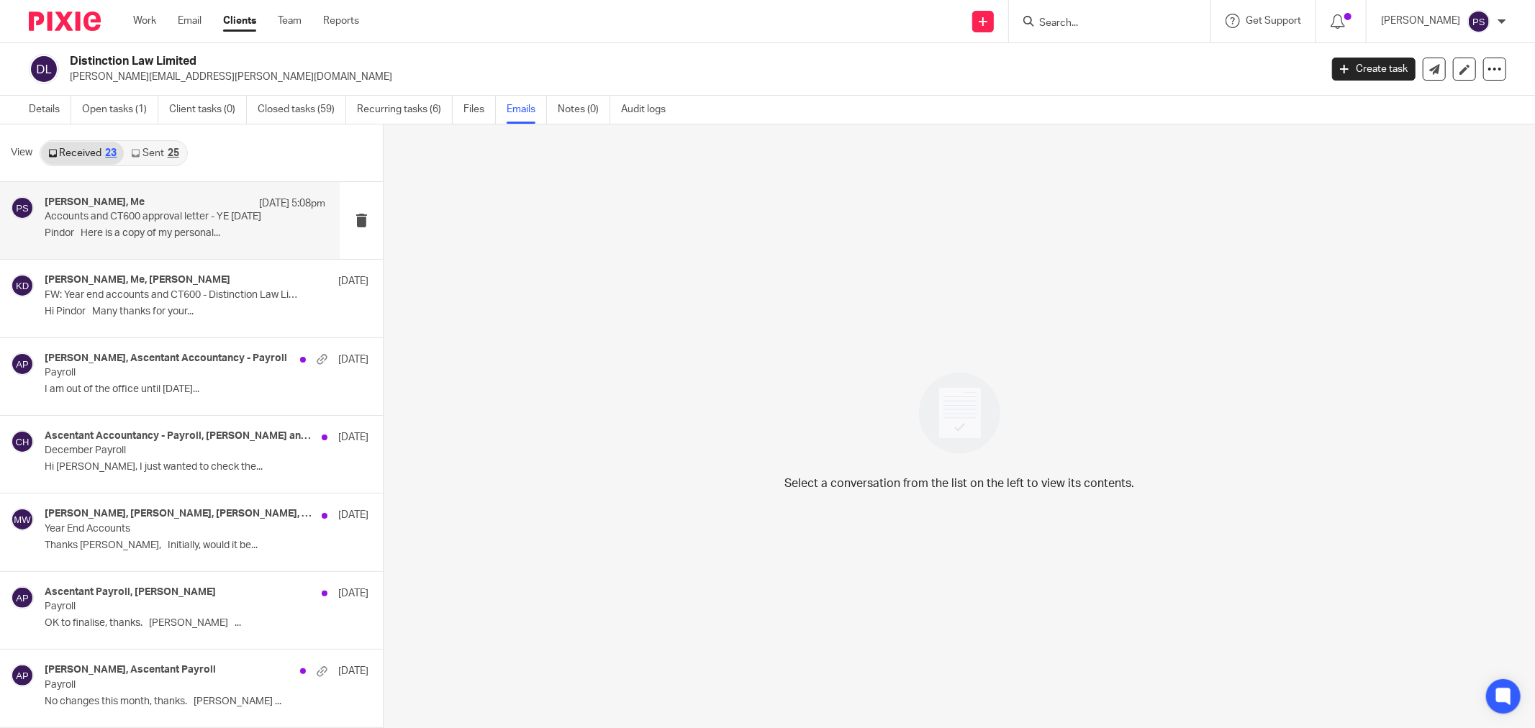
click at [148, 228] on p "Pindor Here is a copy of my personal..." at bounding box center [185, 233] width 281 height 12
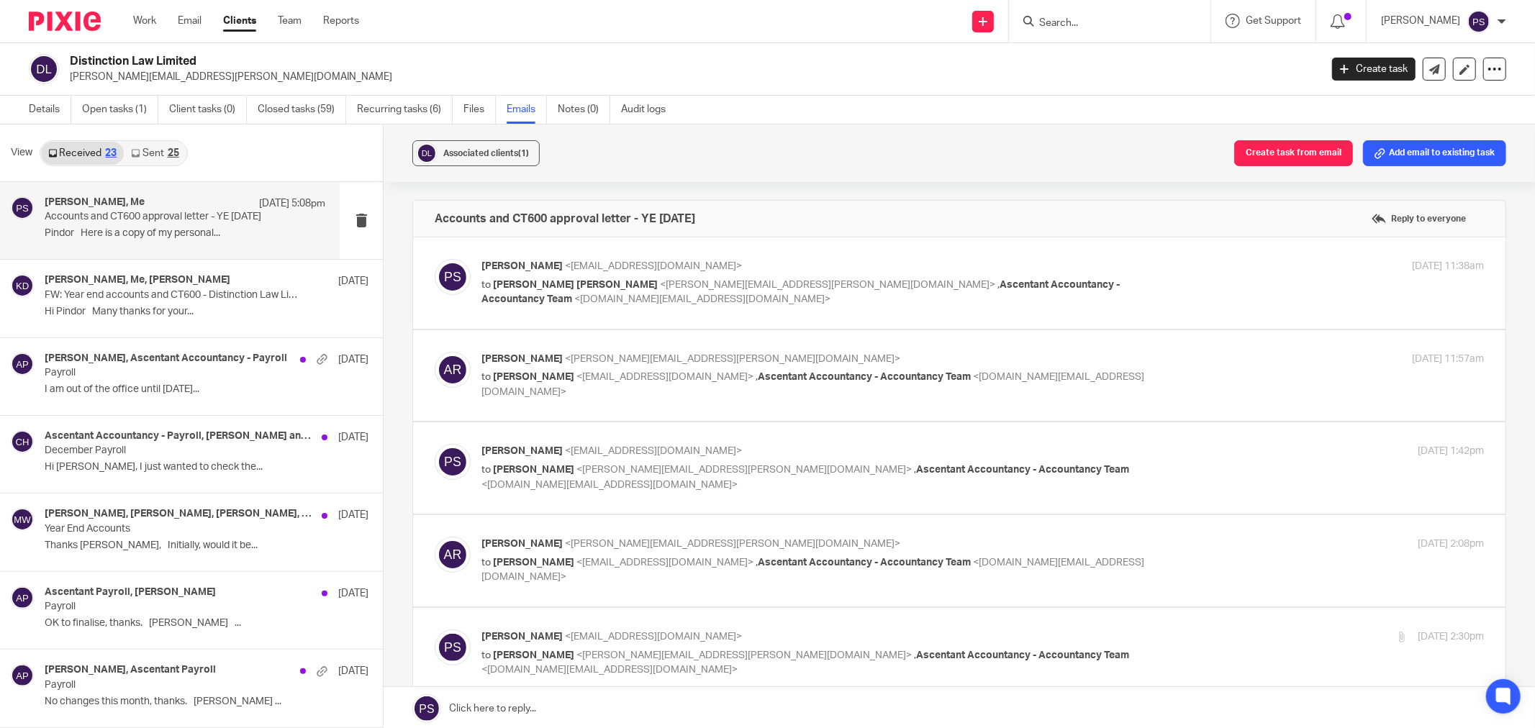
click at [612, 296] on span "<[DOMAIN_NAME][EMAIL_ADDRESS][DOMAIN_NAME]>" at bounding box center [702, 299] width 256 height 10
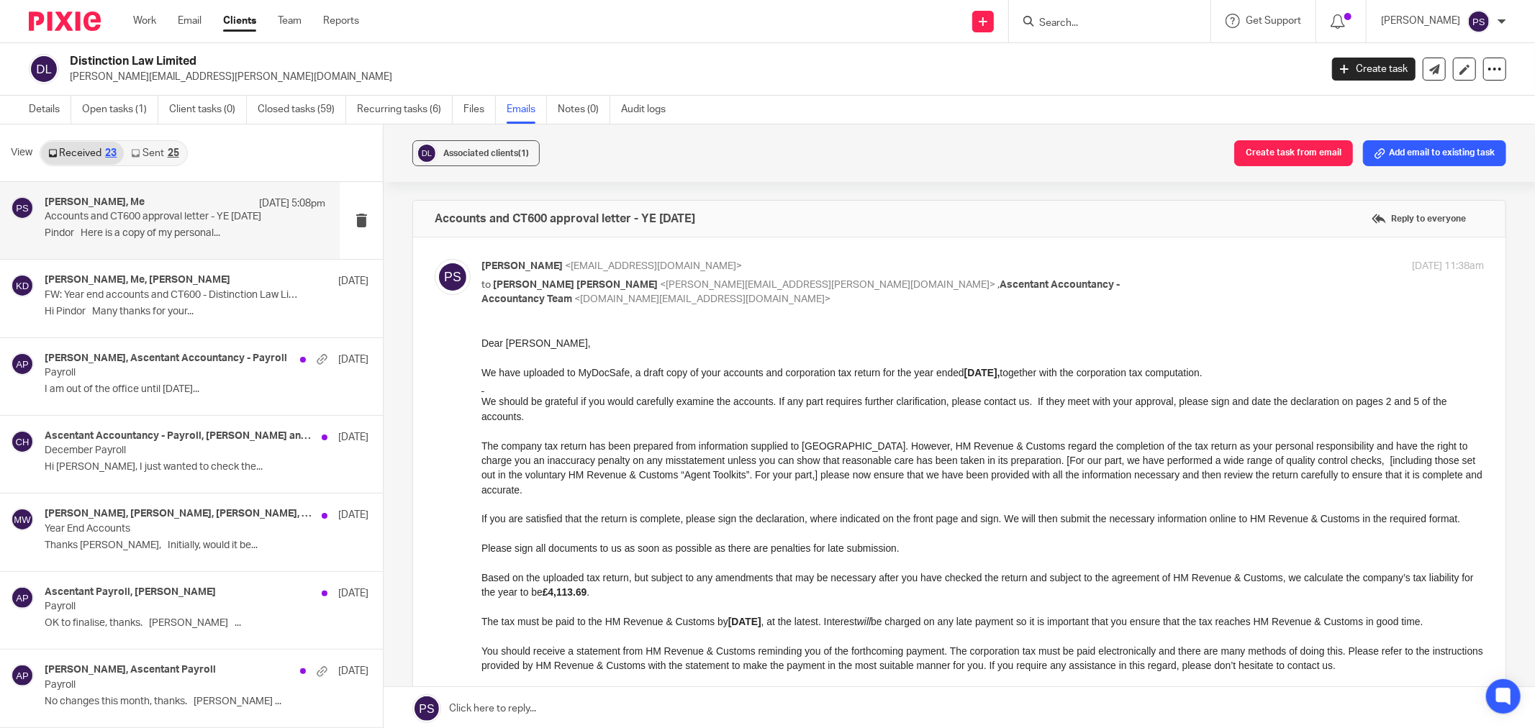
click at [625, 278] on p "to Adam Charles Rooney <adam.rooney@distinctionlaw.com> , Ascentant Accountancy…" at bounding box center [815, 293] width 668 height 30
checkbox input "false"
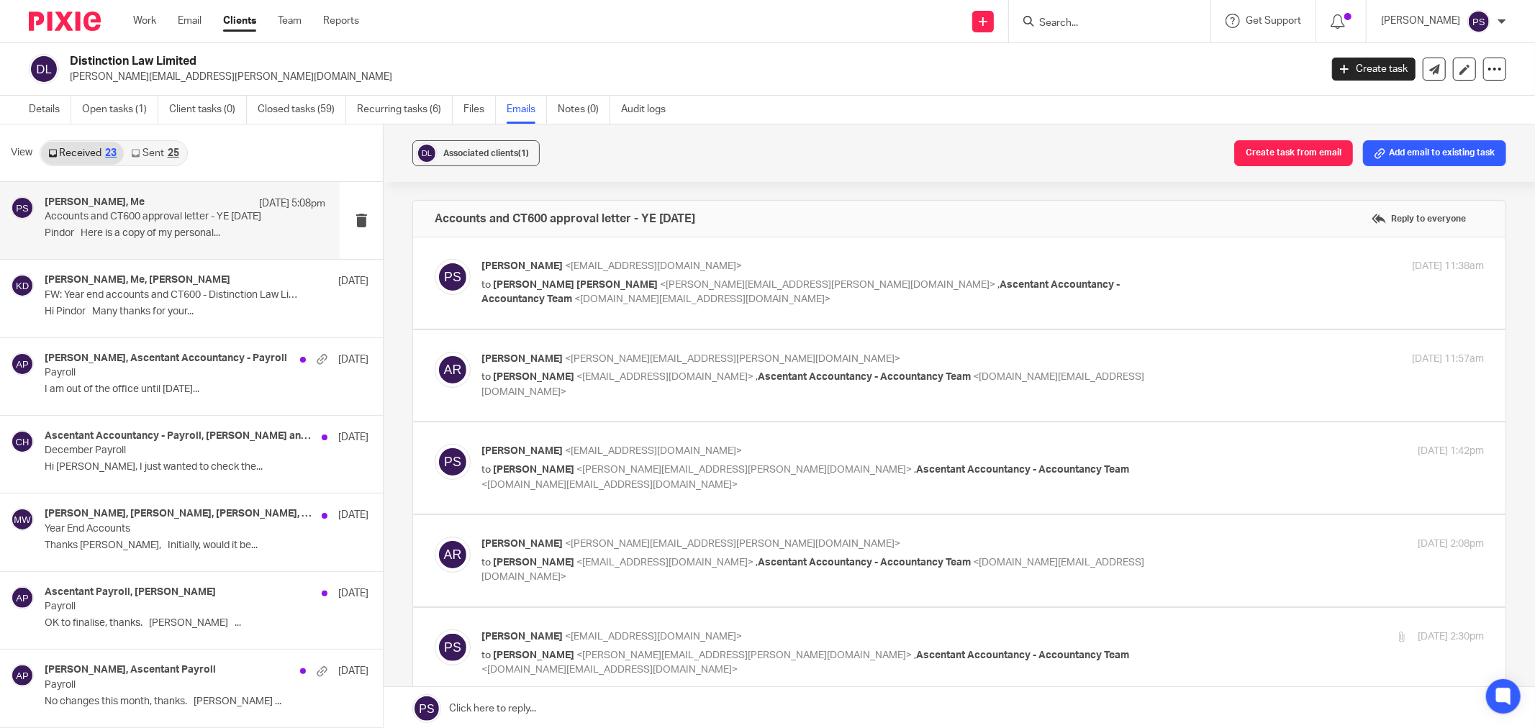
click at [637, 384] on p "to Pindor Samra <pindor.samra@ascentant.co.uk> , Ascentant Accountancy - Accoun…" at bounding box center [815, 385] width 668 height 30
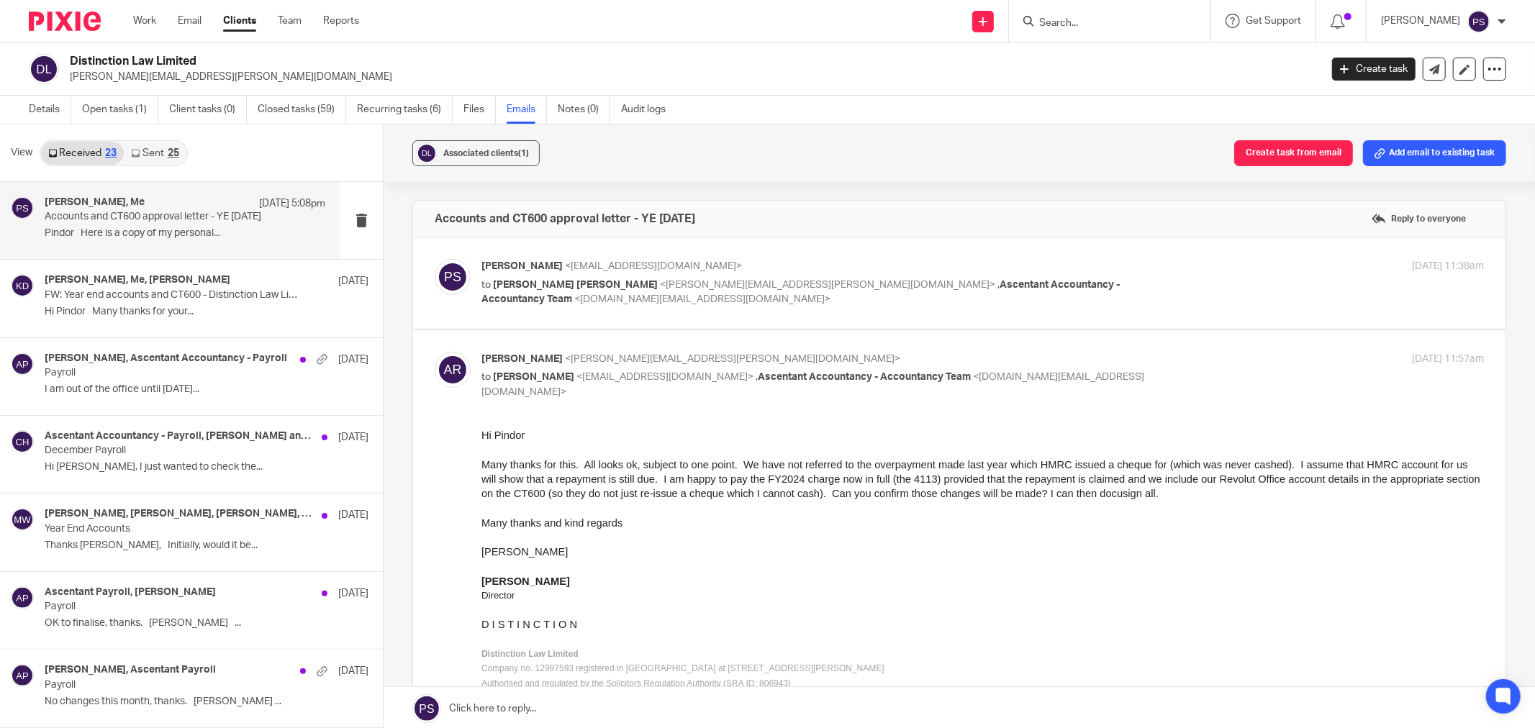
click at [645, 383] on p "to Pindor Samra <pindor.samra@ascentant.co.uk> , Ascentant Accountancy - Accoun…" at bounding box center [815, 385] width 668 height 30
checkbox input "false"
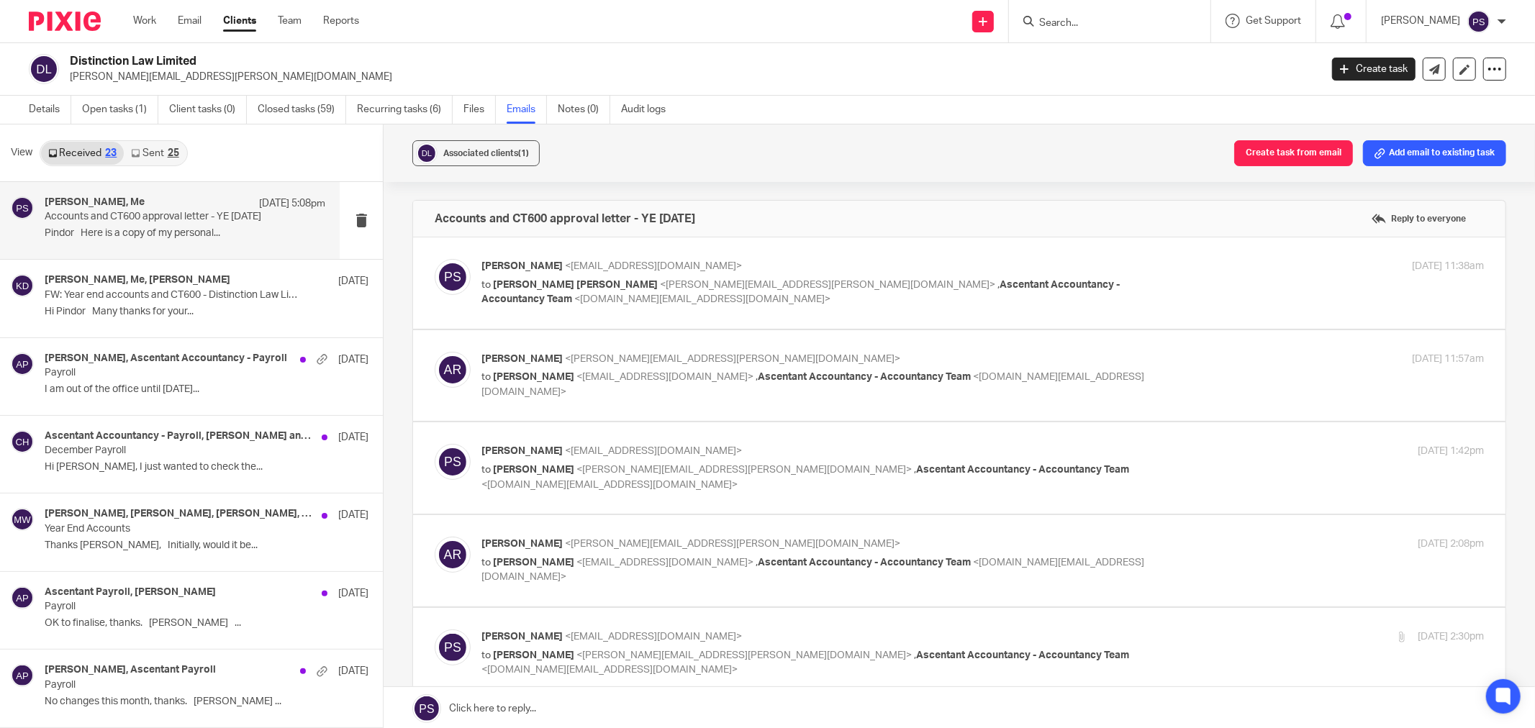
click at [622, 465] on span "<adam.rooney@distinctionlaw.com>" at bounding box center [743, 470] width 335 height 10
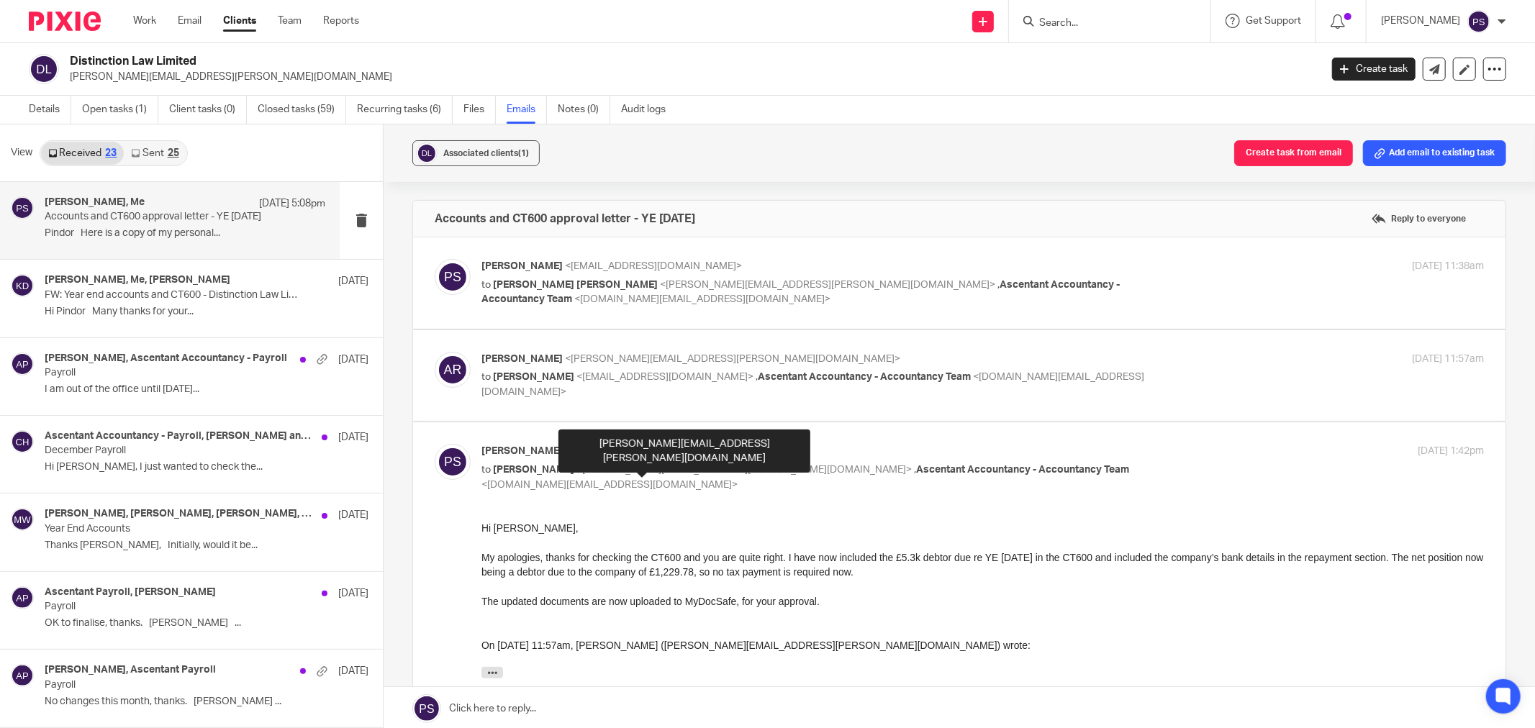
click at [589, 471] on span "<adam.rooney@distinctionlaw.com>" at bounding box center [743, 470] width 335 height 10
checkbox input "false"
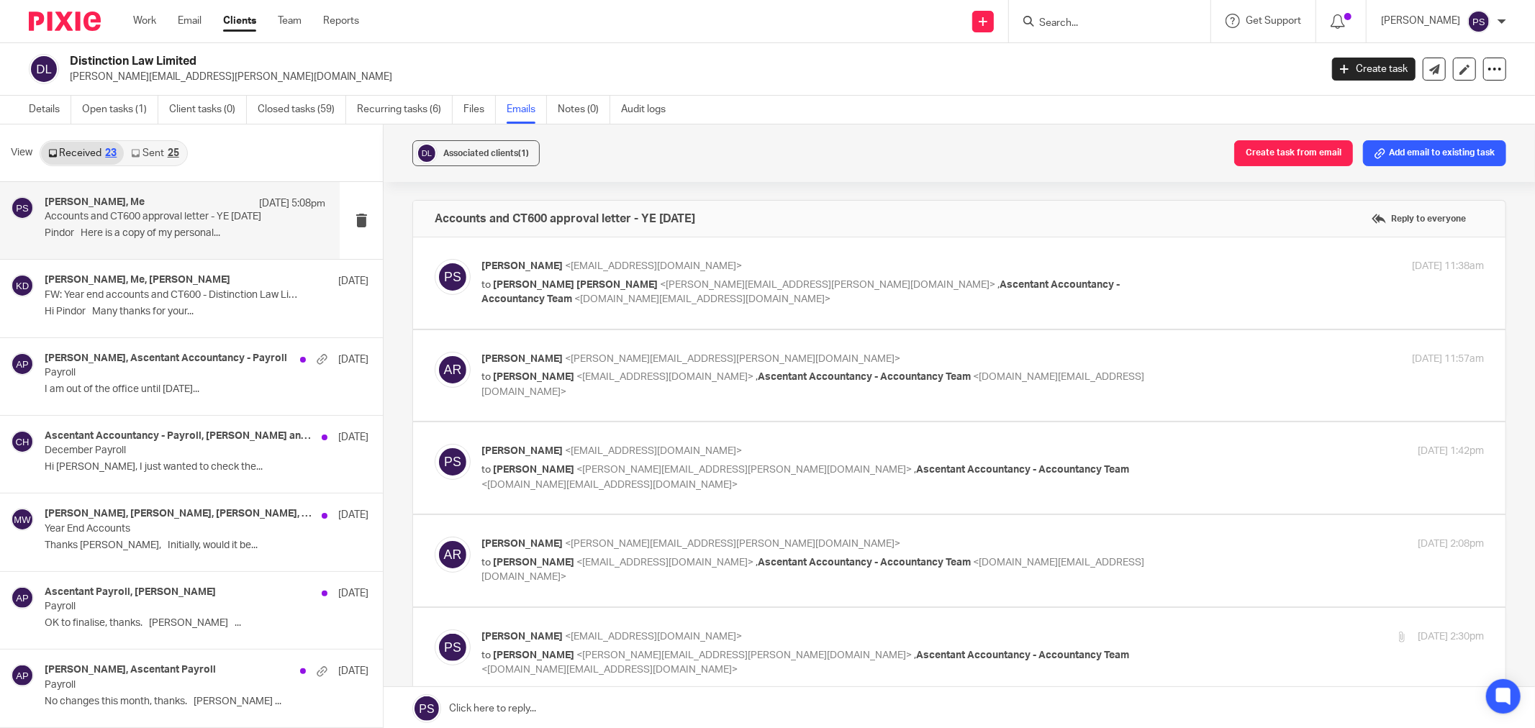
click at [567, 549] on span "<adam.rooney@distinctionlaw.com>" at bounding box center [732, 544] width 335 height 10
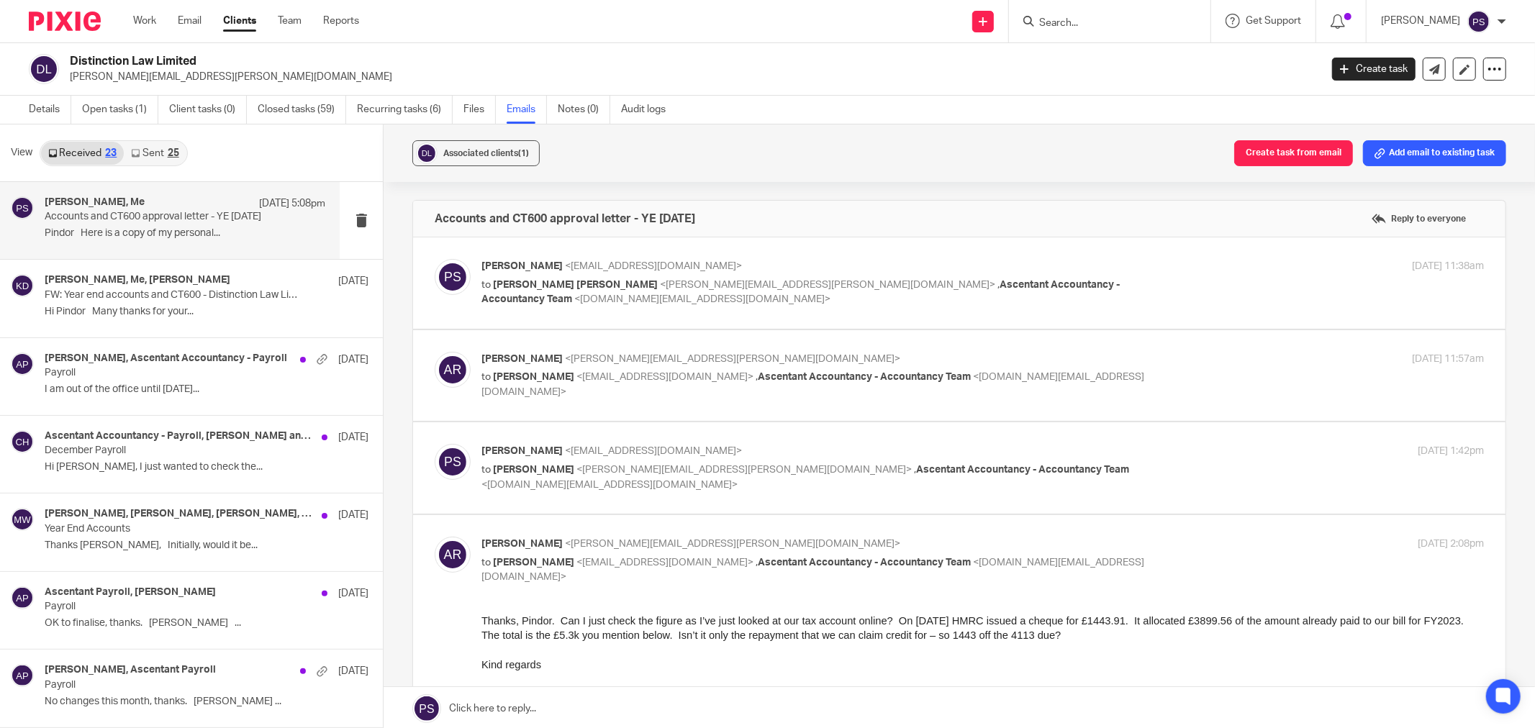
click at [576, 563] on span "<pindor.samra@ascentant.co.uk>" at bounding box center [664, 563] width 177 height 10
checkbox input "false"
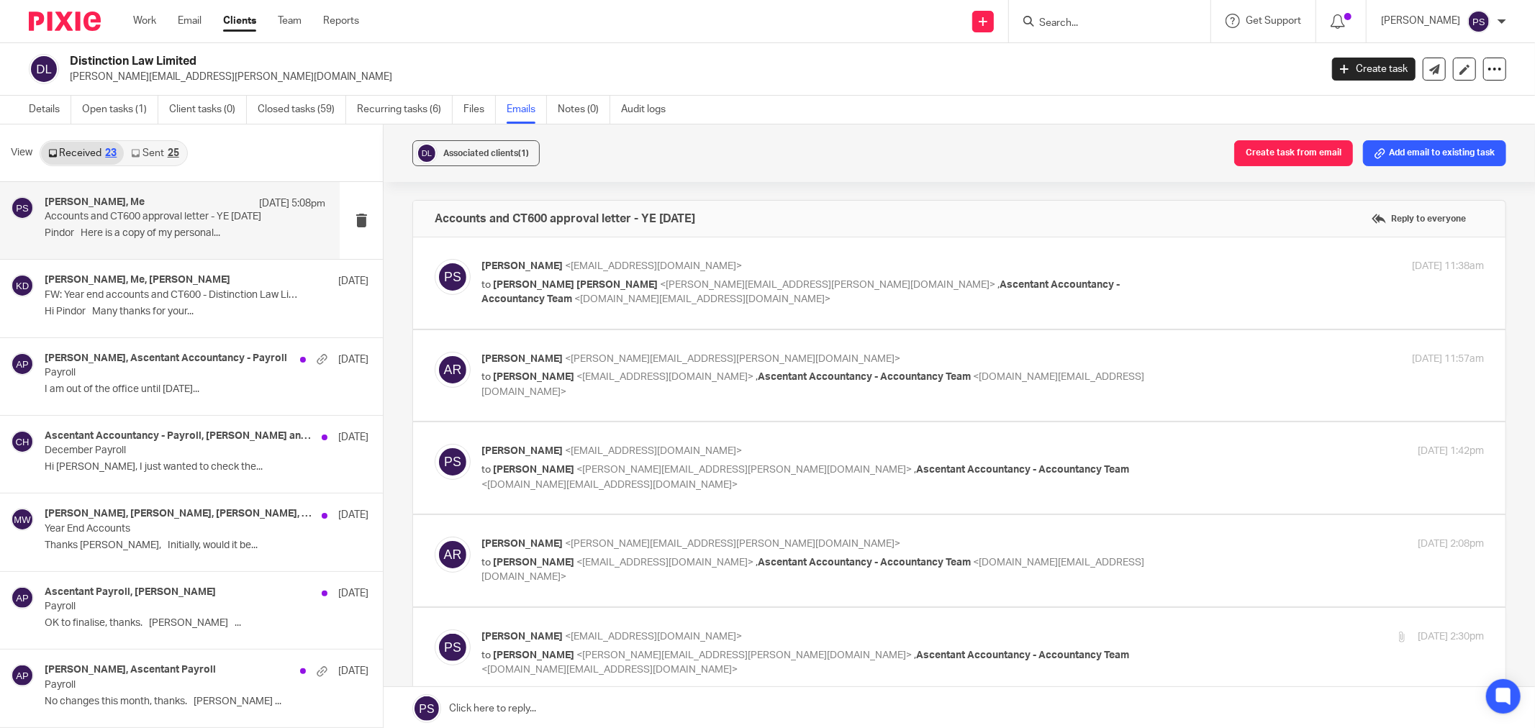
click at [567, 648] on div "Pindor Samra <pindor.samra@ascentant.co.uk> to Adam Rooney <adam.rooney@distinc…" at bounding box center [815, 654] width 668 height 48
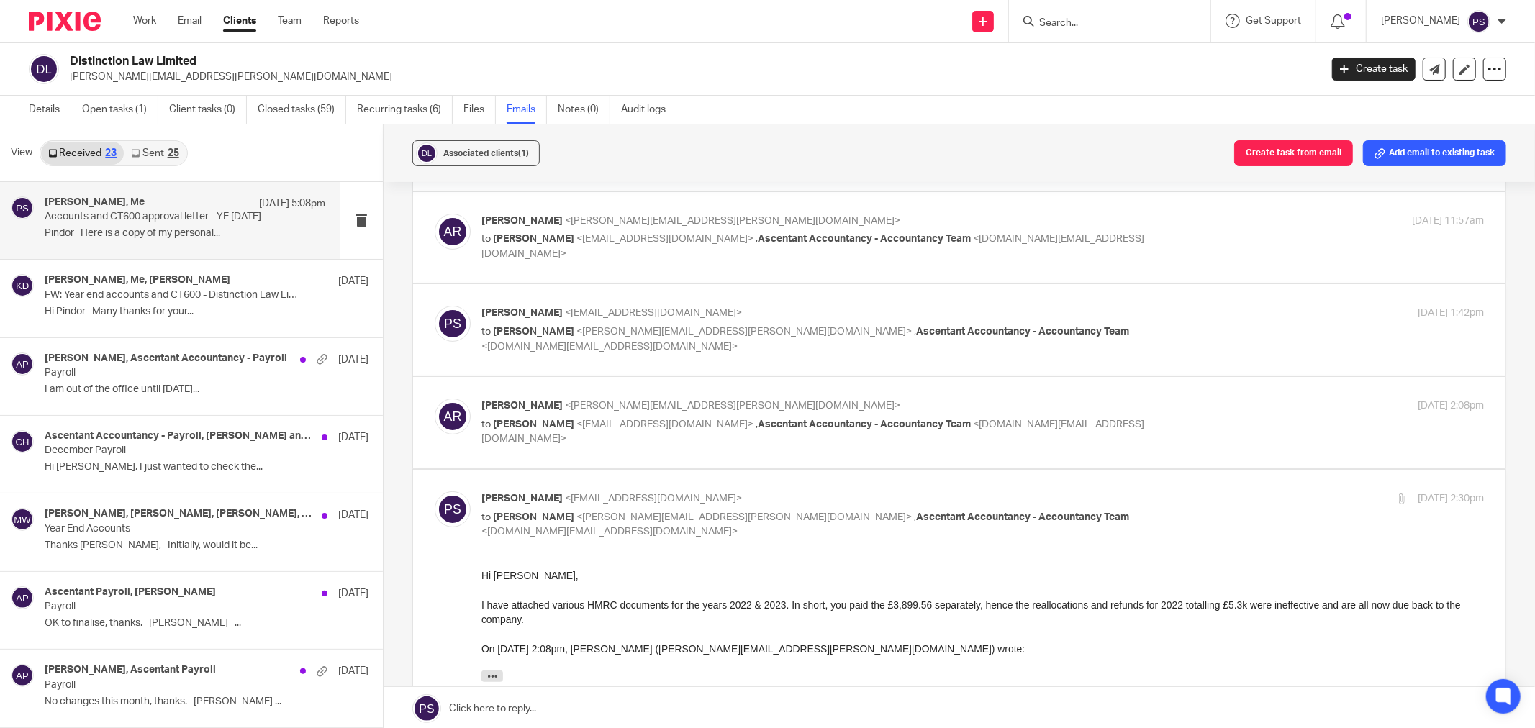
scroll to position [160, 0]
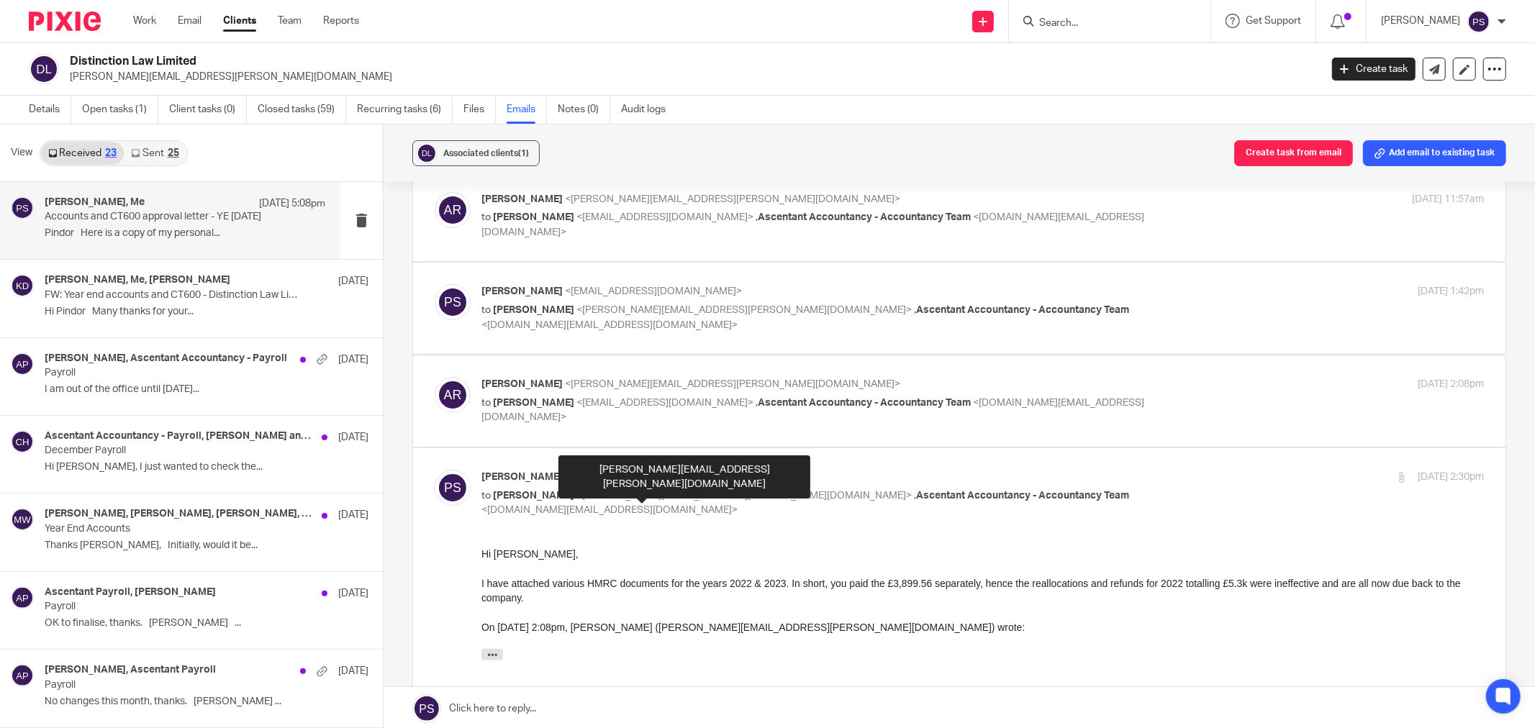
click at [638, 499] on span "<adam.rooney@distinctionlaw.com>" at bounding box center [743, 496] width 335 height 10
checkbox input "false"
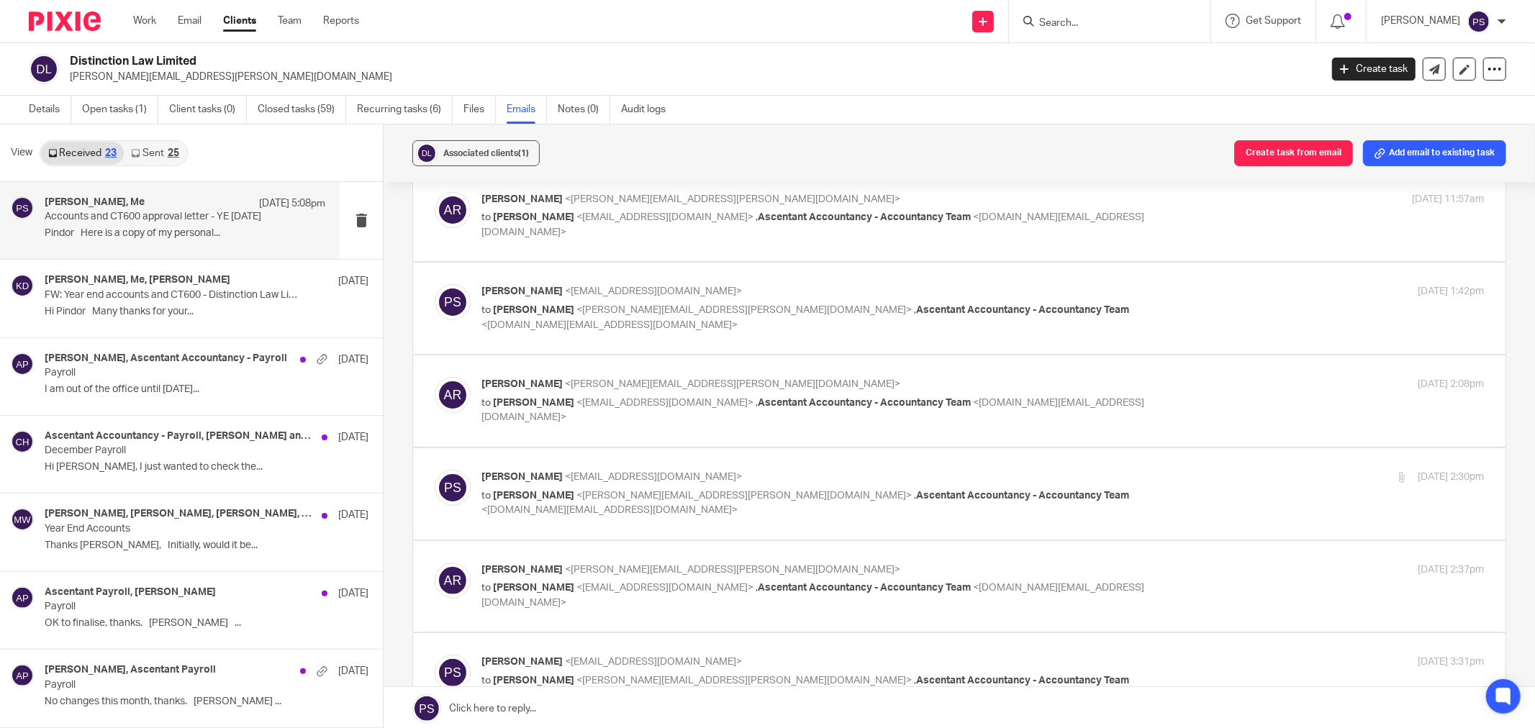
click at [604, 580] on div "Adam Rooney <adam.rooney@distinctionlaw.com> to Pindor Samra <pindor.samra@asce…" at bounding box center [815, 587] width 668 height 48
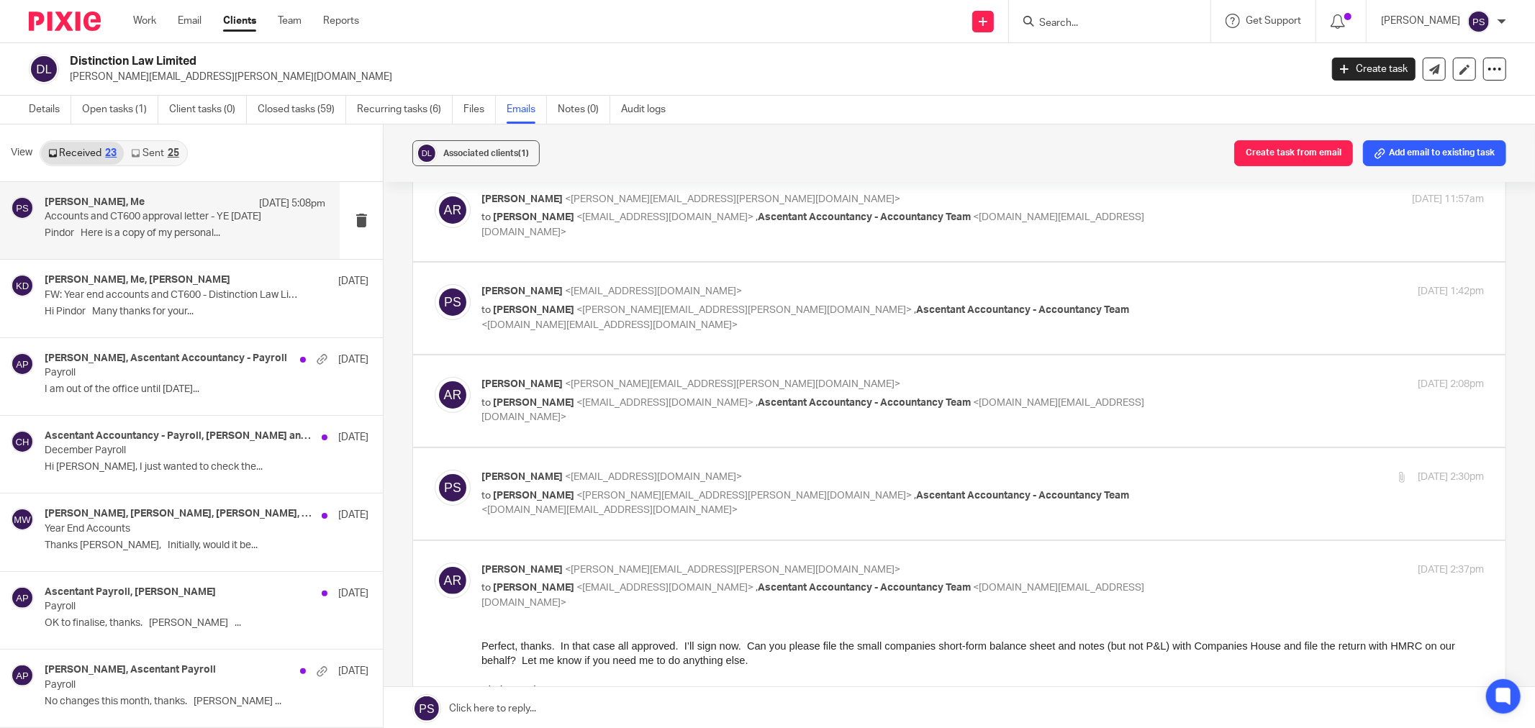
scroll to position [0, 0]
click at [674, 588] on span "<pindor.samra@ascentant.co.uk>" at bounding box center [664, 588] width 177 height 10
checkbox input "false"
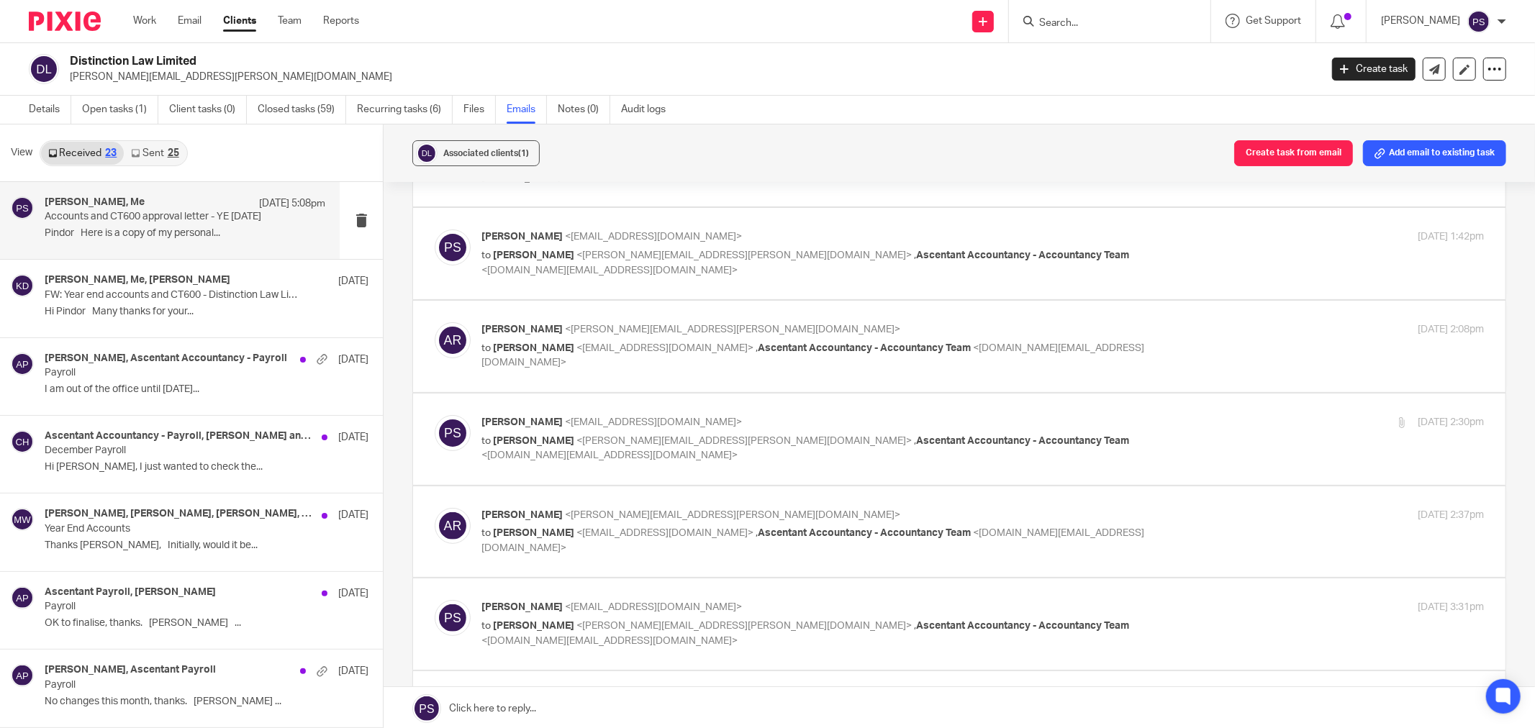
scroll to position [319, 0]
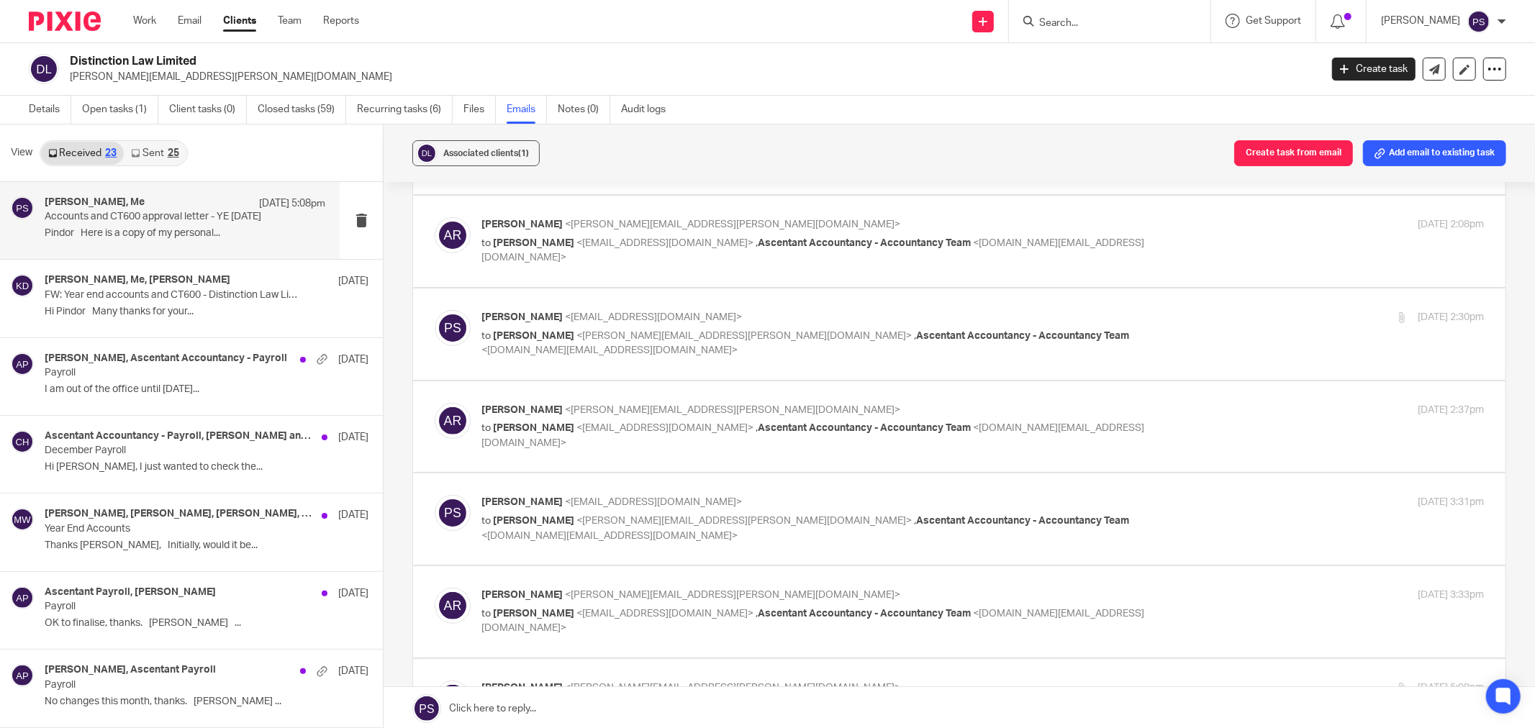
click at [658, 522] on span "<adam.rooney@distinctionlaw.com>" at bounding box center [743, 521] width 335 height 10
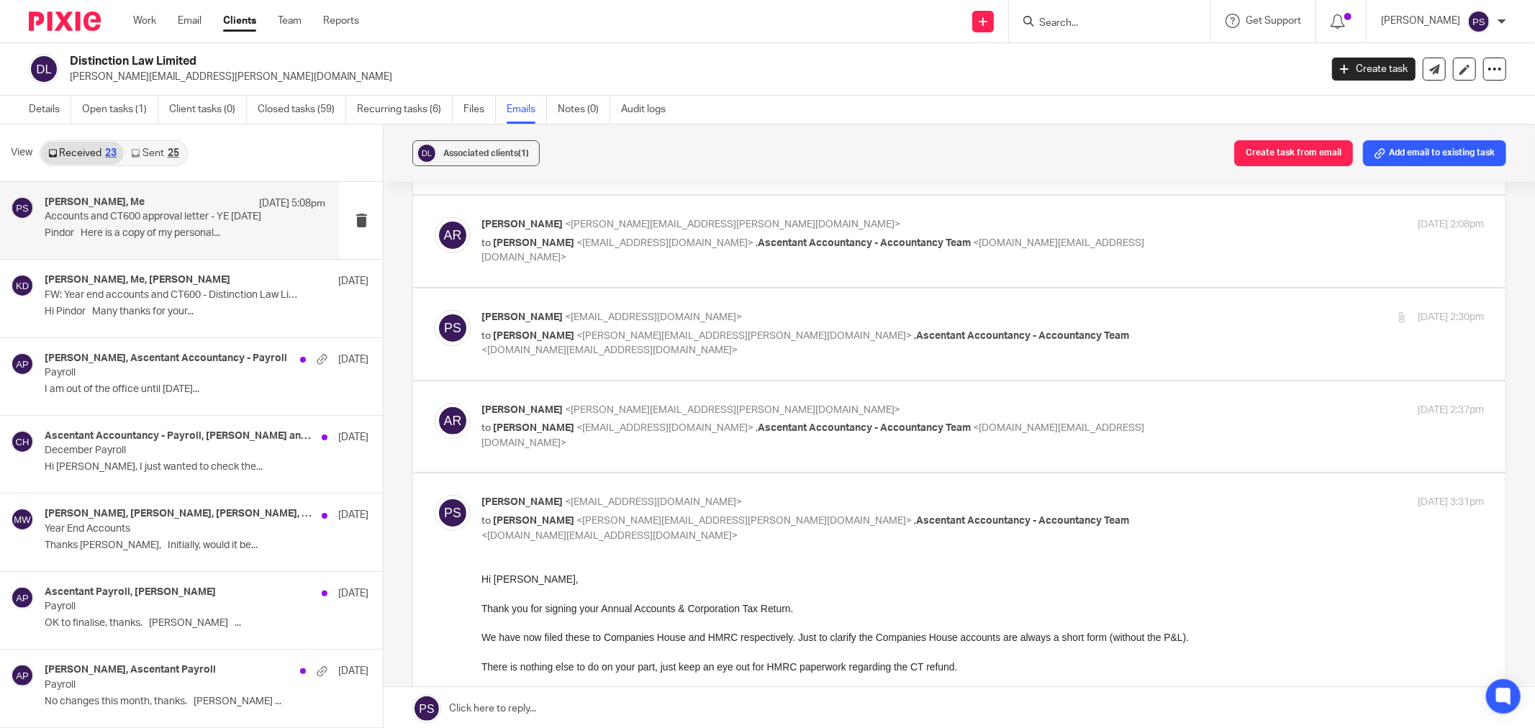
scroll to position [399, 0]
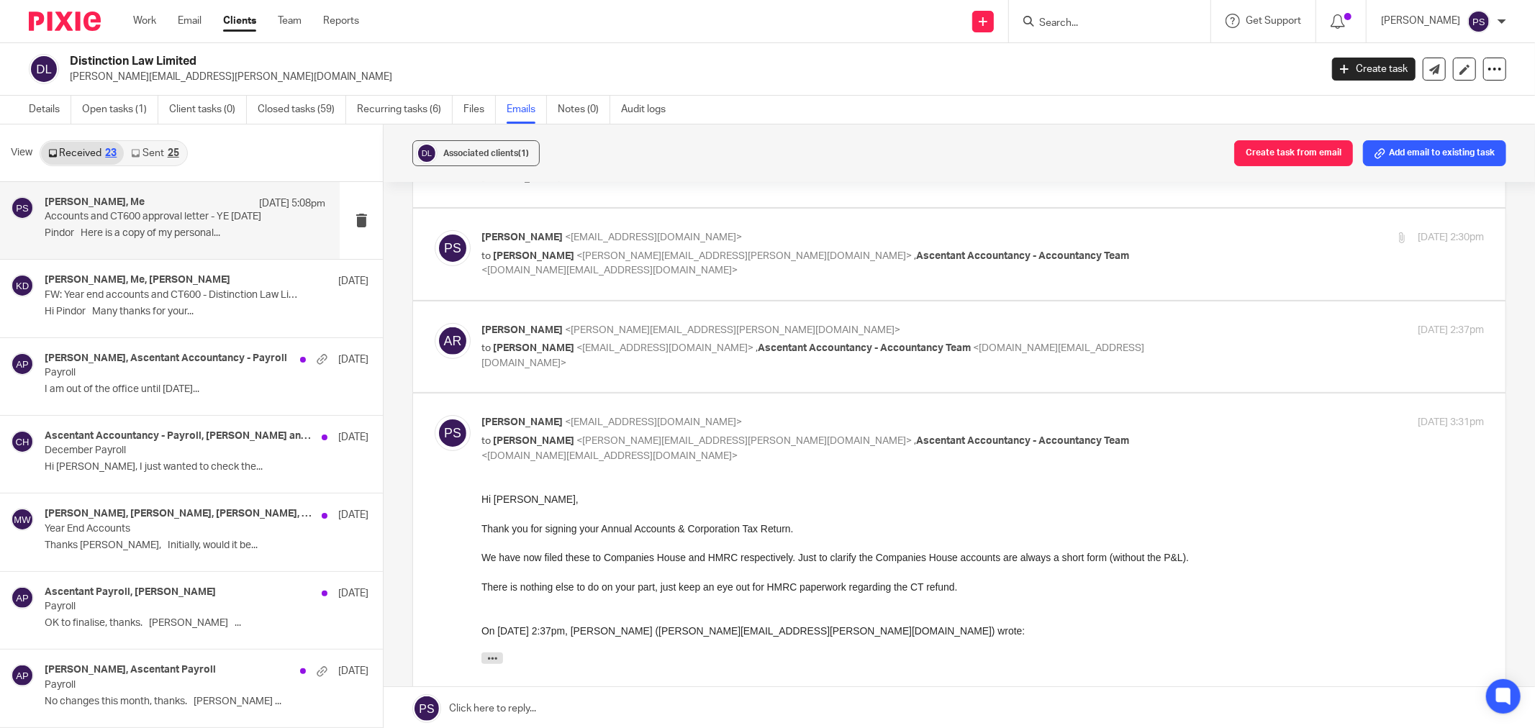
click at [530, 435] on p "to Adam Rooney <adam.rooney@distinctionlaw.com> , Ascentant Accountancy - Accou…" at bounding box center [815, 449] width 668 height 30
checkbox input "false"
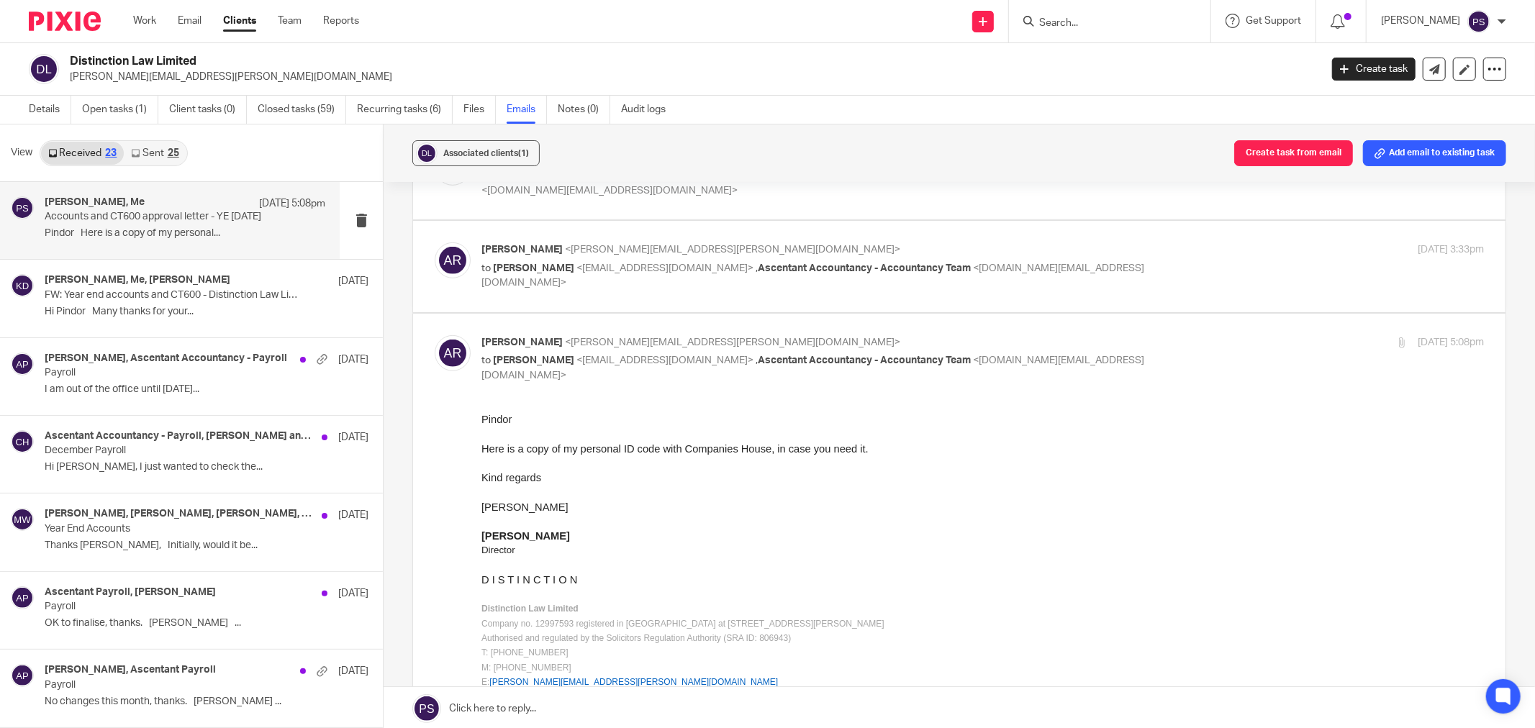
scroll to position [639, 0]
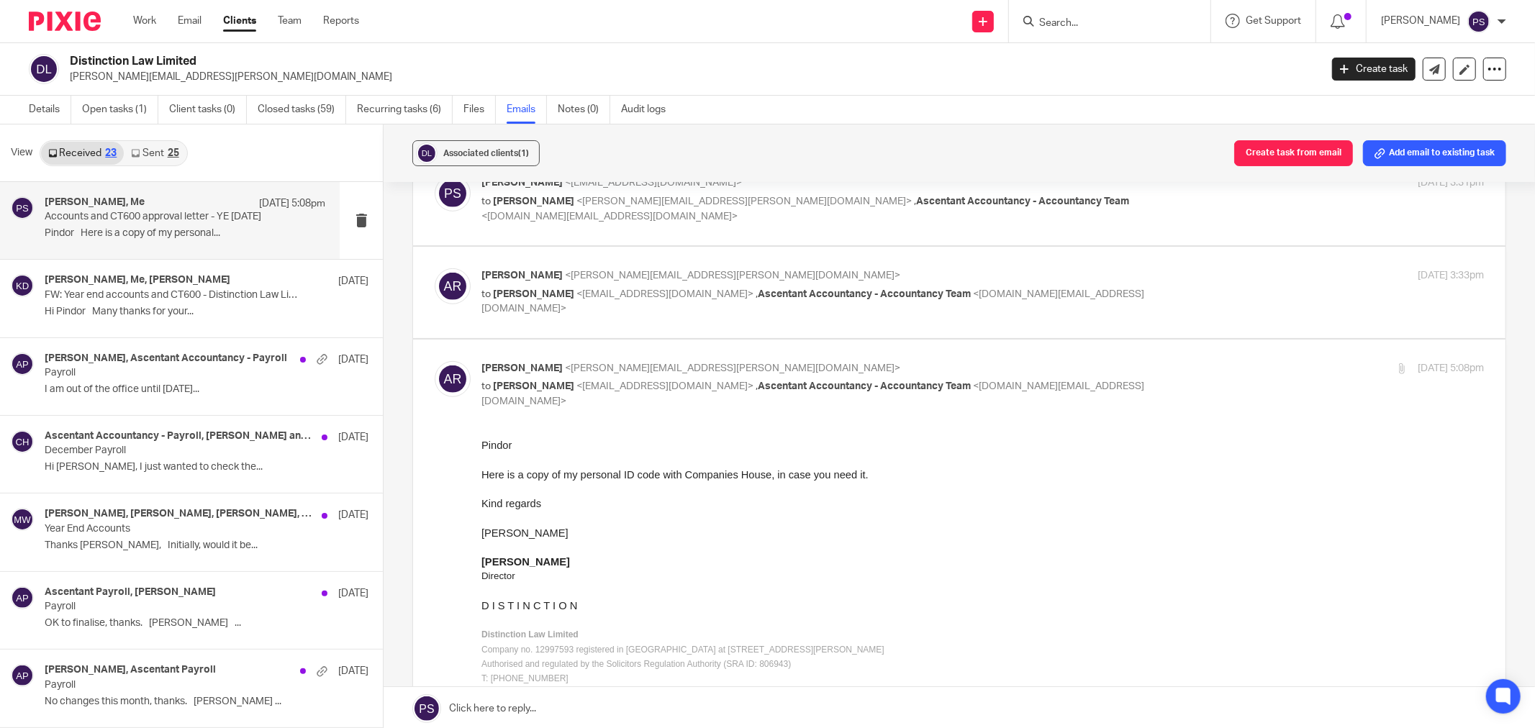
click at [591, 383] on span "<pindor.samra@ascentant.co.uk>" at bounding box center [664, 386] width 177 height 10
checkbox input "false"
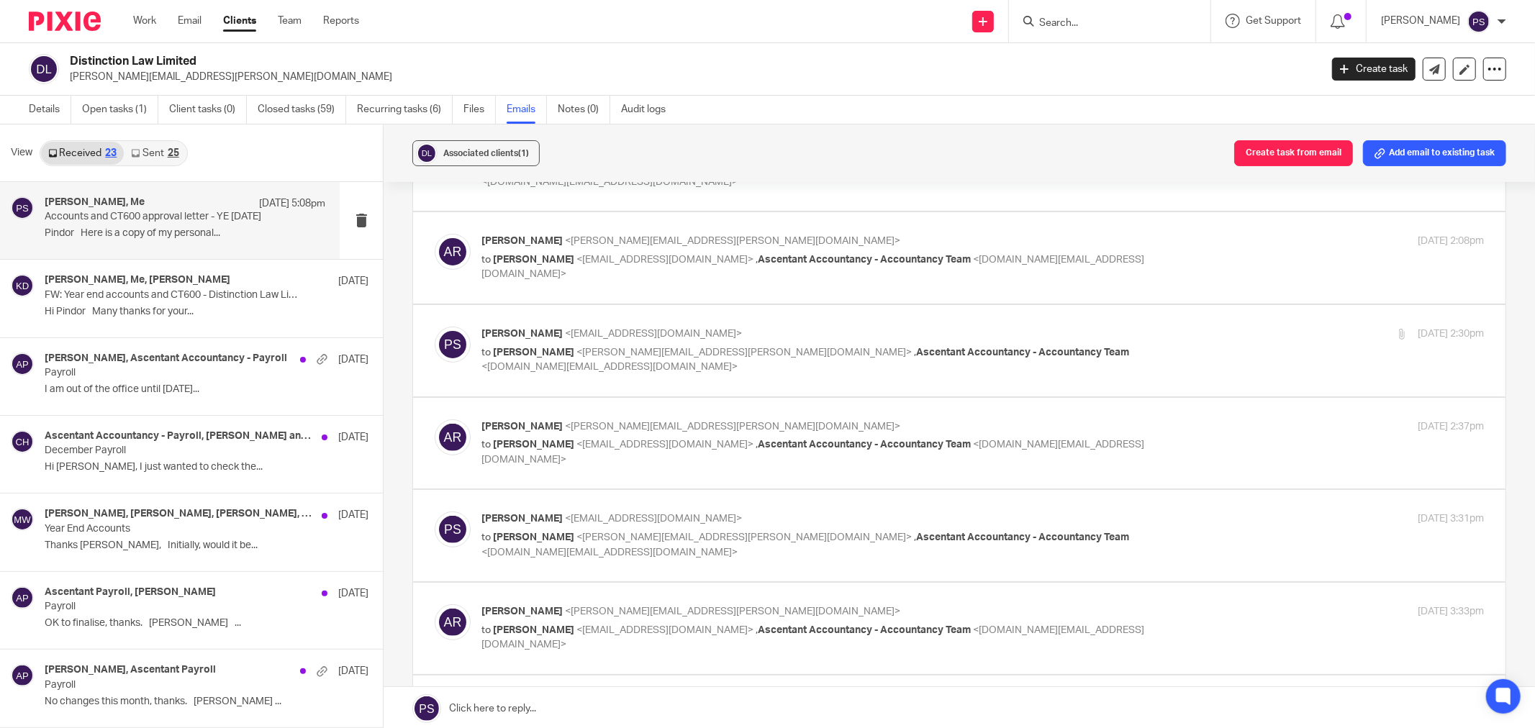
scroll to position [80, 0]
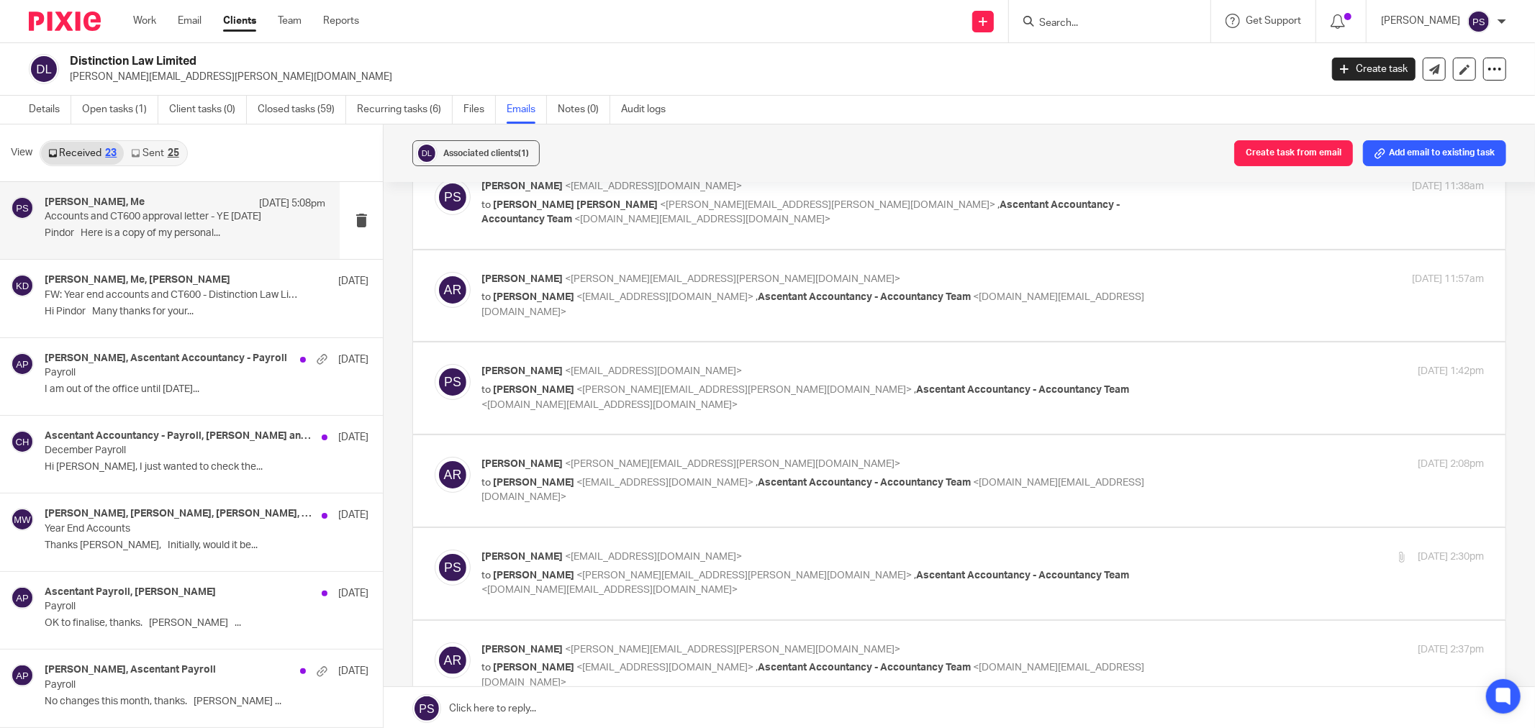
drag, startPoint x: 1047, startPoint y: 42, endPoint x: 1062, endPoint y: 25, distance: 22.4
click at [1049, 40] on body "Work Email Clients Team Reports Work Email Clients Team Reports Settings Send n…" at bounding box center [767, 364] width 1535 height 728
click at [1062, 22] on input "Search" at bounding box center [1103, 23] width 130 height 13
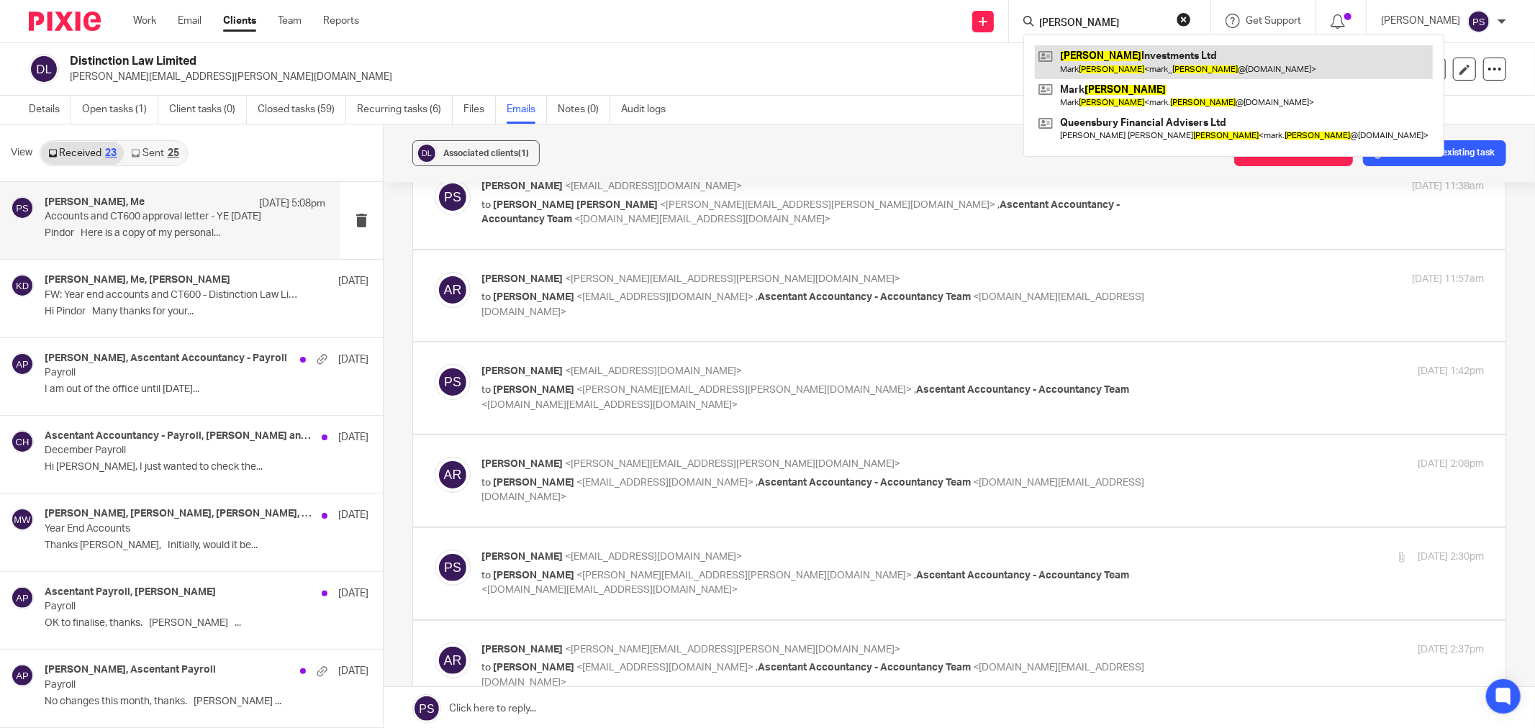
type input "bidwell"
click at [1156, 55] on link at bounding box center [1234, 61] width 398 height 33
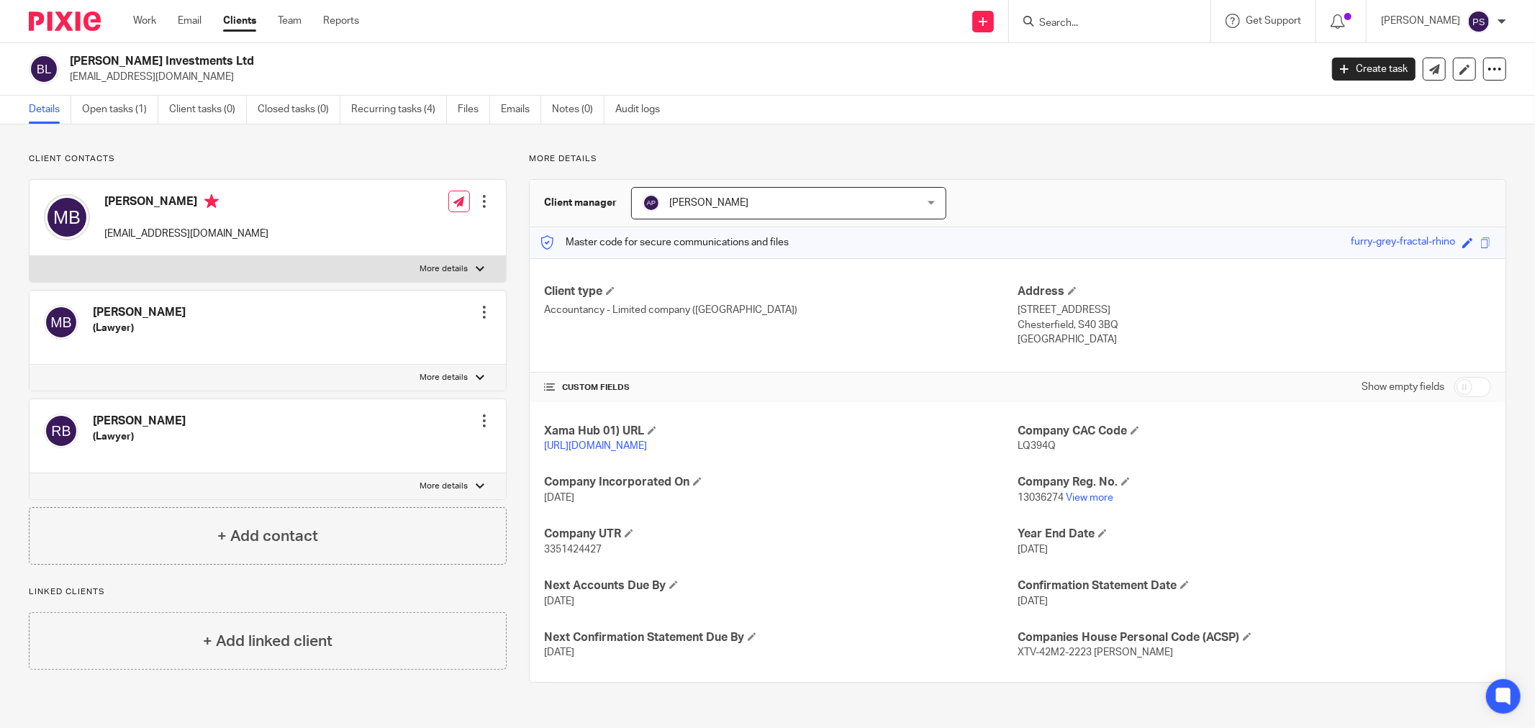
click at [748, 38] on div "Send new email Create task Add client Get Support Contact Support Help Document…" at bounding box center [958, 21] width 1154 height 42
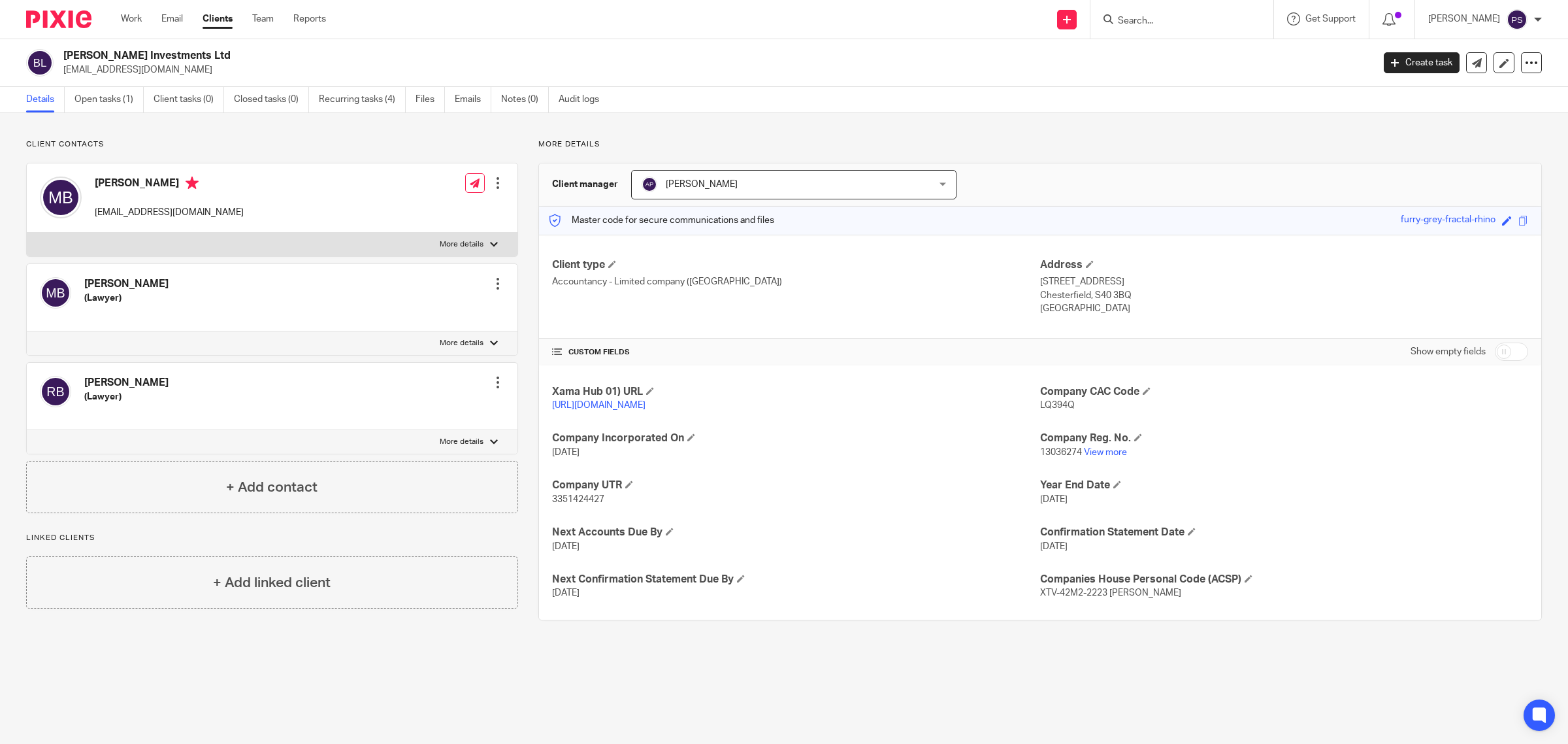
click at [1393, 351] on input "checkbox" at bounding box center [1511, 352] width 34 height 18
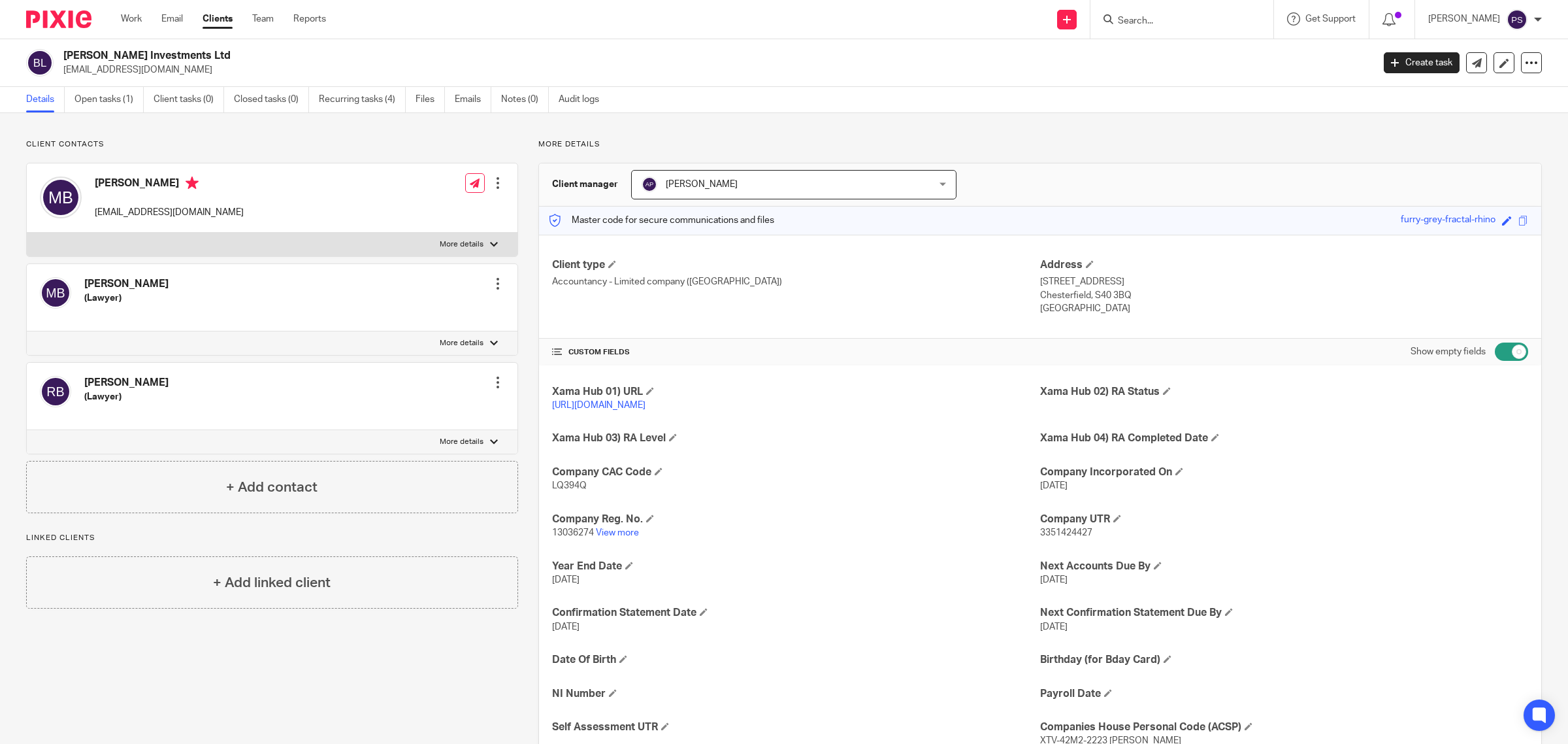
click at [1393, 353] on input "checkbox" at bounding box center [1511, 352] width 34 height 18
checkbox input "false"
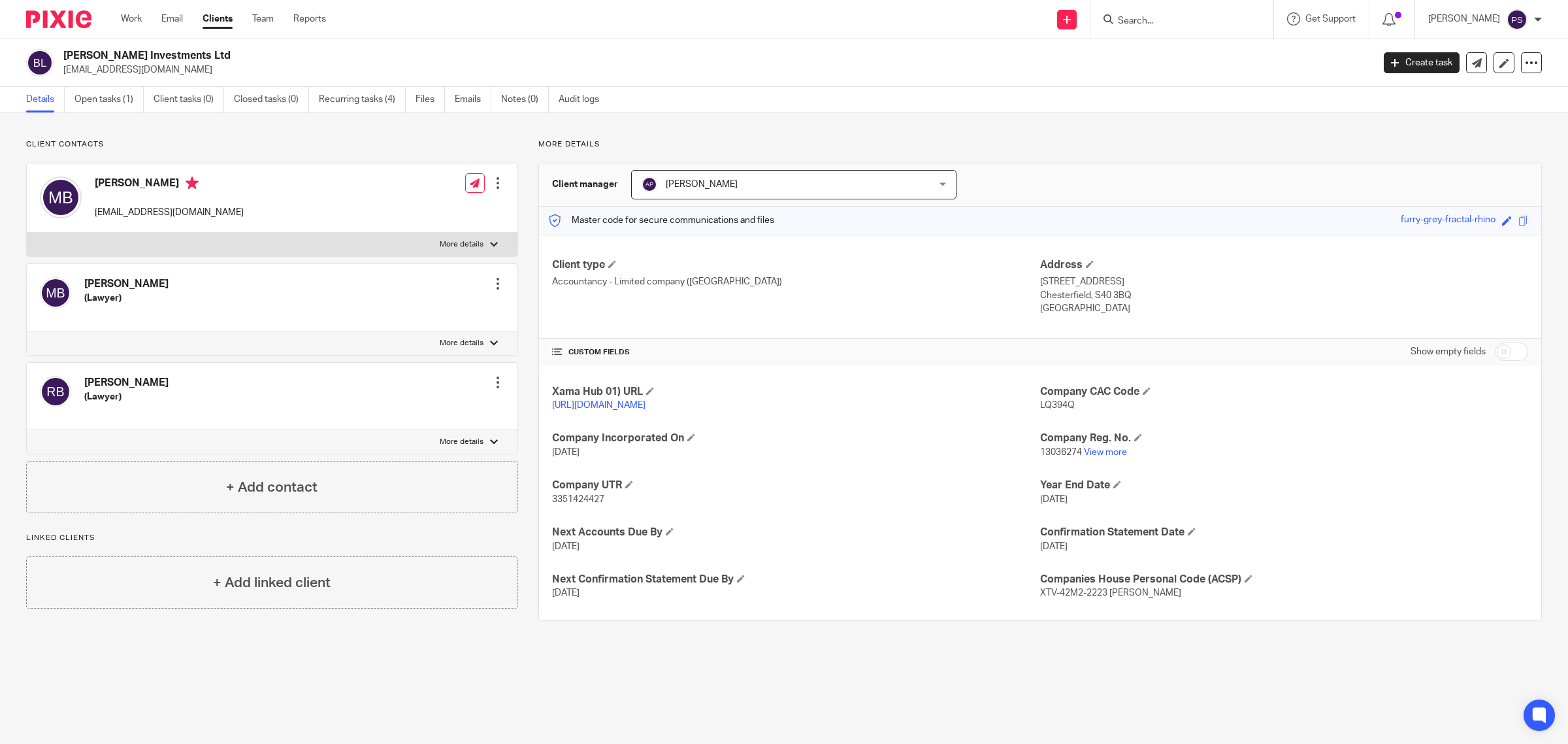
click at [218, 23] on link "Clients" at bounding box center [217, 19] width 30 height 13
click at [1145, 25] on input "Search" at bounding box center [1176, 21] width 118 height 12
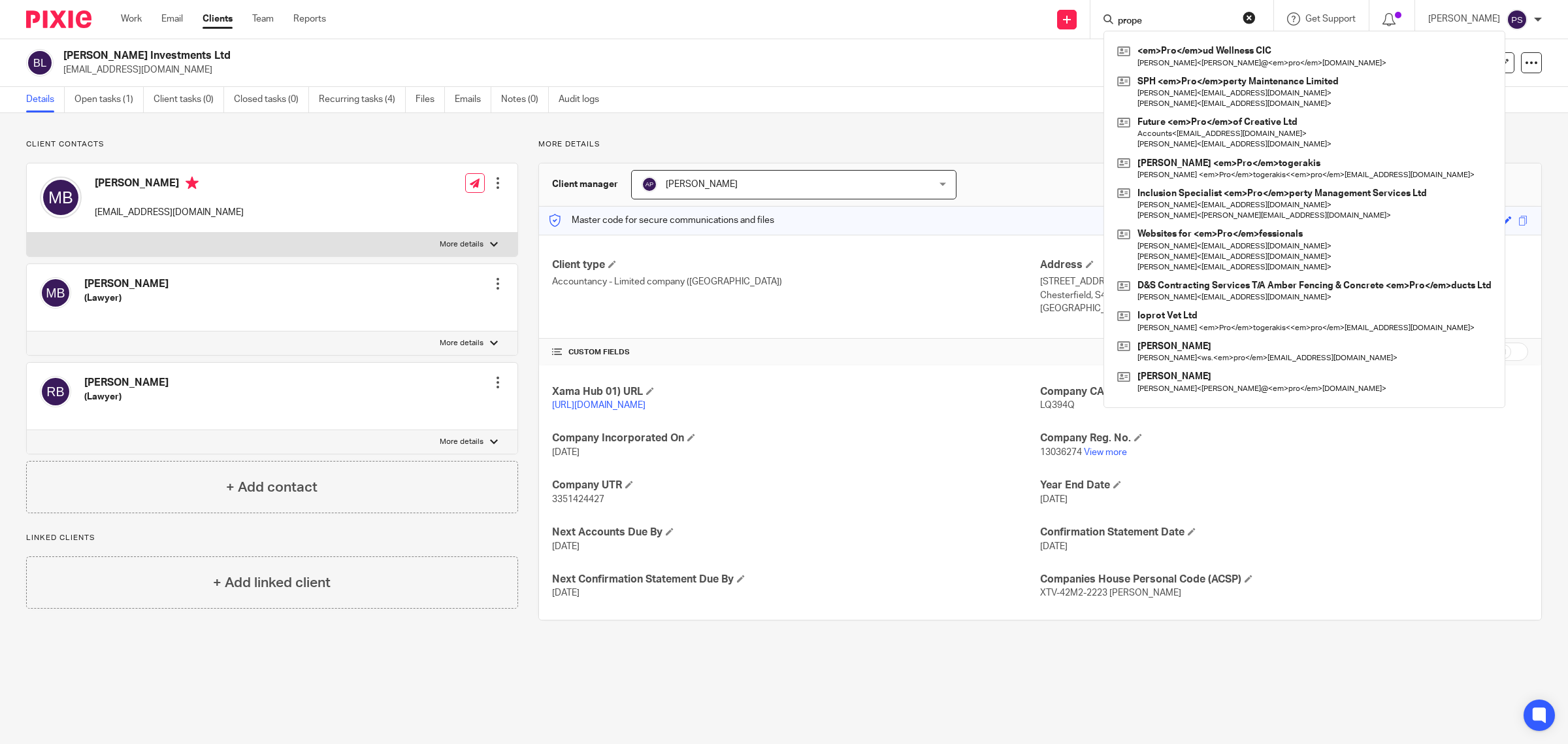
type input "proper"
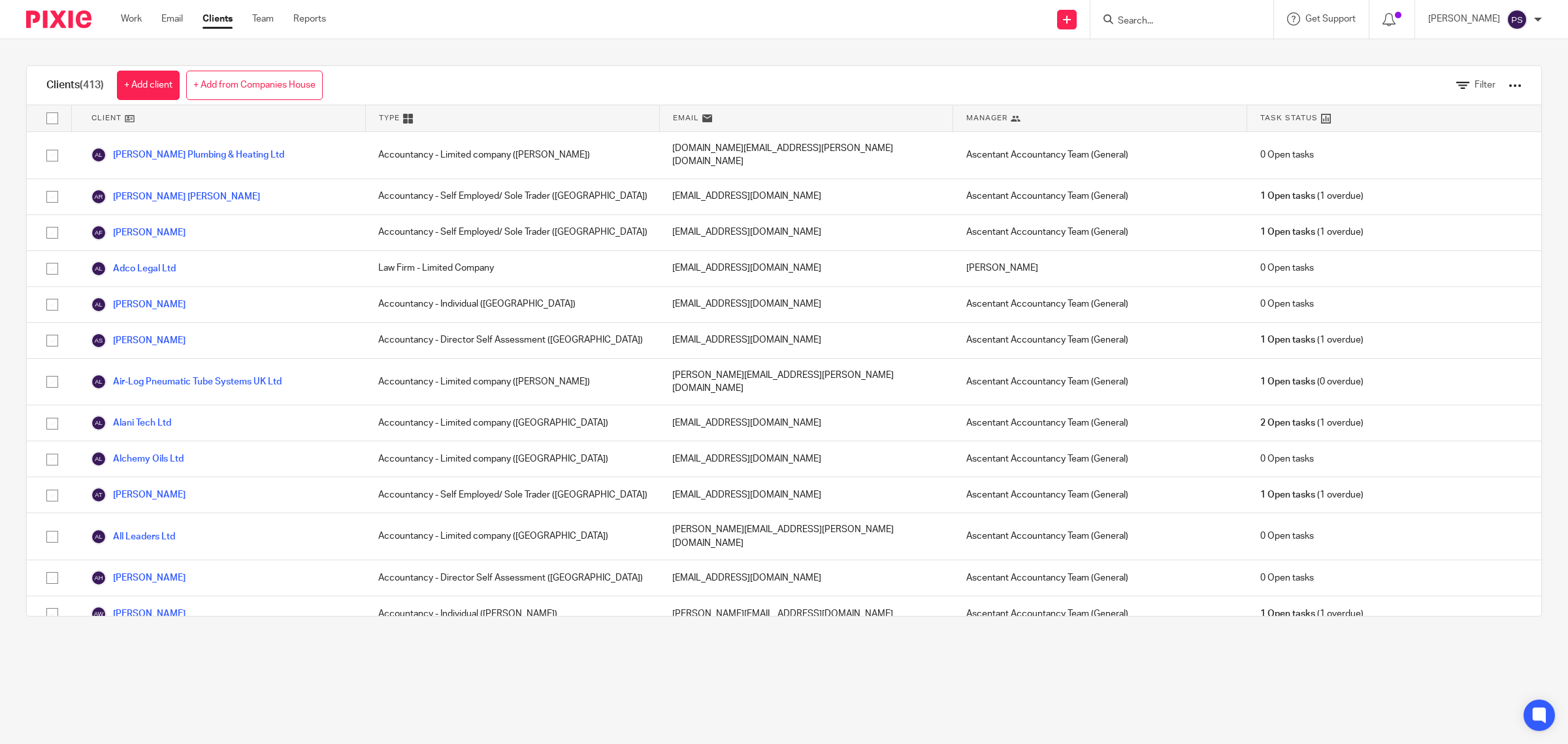
click at [1161, 15] on input "Search" at bounding box center [1176, 21] width 118 height 12
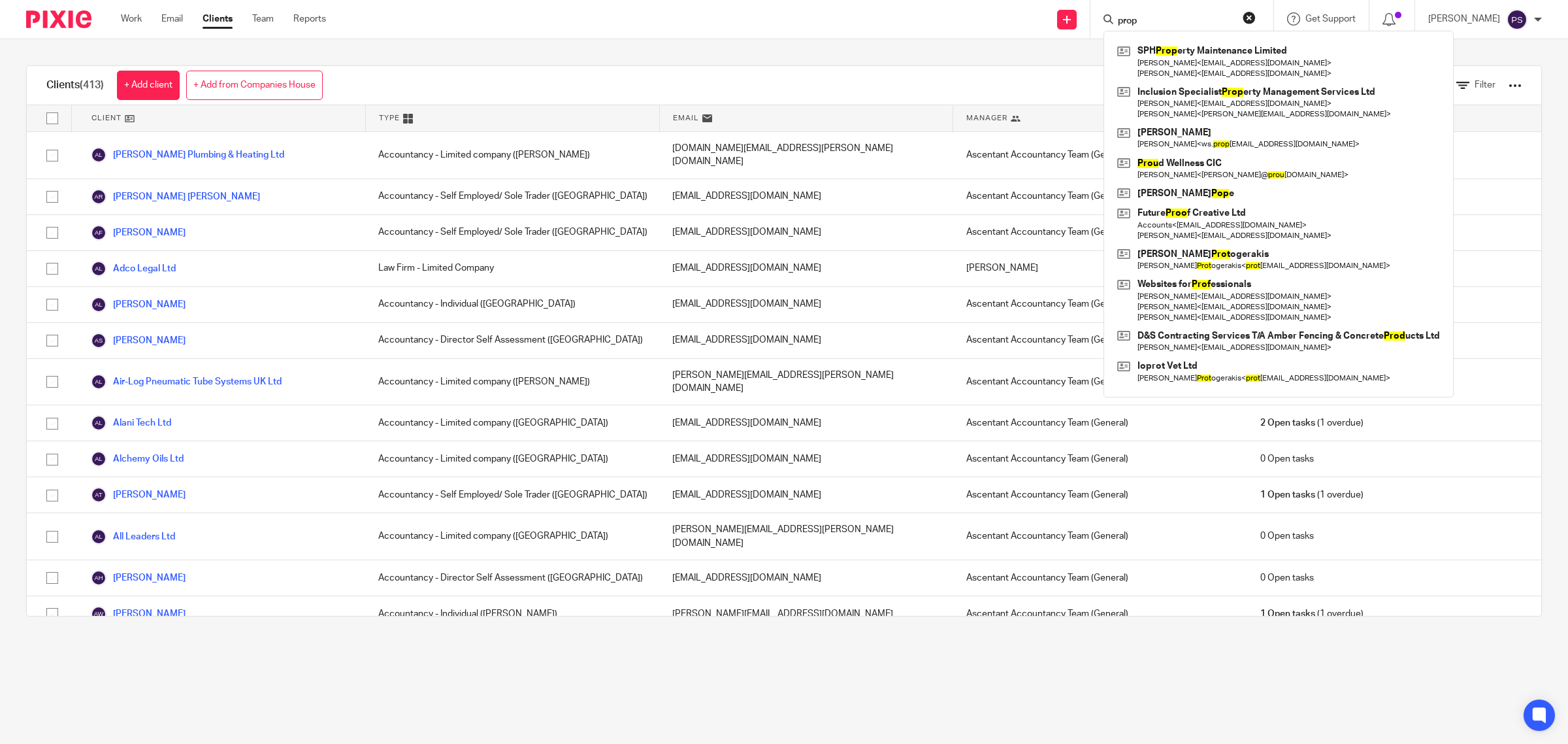
type input "prop"
click at [1208, 99] on link at bounding box center [1278, 103] width 330 height 41
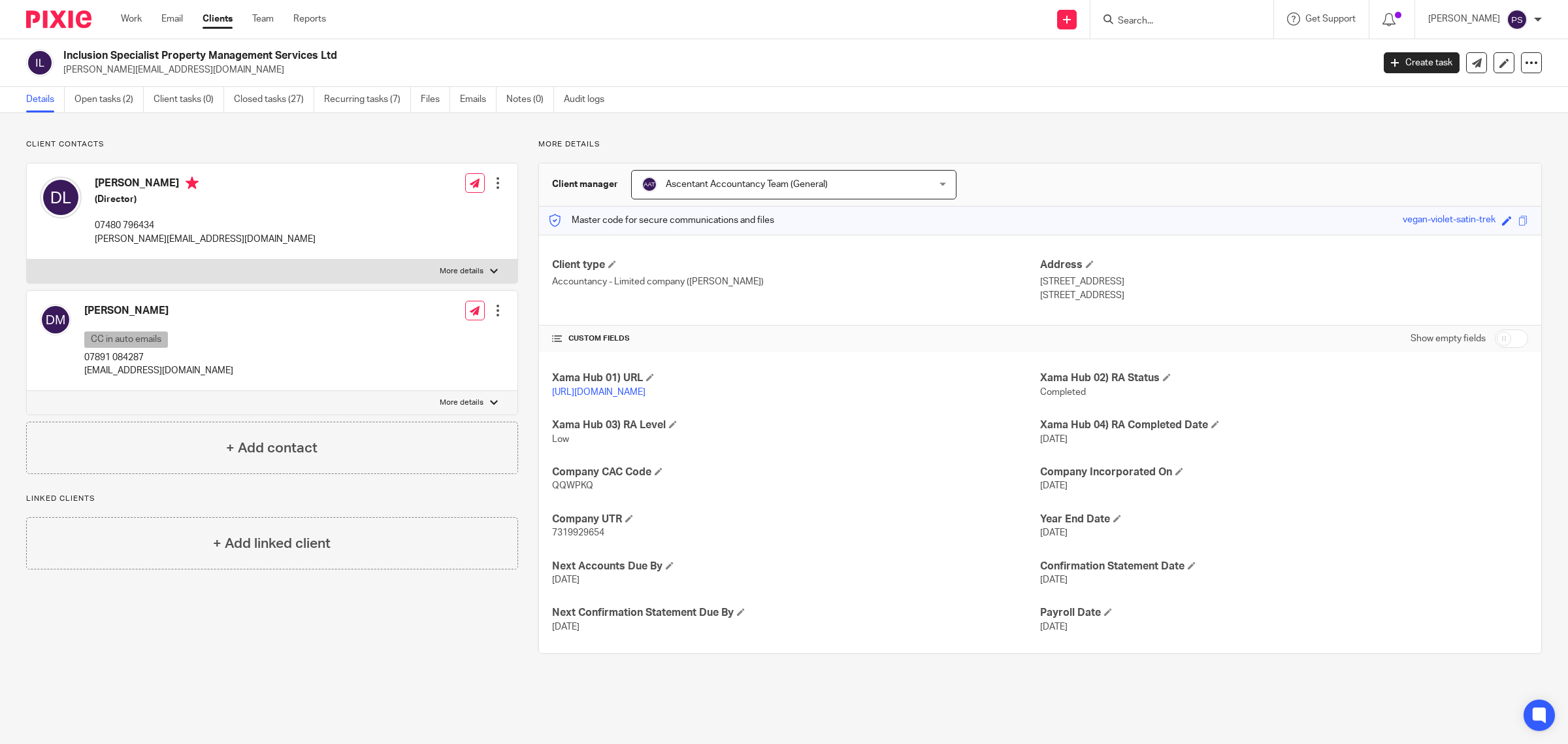
click at [1183, 24] on input "Search" at bounding box center [1176, 21] width 118 height 12
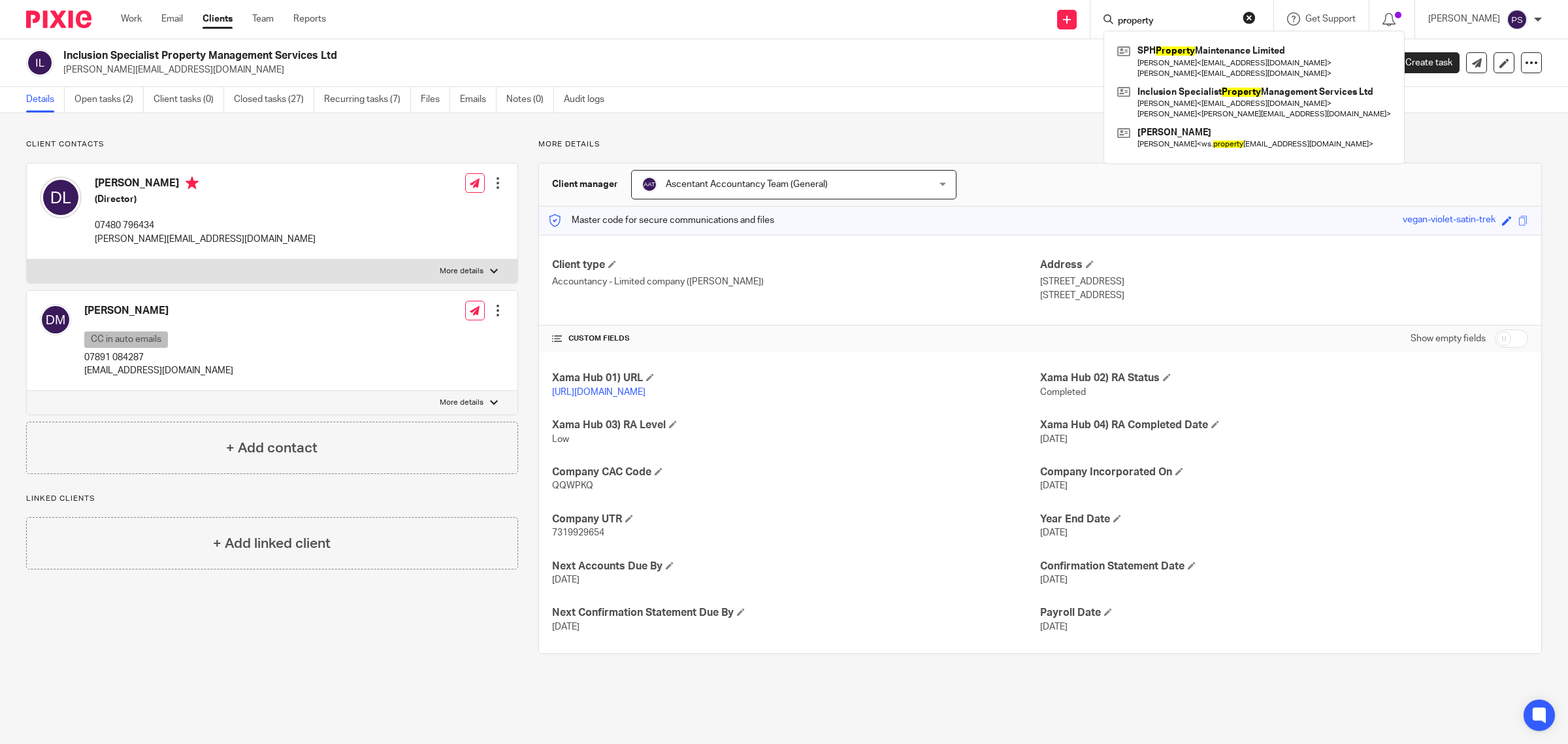
type input "property"
click button "submit" at bounding box center [0, 0] width 0 height 0
